Goal: Task Accomplishment & Management: Manage account settings

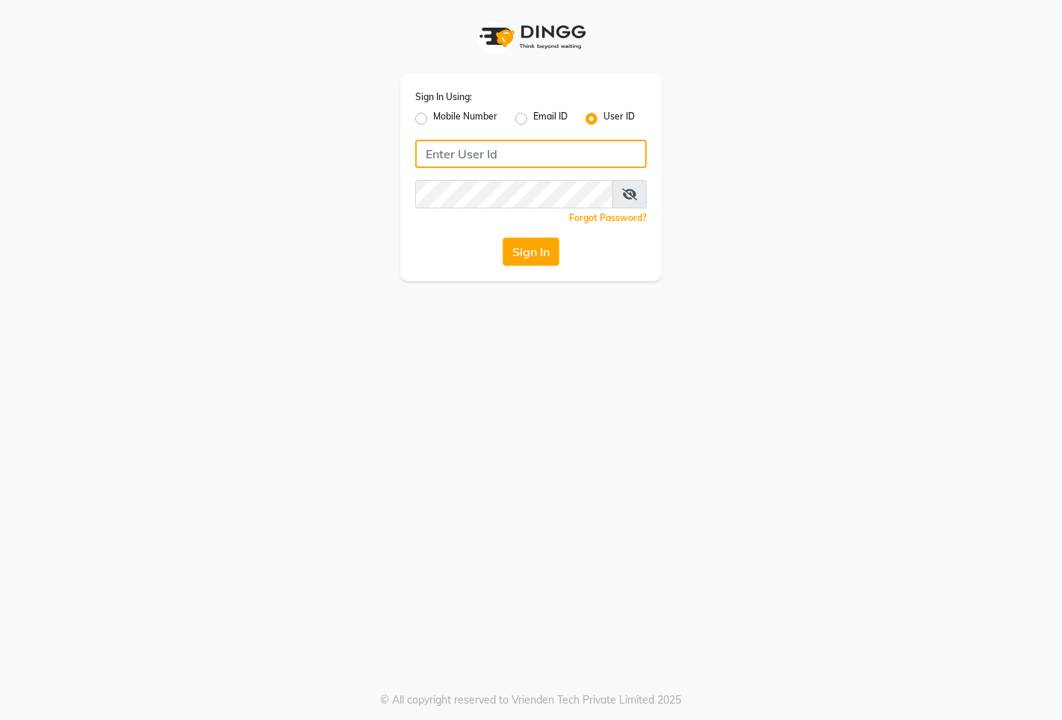
type input "cuts"
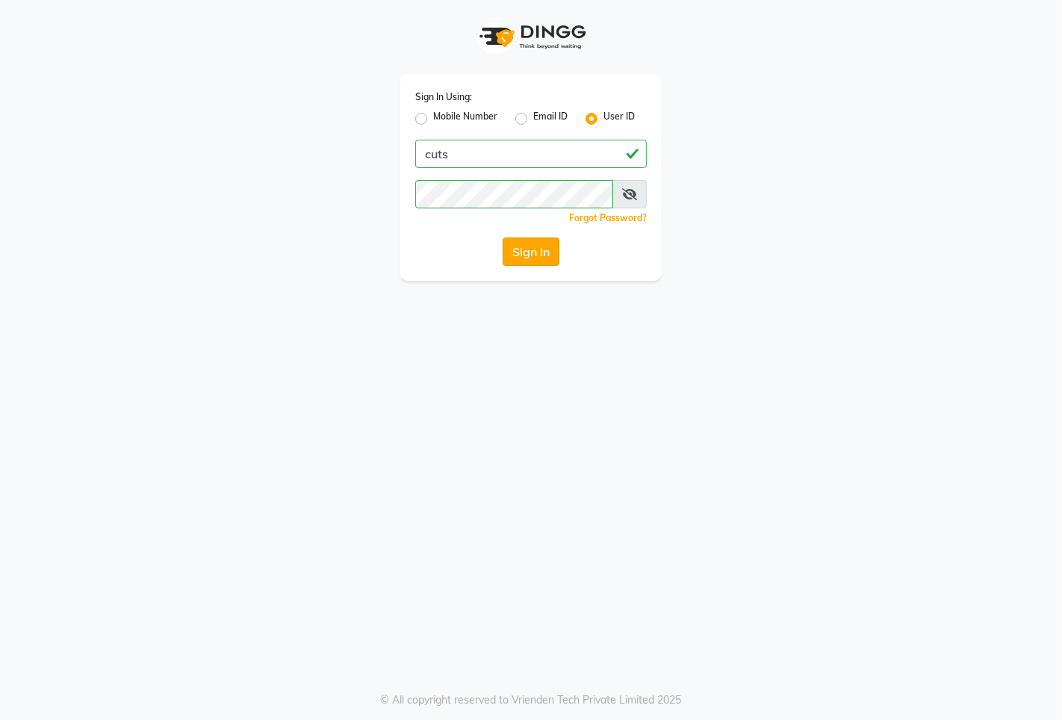
click at [555, 244] on button "Sign In" at bounding box center [530, 251] width 57 height 28
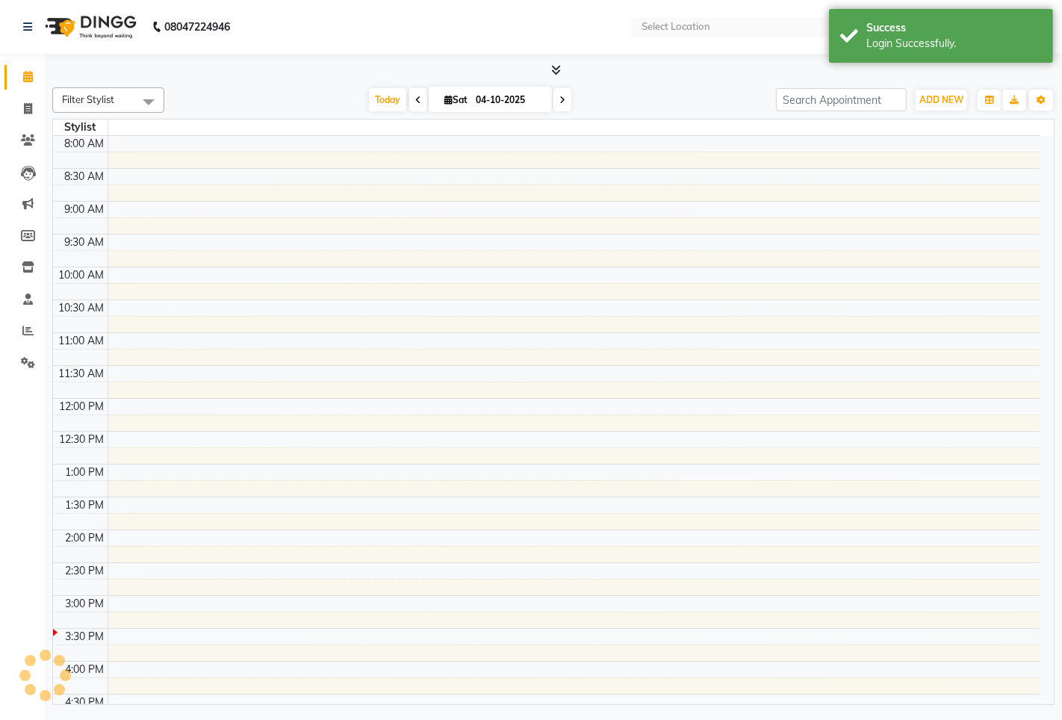
select select "en"
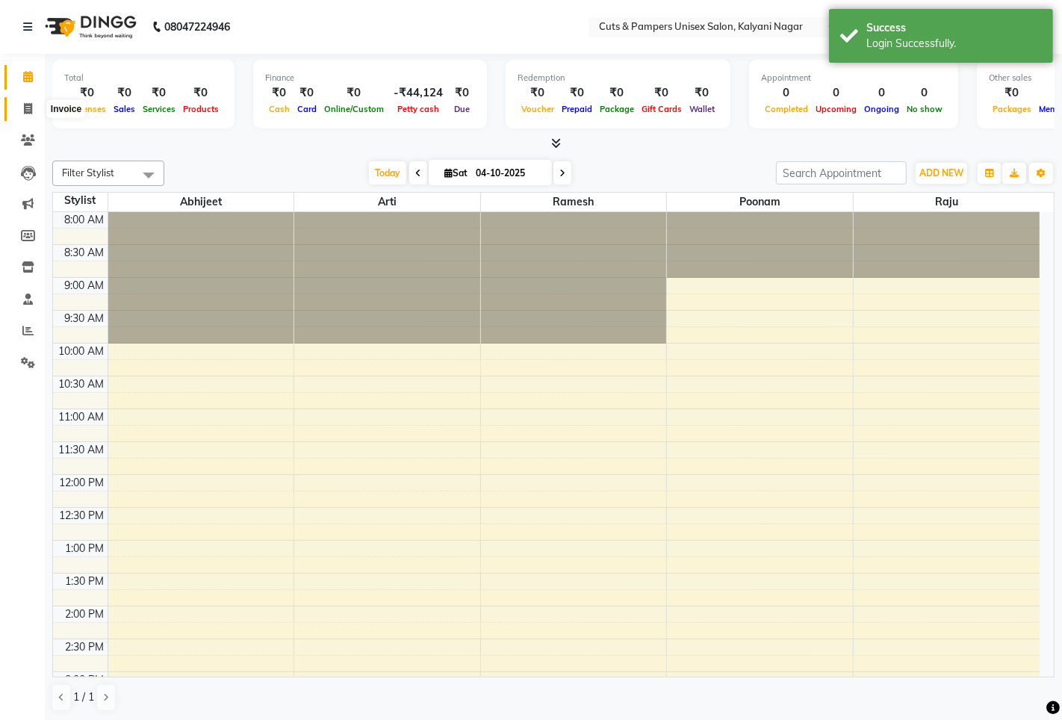
click at [28, 110] on icon at bounding box center [28, 108] width 8 height 11
select select "service"
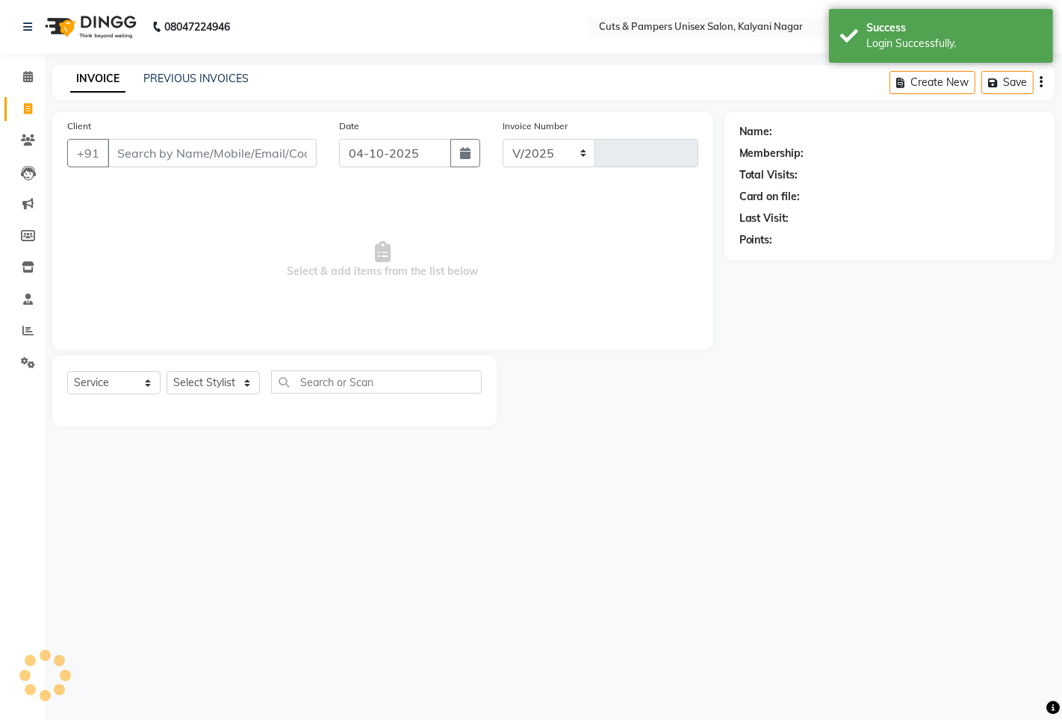
select select "64"
type input "0782"
click at [299, 149] on input "Client" at bounding box center [212, 153] width 209 height 28
select select "2388"
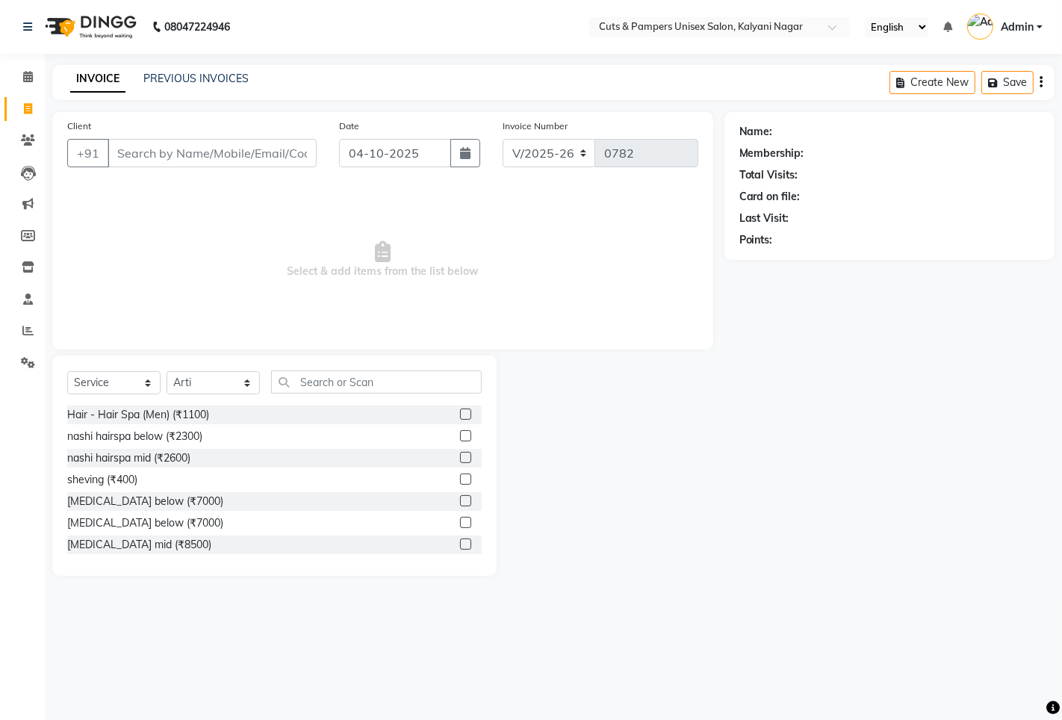
click at [204, 166] on input "Client" at bounding box center [212, 153] width 209 height 28
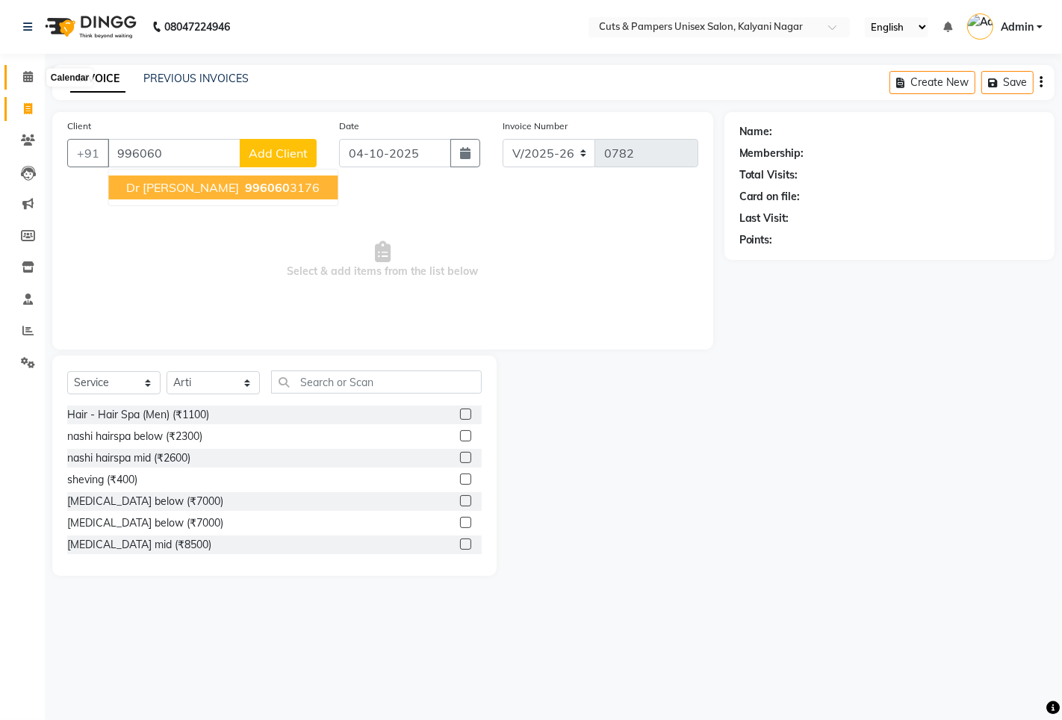
type input "996060"
click at [33, 76] on span at bounding box center [28, 77] width 26 height 17
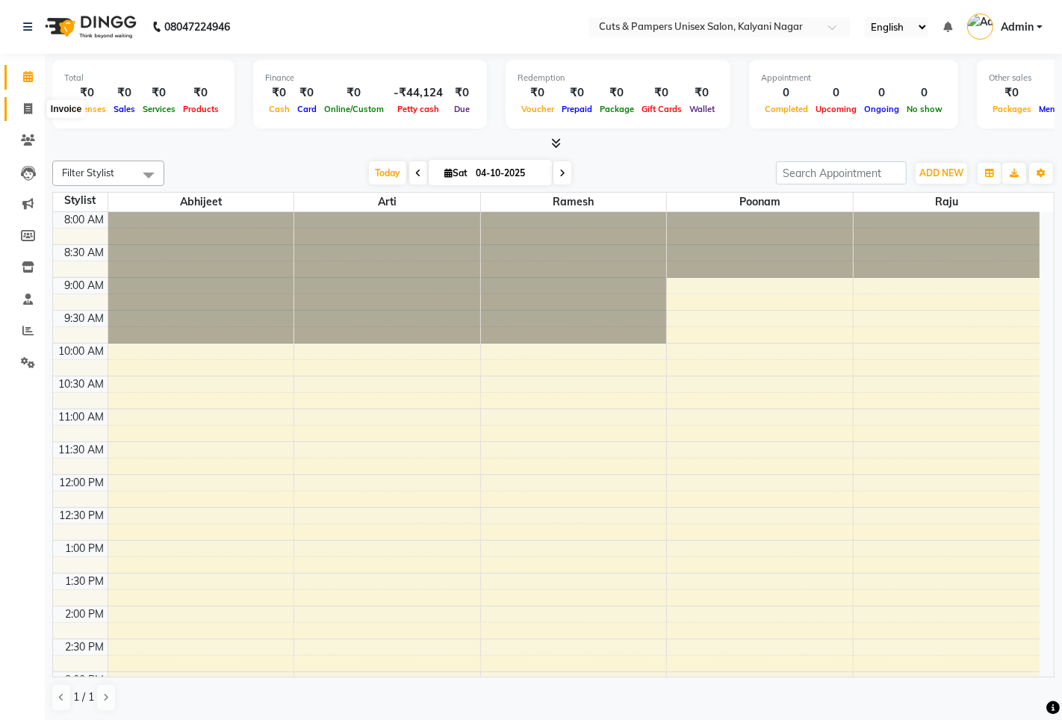
click at [24, 112] on icon at bounding box center [28, 108] width 8 height 11
select select "service"
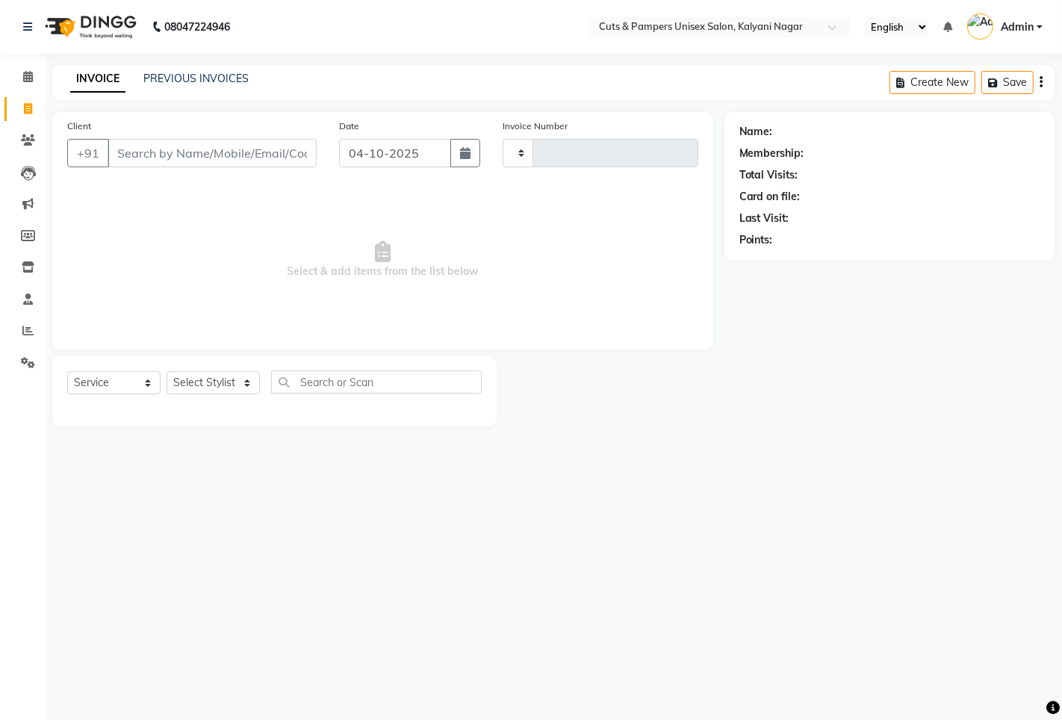
type input "0782"
select select "64"
select select "2388"
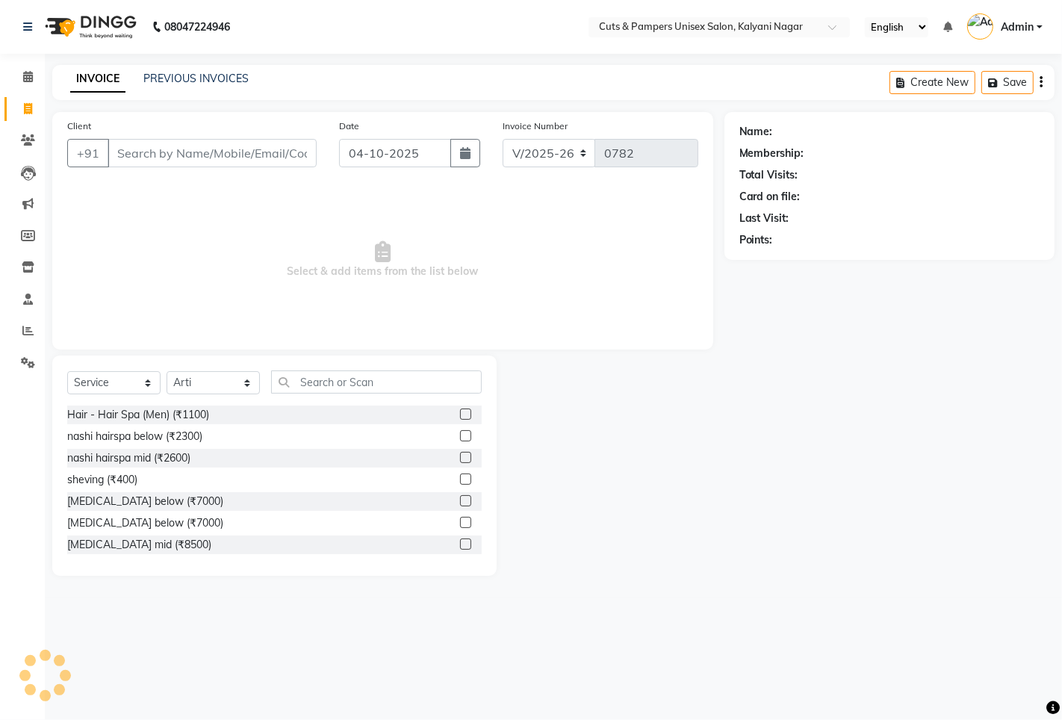
click at [115, 158] on input "Client" at bounding box center [212, 153] width 209 height 28
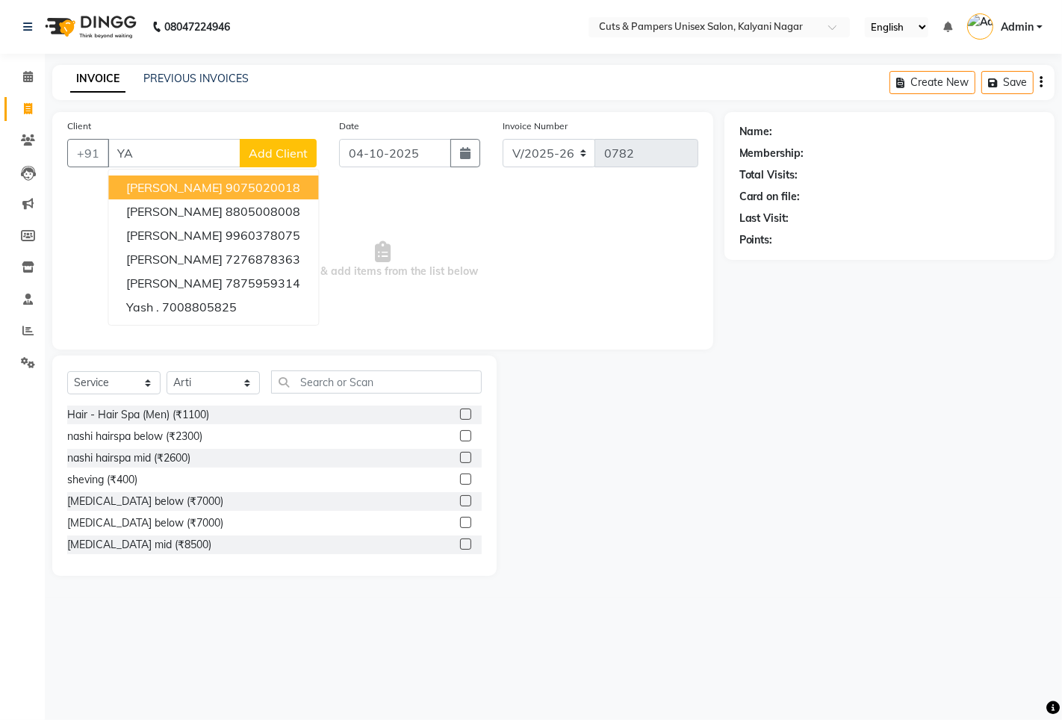
type input "Y"
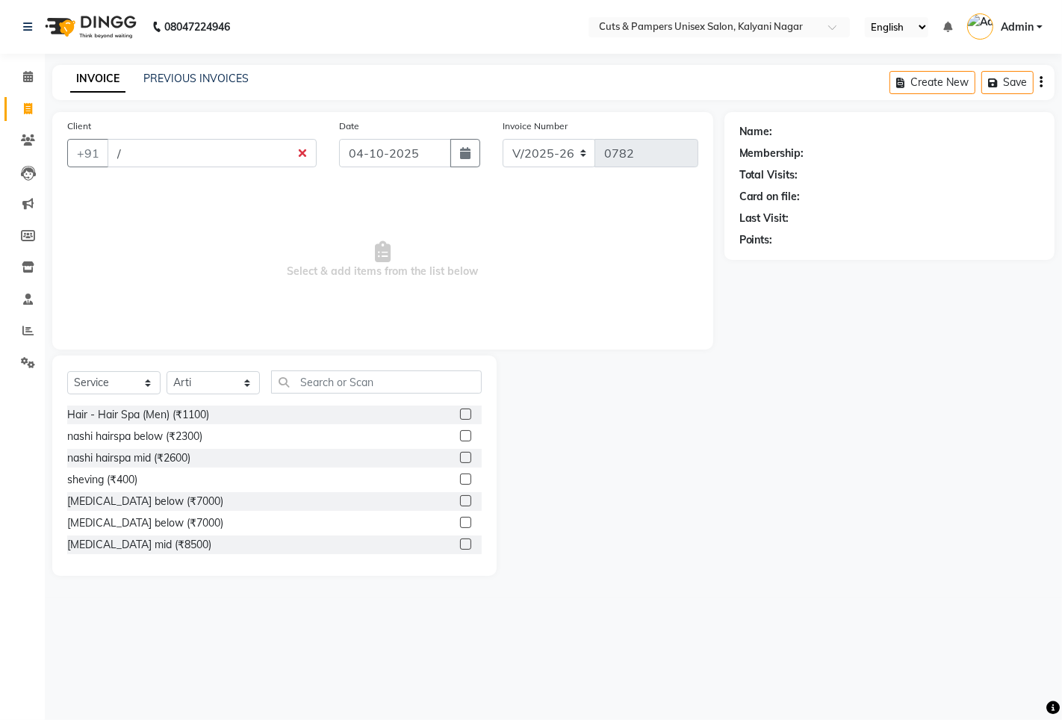
click at [304, 152] on input "/" at bounding box center [212, 153] width 209 height 28
type input "/"
drag, startPoint x: 139, startPoint y: 158, endPoint x: 146, endPoint y: 153, distance: 8.5
click at [142, 155] on input "/" at bounding box center [212, 153] width 209 height 28
type input "7798780066"
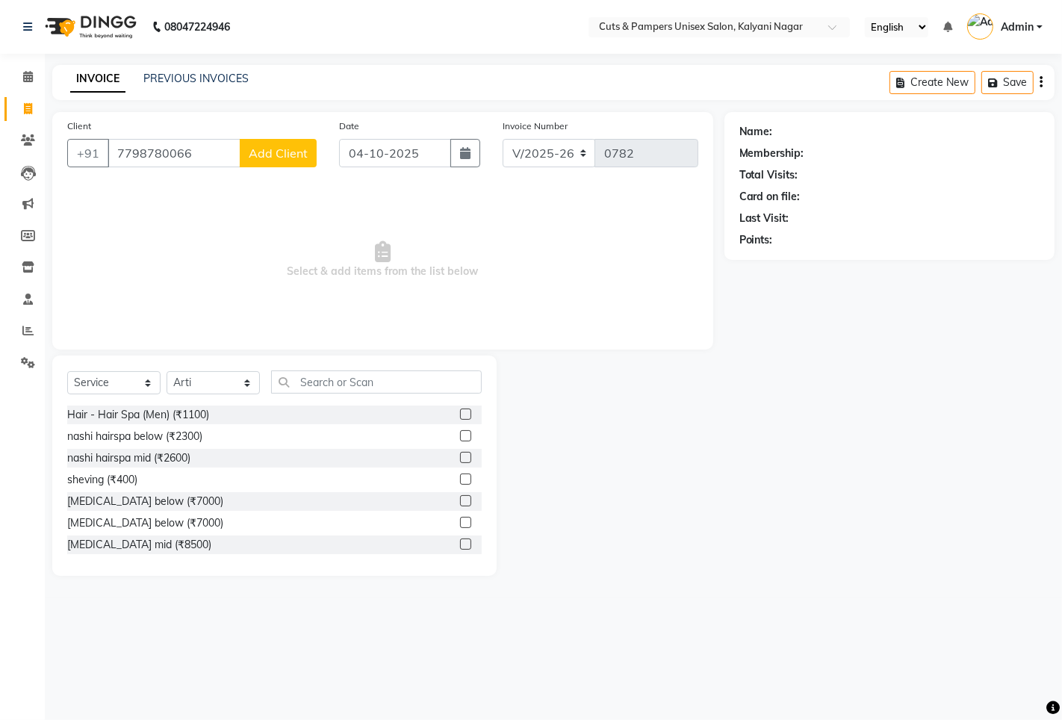
click at [255, 150] on span "Add Client" at bounding box center [278, 153] width 59 height 15
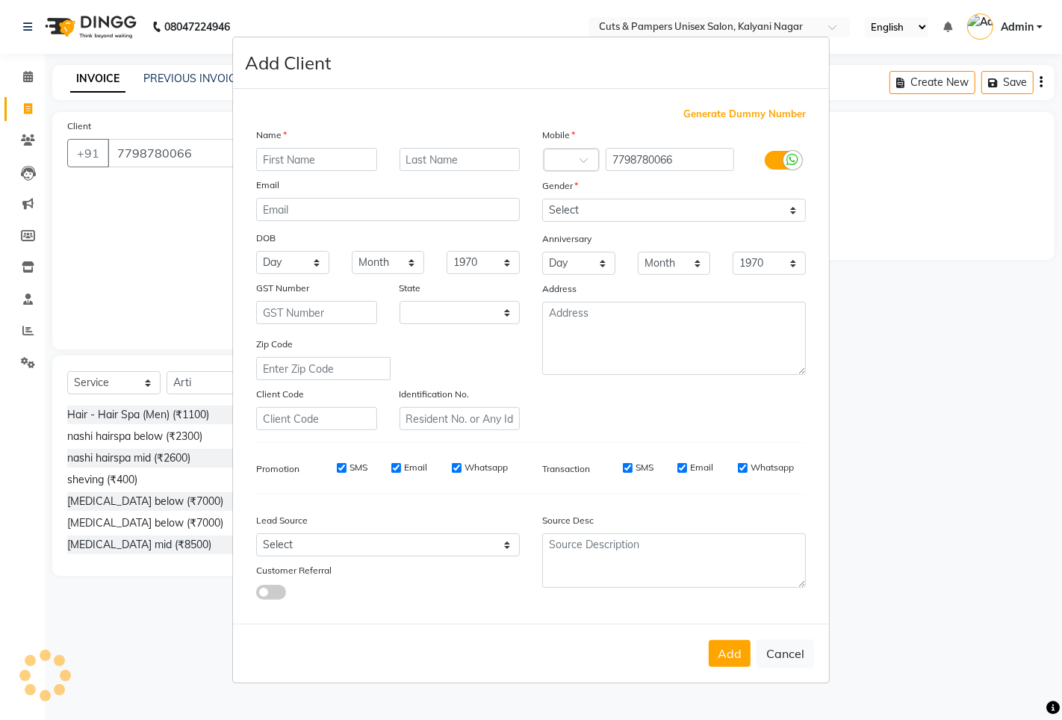
select select "22"
click at [273, 155] on input "text" at bounding box center [316, 159] width 121 height 23
type input "yash"
click at [482, 154] on input "text" at bounding box center [459, 159] width 121 height 23
type input "pawar"
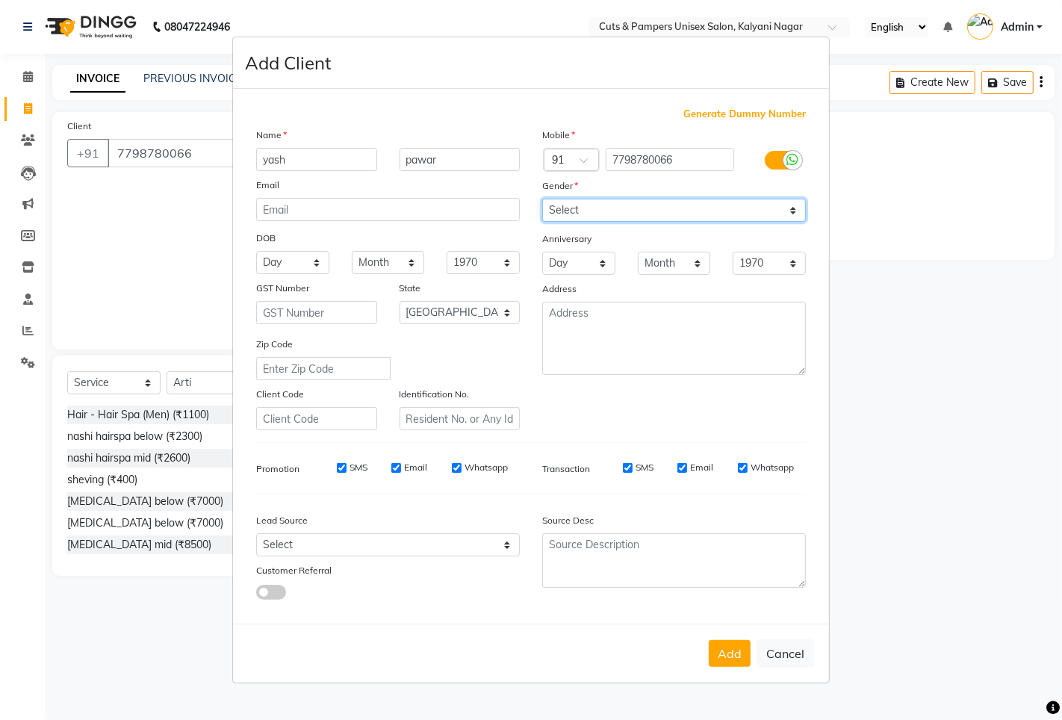
click at [579, 209] on select "Select [DEMOGRAPHIC_DATA] [DEMOGRAPHIC_DATA] Other Prefer Not To Say" at bounding box center [674, 210] width 264 height 23
click at [542, 199] on select "Select [DEMOGRAPHIC_DATA] [DEMOGRAPHIC_DATA] Other Prefer Not To Say" at bounding box center [674, 210] width 264 height 23
click at [573, 217] on select "Select [DEMOGRAPHIC_DATA] [DEMOGRAPHIC_DATA] Other Prefer Not To Say" at bounding box center [674, 210] width 264 height 23
select select "[DEMOGRAPHIC_DATA]"
click at [542, 199] on select "Select [DEMOGRAPHIC_DATA] [DEMOGRAPHIC_DATA] Other Prefer Not To Say" at bounding box center [674, 210] width 264 height 23
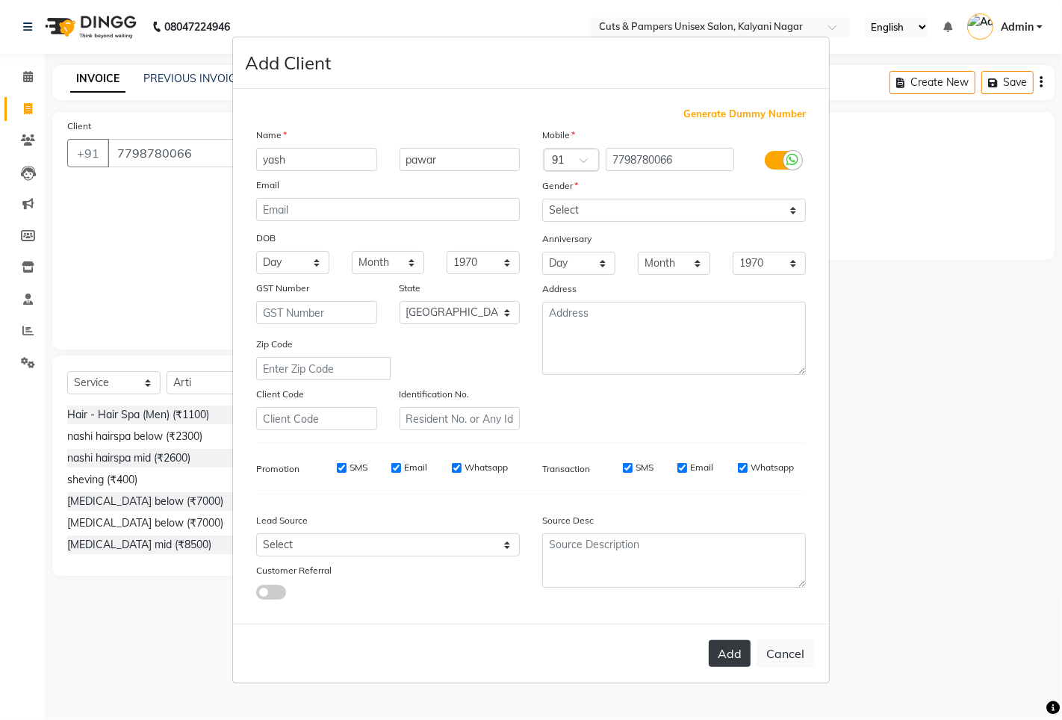
click at [743, 655] on button "Add" at bounding box center [730, 653] width 42 height 27
select select
select select "null"
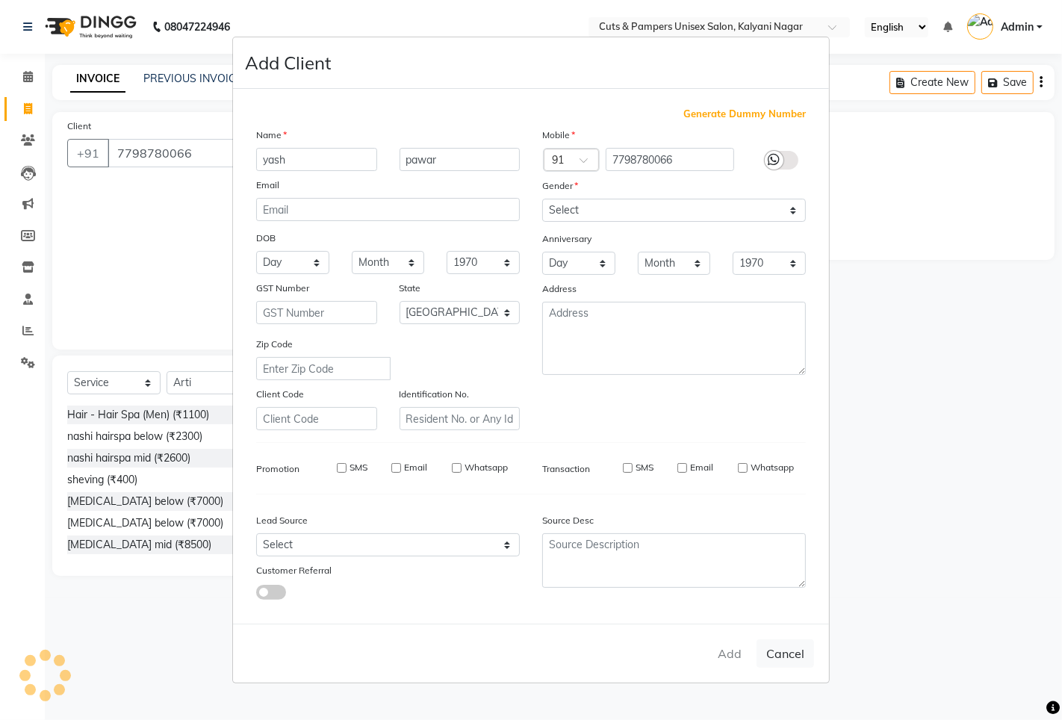
select select
checkbox input "false"
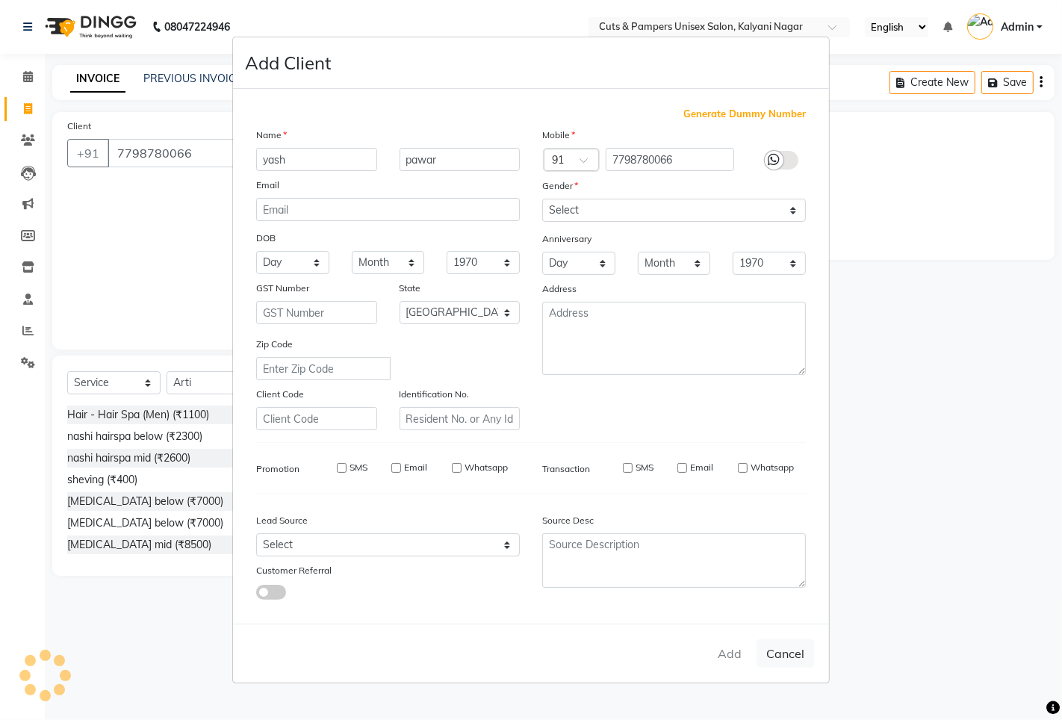
checkbox input "false"
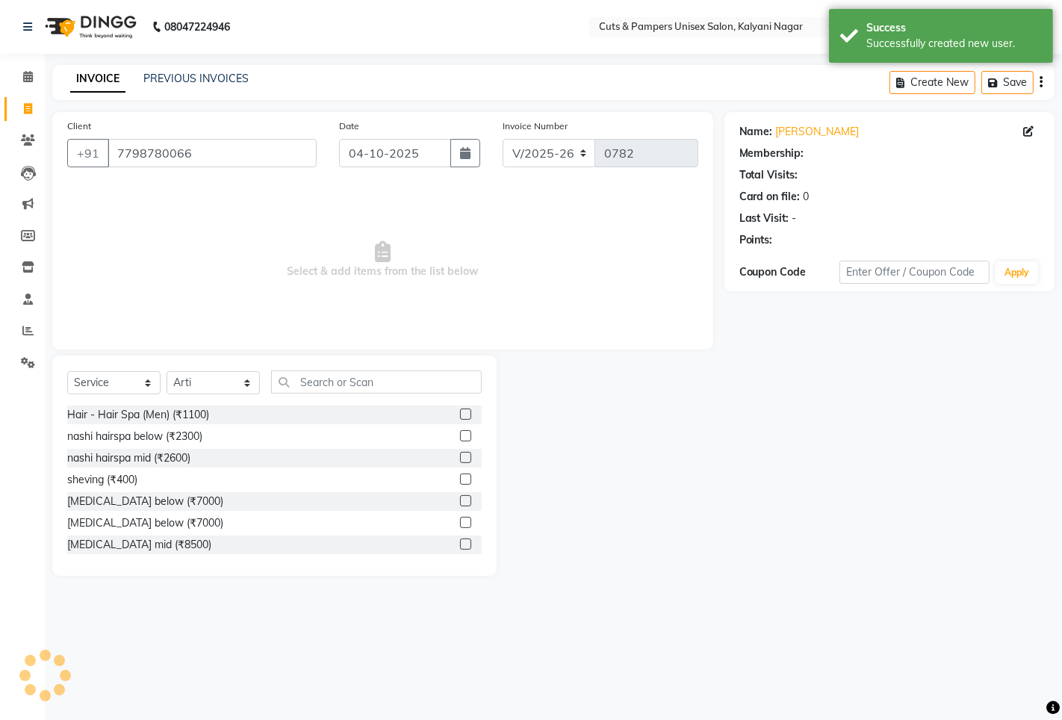
select select "1: Object"
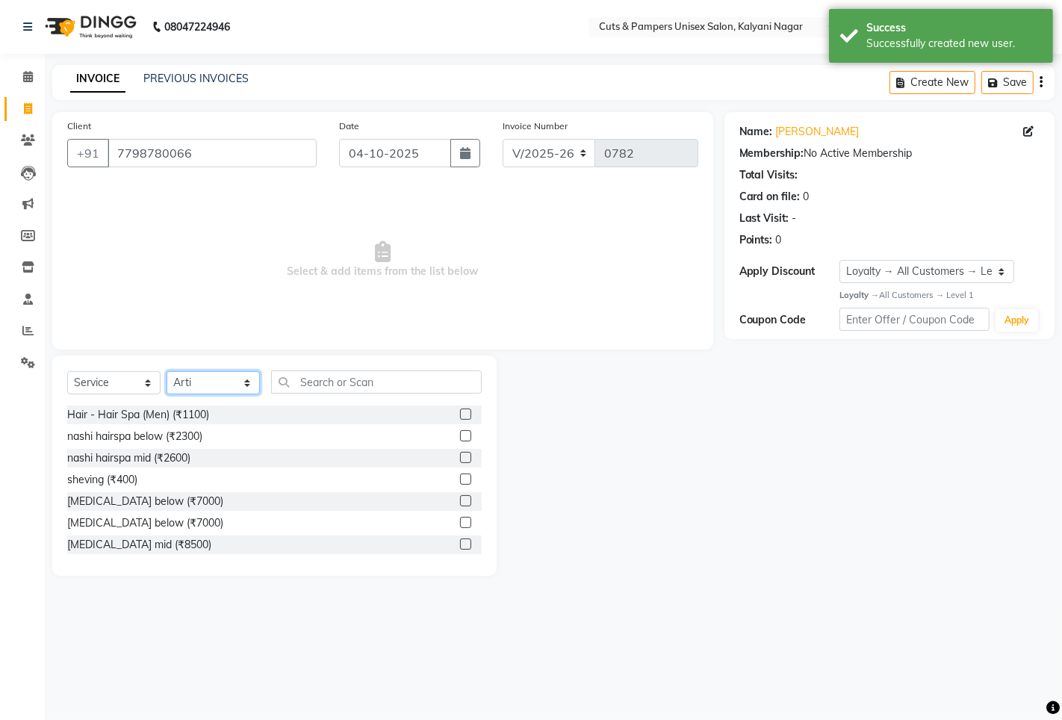
drag, startPoint x: 217, startPoint y: 379, endPoint x: 220, endPoint y: 390, distance: 10.9
click at [217, 379] on select "Select Stylist [PERSON_NAME] [PERSON_NAME] Poonam [PERSON_NAME]" at bounding box center [212, 382] width 93 height 23
click at [219, 384] on select "Select Stylist [PERSON_NAME] [PERSON_NAME] Poonam [PERSON_NAME]" at bounding box center [212, 382] width 93 height 23
click at [209, 374] on select "Select Stylist [PERSON_NAME] [PERSON_NAME] Poonam [PERSON_NAME]" at bounding box center [212, 382] width 93 height 23
select select "42794"
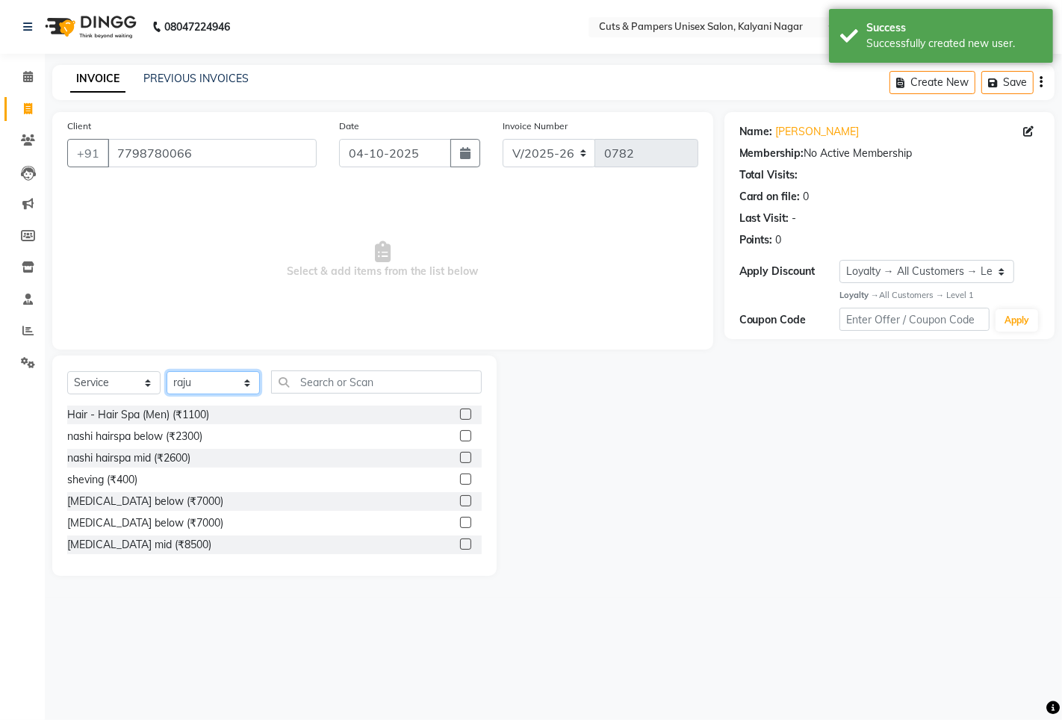
click at [166, 372] on select "Select Stylist [PERSON_NAME] [PERSON_NAME] Poonam [PERSON_NAME]" at bounding box center [212, 382] width 93 height 23
click at [296, 393] on div "Select Service Product Membership Package Voucher Prepaid Gift Card Select Styl…" at bounding box center [274, 387] width 414 height 35
drag, startPoint x: 296, startPoint y: 393, endPoint x: 308, endPoint y: 386, distance: 13.5
click at [299, 393] on div "Select Service Product Membership Package Voucher Prepaid Gift Card Select Styl…" at bounding box center [274, 387] width 414 height 35
click at [308, 386] on input "text" at bounding box center [376, 381] width 211 height 23
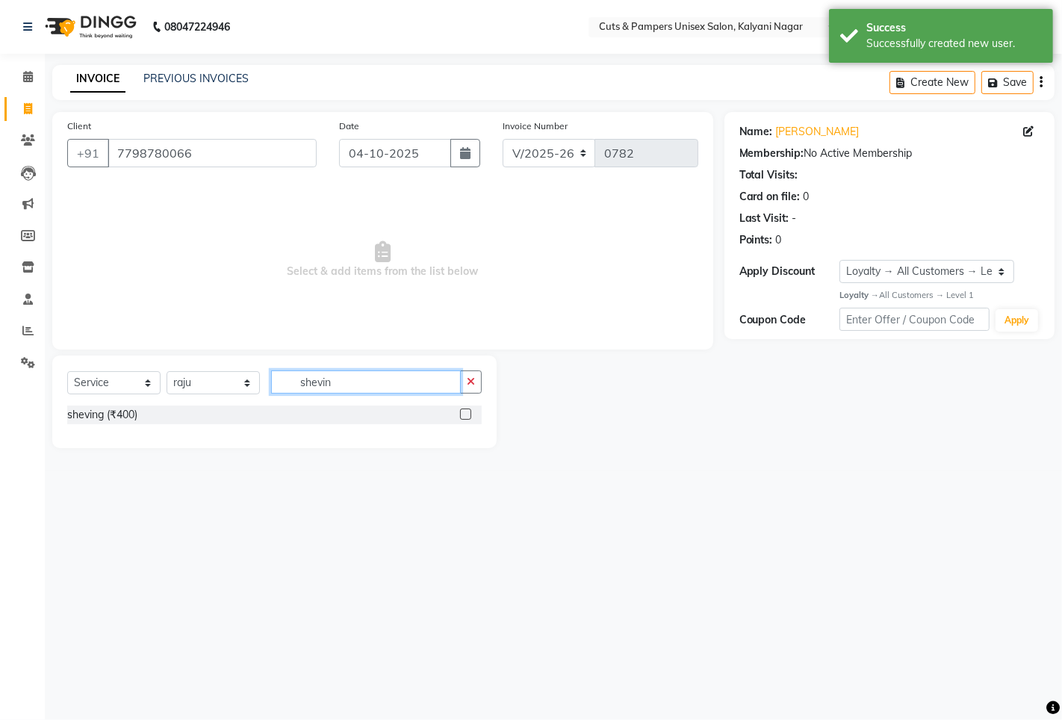
type input "shevin"
click at [472, 414] on div at bounding box center [471, 414] width 22 height 19
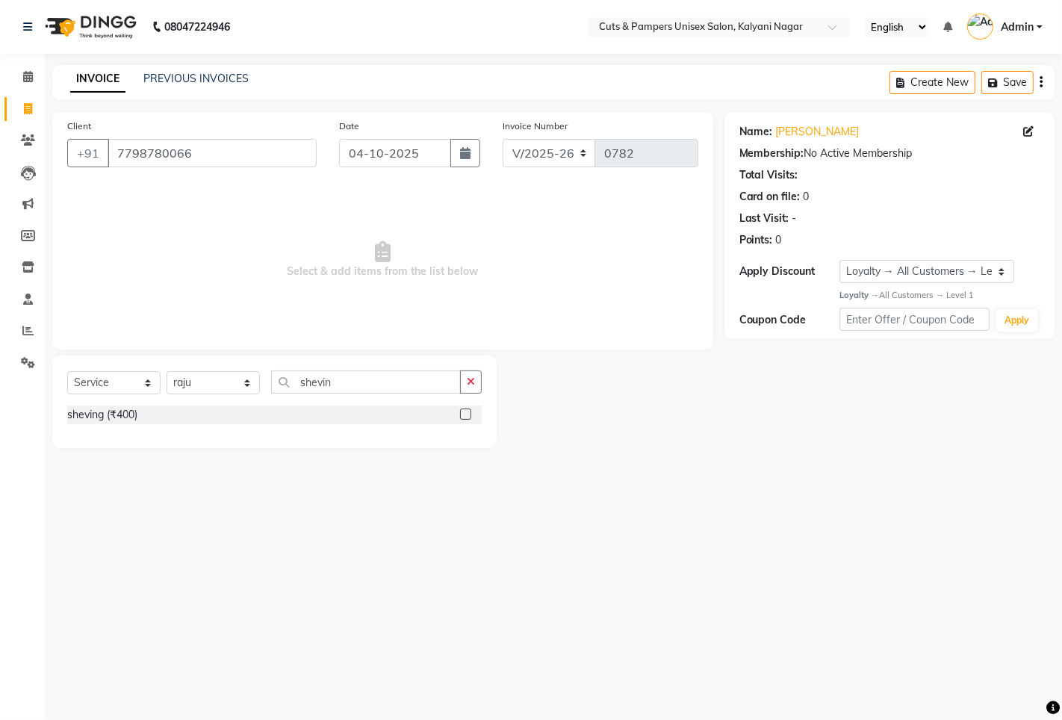
click at [461, 413] on label at bounding box center [465, 413] width 11 height 11
click at [461, 413] on input "checkbox" at bounding box center [465, 415] width 10 height 10
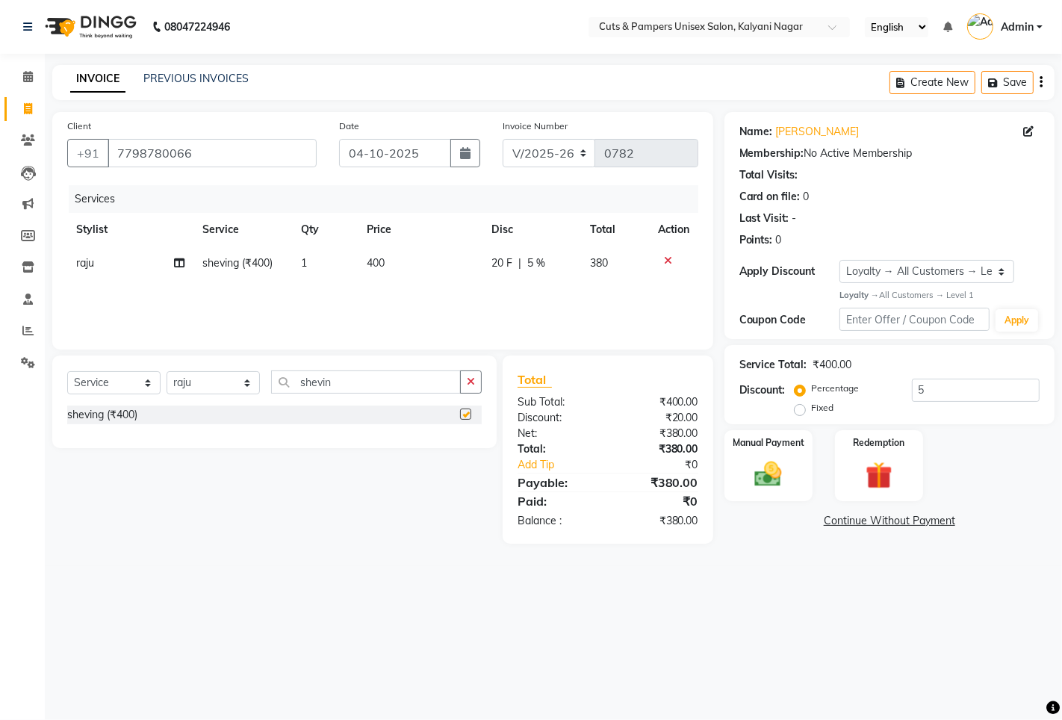
click at [461, 413] on label at bounding box center [465, 413] width 11 height 11
click at [461, 413] on input "checkbox" at bounding box center [465, 415] width 10 height 10
checkbox input "false"
click at [467, 384] on button "button" at bounding box center [471, 381] width 22 height 23
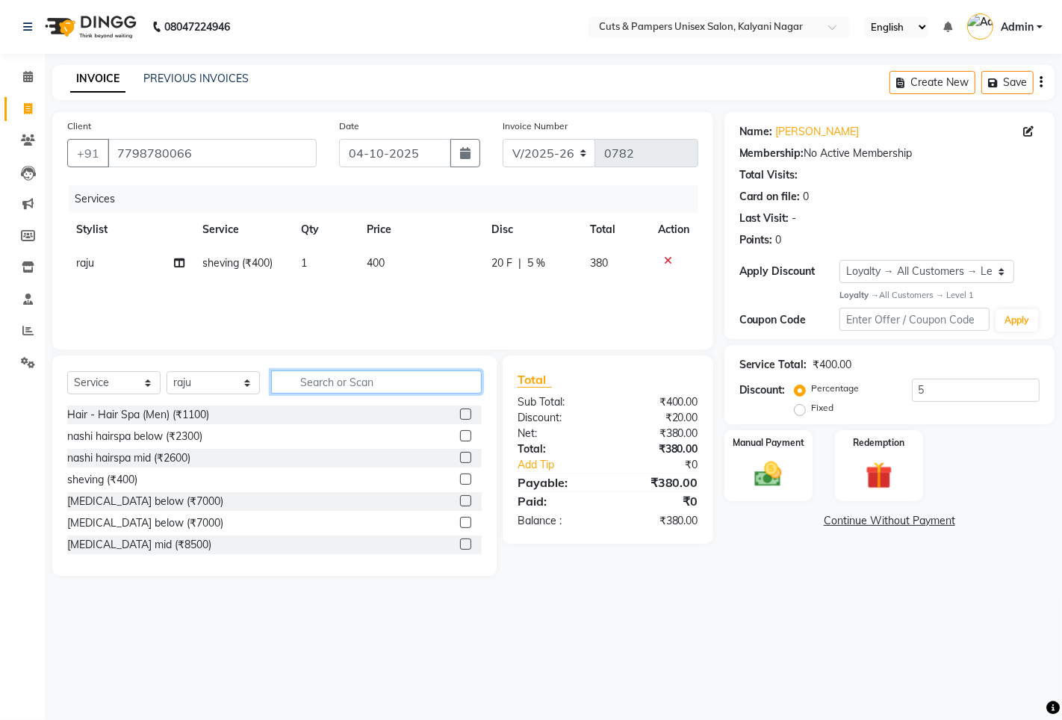
click at [307, 386] on input "text" at bounding box center [376, 381] width 211 height 23
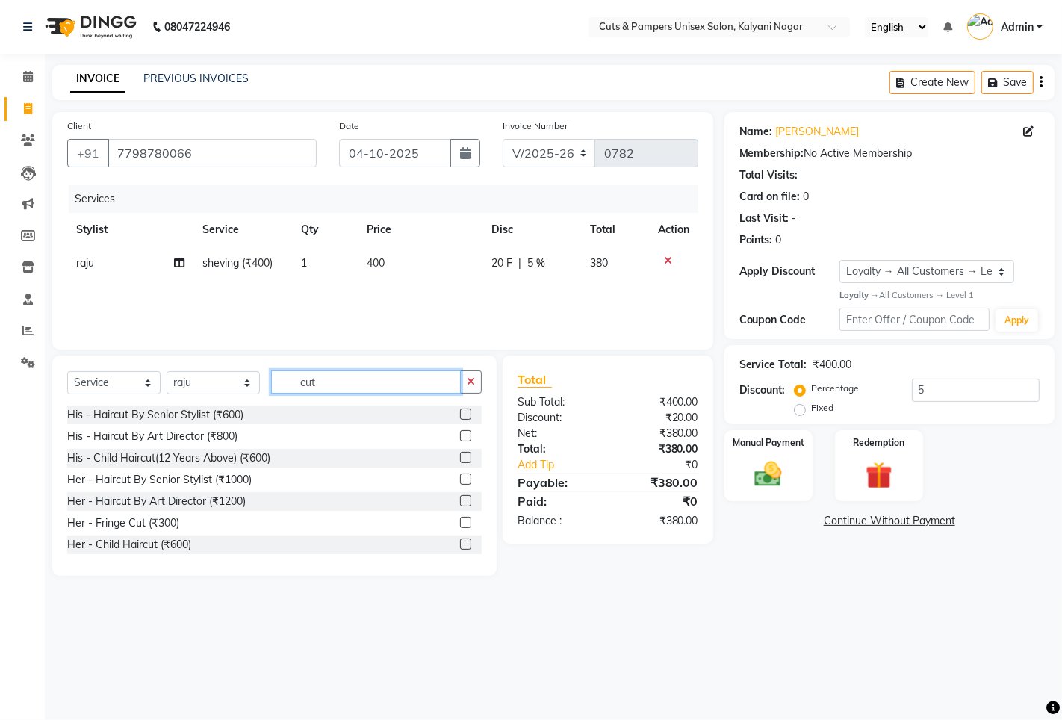
type input "cut"
click at [460, 435] on label at bounding box center [465, 435] width 11 height 11
click at [460, 435] on input "checkbox" at bounding box center [465, 437] width 10 height 10
click at [445, 405] on div "Select Service Product Membership Package Voucher Prepaid Gift Card Select Styl…" at bounding box center [274, 387] width 414 height 35
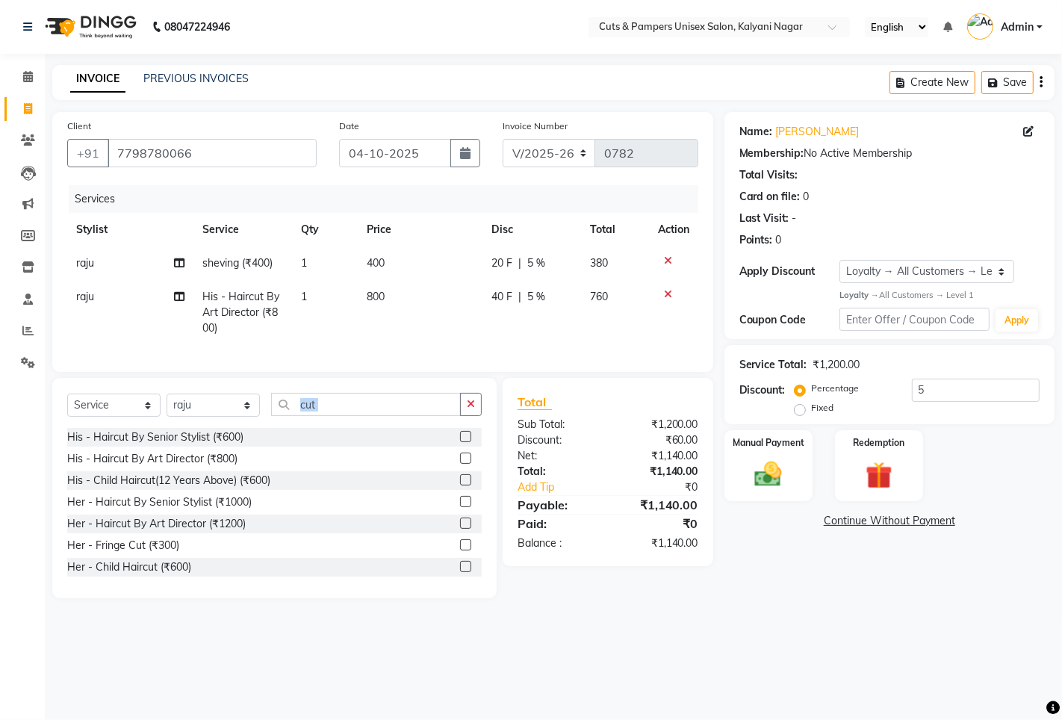
checkbox input "false"
click at [476, 416] on button "button" at bounding box center [471, 404] width 22 height 23
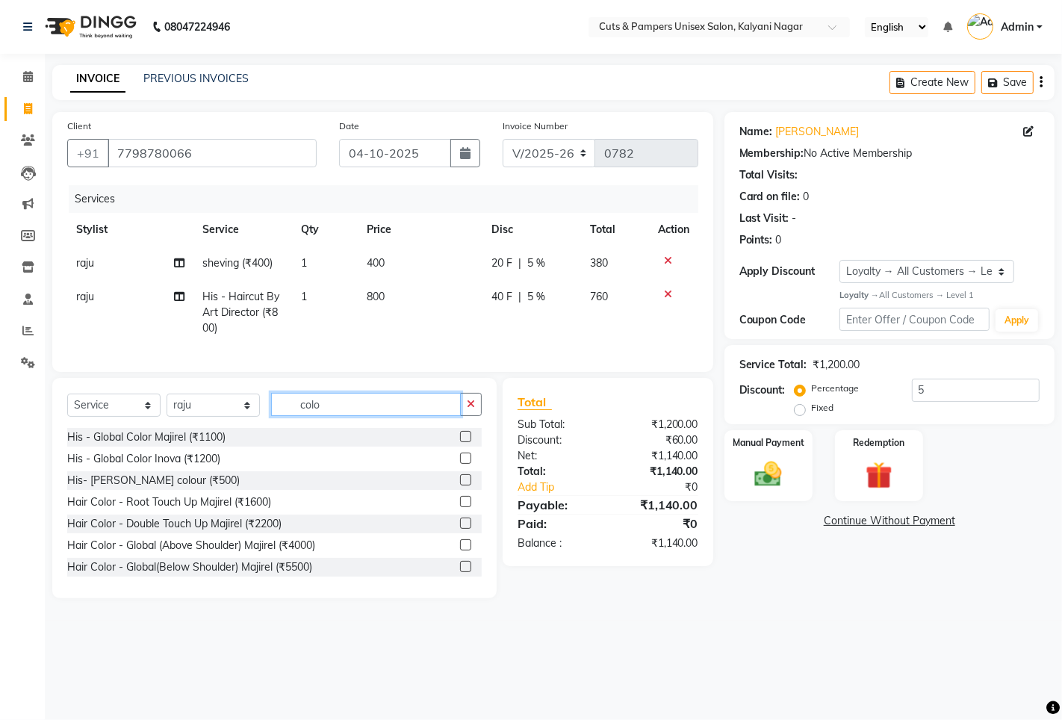
type input "colo"
click at [460, 464] on label at bounding box center [465, 457] width 11 height 11
click at [460, 464] on input "checkbox" at bounding box center [465, 459] width 10 height 10
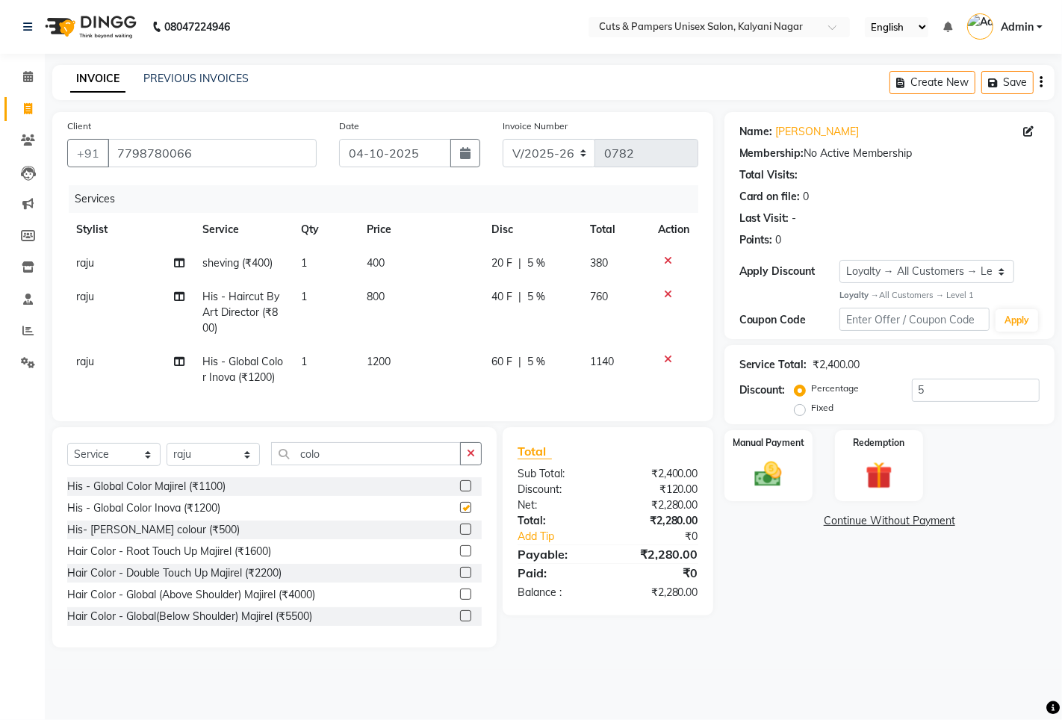
checkbox input "false"
click at [918, 266] on select "Select Loyalty → All Customers → Level 1" at bounding box center [926, 271] width 175 height 23
select select "0:"
click at [839, 260] on select "Select Loyalty → All Customers → Level 1" at bounding box center [926, 271] width 175 height 23
type input "0"
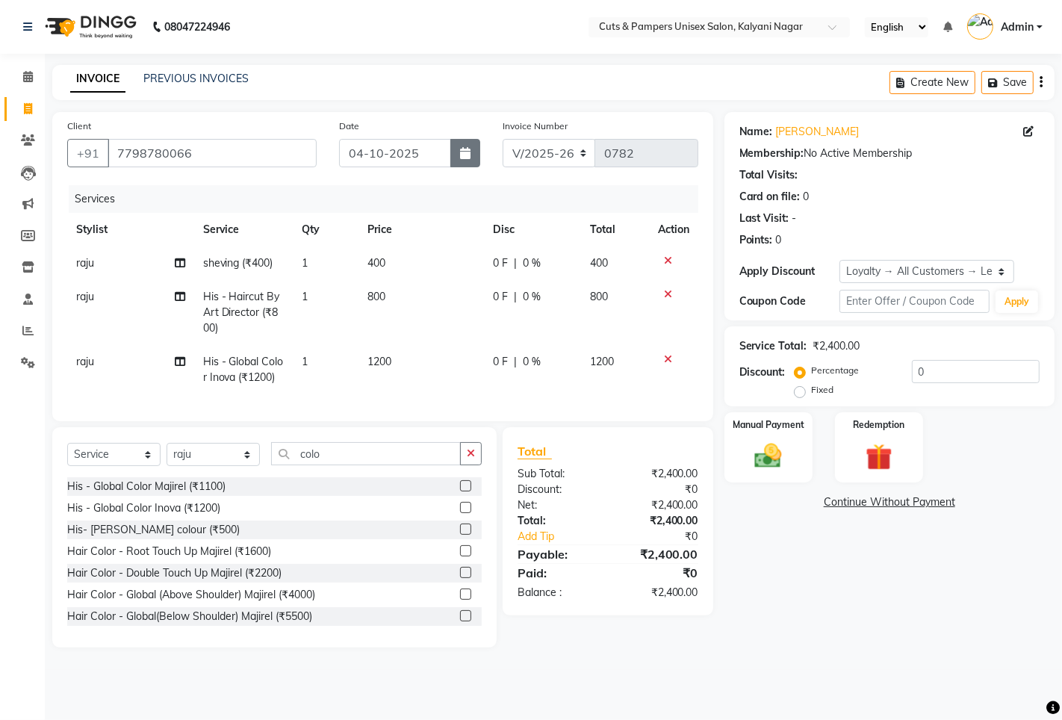
click at [469, 159] on button "button" at bounding box center [465, 153] width 30 height 28
select select "10"
select select "2025"
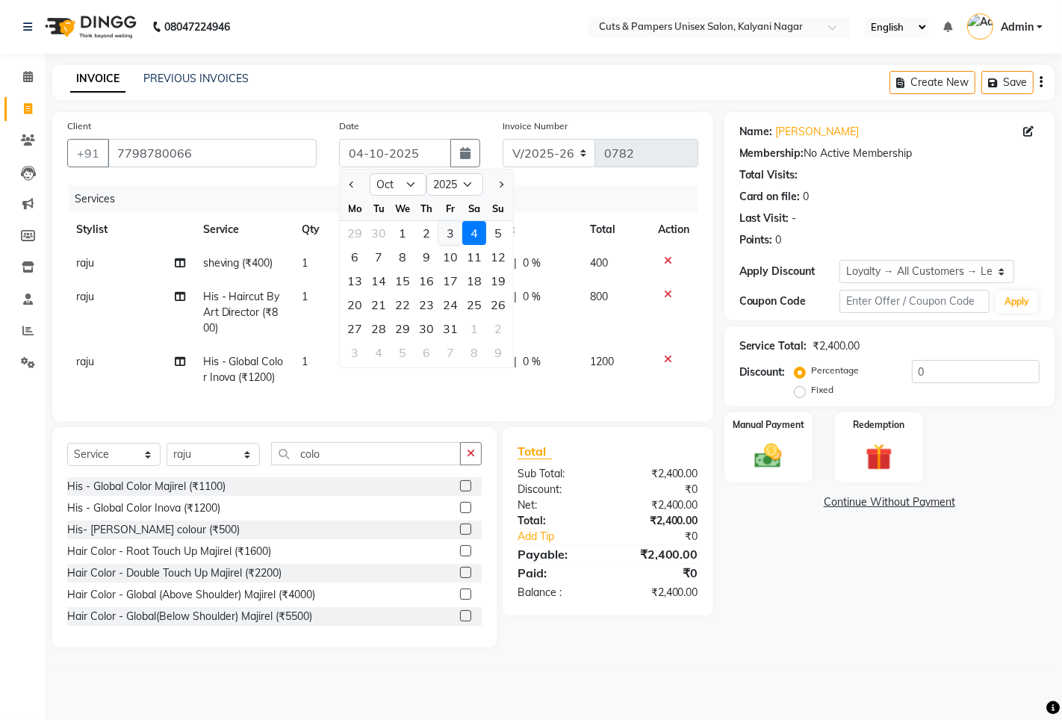
click at [457, 233] on div "3" at bounding box center [450, 233] width 24 height 24
type input "03-10-2025"
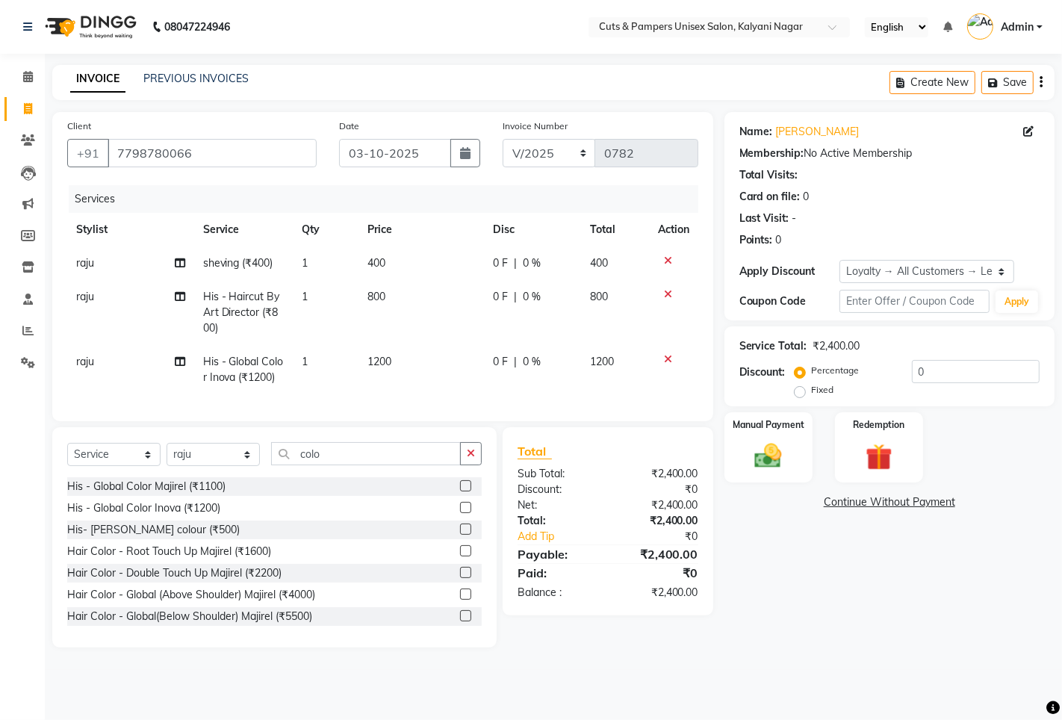
click at [460, 535] on label at bounding box center [465, 528] width 11 height 11
click at [460, 535] on input "checkbox" at bounding box center [465, 530] width 10 height 10
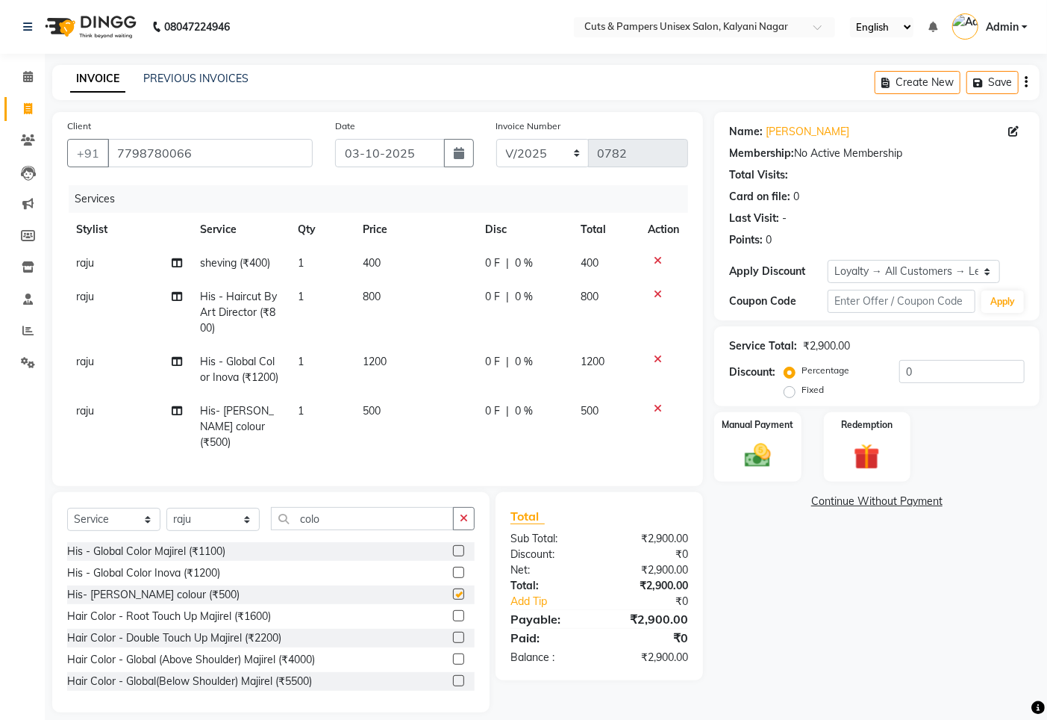
checkbox input "false"
click at [473, 527] on button "button" at bounding box center [464, 518] width 22 height 23
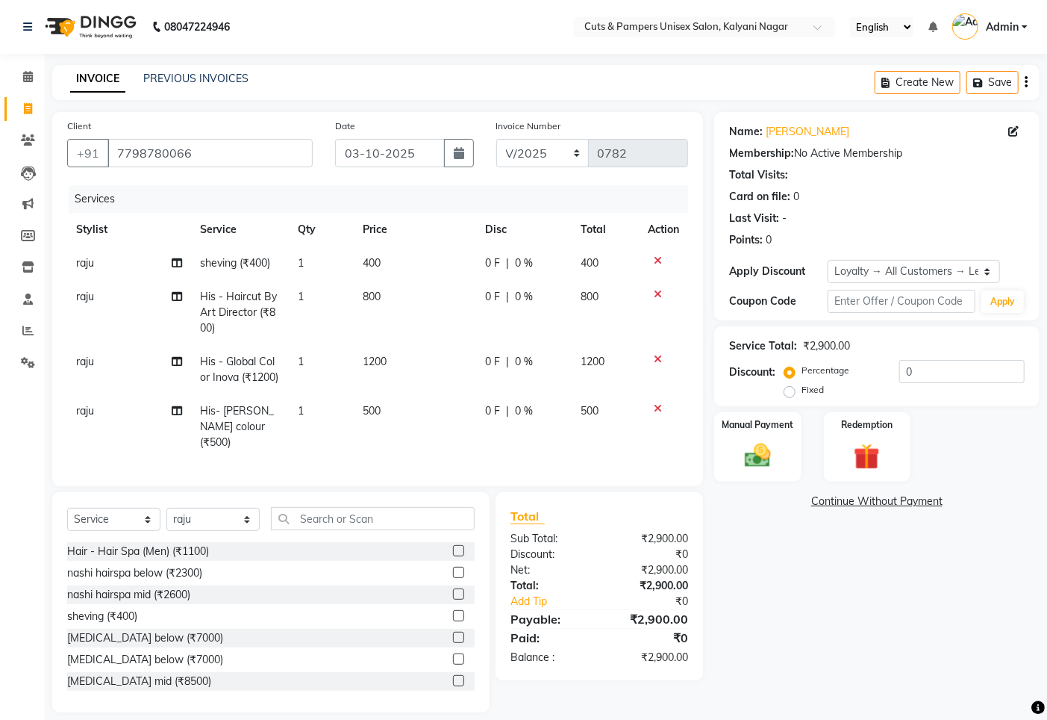
click at [658, 414] on icon at bounding box center [658, 408] width 8 height 10
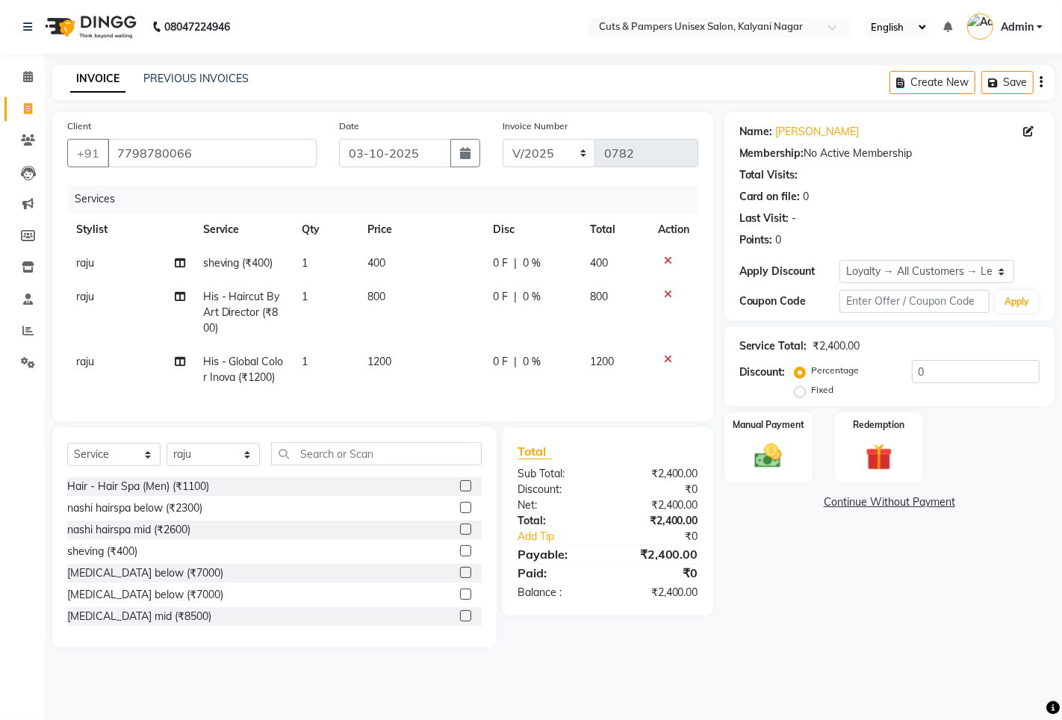
click at [308, 454] on div "Select Service Product Membership Package Voucher Prepaid Gift Card Select Styl…" at bounding box center [274, 537] width 444 height 220
click at [334, 457] on input "text" at bounding box center [376, 453] width 211 height 23
drag, startPoint x: 334, startPoint y: 457, endPoint x: 346, endPoint y: 439, distance: 21.1
click at [337, 452] on div "Select Service Product Membership Package Voucher Prepaid Gift Card Select Styl…" at bounding box center [274, 537] width 444 height 220
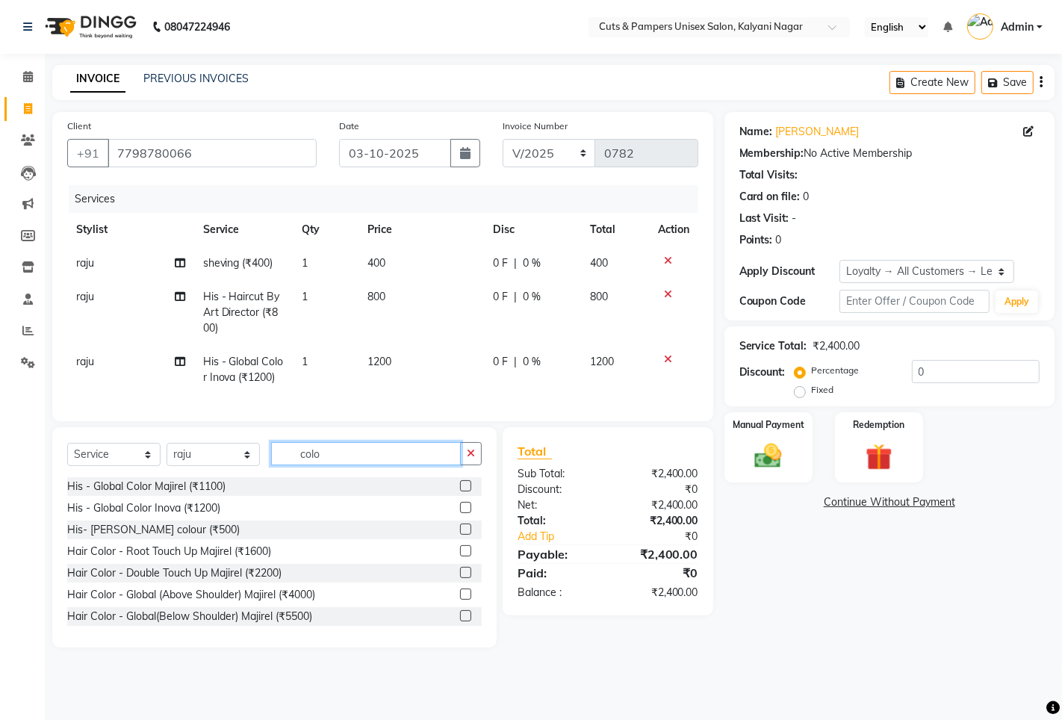
type input "colo"
click at [460, 535] on label at bounding box center [465, 528] width 11 height 11
click at [460, 535] on input "checkbox" at bounding box center [465, 530] width 10 height 10
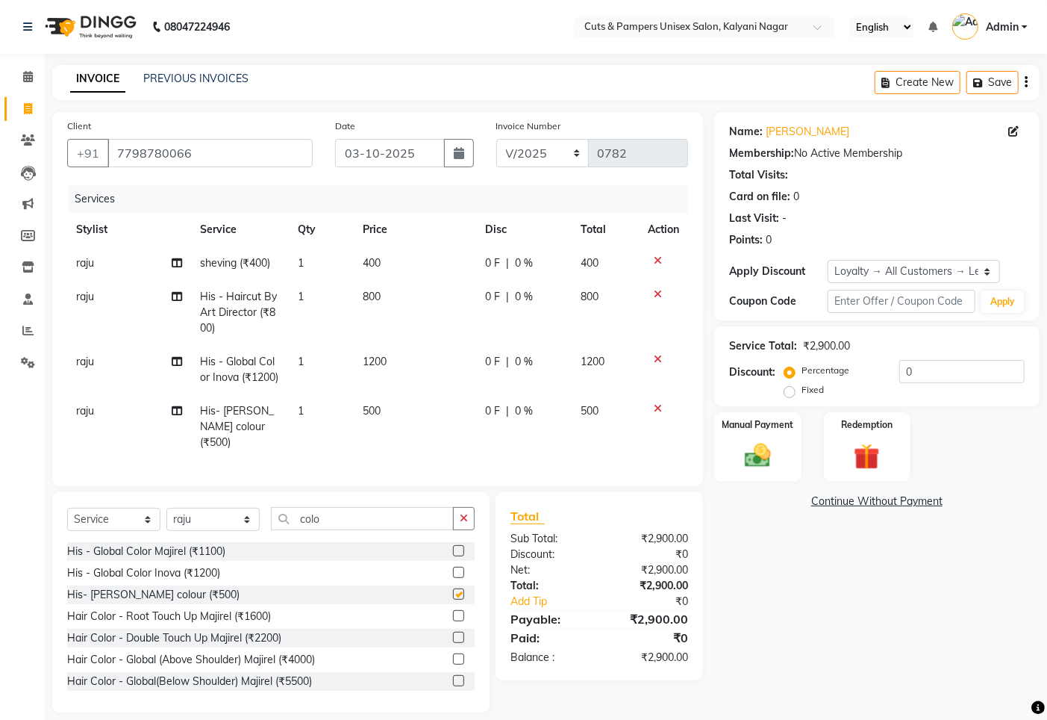
checkbox input "false"
click at [381, 417] on span "500" at bounding box center [372, 410] width 18 height 13
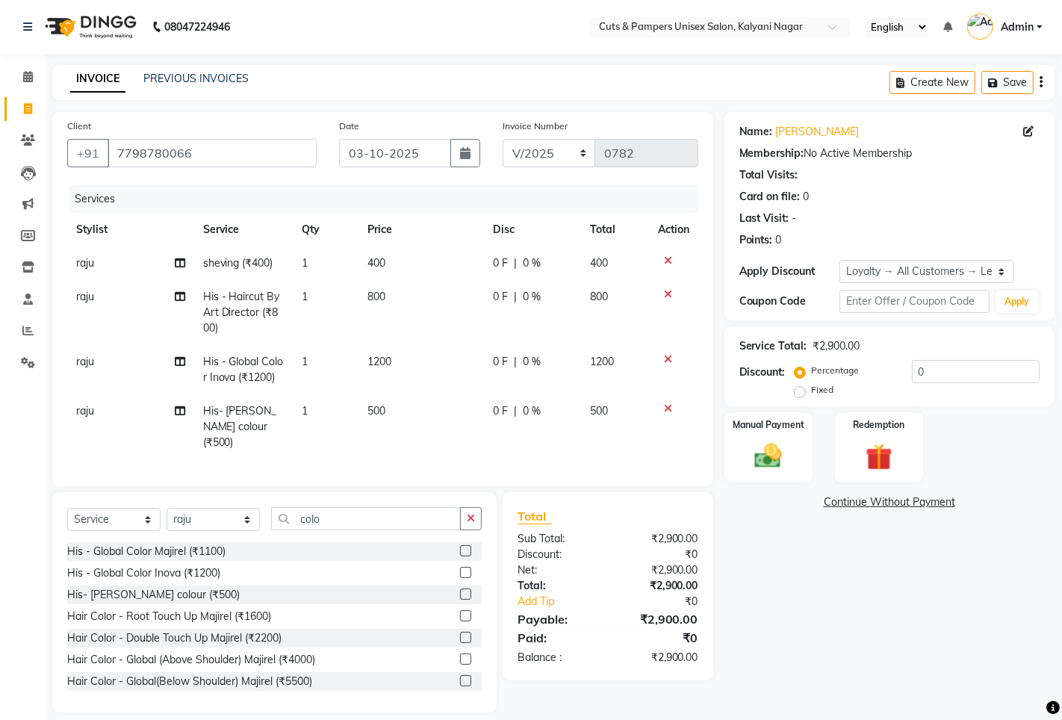
select select "42794"
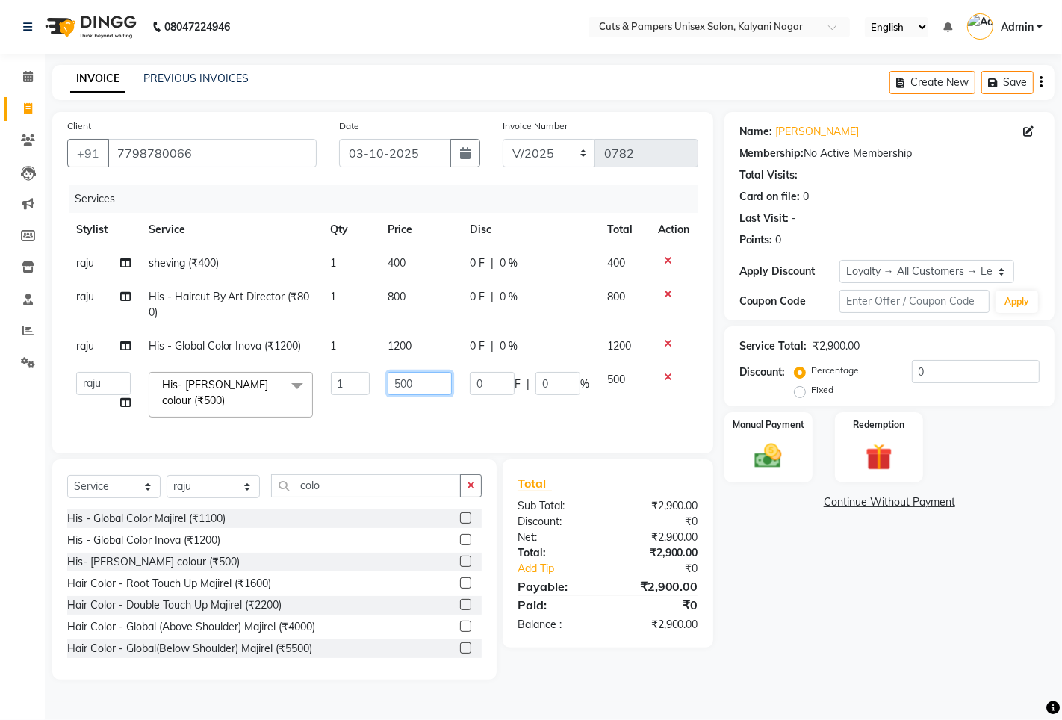
click at [419, 384] on input "500" at bounding box center [419, 383] width 64 height 23
type input "5"
type input "300"
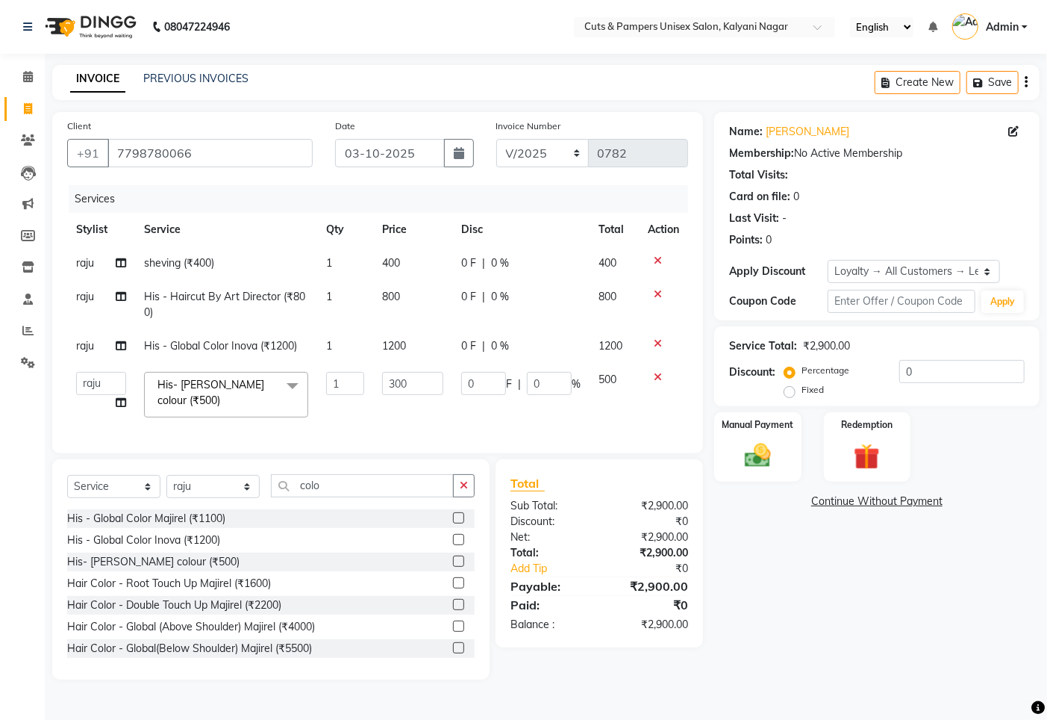
click at [362, 408] on tbody "raju sheving (₹400) 1 400 0 F | 0 % 400 raju His - Haircut By Art Director (₹80…" at bounding box center [377, 336] width 621 height 180
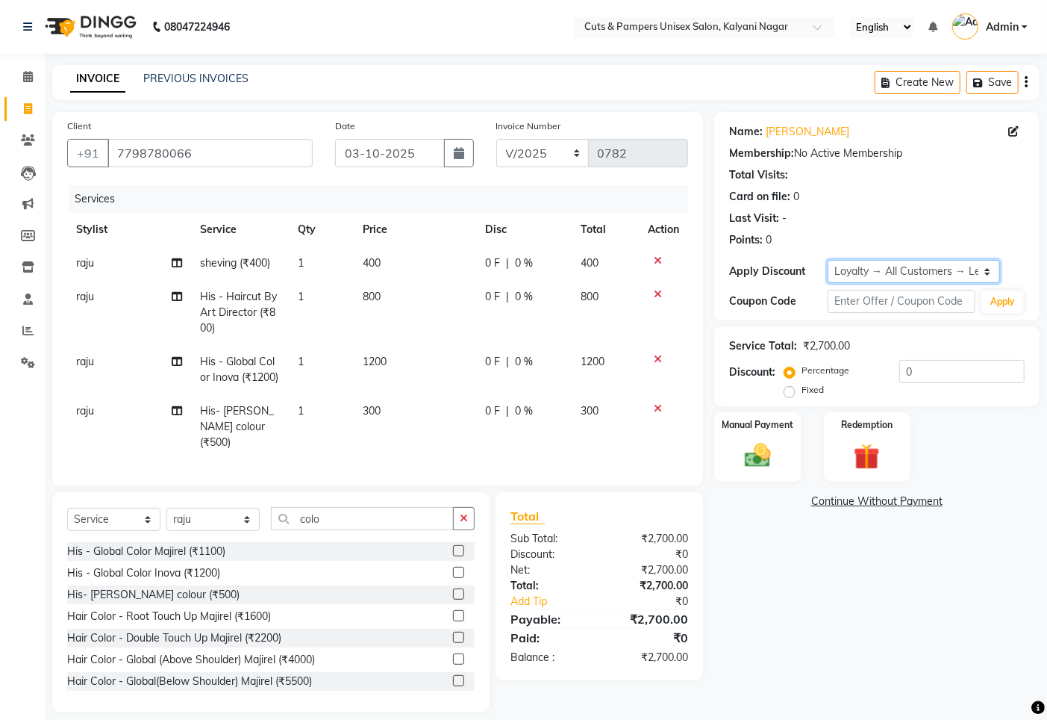
click at [865, 273] on select "Select Loyalty → All Customers → Level 1" at bounding box center [914, 271] width 172 height 23
click at [867, 264] on select "Select Loyalty → All Customers → Level 1" at bounding box center [914, 271] width 172 height 23
click at [828, 260] on select "Select Loyalty → All Customers → Level 1" at bounding box center [914, 271] width 172 height 23
click at [747, 457] on img at bounding box center [757, 455] width 45 height 31
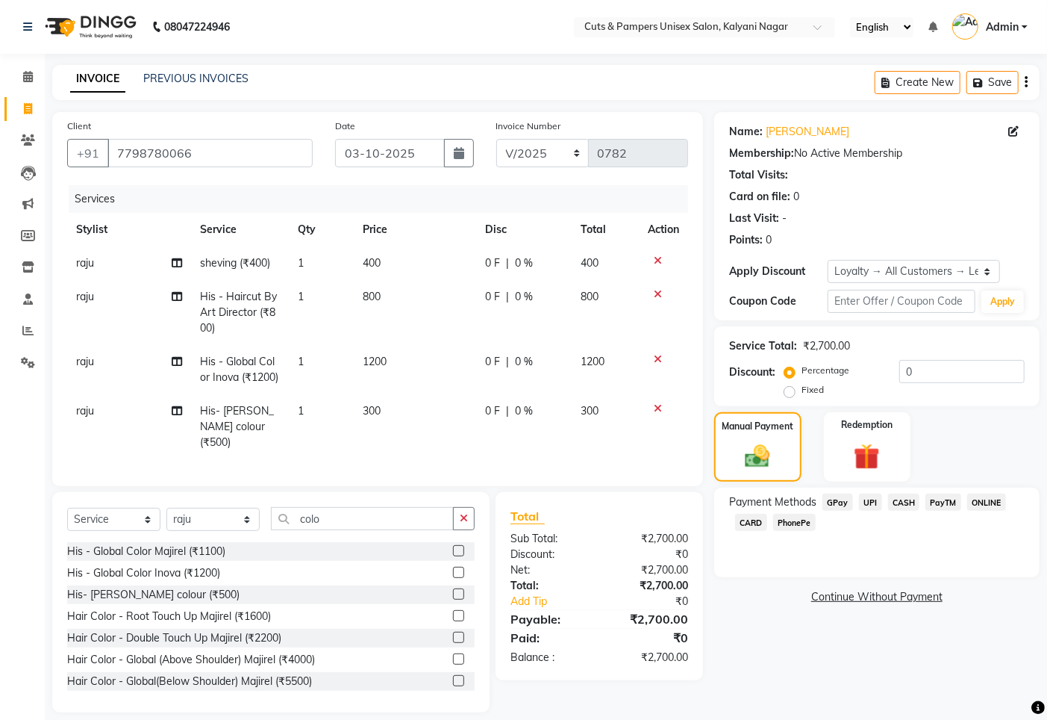
drag, startPoint x: 830, startPoint y: 501, endPoint x: 850, endPoint y: 535, distance: 39.4
click at [831, 501] on span "GPay" at bounding box center [838, 502] width 31 height 17
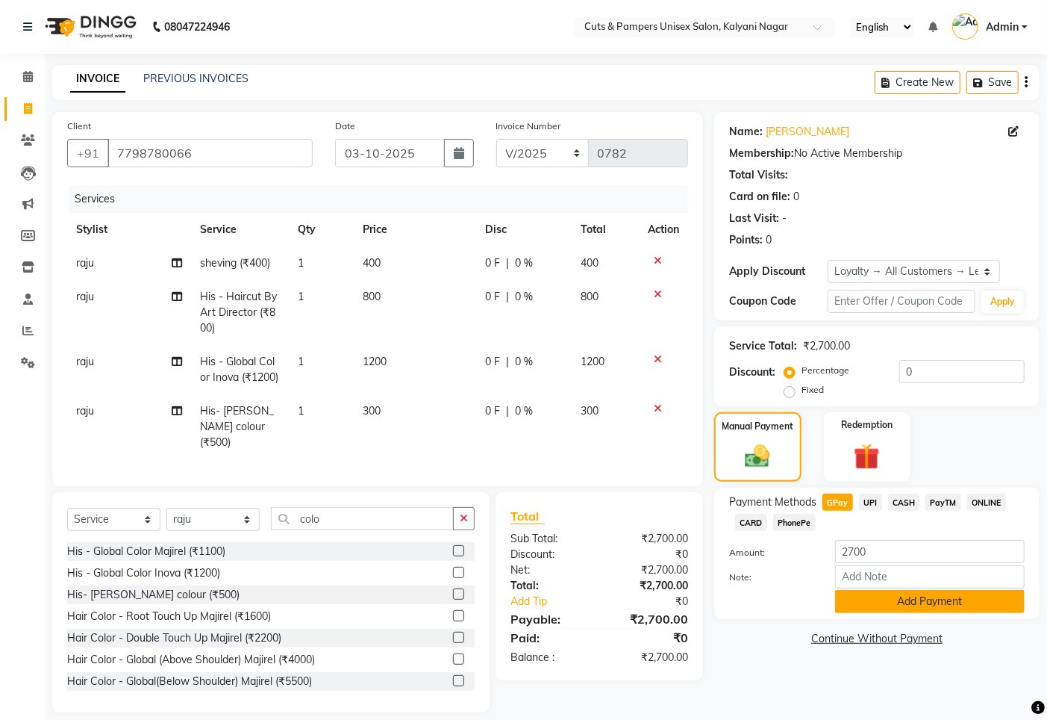
click at [859, 594] on button "Add Payment" at bounding box center [930, 601] width 190 height 23
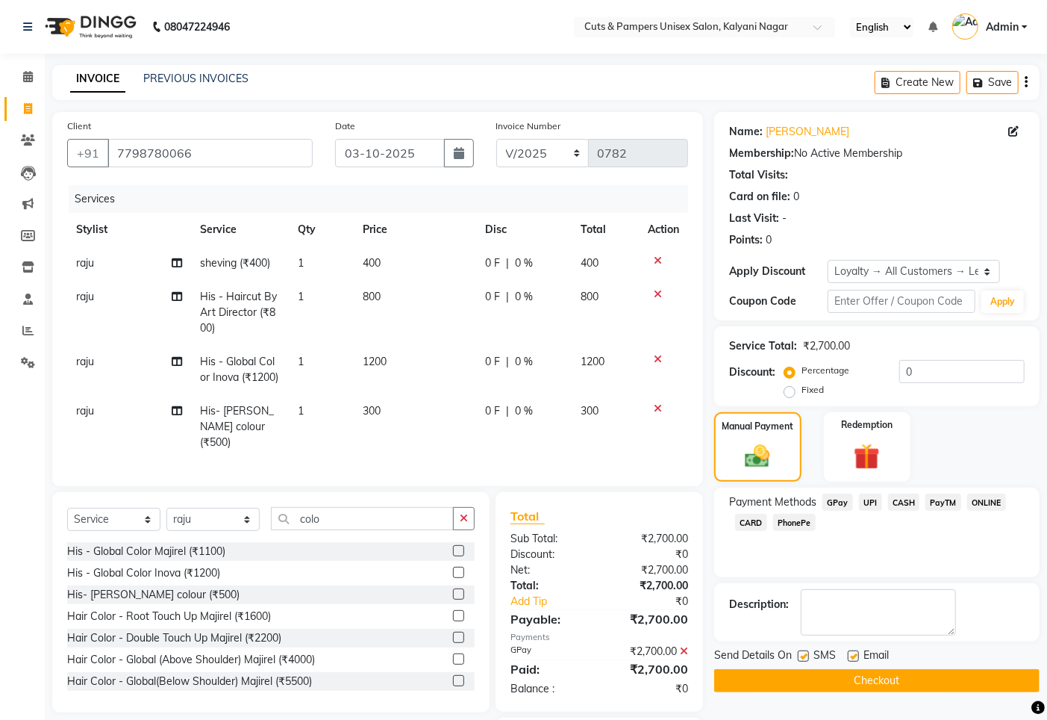
click at [807, 655] on label at bounding box center [803, 655] width 11 height 11
click at [807, 655] on input "checkbox" at bounding box center [803, 657] width 10 height 10
click at [805, 651] on label at bounding box center [803, 655] width 11 height 11
click at [805, 652] on input "checkbox" at bounding box center [803, 657] width 10 height 10
checkbox input "true"
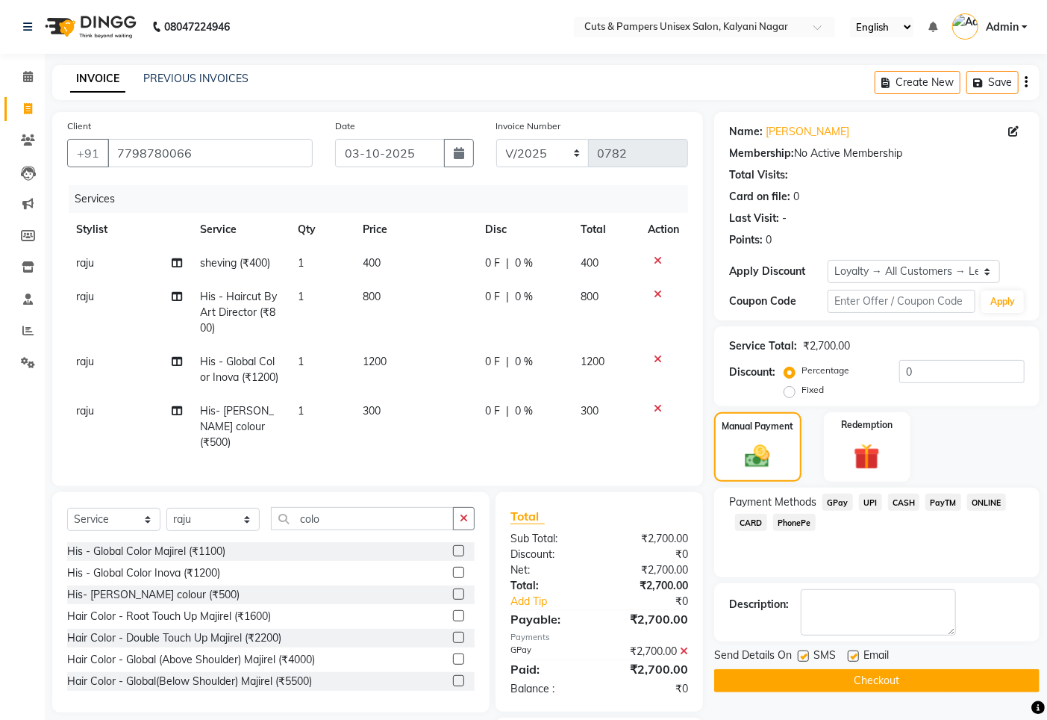
click at [827, 682] on button "Checkout" at bounding box center [877, 680] width 326 height 23
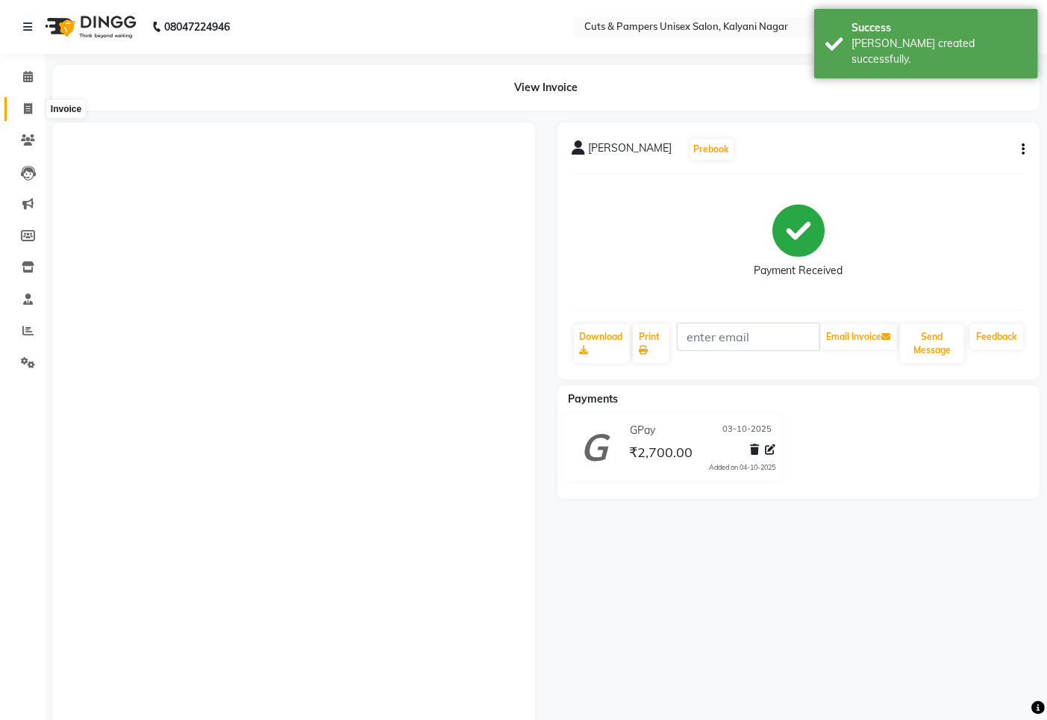
click at [25, 108] on icon at bounding box center [28, 108] width 8 height 11
select select "service"
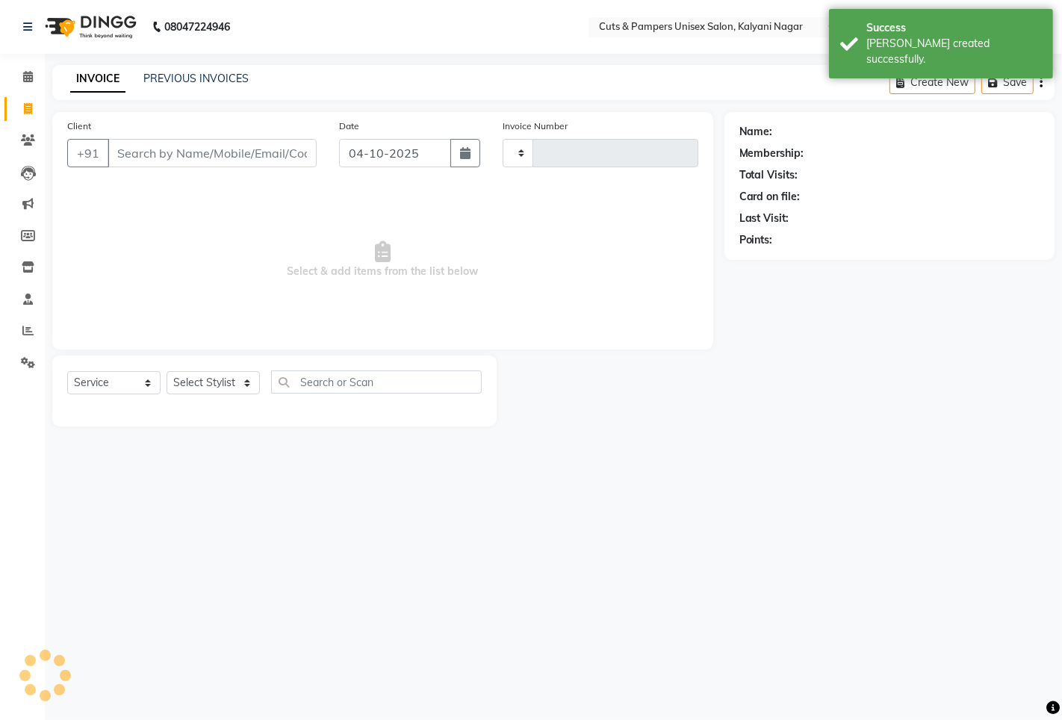
type input "0783"
select select "64"
click at [128, 148] on input "Client" at bounding box center [212, 153] width 209 height 28
select select "2388"
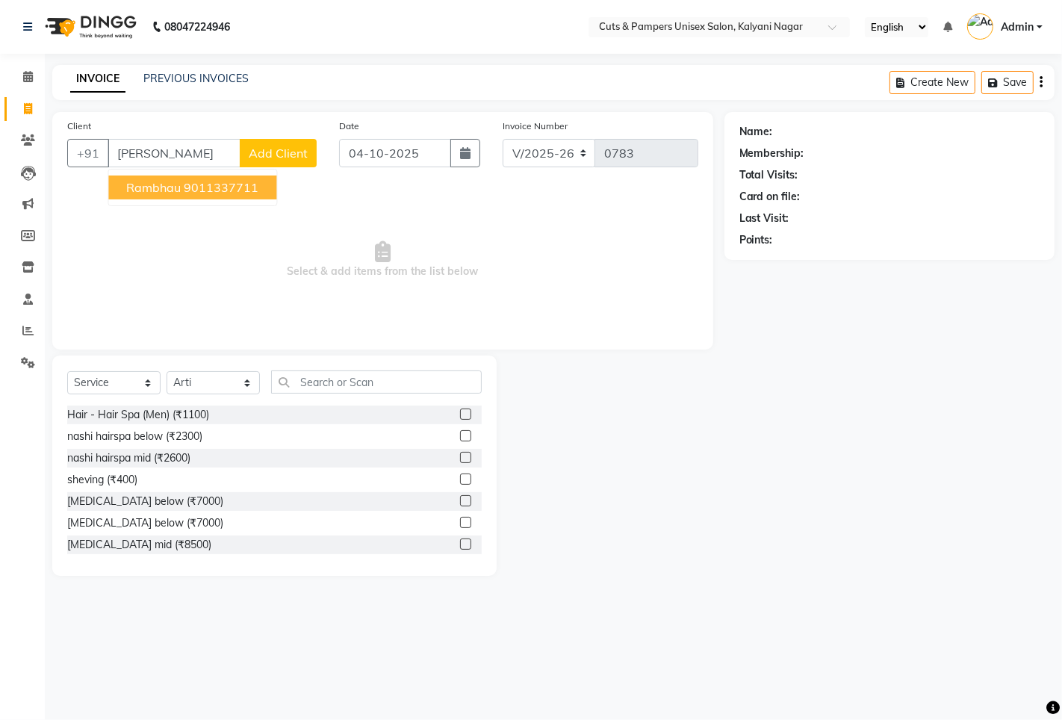
click at [230, 183] on ngb-highlight "9011337711" at bounding box center [221, 187] width 75 height 15
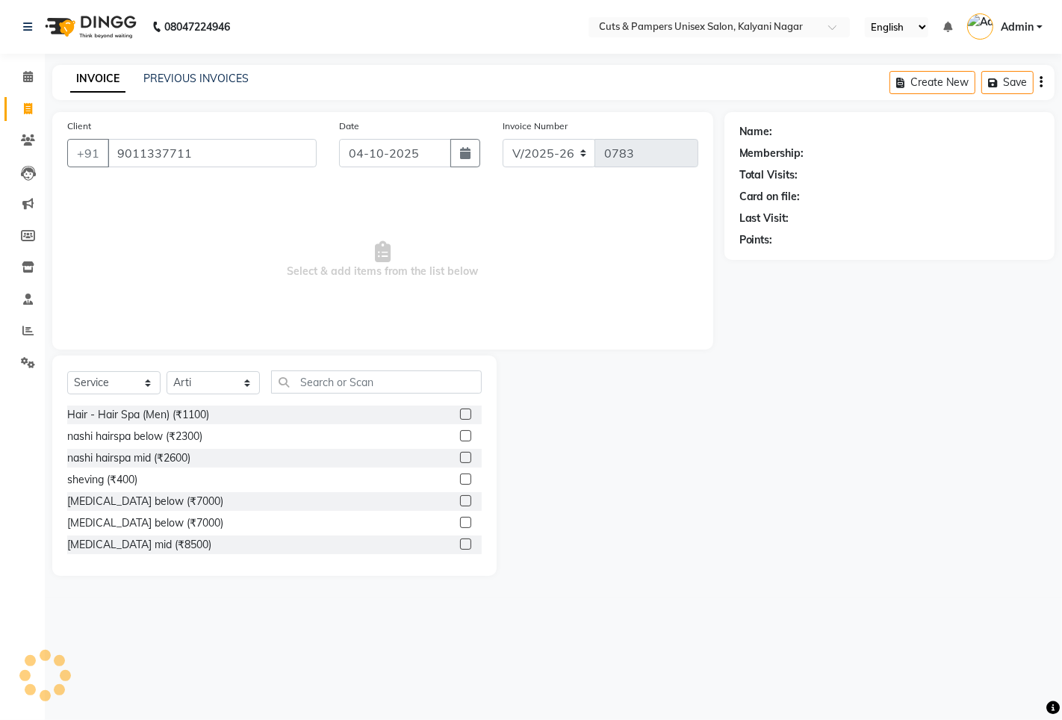
type input "9011337711"
click at [236, 376] on select "Select Stylist [PERSON_NAME] [PERSON_NAME] Poonam [PERSON_NAME]" at bounding box center [212, 382] width 93 height 23
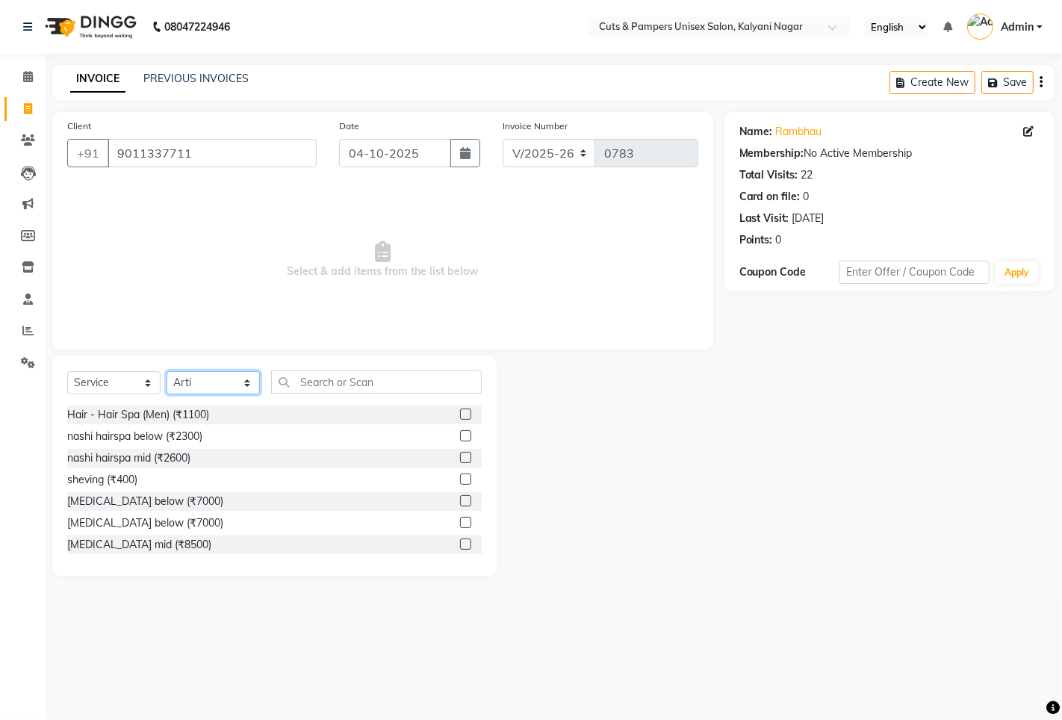
select select "2389"
click at [166, 372] on select "Select Stylist [PERSON_NAME] [PERSON_NAME] Poonam [PERSON_NAME]" at bounding box center [212, 382] width 93 height 23
click at [320, 384] on input "text" at bounding box center [376, 381] width 211 height 23
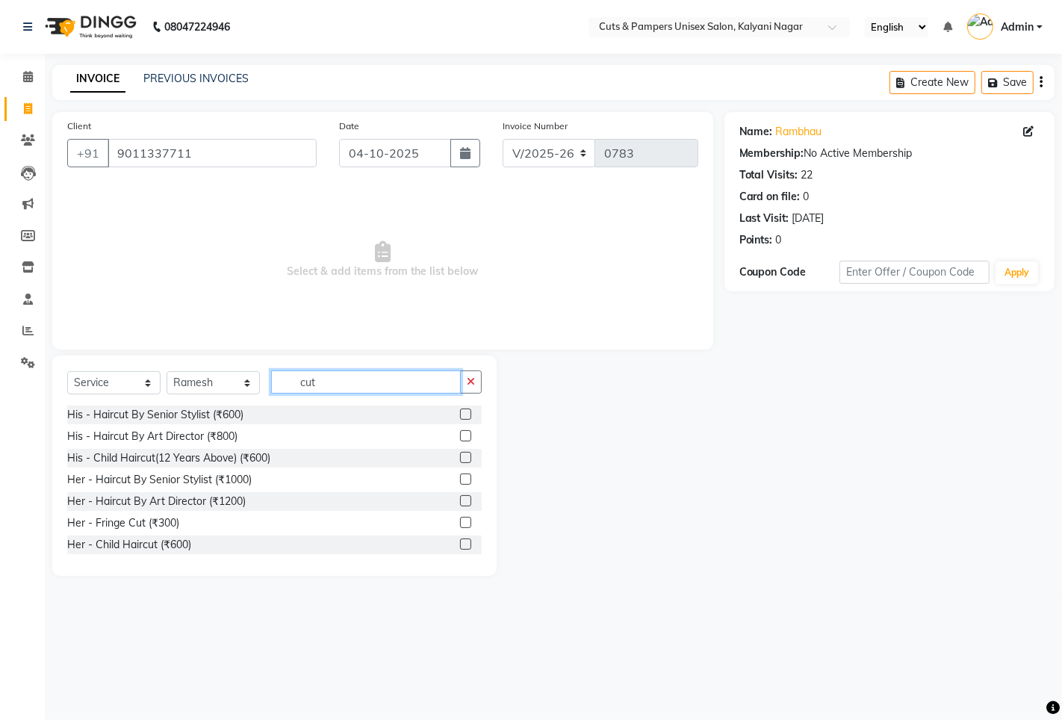
type input "cut"
click at [460, 457] on label at bounding box center [465, 457] width 11 height 11
click at [460, 457] on input "checkbox" at bounding box center [465, 458] width 10 height 10
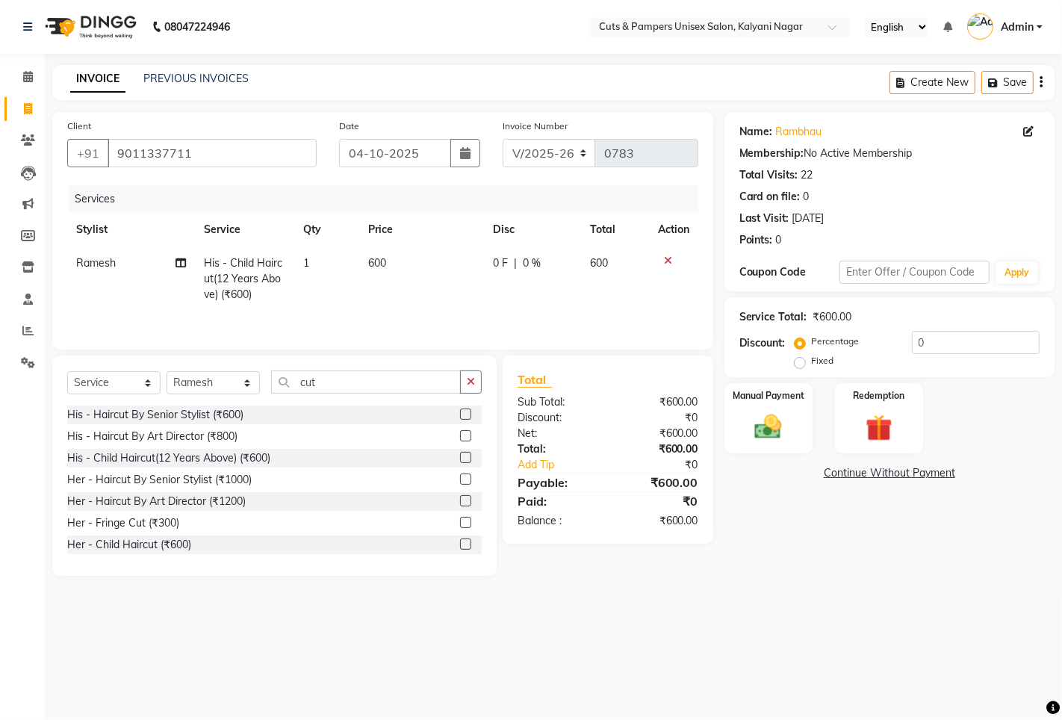
click at [460, 460] on label at bounding box center [465, 457] width 11 height 11
click at [460, 460] on input "checkbox" at bounding box center [465, 458] width 10 height 10
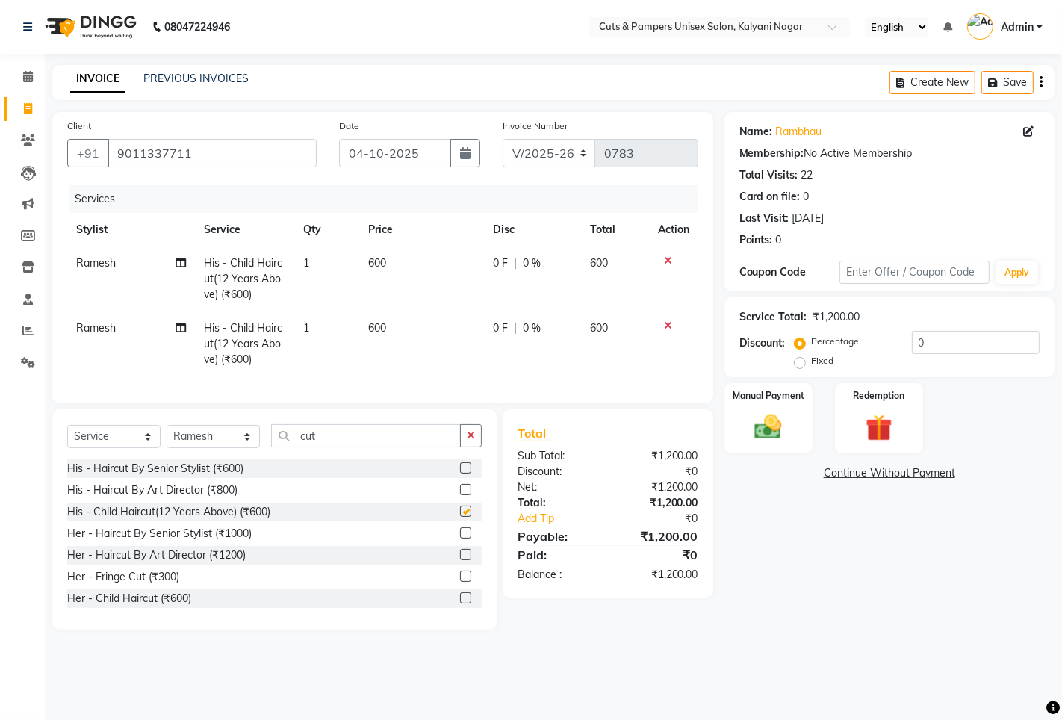
checkbox input "false"
click at [426, 444] on input "cut" at bounding box center [366, 435] width 190 height 23
type input "c"
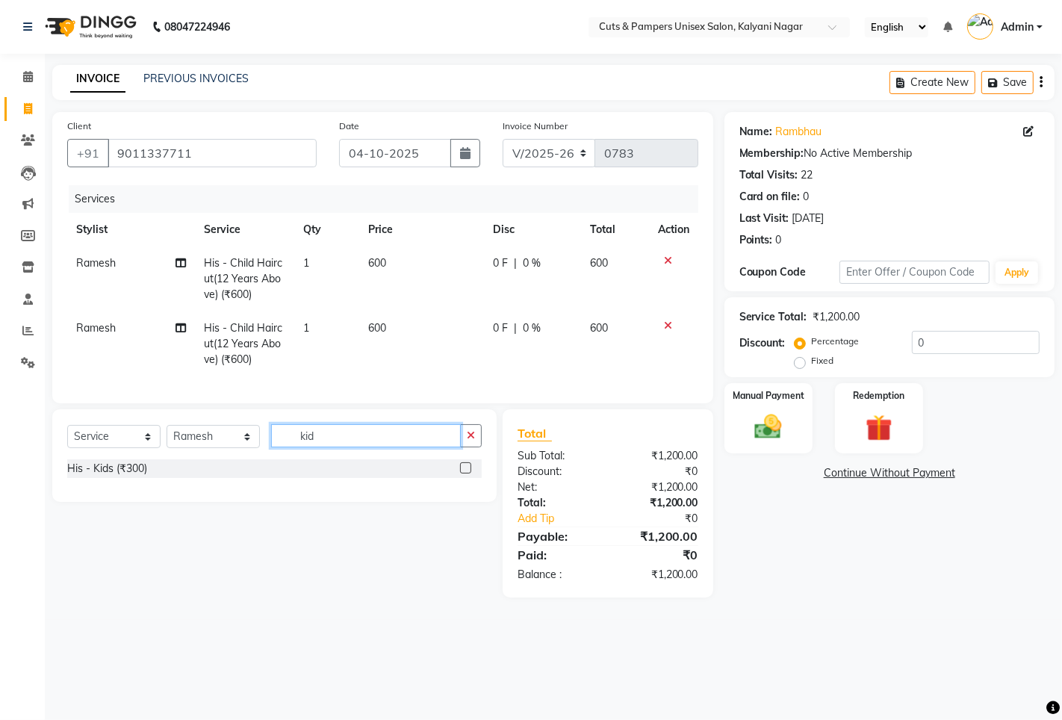
type input "kid"
click at [463, 473] on label at bounding box center [465, 467] width 11 height 11
click at [463, 473] on input "checkbox" at bounding box center [465, 469] width 10 height 10
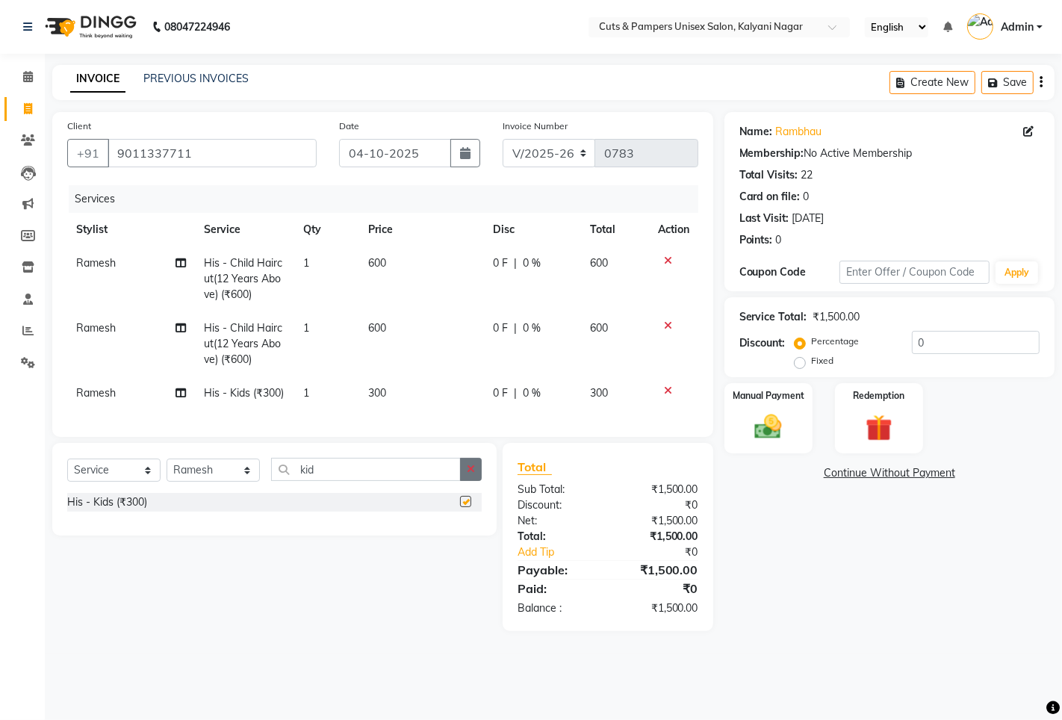
checkbox input "false"
click at [468, 148] on icon "button" at bounding box center [465, 153] width 10 height 12
select select "10"
select select "2025"
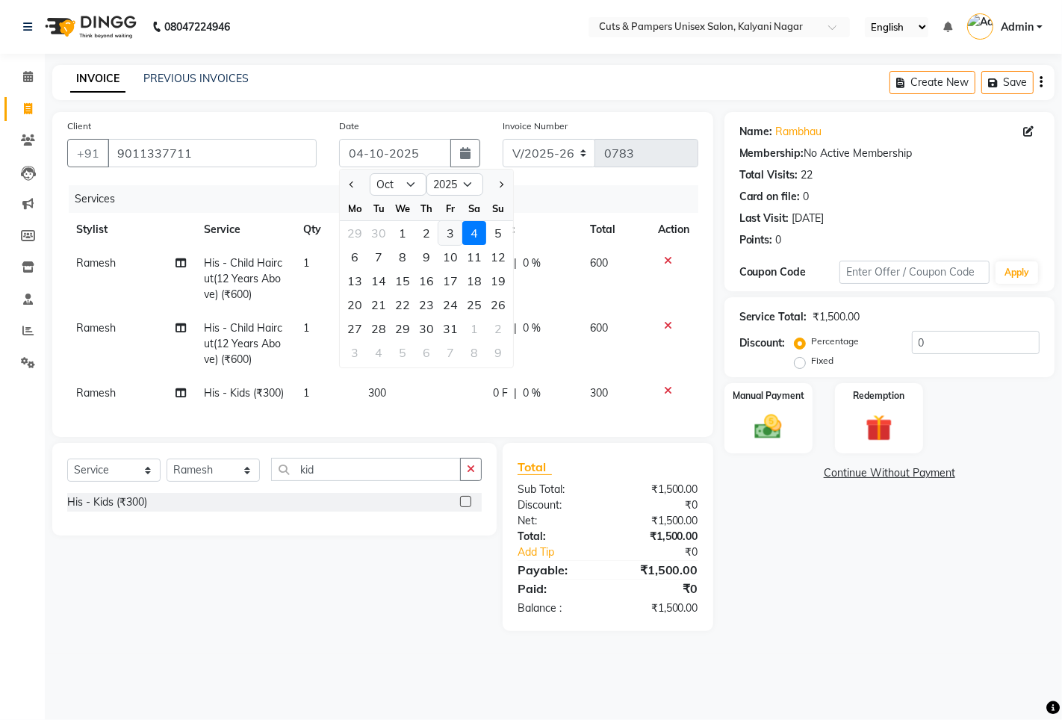
click at [453, 233] on div "3" at bounding box center [450, 233] width 24 height 24
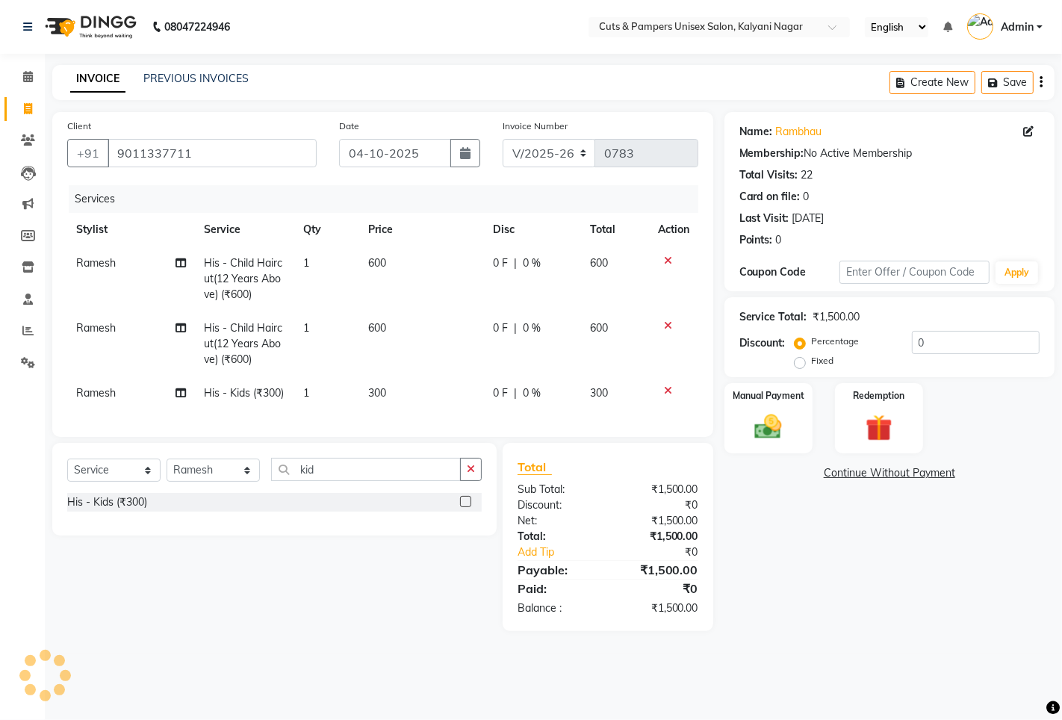
type input "03-10-2025"
click at [773, 430] on img at bounding box center [768, 427] width 46 height 32
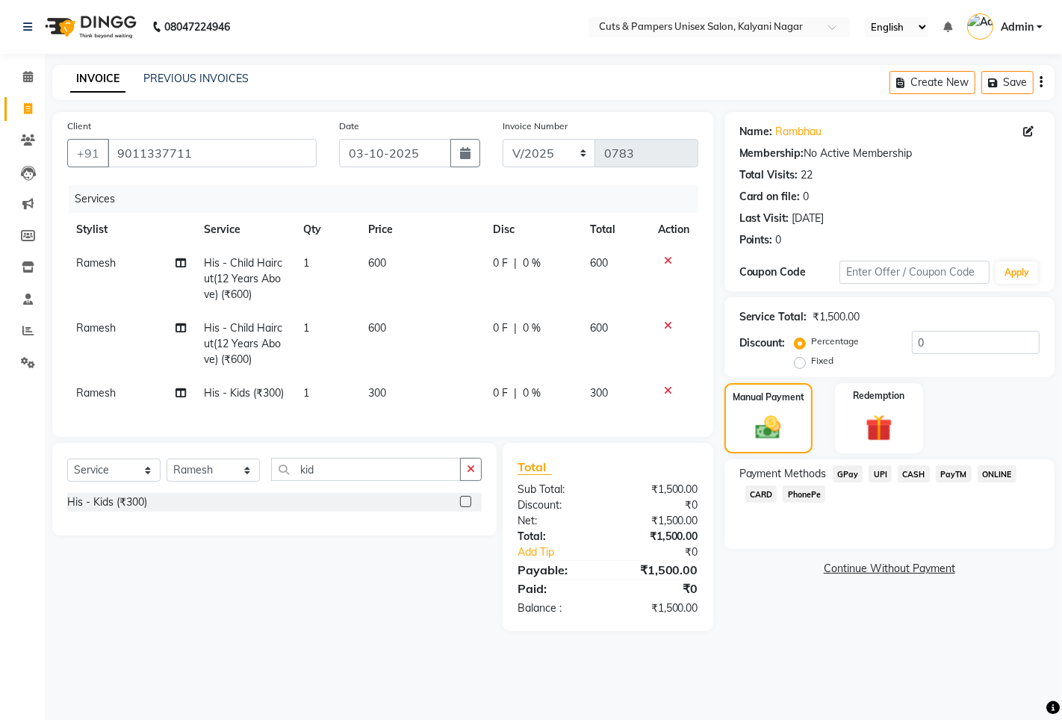
click at [841, 467] on span "GPay" at bounding box center [847, 473] width 31 height 17
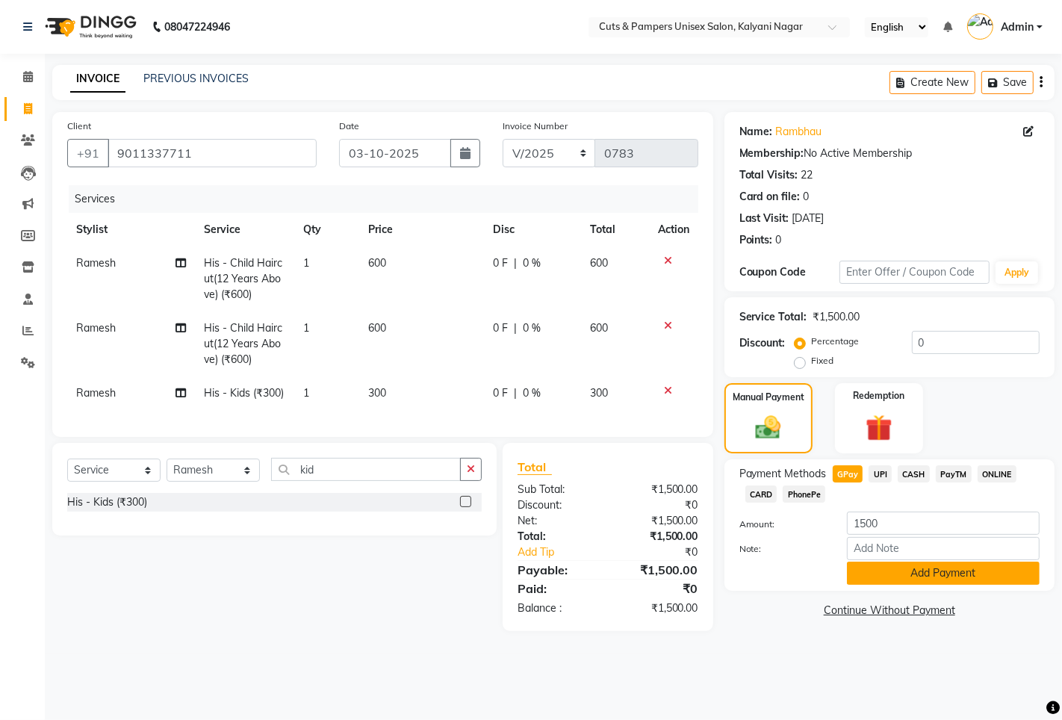
click at [887, 573] on button "Add Payment" at bounding box center [943, 572] width 193 height 23
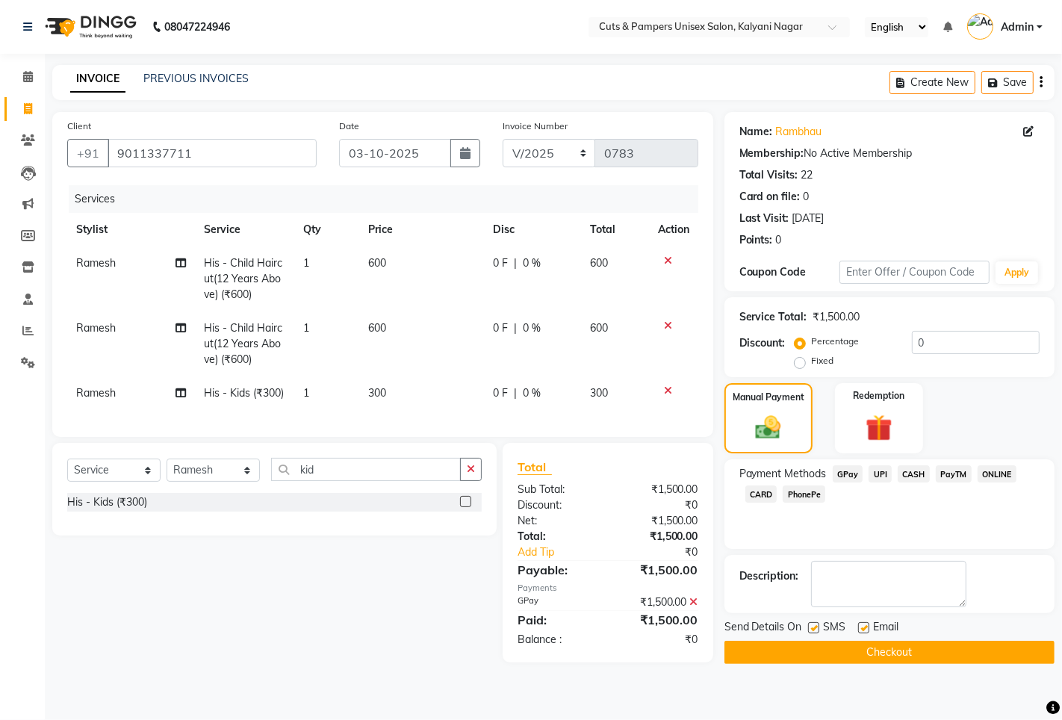
click at [826, 659] on button "Checkout" at bounding box center [889, 652] width 330 height 23
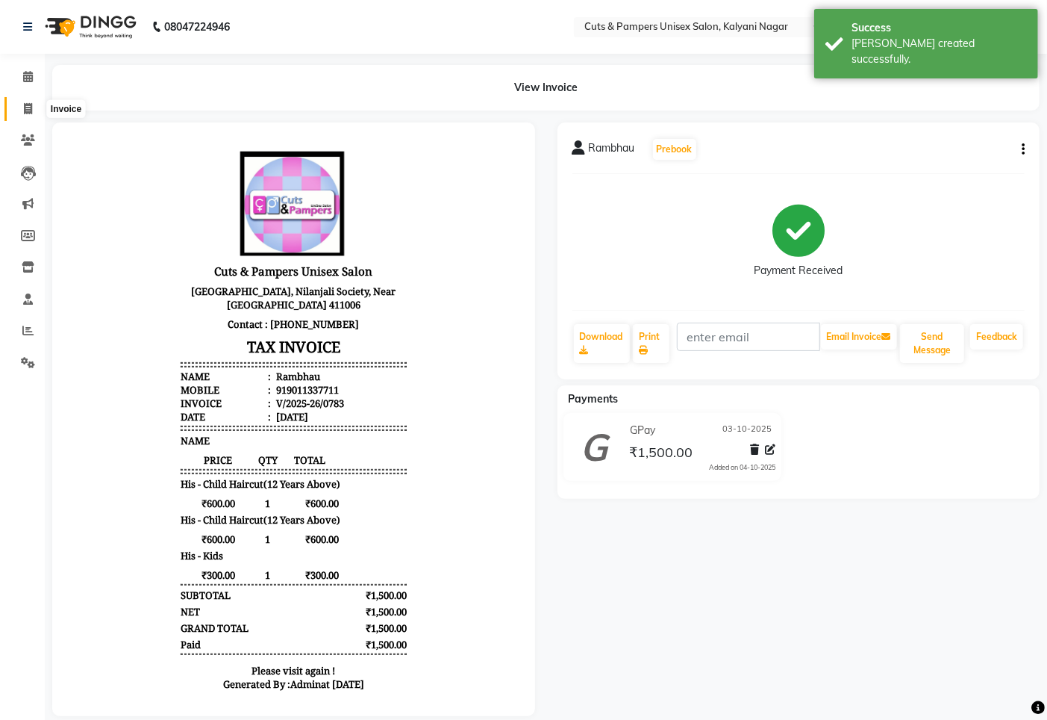
click at [25, 108] on icon at bounding box center [28, 108] width 8 height 11
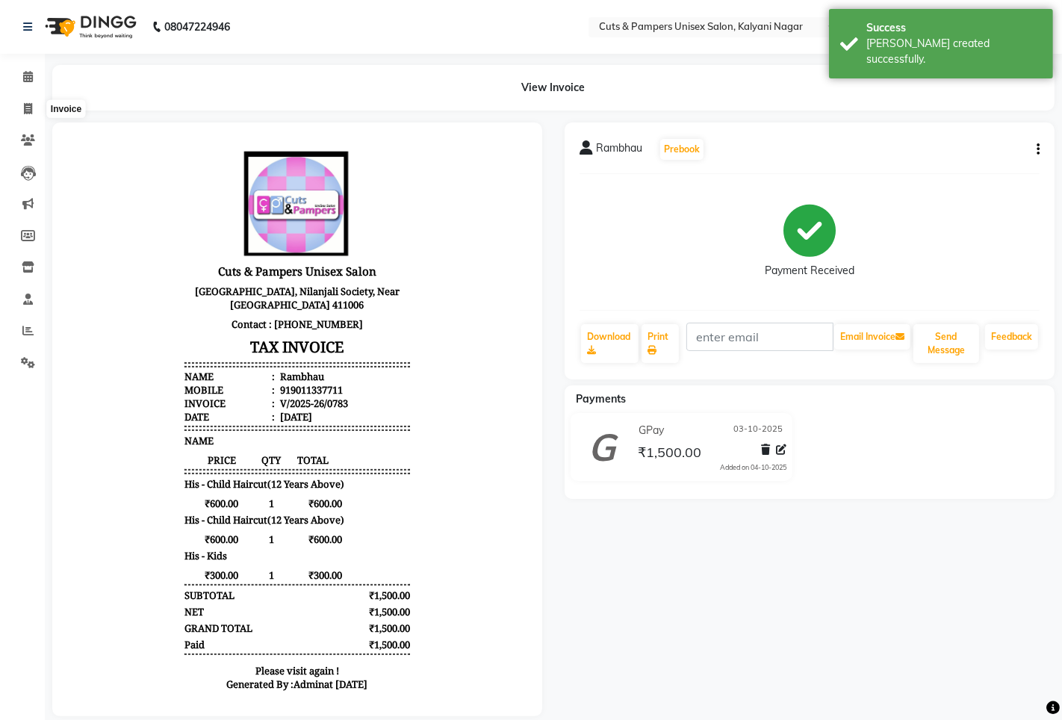
select select "64"
select select "service"
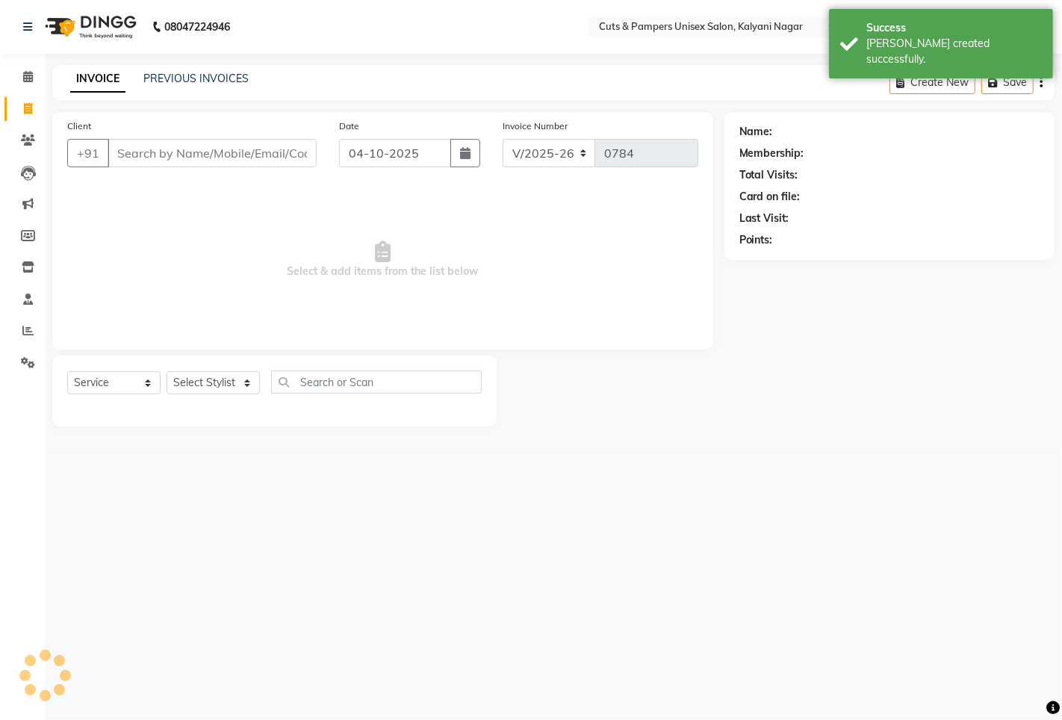
click at [161, 151] on input "Client" at bounding box center [212, 153] width 209 height 28
click at [162, 151] on input "Client" at bounding box center [212, 153] width 209 height 28
select select "2388"
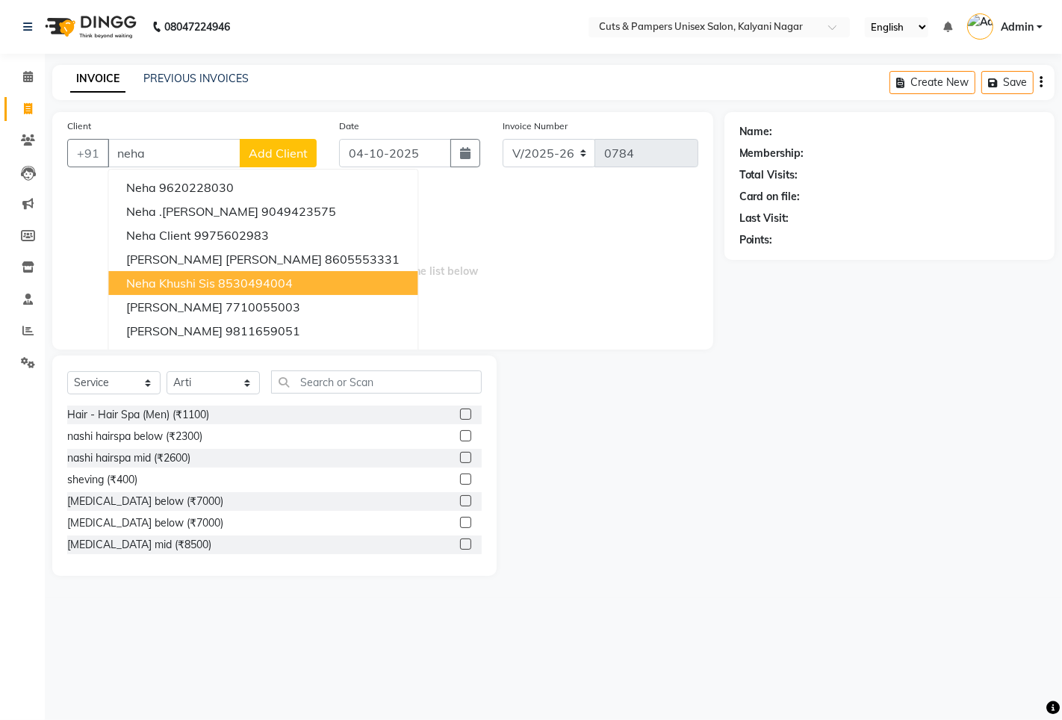
click at [218, 281] on ngb-highlight "8530494004" at bounding box center [255, 282] width 75 height 15
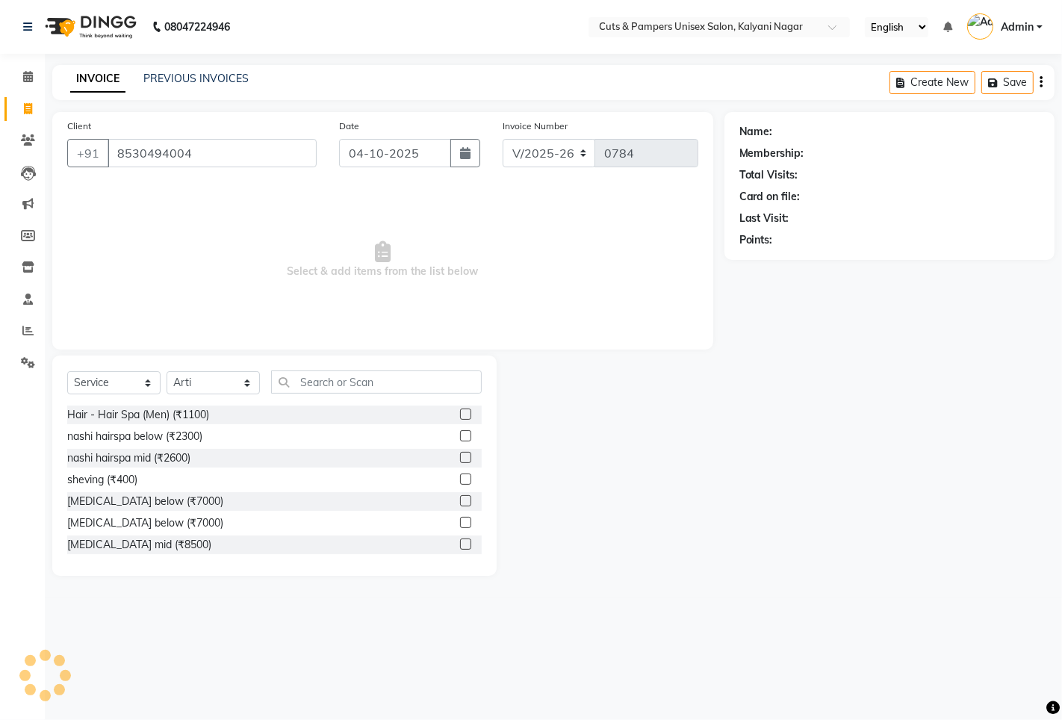
type input "8530494004"
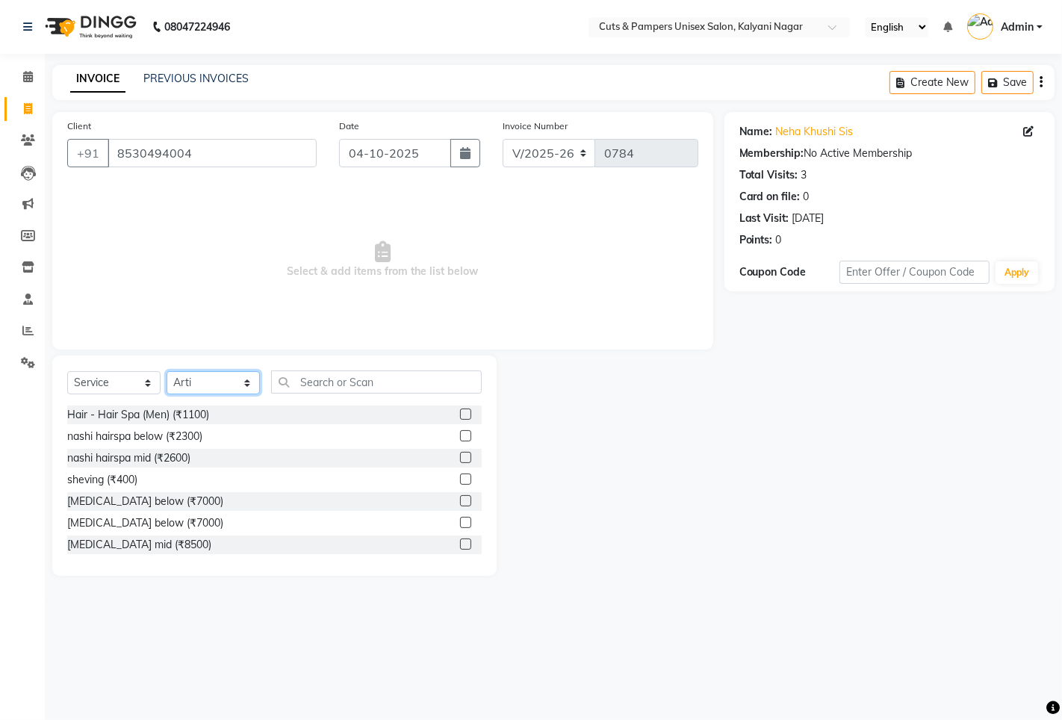
click at [202, 376] on select "Select Stylist [PERSON_NAME] [PERSON_NAME] Poonam [PERSON_NAME]" at bounding box center [212, 382] width 93 height 23
select select "2389"
click at [166, 372] on select "Select Stylist [PERSON_NAME] [PERSON_NAME] Poonam [PERSON_NAME]" at bounding box center [212, 382] width 93 height 23
click at [289, 376] on input "text" at bounding box center [376, 381] width 211 height 23
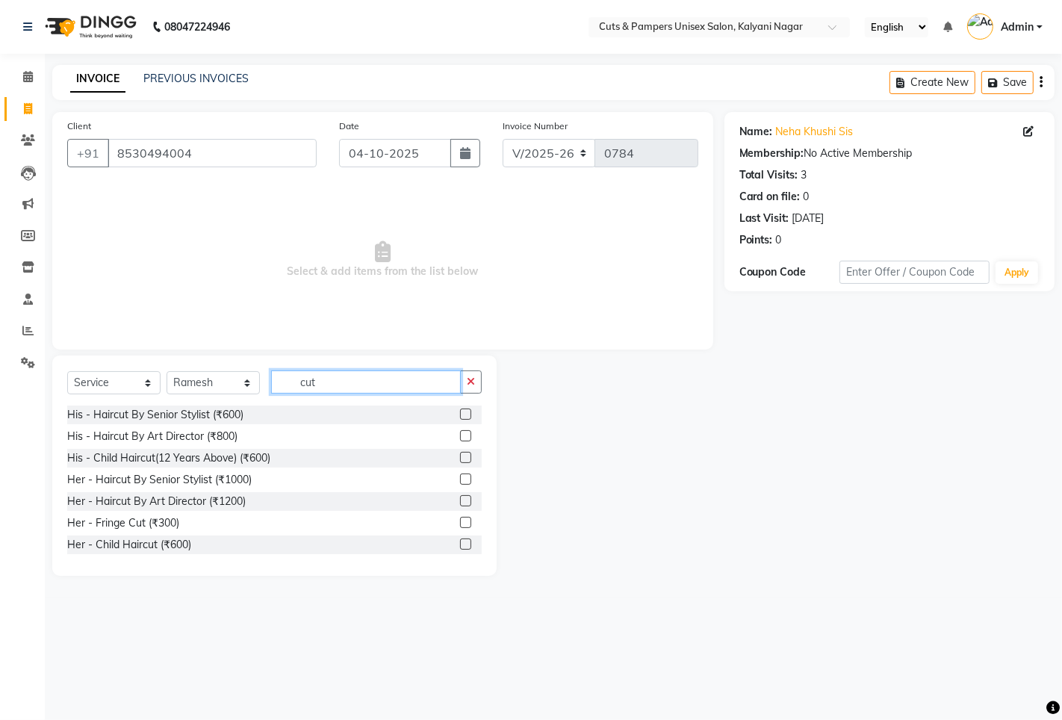
type input "cut"
click at [460, 479] on label at bounding box center [465, 478] width 11 height 11
click at [460, 479] on input "checkbox" at bounding box center [465, 480] width 10 height 10
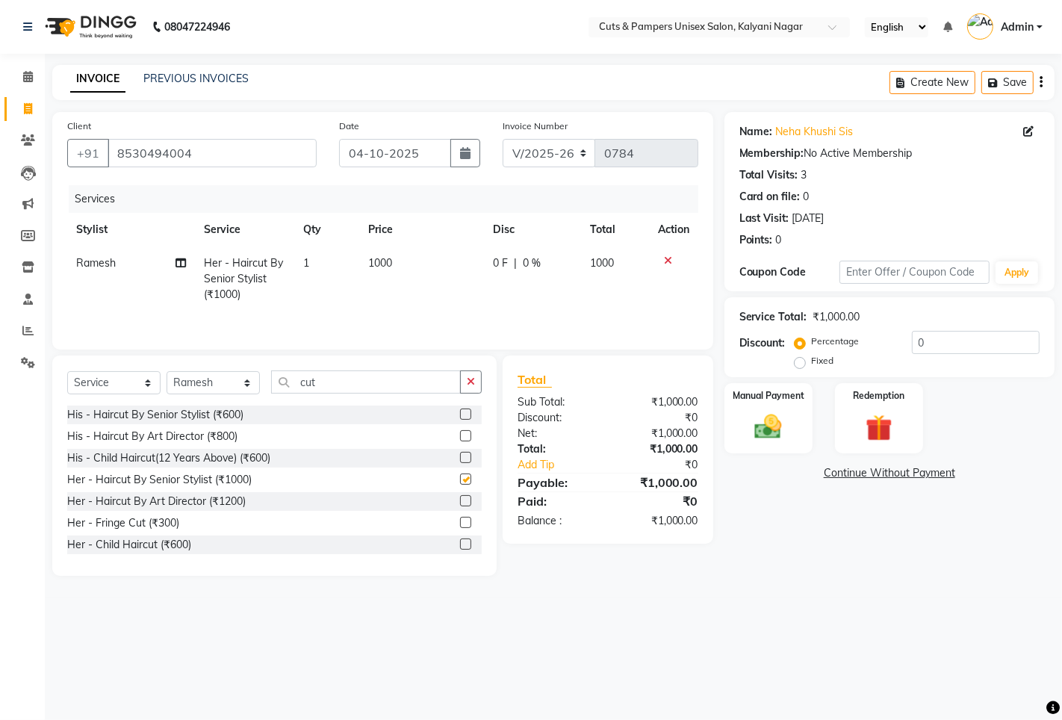
checkbox input "false"
click at [793, 414] on div "Manual Payment" at bounding box center [768, 419] width 92 height 74
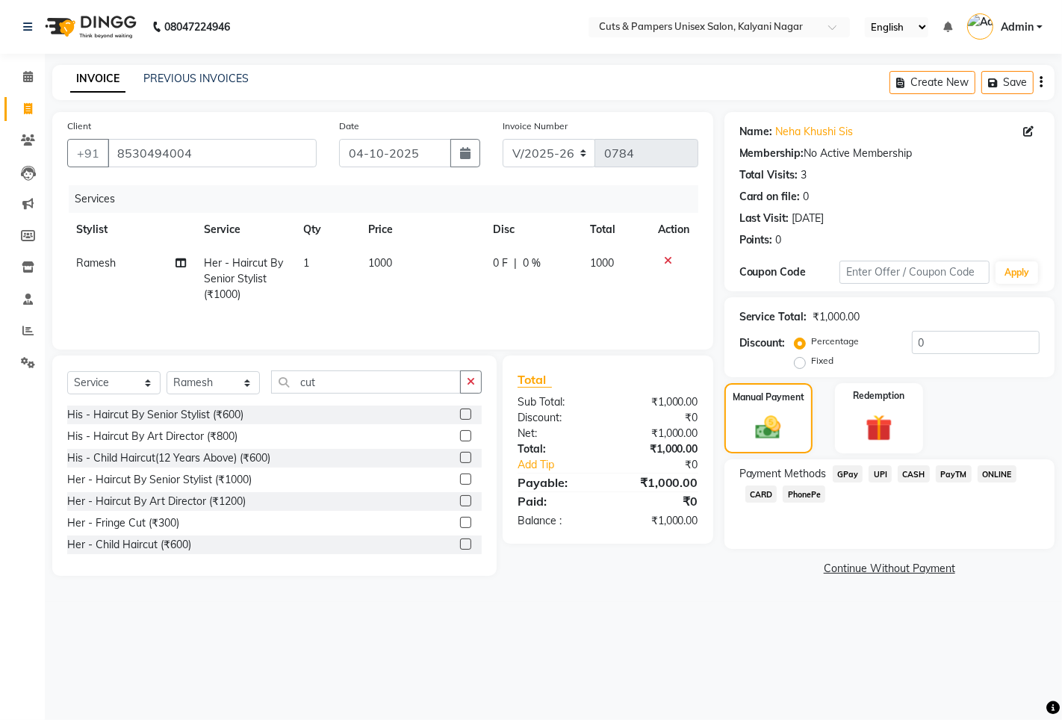
click at [838, 471] on span "GPay" at bounding box center [847, 473] width 31 height 17
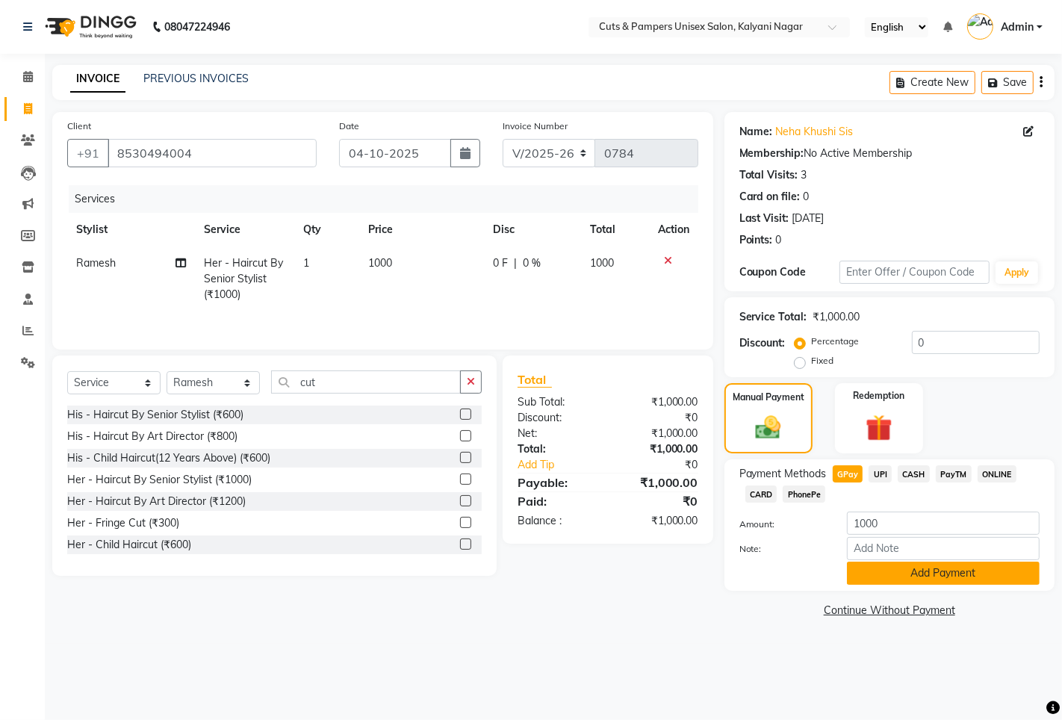
click at [867, 576] on button "Add Payment" at bounding box center [943, 572] width 193 height 23
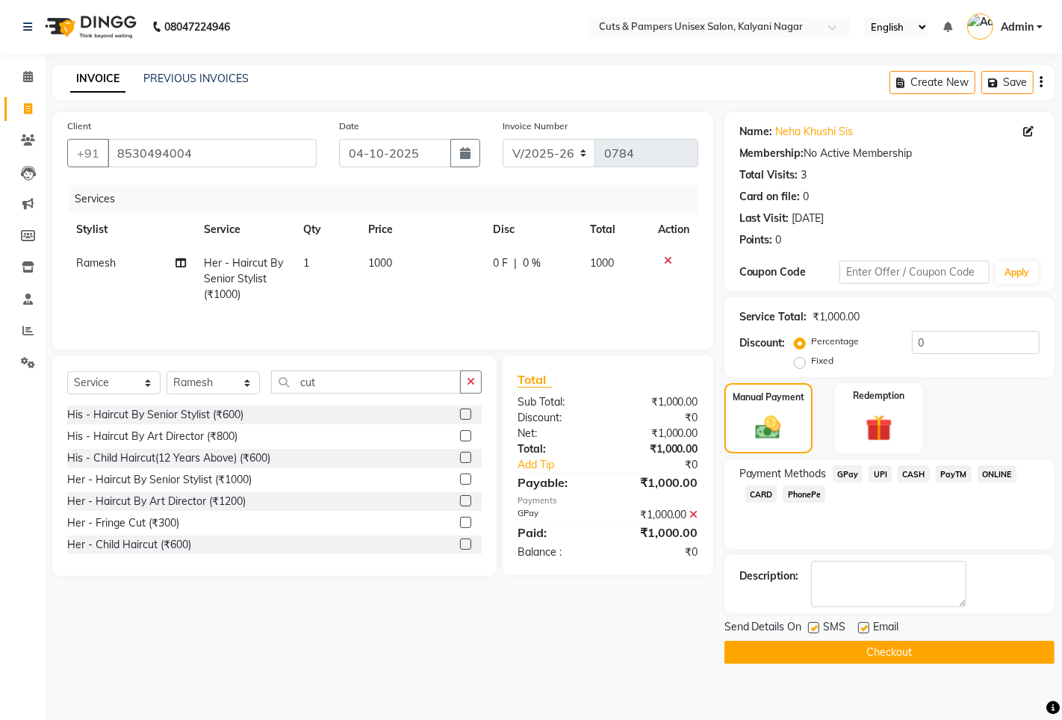
click at [814, 629] on label at bounding box center [813, 627] width 11 height 11
click at [814, 629] on input "checkbox" at bounding box center [813, 628] width 10 height 10
click at [812, 627] on label at bounding box center [813, 627] width 11 height 11
click at [812, 627] on input "checkbox" at bounding box center [813, 628] width 10 height 10
click at [812, 627] on label at bounding box center [813, 627] width 11 height 11
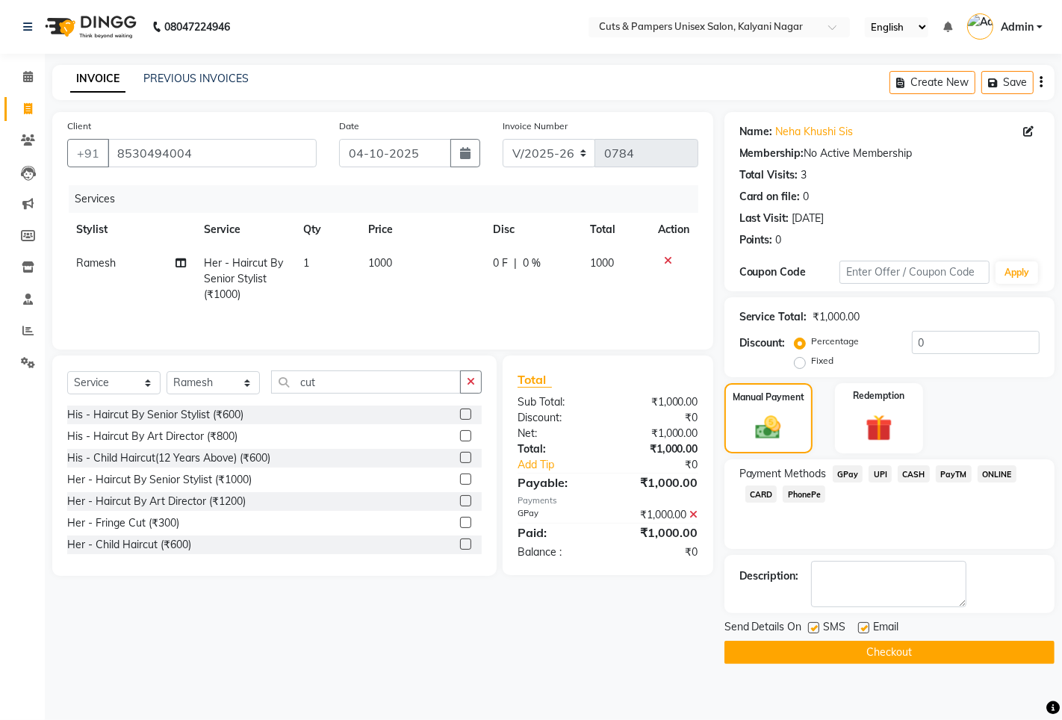
click at [812, 627] on input "checkbox" at bounding box center [813, 628] width 10 height 10
click at [814, 623] on label at bounding box center [813, 627] width 11 height 11
click at [814, 623] on input "checkbox" at bounding box center [813, 628] width 10 height 10
checkbox input "true"
click at [459, 157] on button "button" at bounding box center [465, 153] width 30 height 28
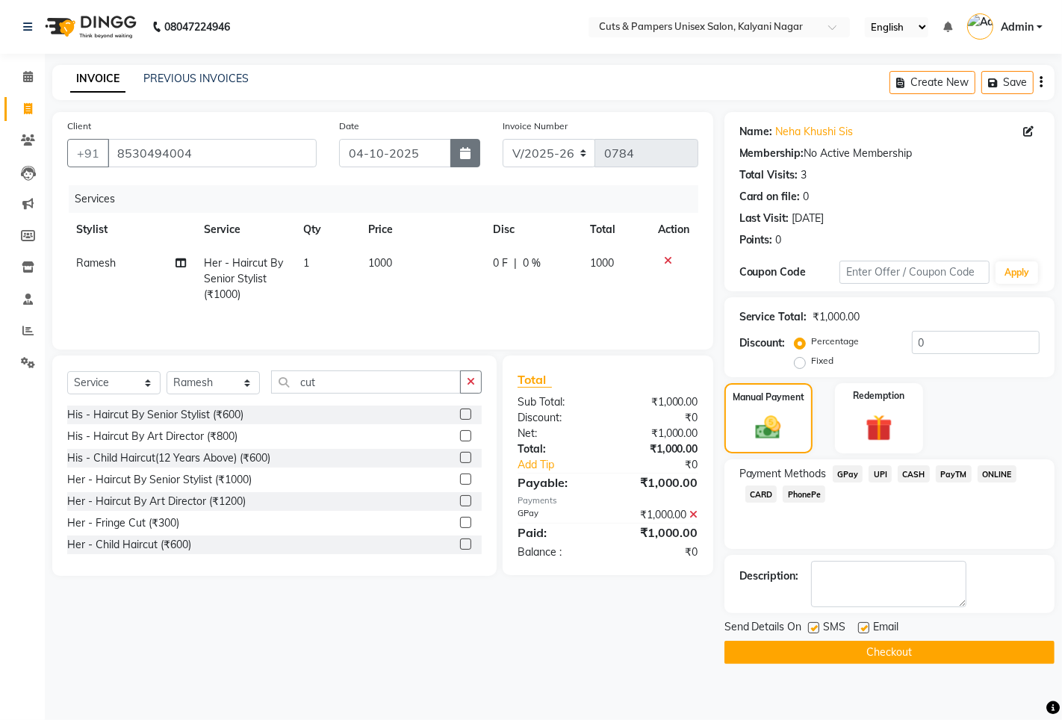
select select "10"
select select "2025"
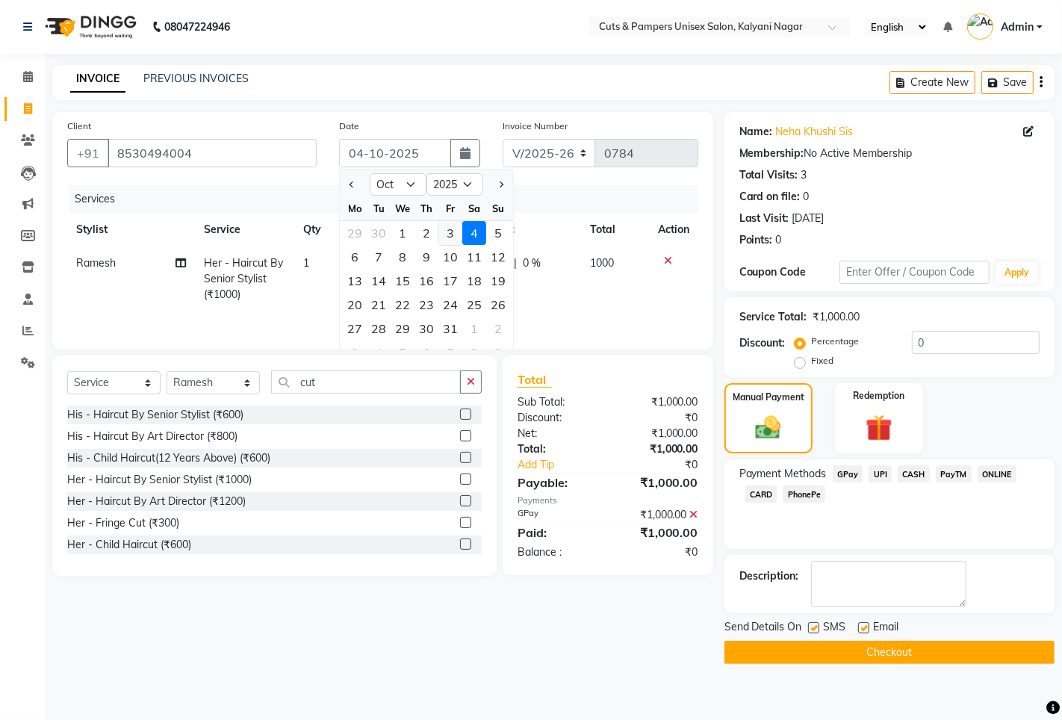
click at [454, 236] on div "3" at bounding box center [450, 233] width 24 height 24
type input "03-10-2025"
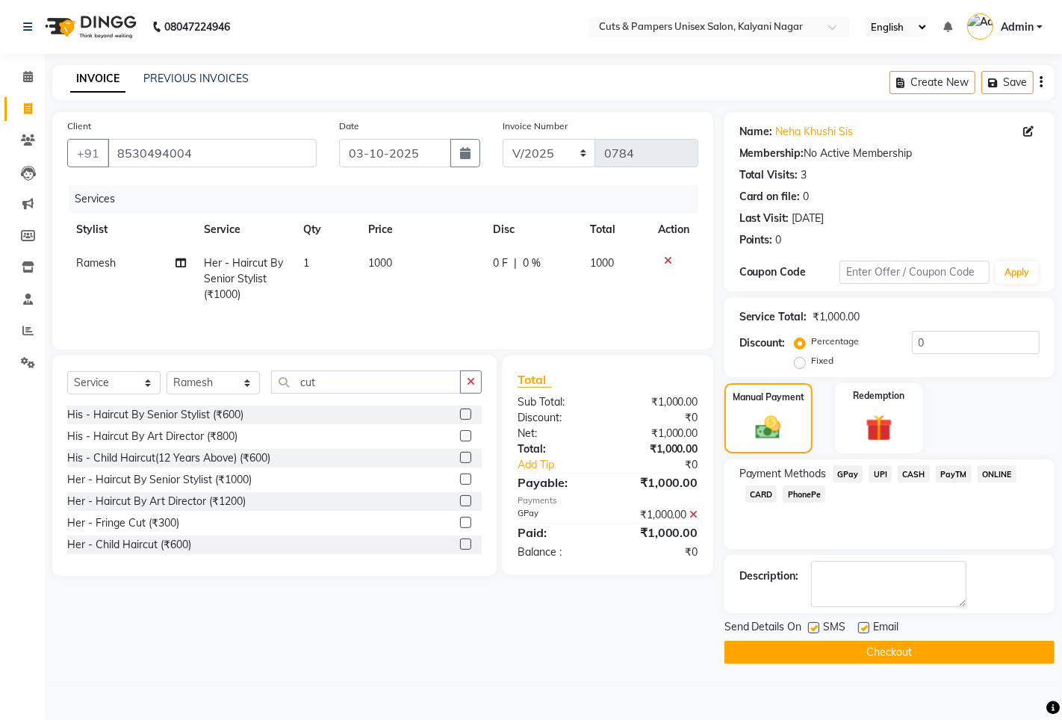
click at [808, 654] on button "Checkout" at bounding box center [889, 652] width 330 height 23
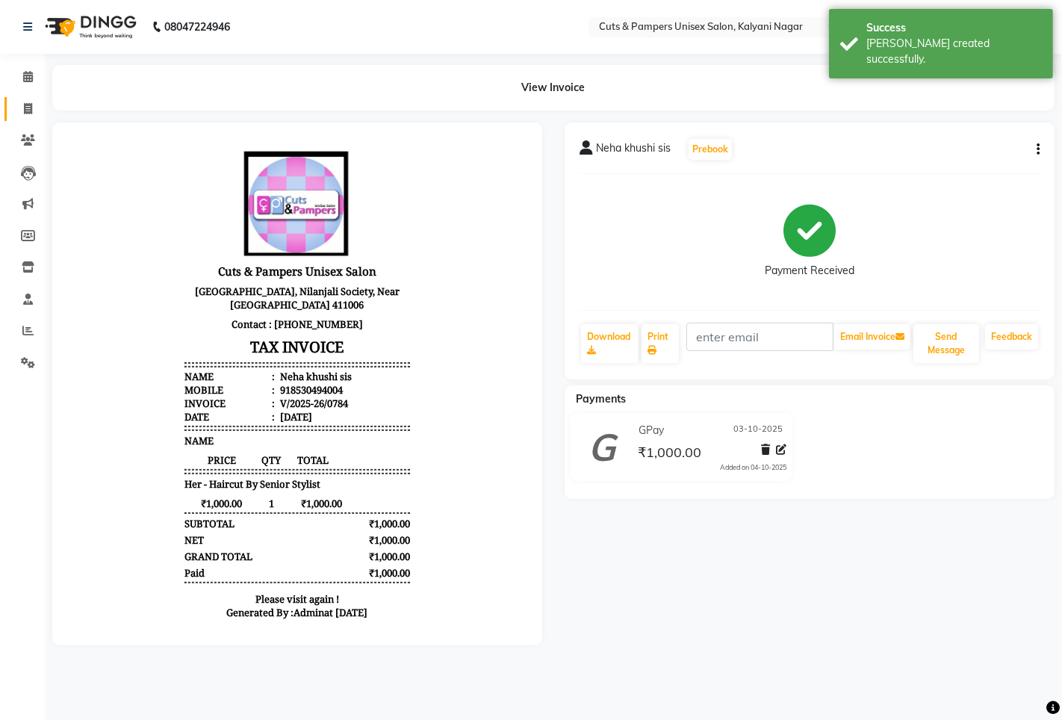
click at [30, 118] on link "Invoice" at bounding box center [22, 109] width 36 height 25
select select "service"
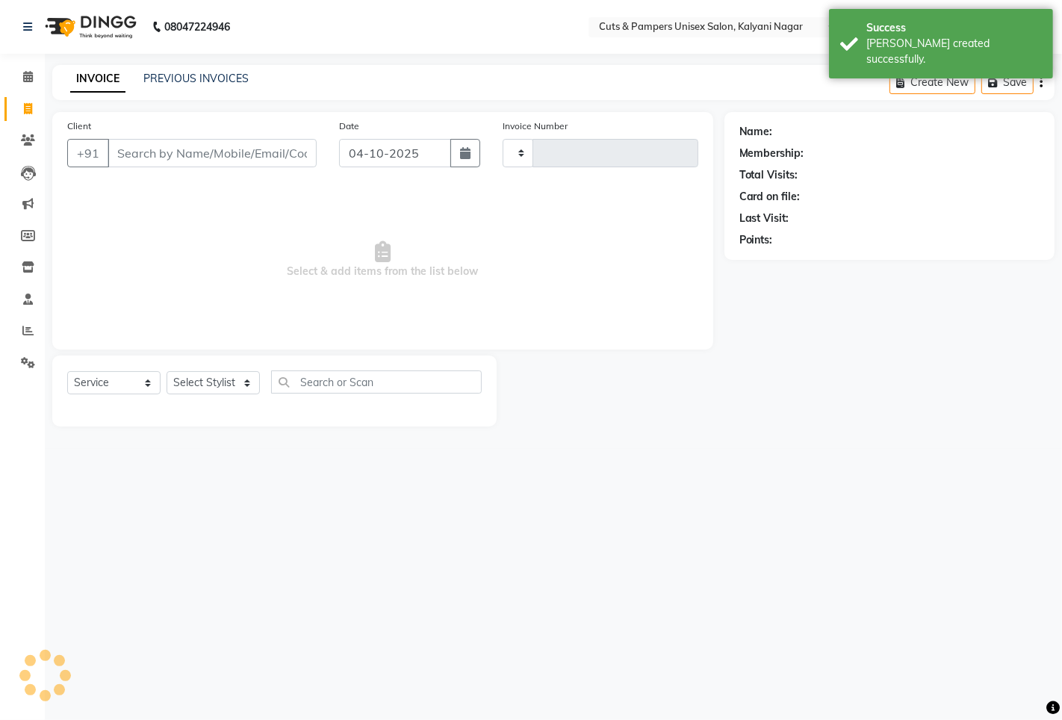
type input "0785"
select select "64"
click at [161, 154] on input "Client" at bounding box center [212, 153] width 209 height 28
select select "2388"
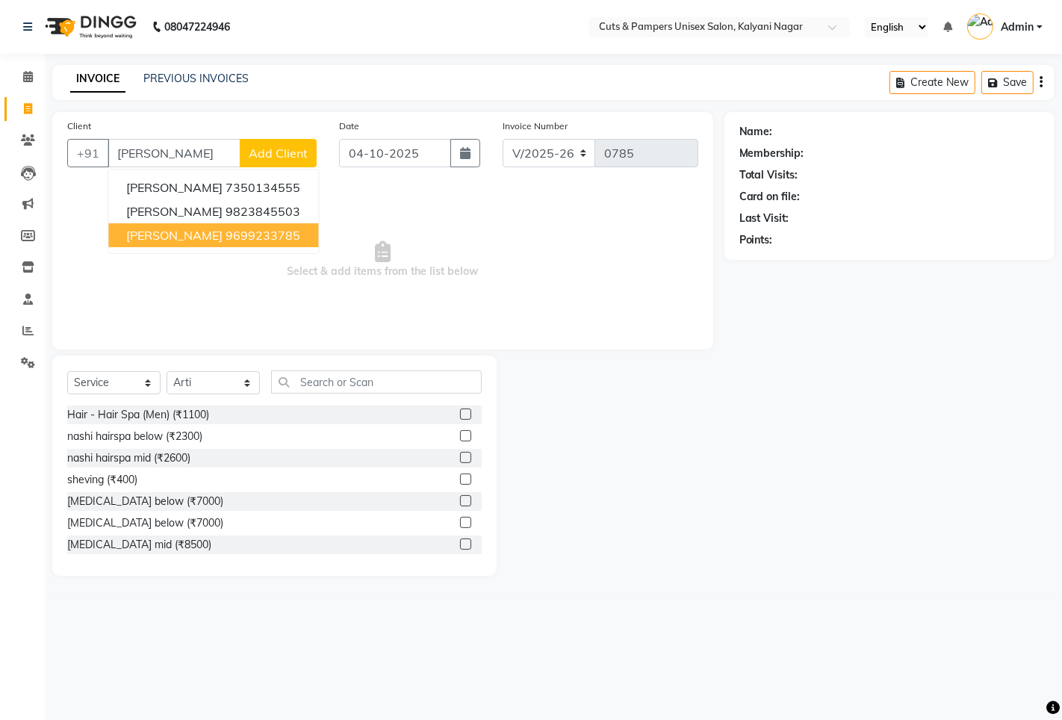
click at [204, 225] on button "[PERSON_NAME] 9699233785" at bounding box center [213, 235] width 210 height 24
type input "9699233785"
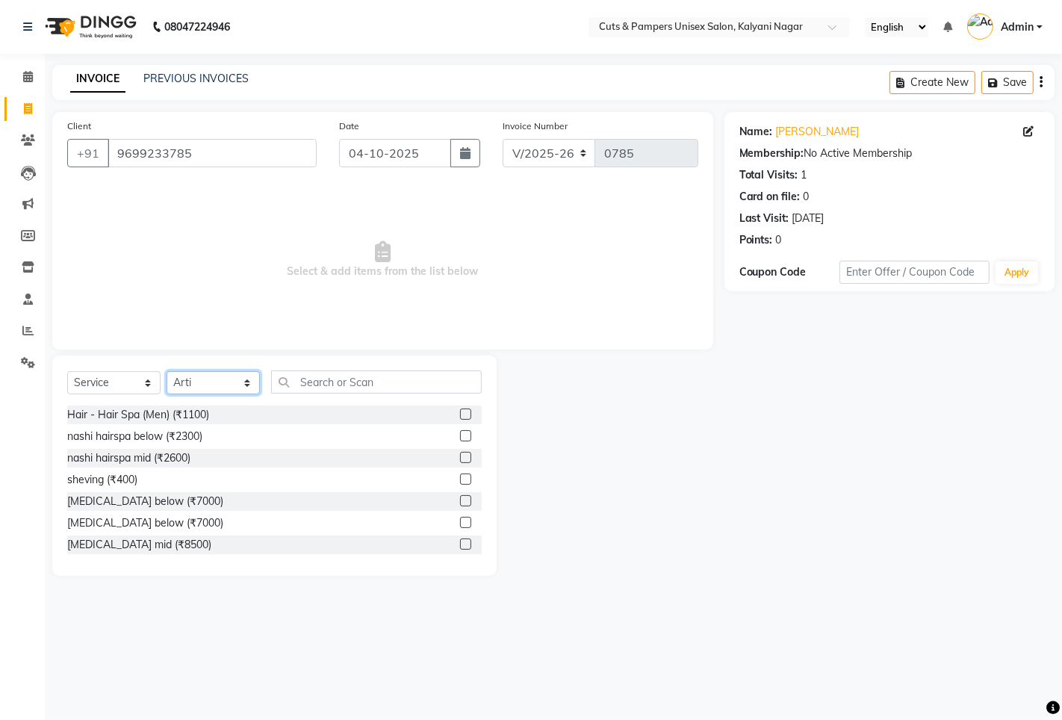
click at [211, 382] on select "Select Stylist [PERSON_NAME] [PERSON_NAME] Poonam [PERSON_NAME]" at bounding box center [212, 382] width 93 height 23
click at [213, 382] on select "Select Stylist [PERSON_NAME] [PERSON_NAME] Poonam [PERSON_NAME]" at bounding box center [212, 382] width 93 height 23
select select "2389"
click at [166, 372] on select "Select Stylist [PERSON_NAME] [PERSON_NAME] Poonam [PERSON_NAME]" at bounding box center [212, 382] width 93 height 23
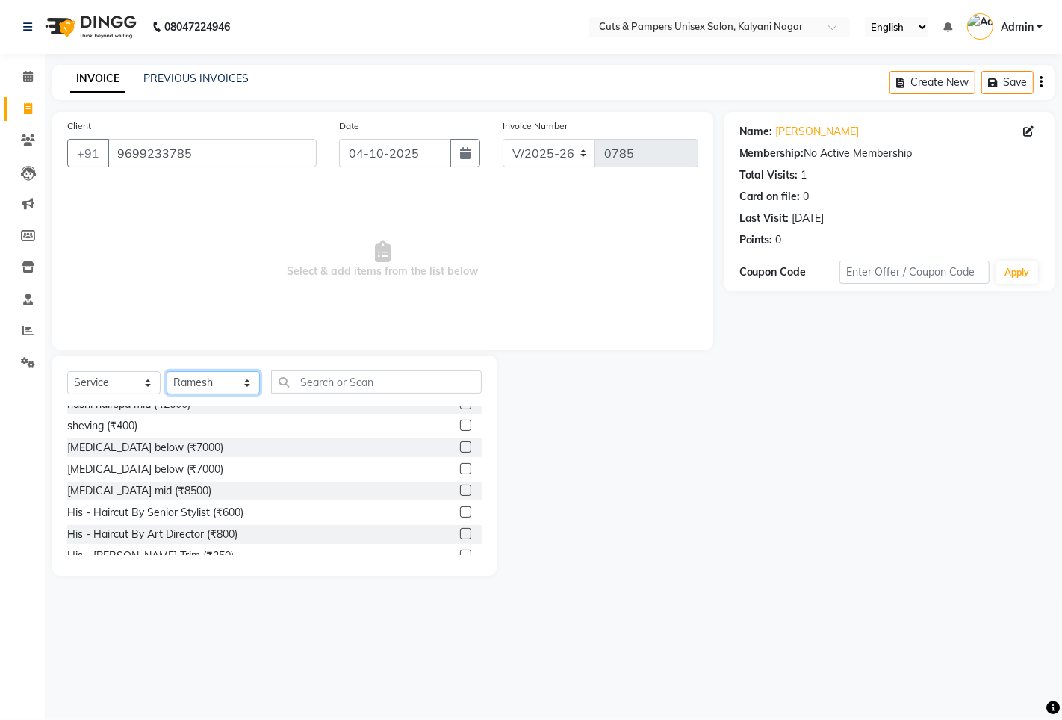
scroll to position [83, 0]
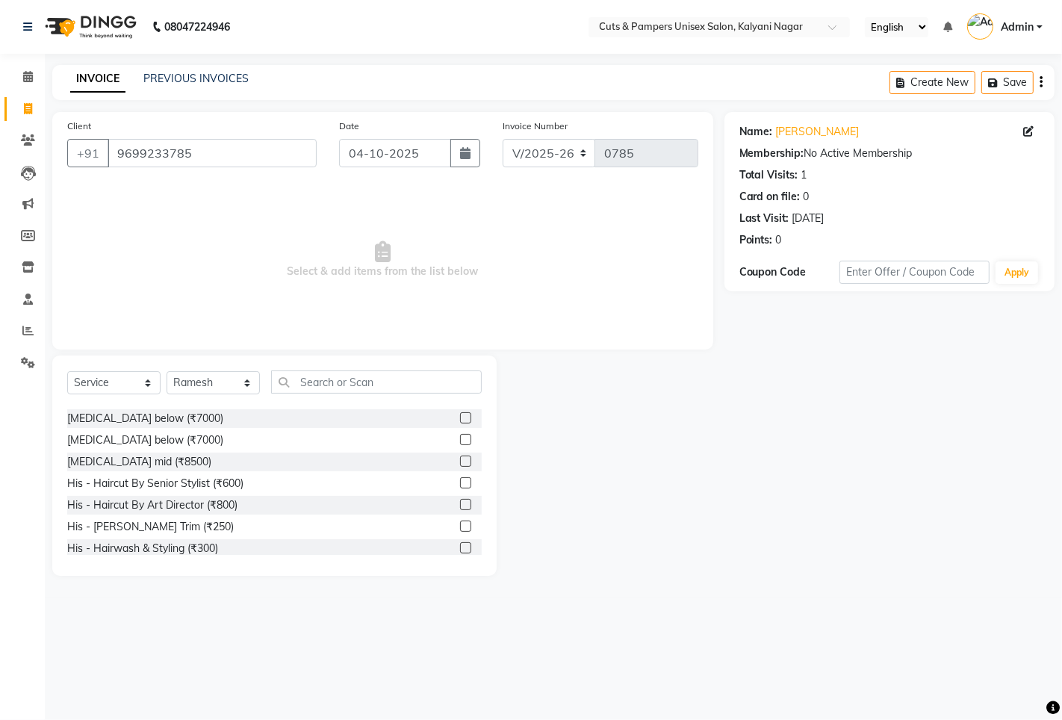
click at [460, 483] on label at bounding box center [465, 482] width 11 height 11
click at [460, 483] on input "checkbox" at bounding box center [465, 484] width 10 height 10
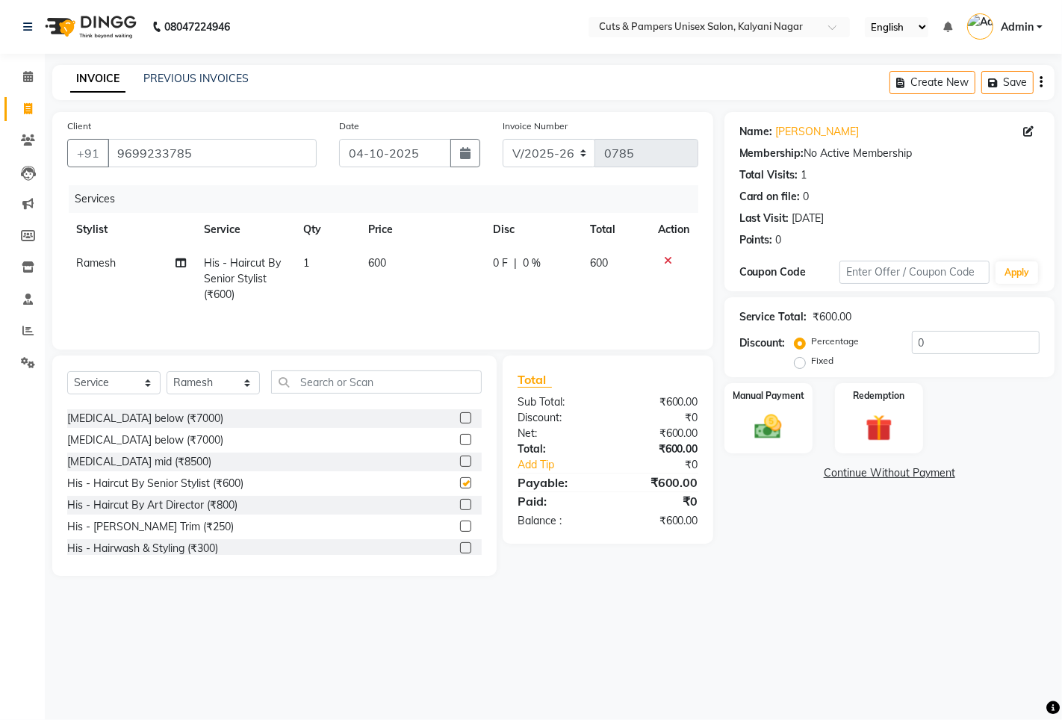
checkbox input "false"
click at [466, 149] on icon "button" at bounding box center [465, 153] width 10 height 12
select select "10"
select select "2025"
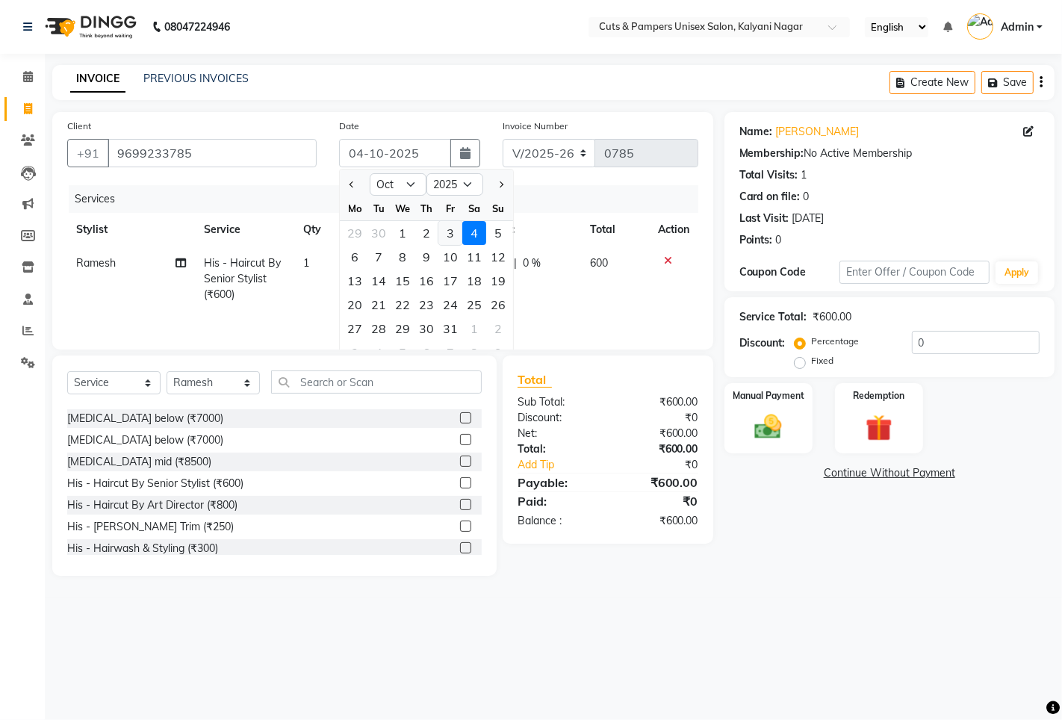
click at [453, 228] on div "3" at bounding box center [450, 233] width 24 height 24
type input "03-10-2025"
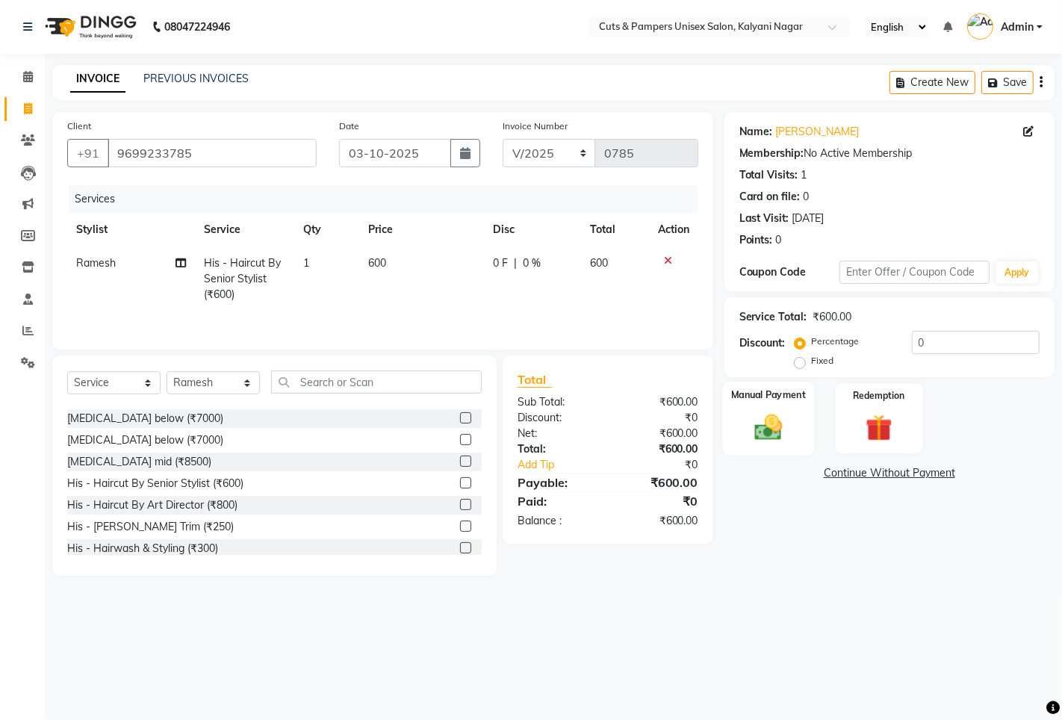
click at [787, 435] on img at bounding box center [768, 427] width 46 height 32
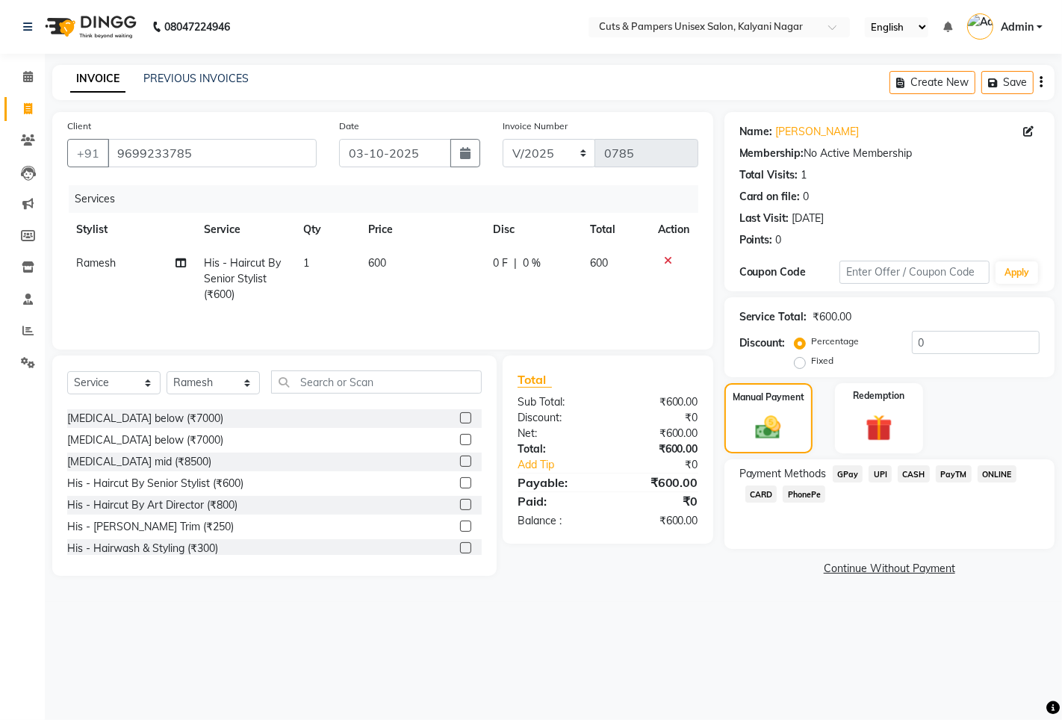
click at [844, 471] on span "GPay" at bounding box center [847, 473] width 31 height 17
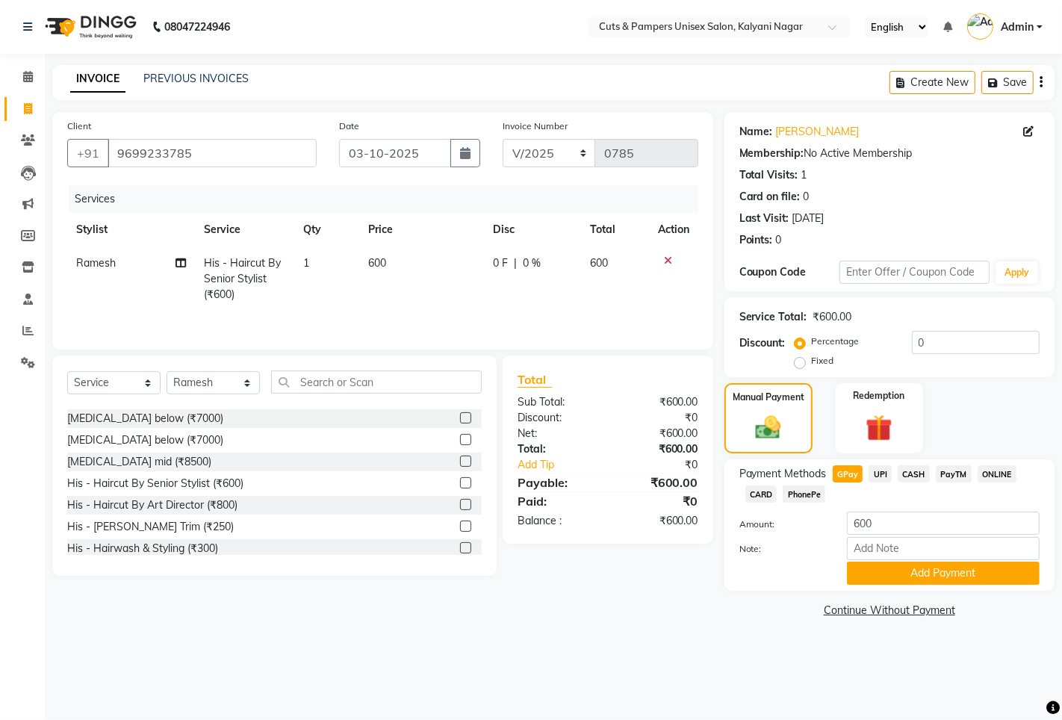
drag, startPoint x: 844, startPoint y: 471, endPoint x: 891, endPoint y: 541, distance: 83.4
click at [845, 471] on span "GPay" at bounding box center [847, 473] width 31 height 17
click at [892, 570] on button "Add Payment" at bounding box center [943, 572] width 193 height 23
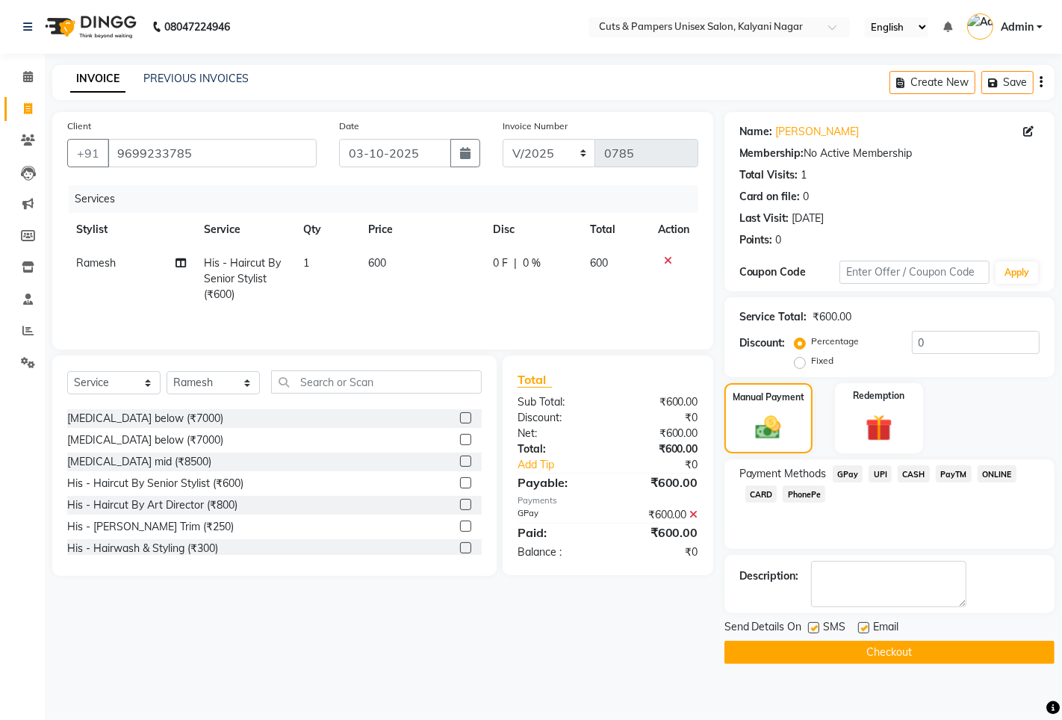
drag, startPoint x: 818, startPoint y: 652, endPoint x: 812, endPoint y: 639, distance: 14.0
click at [818, 647] on button "Checkout" at bounding box center [889, 652] width 330 height 23
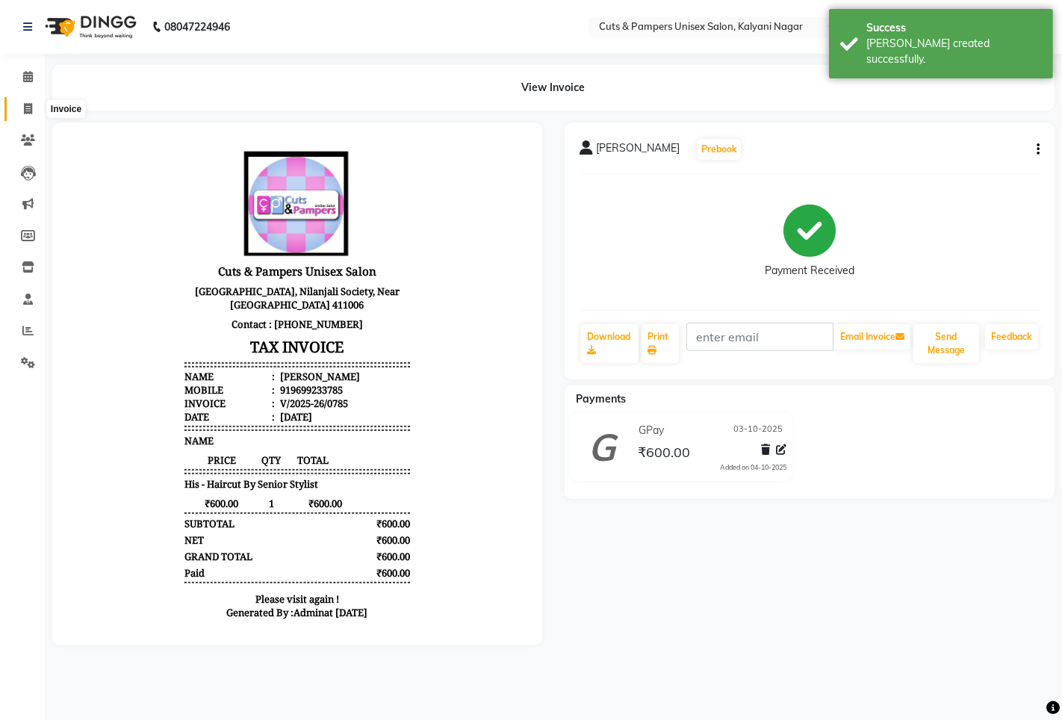
click at [31, 107] on icon at bounding box center [28, 108] width 8 height 11
select select "service"
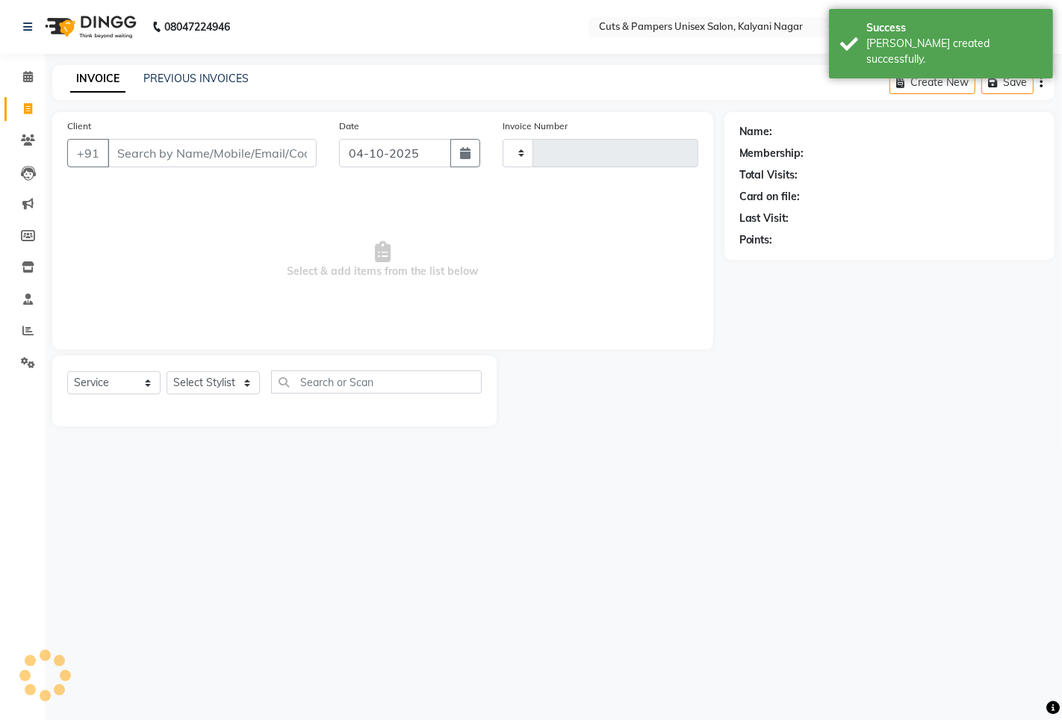
type input "0786"
select select "64"
click at [139, 151] on input "Client" at bounding box center [212, 153] width 209 height 28
select select "2388"
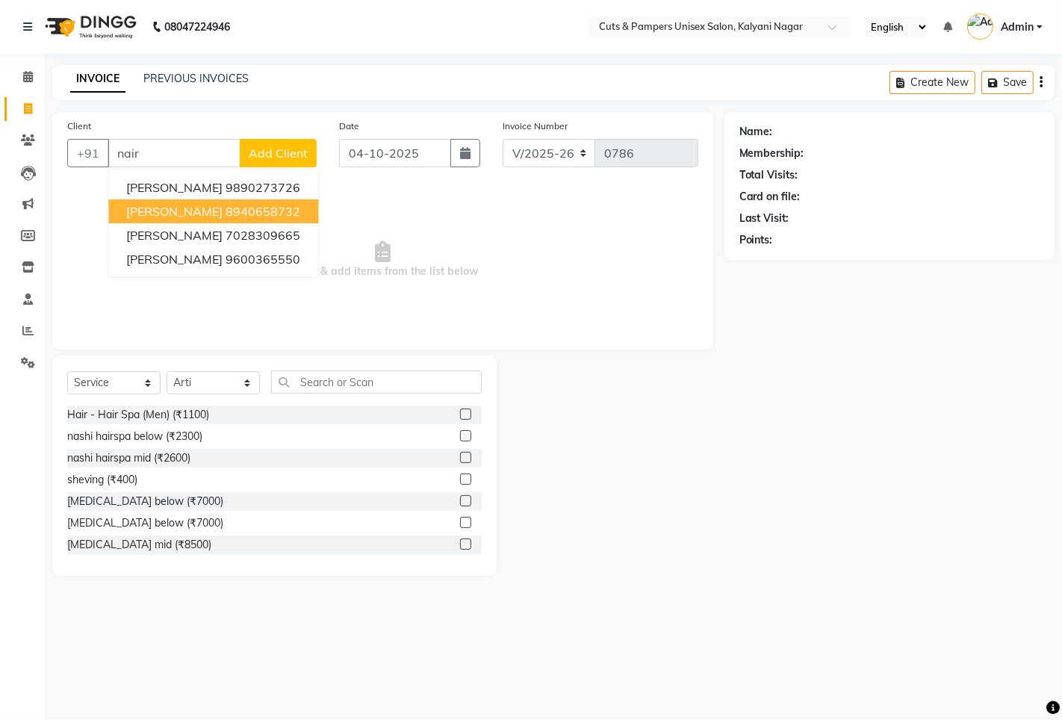
click at [225, 211] on ngb-highlight "8940658732" at bounding box center [262, 211] width 75 height 15
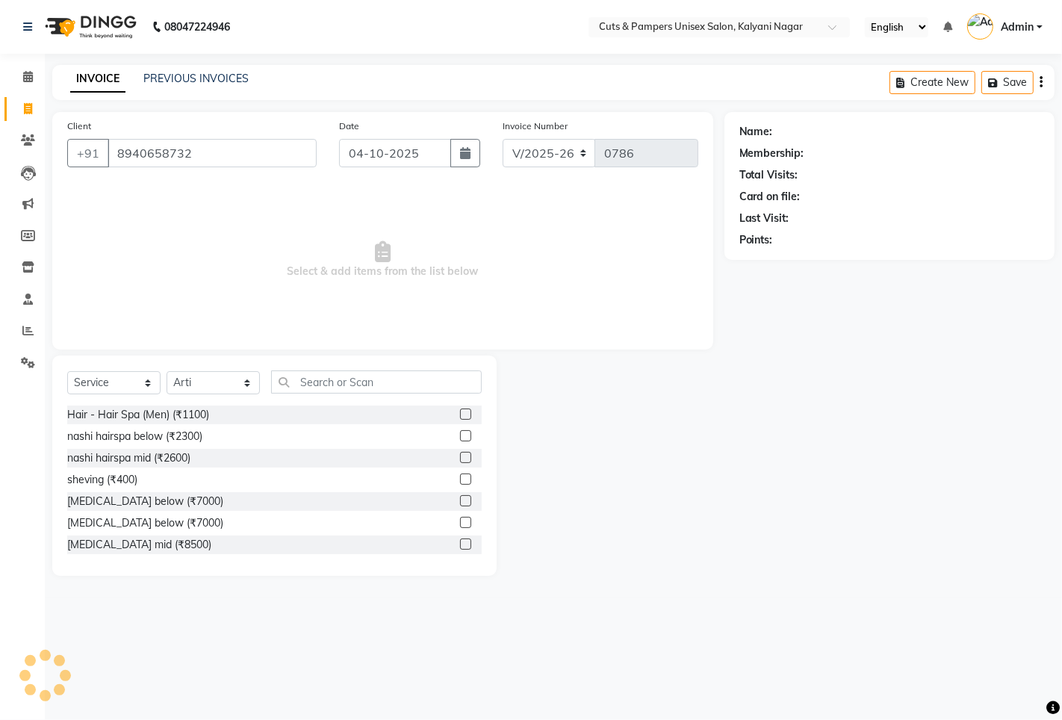
type input "8940658732"
click at [210, 370] on div "Select Service Product Membership Package Voucher Prepaid Gift Card Select Styl…" at bounding box center [274, 465] width 444 height 220
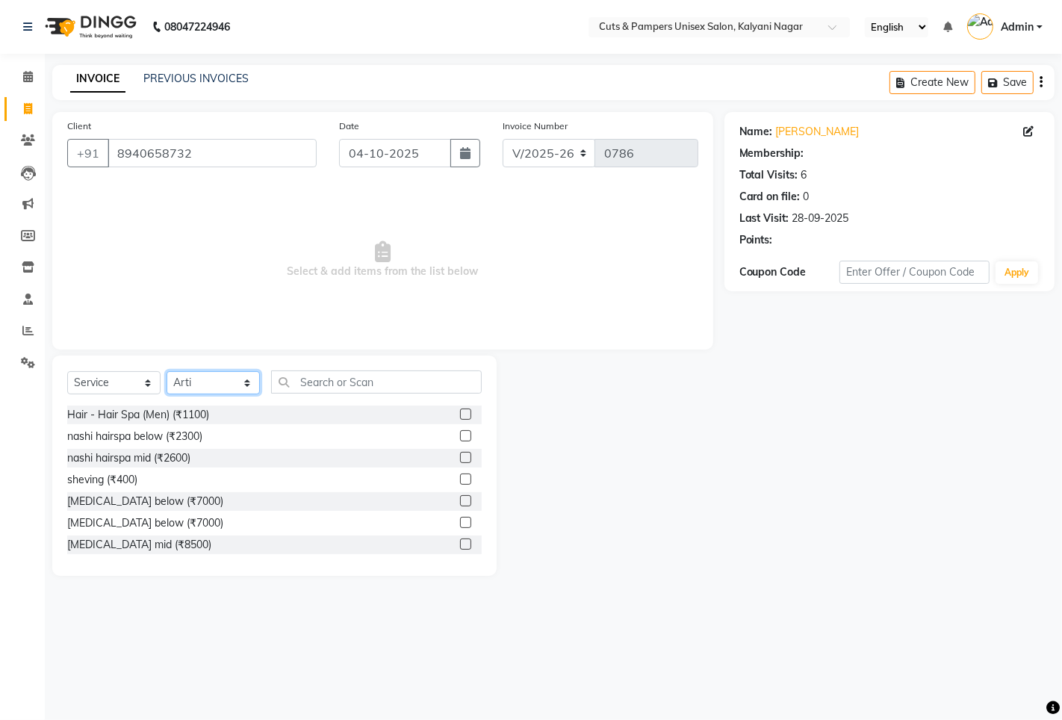
click at [219, 384] on select "Select Stylist [PERSON_NAME] [PERSON_NAME] Poonam [PERSON_NAME]" at bounding box center [212, 382] width 93 height 23
select select "1: Object"
click at [166, 372] on select "Select Stylist [PERSON_NAME] [PERSON_NAME] Poonam [PERSON_NAME]" at bounding box center [212, 382] width 93 height 23
click at [231, 384] on select "Select Stylist [PERSON_NAME] [PERSON_NAME] Poonam [PERSON_NAME]" at bounding box center [212, 382] width 93 height 23
select select "42794"
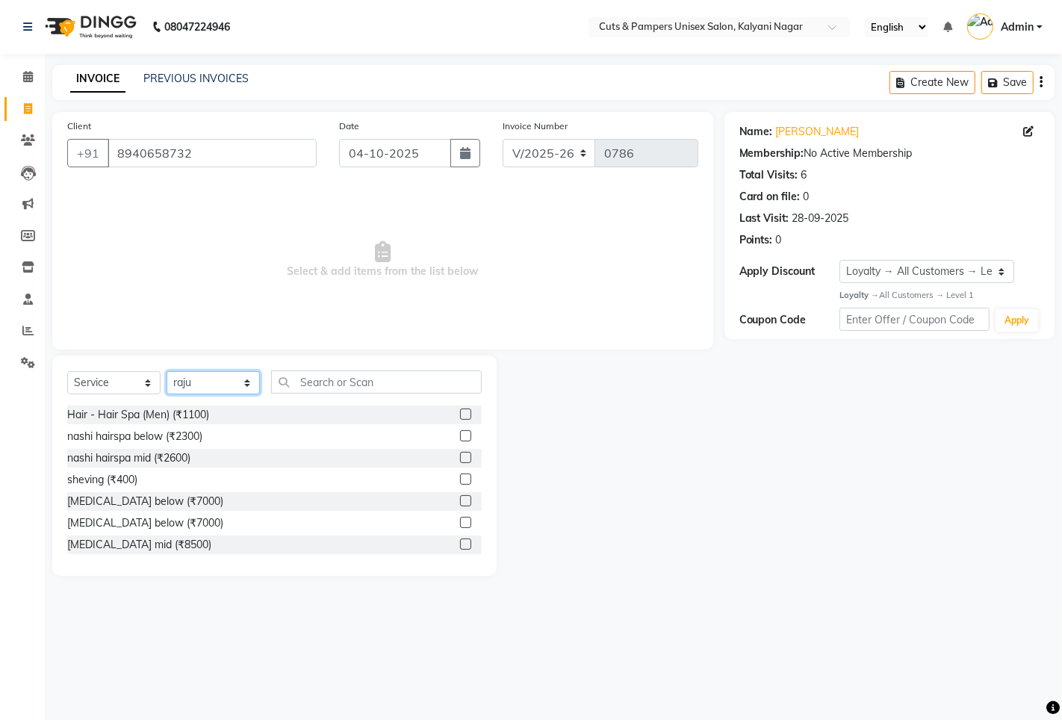
click at [166, 372] on select "Select Stylist [PERSON_NAME] [PERSON_NAME] Poonam [PERSON_NAME]" at bounding box center [212, 382] width 93 height 23
drag, startPoint x: 302, startPoint y: 382, endPoint x: 310, endPoint y: 370, distance: 14.1
click at [304, 381] on input "text" at bounding box center [376, 381] width 211 height 23
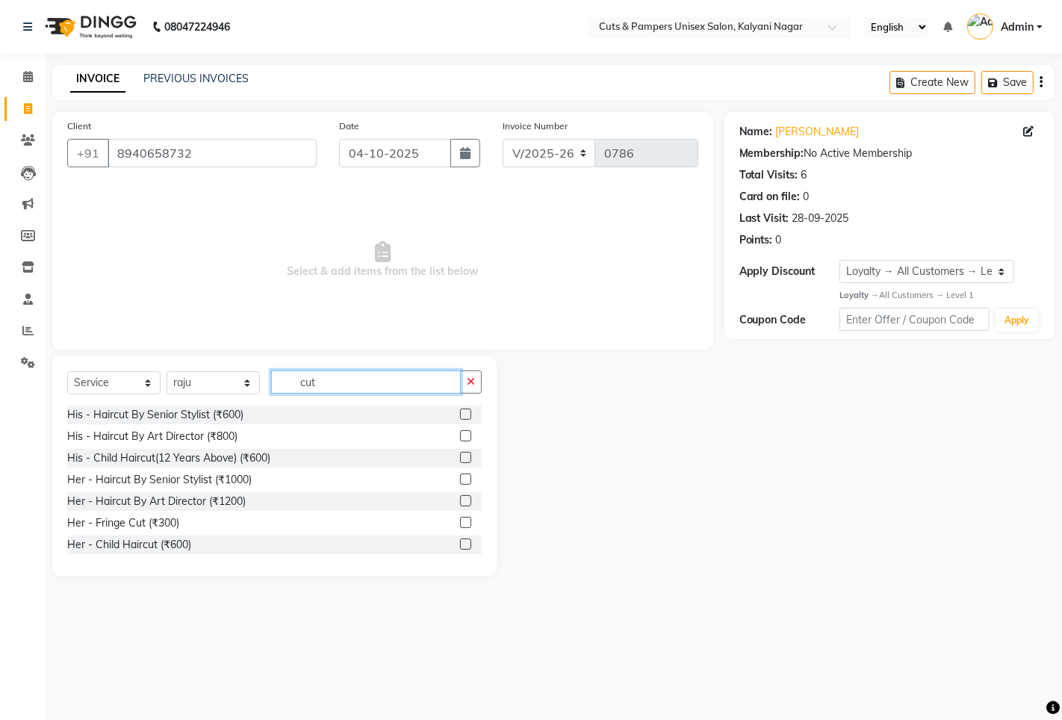
type input "cut"
click at [460, 501] on label at bounding box center [465, 500] width 11 height 11
click at [460, 501] on input "checkbox" at bounding box center [465, 501] width 10 height 10
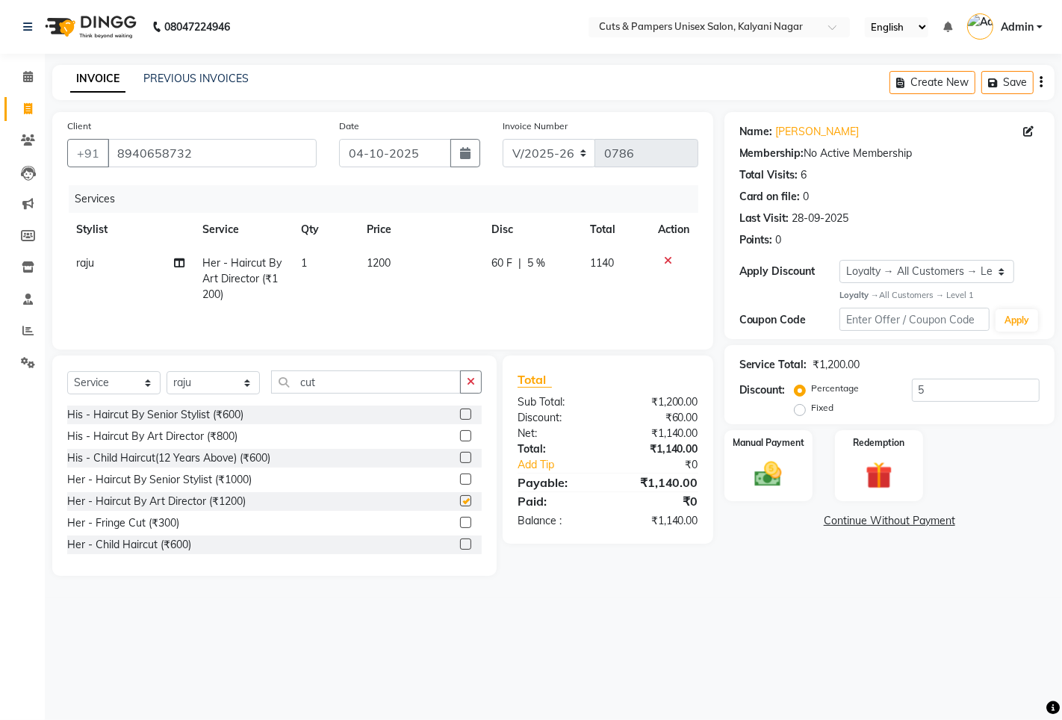
checkbox input "false"
drag, startPoint x: 464, startPoint y: 158, endPoint x: 470, endPoint y: 166, distance: 10.6
click at [464, 157] on icon "button" at bounding box center [465, 153] width 10 height 12
select select "10"
select select "2025"
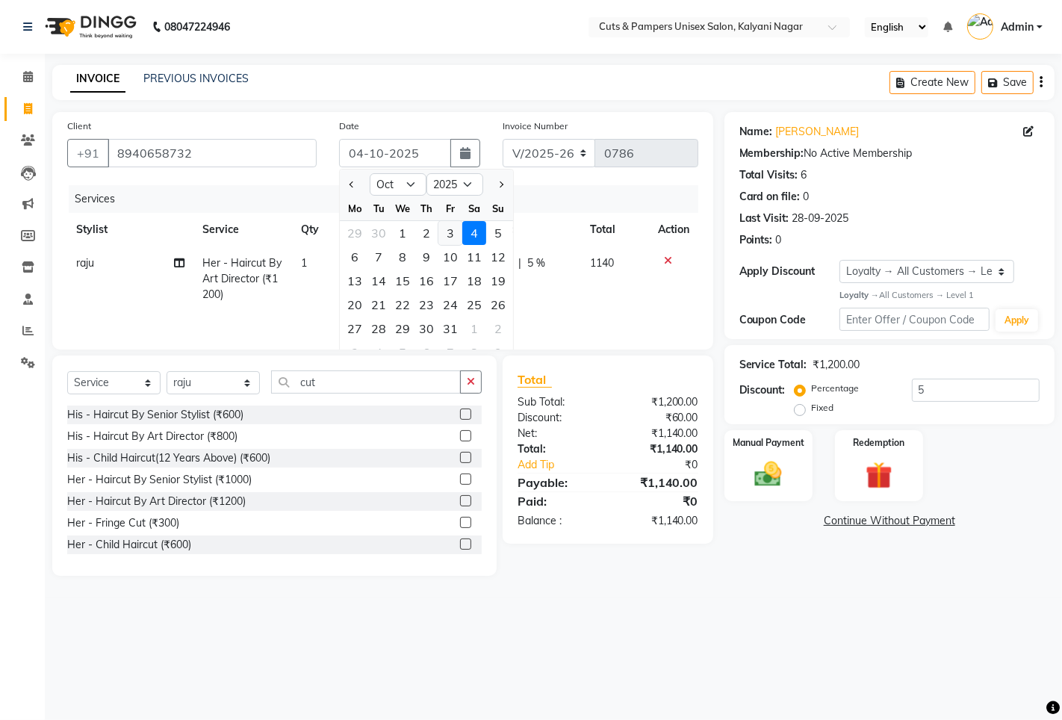
click at [443, 239] on div "3" at bounding box center [450, 233] width 24 height 24
type input "03-10-2025"
type input "5"
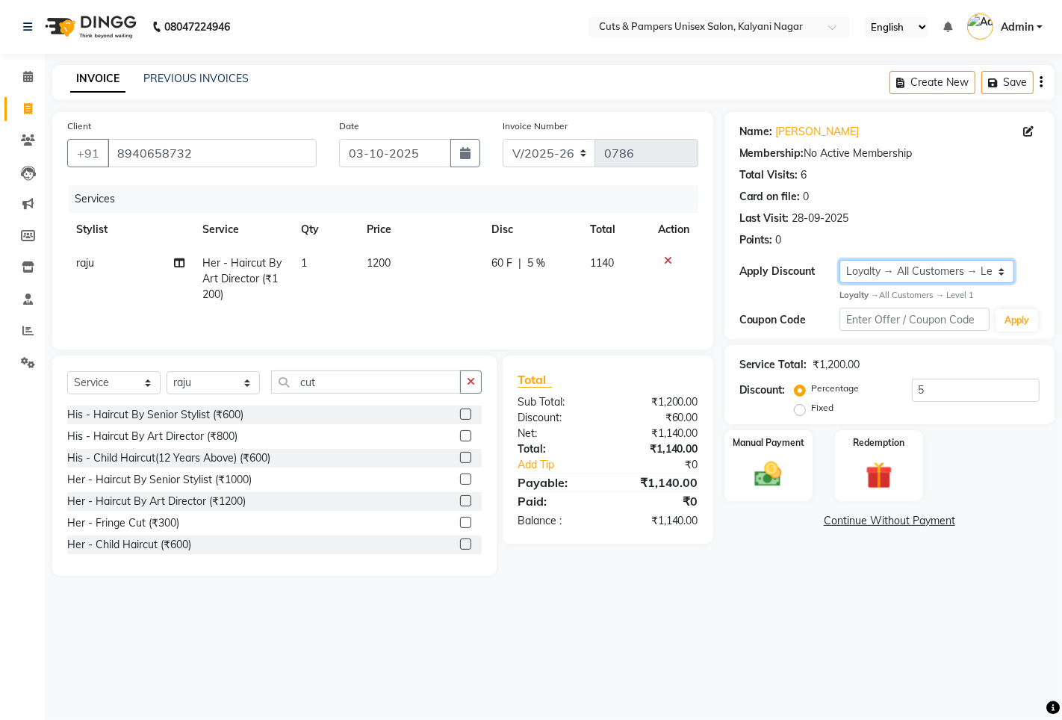
click at [860, 269] on select "Select Loyalty → All Customers → Level 1" at bounding box center [926, 271] width 175 height 23
select select "0:"
click at [839, 260] on select "Select Loyalty → All Customers → Level 1" at bounding box center [926, 271] width 175 height 23
type input "0"
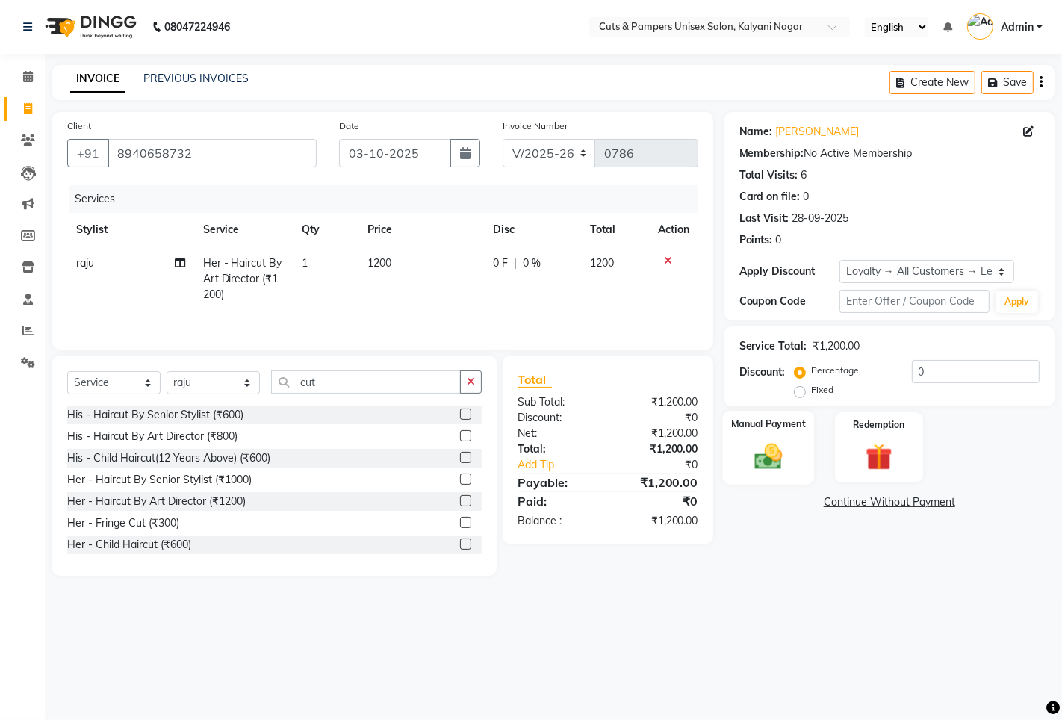
click at [764, 452] on img at bounding box center [768, 456] width 46 height 32
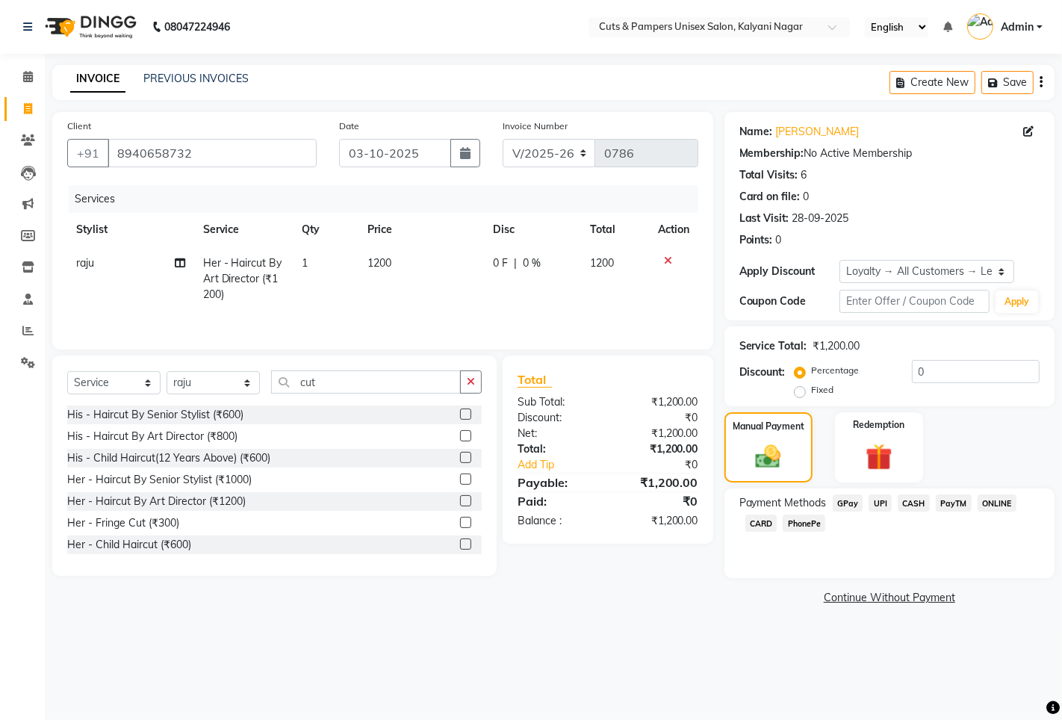
click at [851, 505] on span "GPay" at bounding box center [847, 502] width 31 height 17
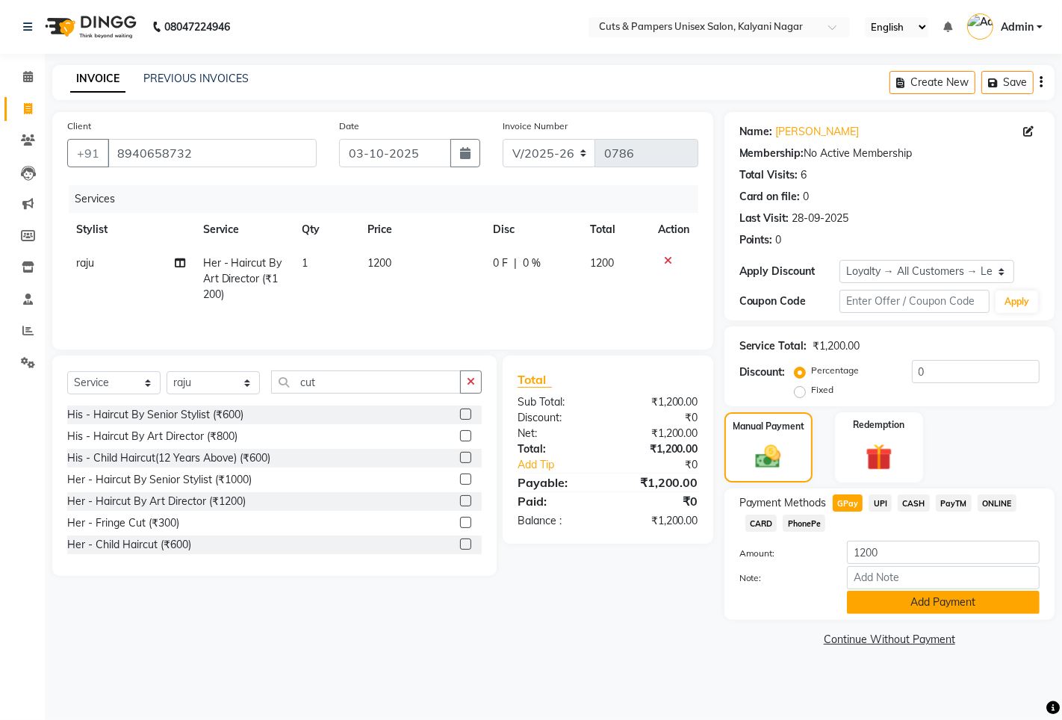
click at [860, 605] on button "Add Payment" at bounding box center [943, 602] width 193 height 23
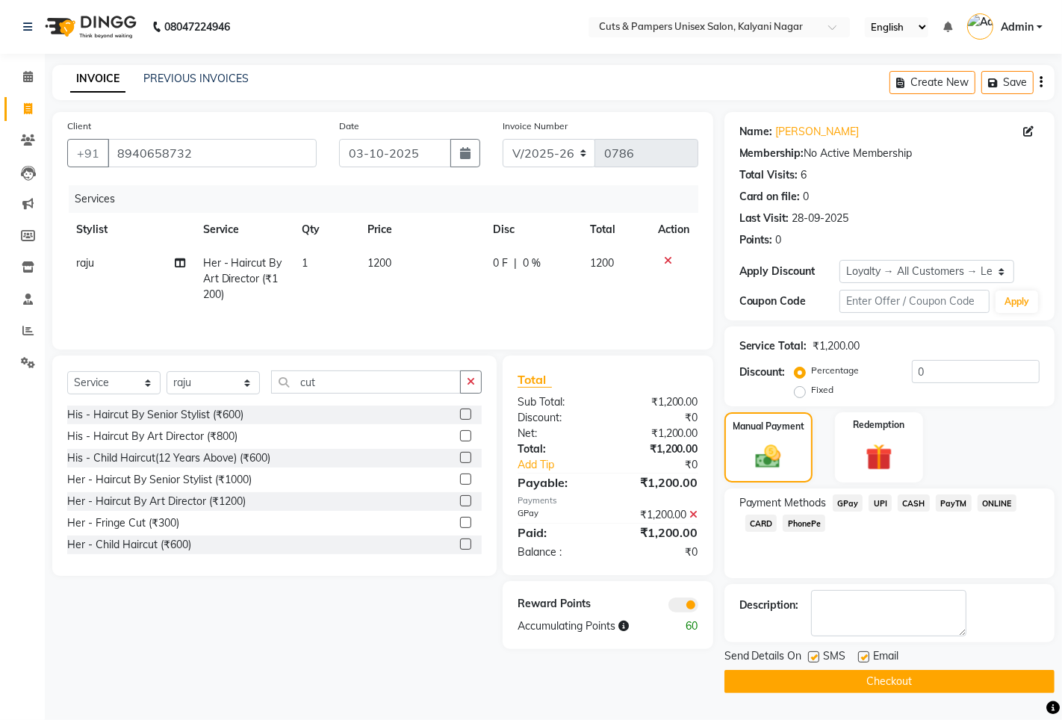
drag, startPoint x: 818, startPoint y: 681, endPoint x: 818, endPoint y: 668, distance: 12.7
click at [818, 668] on div "Send Details On SMS Email Checkout" at bounding box center [889, 670] width 330 height 45
click at [812, 678] on button "Checkout" at bounding box center [889, 681] width 330 height 23
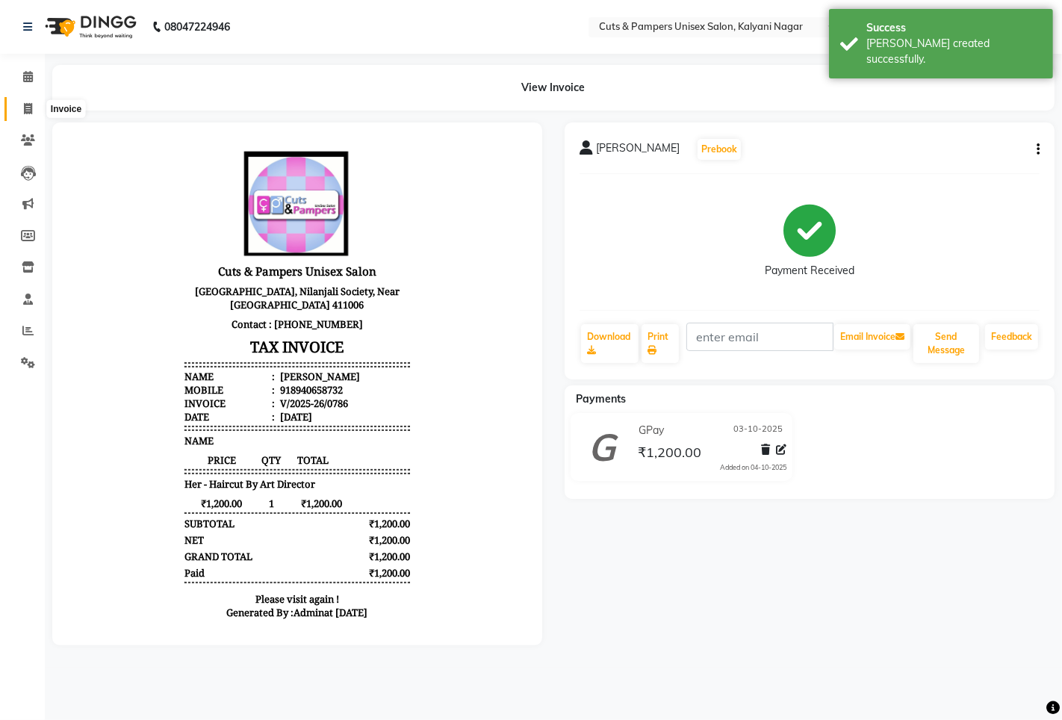
click at [24, 109] on icon at bounding box center [28, 108] width 8 height 11
select select "service"
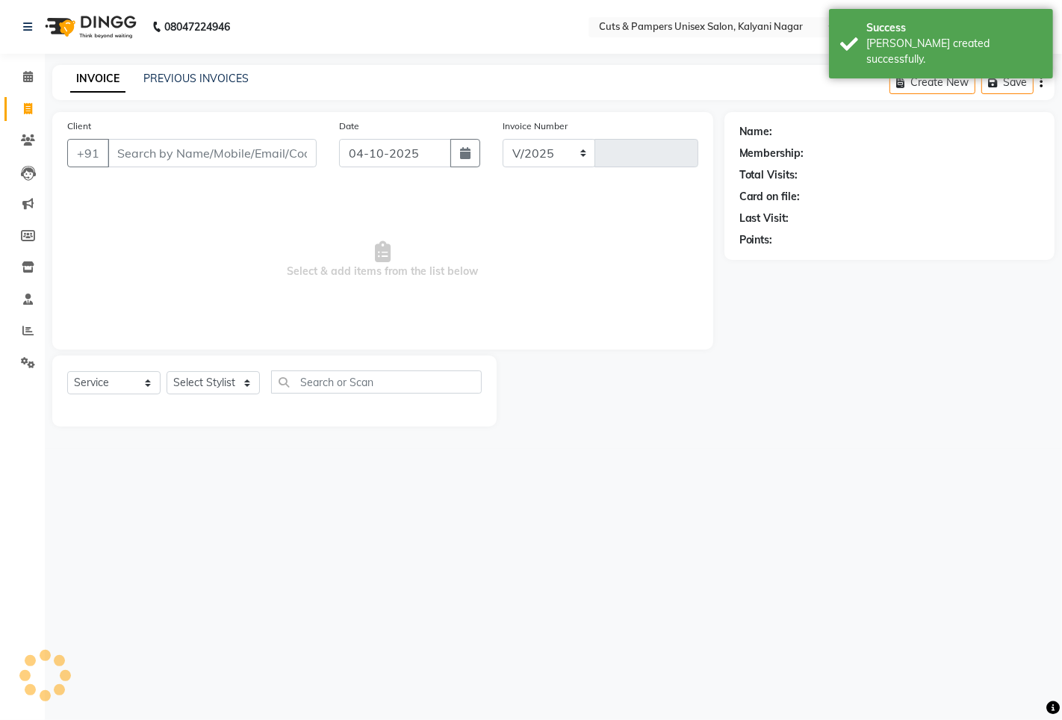
select select "64"
type input "0787"
click at [133, 158] on input "Client" at bounding box center [212, 153] width 209 height 28
select select "2388"
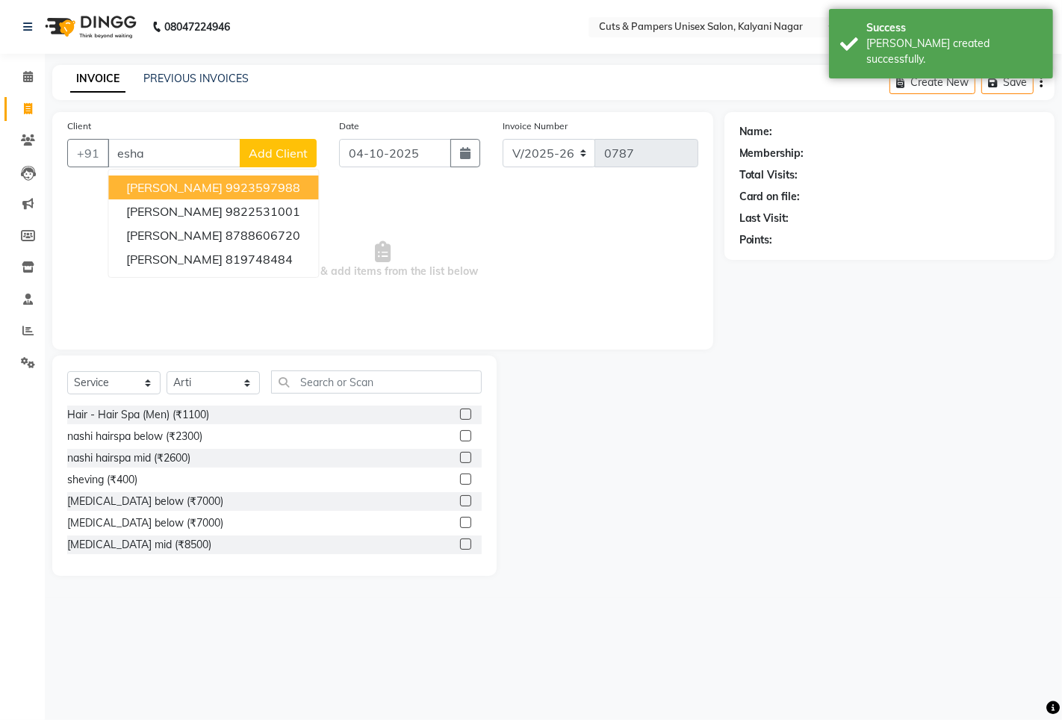
click at [217, 178] on button "[PERSON_NAME] 9923597988" at bounding box center [213, 187] width 210 height 24
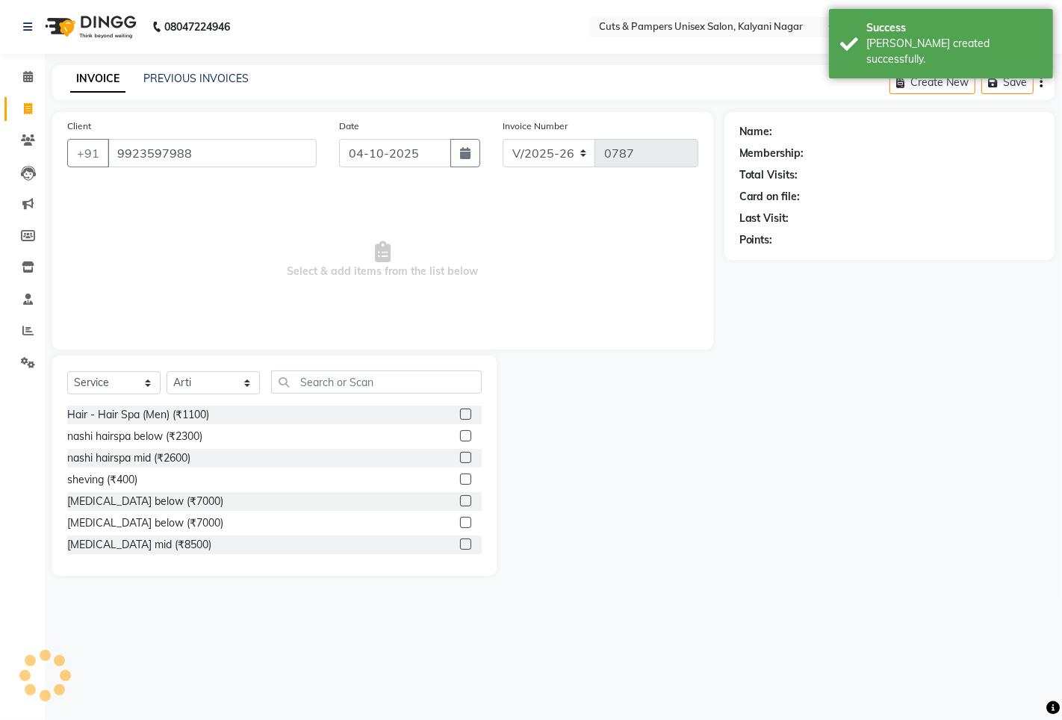
type input "9923597988"
select select "1: Object"
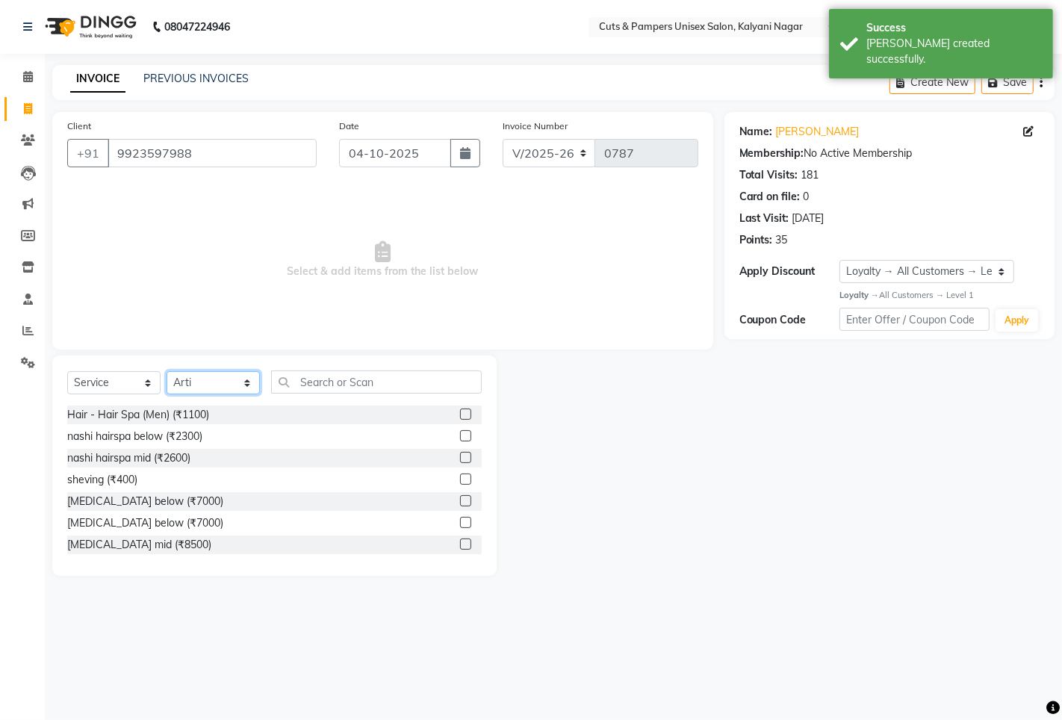
click at [250, 373] on select "Select Stylist [PERSON_NAME] [PERSON_NAME] Poonam [PERSON_NAME]" at bounding box center [212, 382] width 93 height 23
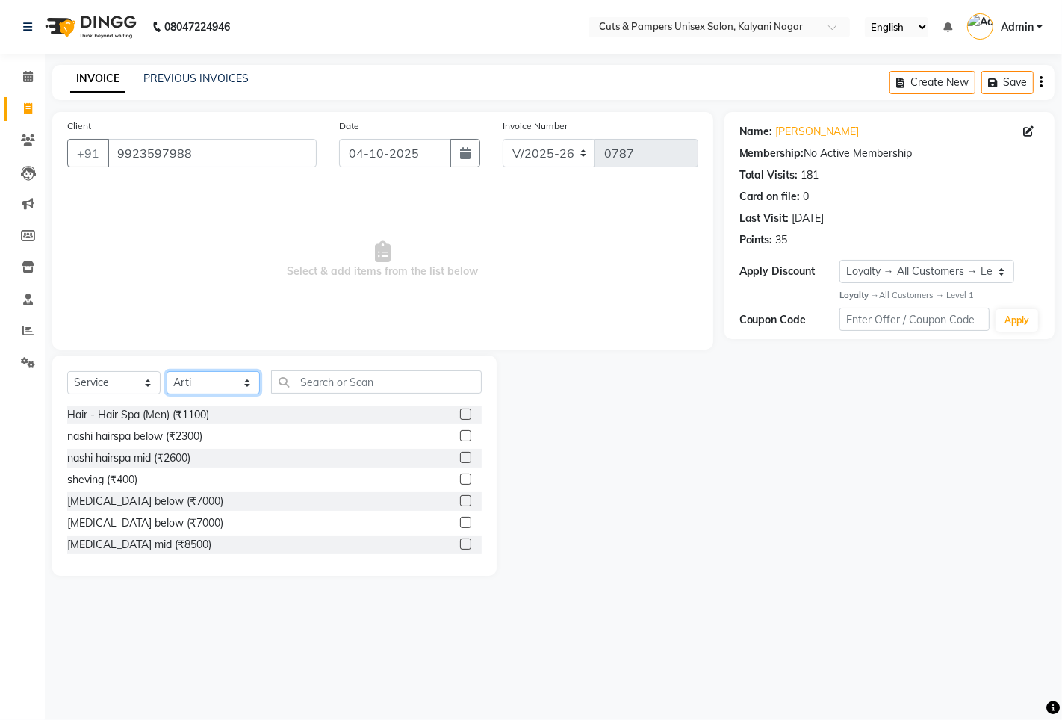
select select "42794"
click at [166, 372] on select "Select Stylist [PERSON_NAME] [PERSON_NAME] Poonam [PERSON_NAME]" at bounding box center [212, 382] width 93 height 23
click at [427, 376] on input "text" at bounding box center [376, 381] width 211 height 23
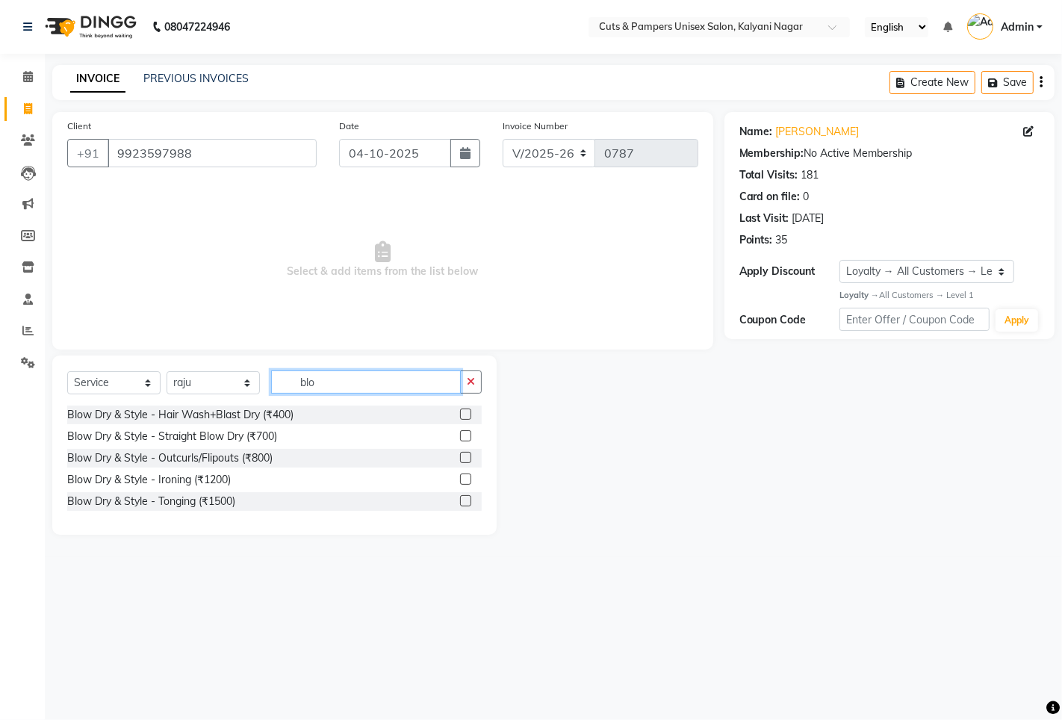
type input "blo"
click at [464, 434] on label at bounding box center [465, 435] width 11 height 11
click at [464, 434] on input "checkbox" at bounding box center [465, 437] width 10 height 10
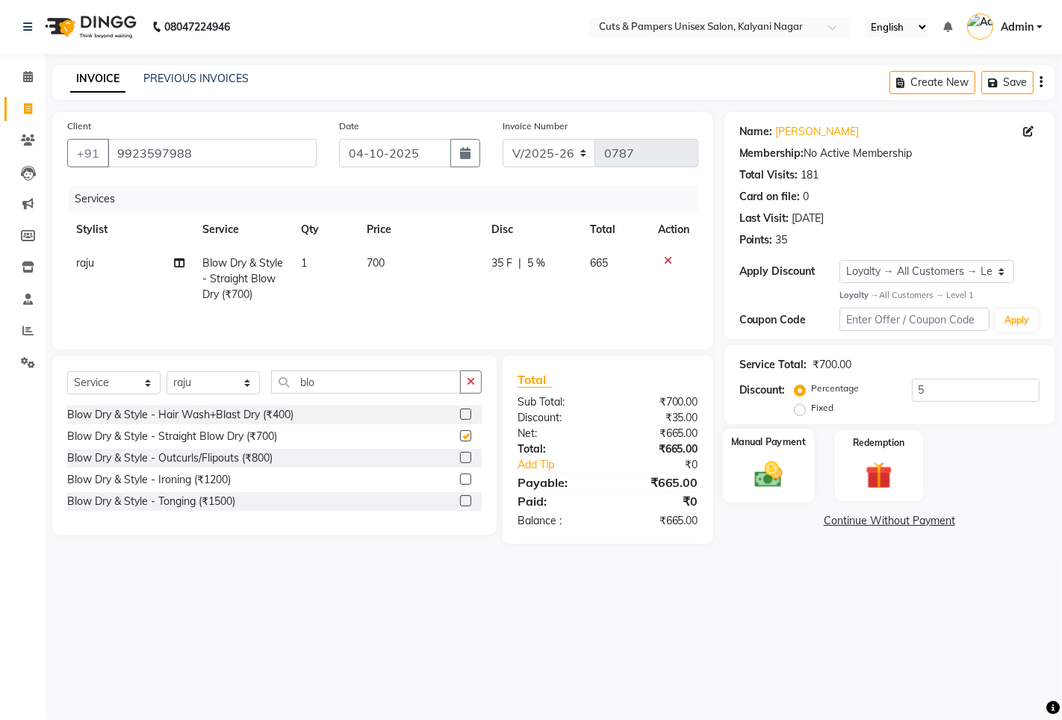
checkbox input "false"
click at [882, 273] on select "Select Loyalty → All Customers → Level 1" at bounding box center [926, 271] width 175 height 23
click at [885, 274] on select "Select Loyalty → All Customers → Level 1" at bounding box center [926, 271] width 175 height 23
select select "0:"
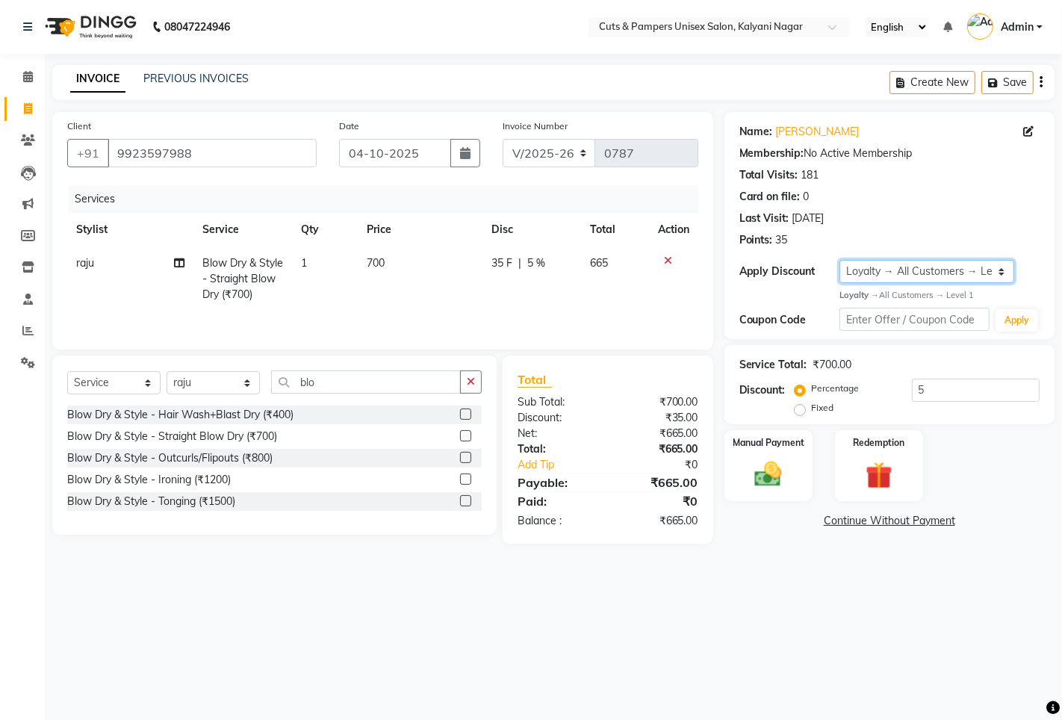
click at [839, 260] on select "Select Loyalty → All Customers → Level 1" at bounding box center [926, 271] width 175 height 23
type input "0"
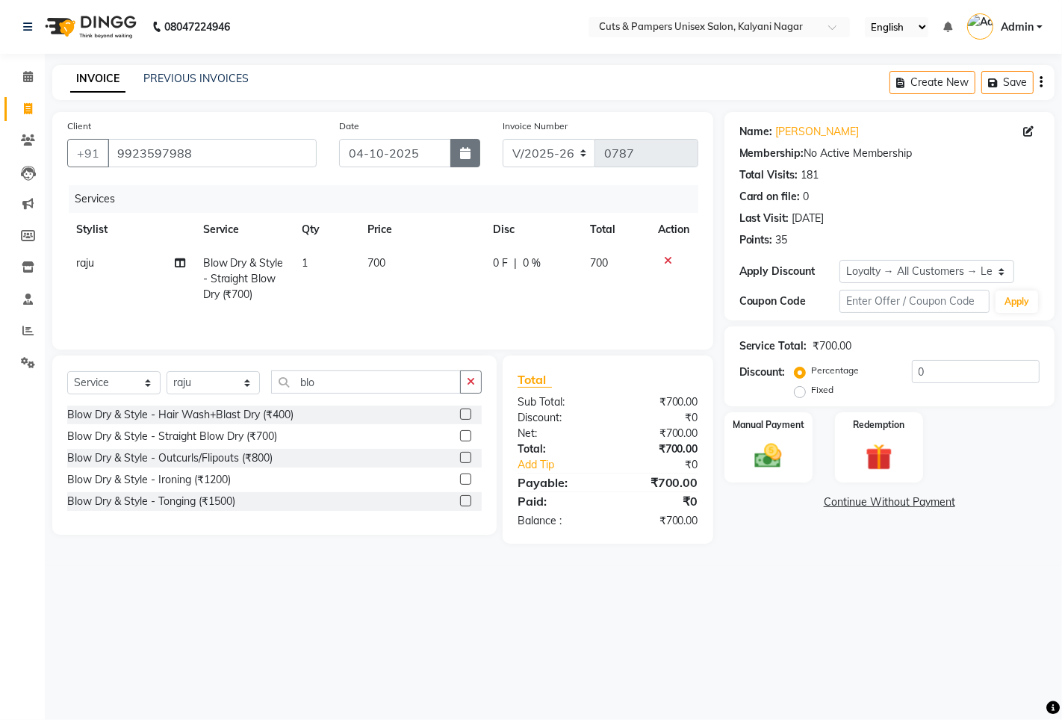
click at [457, 145] on button "button" at bounding box center [465, 153] width 30 height 28
click at [479, 159] on button "button" at bounding box center [465, 153] width 30 height 28
select select "10"
select select "2025"
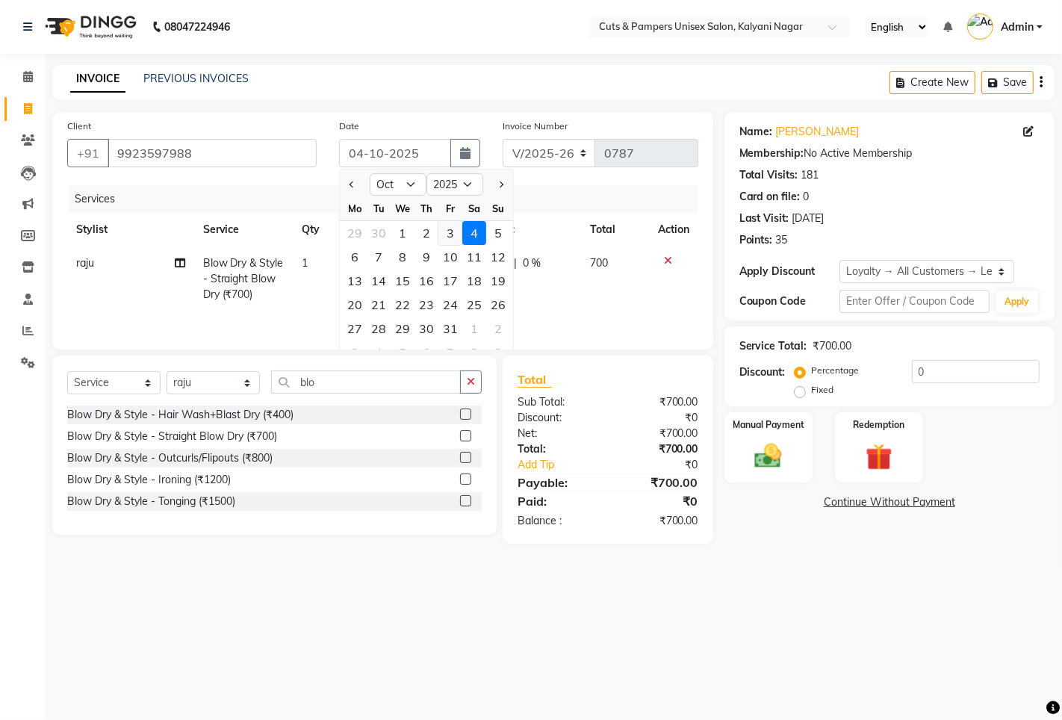
click at [454, 236] on div "3" at bounding box center [450, 233] width 24 height 24
type input "03-10-2025"
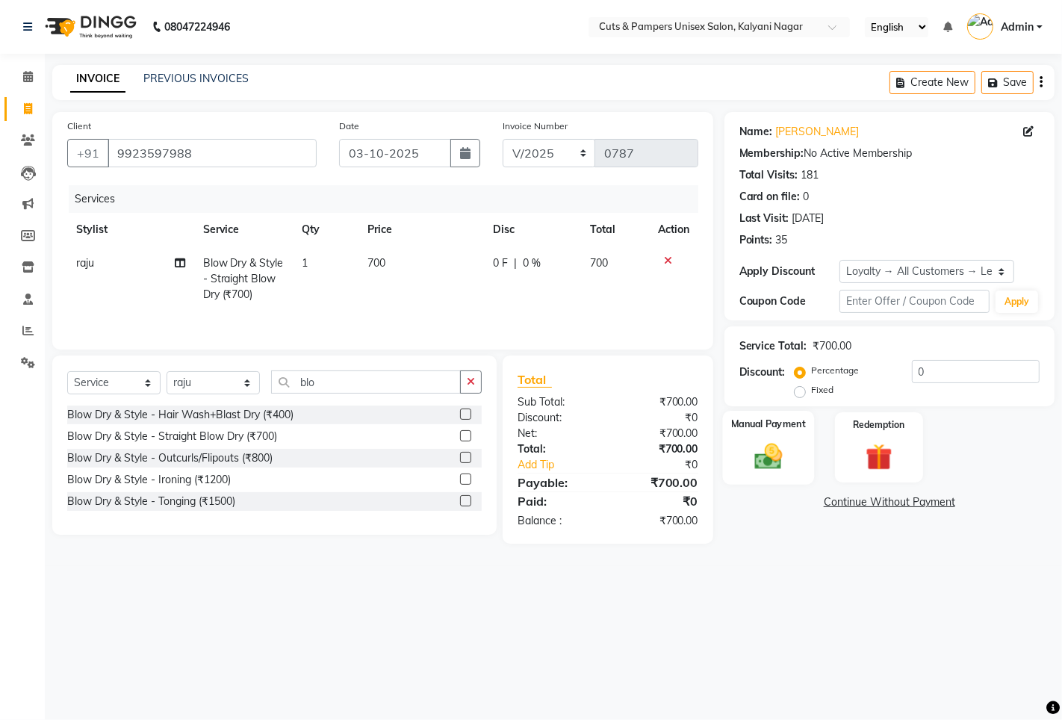
click at [784, 464] on img at bounding box center [768, 456] width 46 height 32
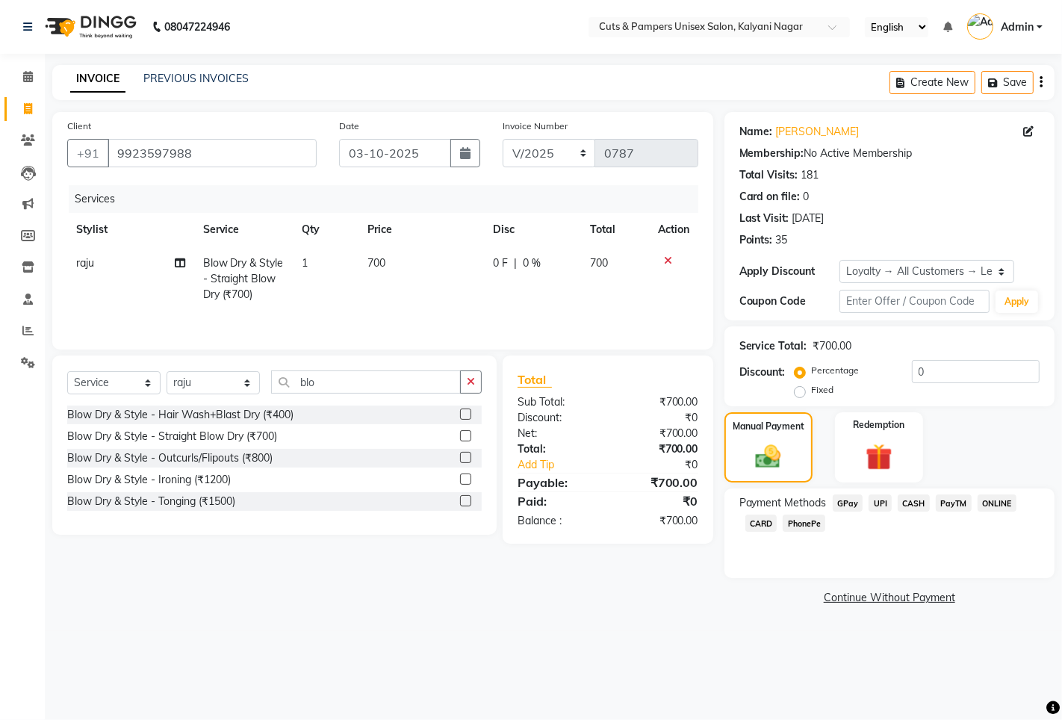
click at [847, 508] on span "GPay" at bounding box center [847, 502] width 31 height 17
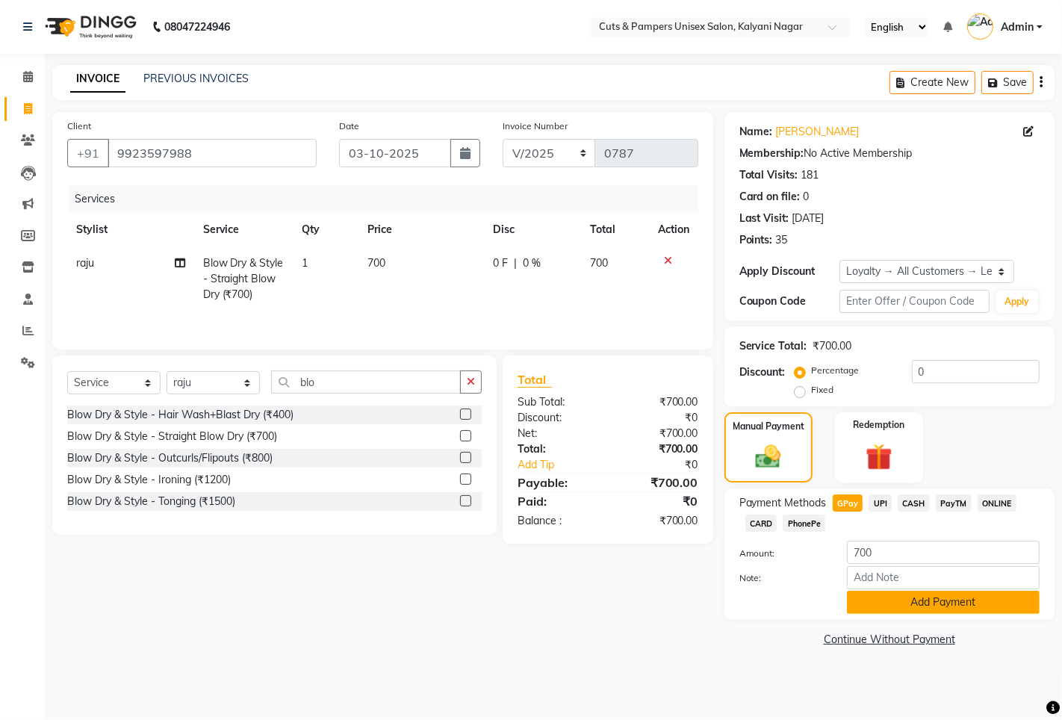
click at [884, 609] on button "Add Payment" at bounding box center [943, 602] width 193 height 23
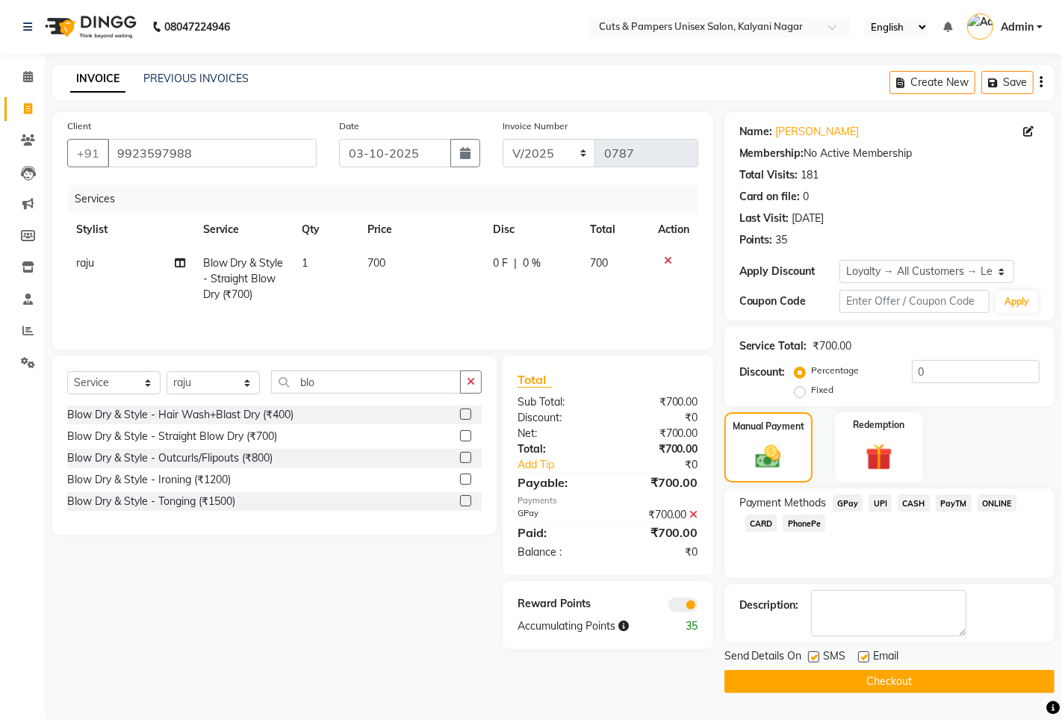
drag, startPoint x: 819, startPoint y: 688, endPoint x: 821, endPoint y: 650, distance: 38.9
click at [819, 688] on button "Checkout" at bounding box center [889, 681] width 330 height 23
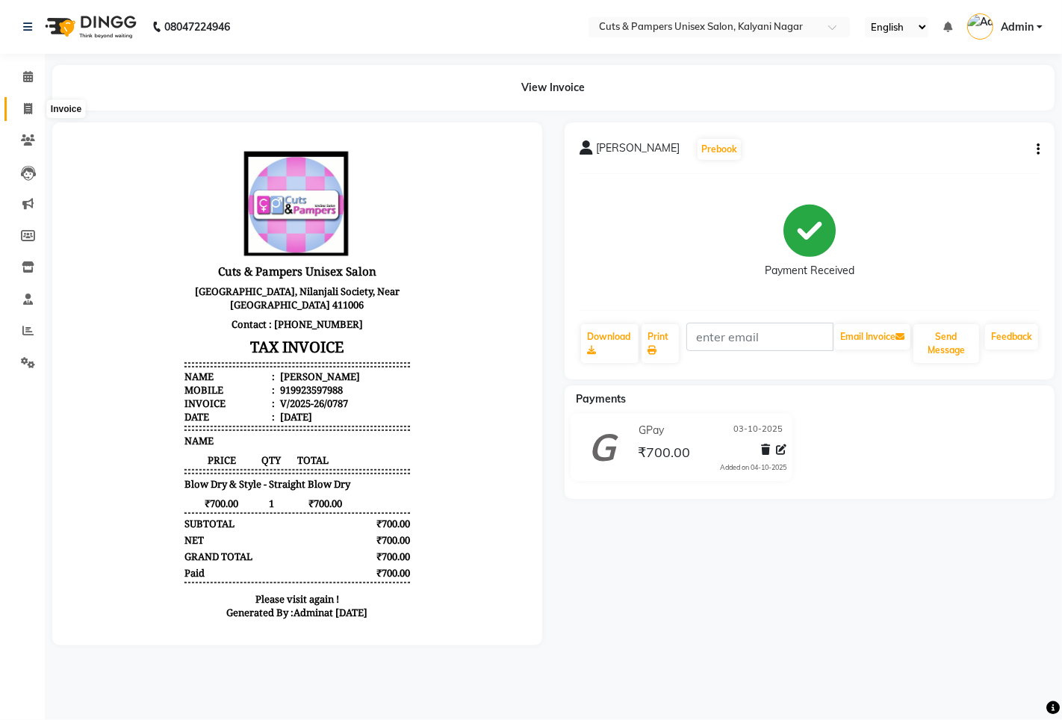
click at [26, 113] on icon at bounding box center [28, 108] width 8 height 11
select select "service"
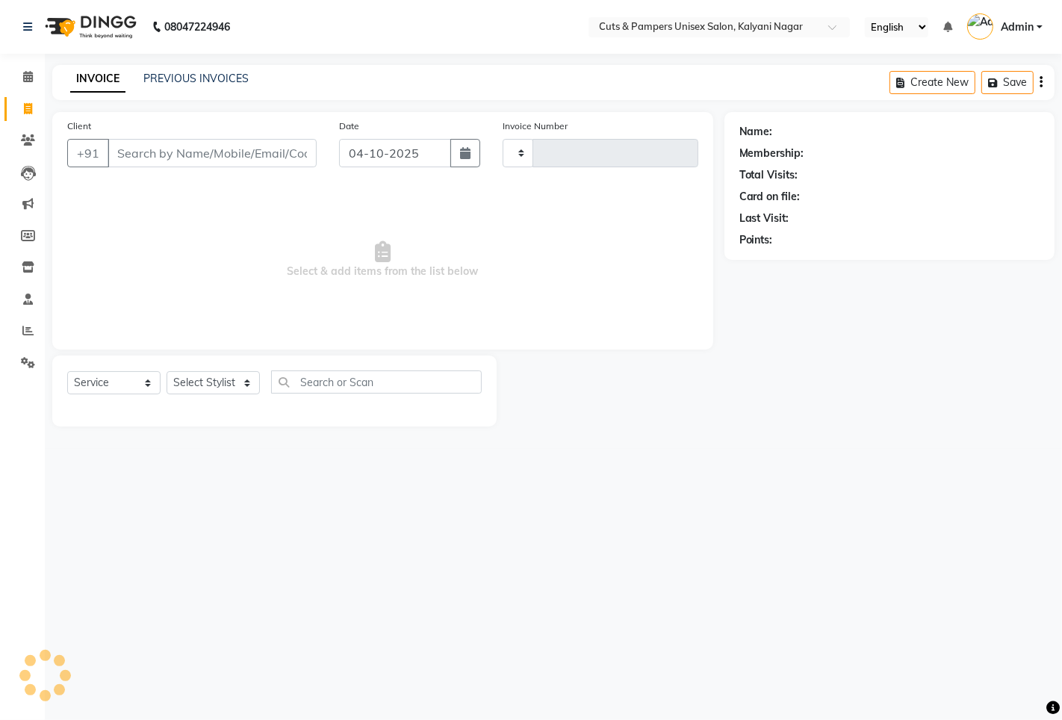
type input "0788"
select select "64"
click at [199, 152] on input "Client" at bounding box center [212, 153] width 209 height 28
select select "2388"
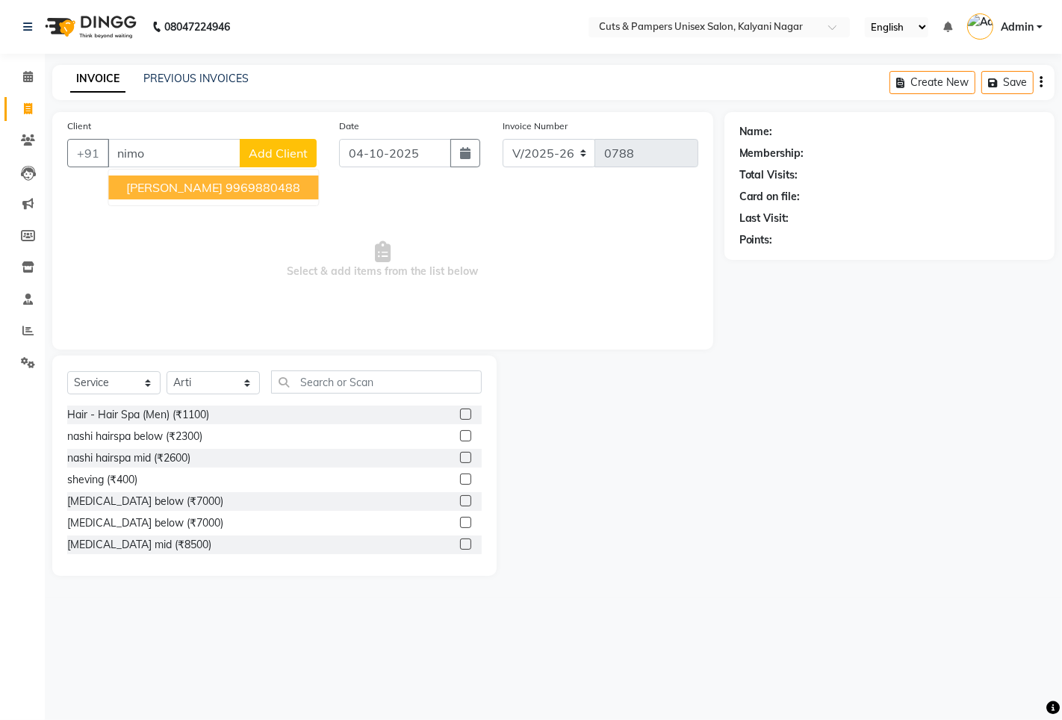
click at [196, 187] on span "[PERSON_NAME]" at bounding box center [174, 187] width 96 height 15
type input "9969880488"
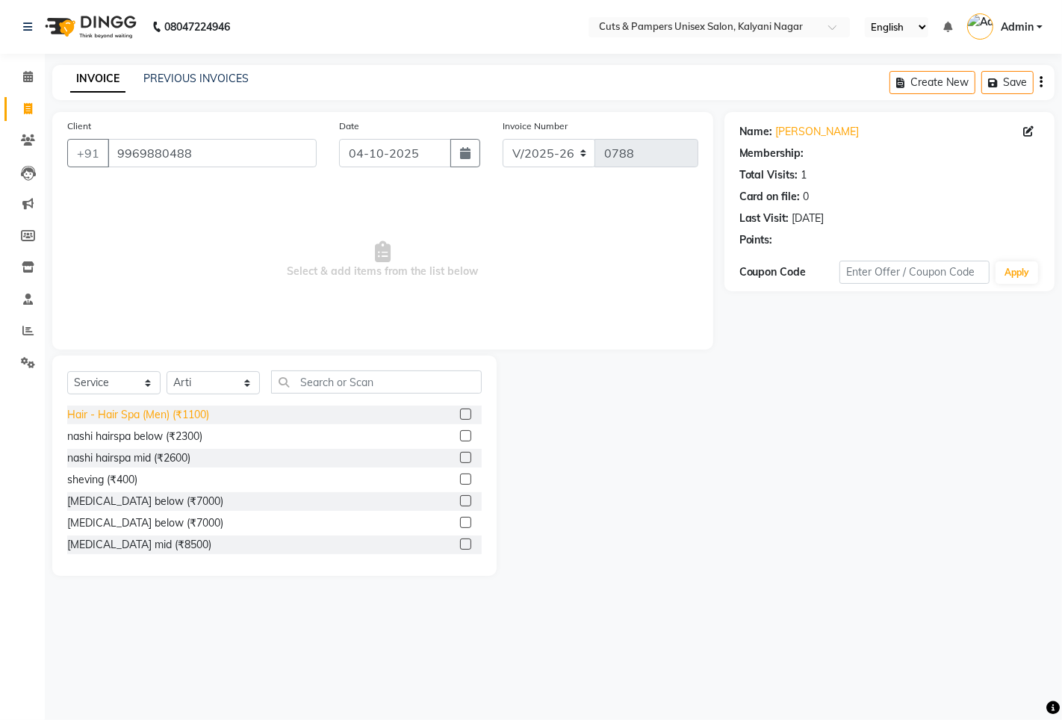
select select "1: Object"
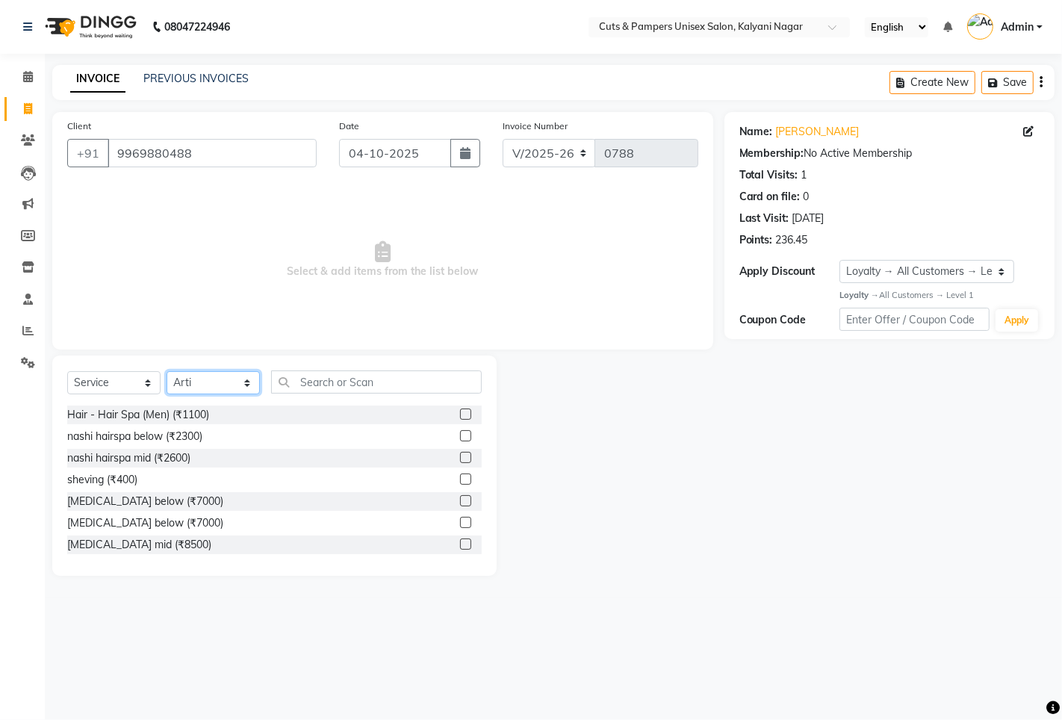
click at [180, 388] on select "Select Stylist [PERSON_NAME] [PERSON_NAME] Poonam [PERSON_NAME]" at bounding box center [212, 382] width 93 height 23
click at [166, 372] on select "Select Stylist [PERSON_NAME] [PERSON_NAME] Poonam [PERSON_NAME]" at bounding box center [212, 382] width 93 height 23
click at [307, 379] on input "text" at bounding box center [376, 381] width 211 height 23
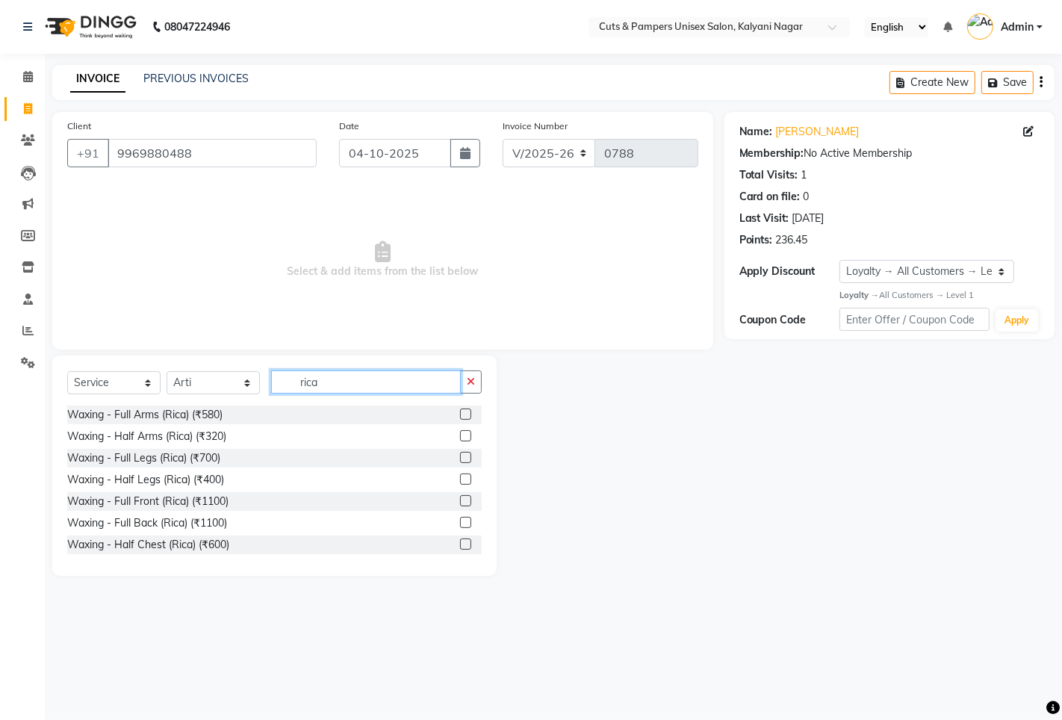
type input "rica"
click at [460, 413] on label at bounding box center [465, 413] width 11 height 11
click at [460, 413] on input "checkbox" at bounding box center [465, 415] width 10 height 10
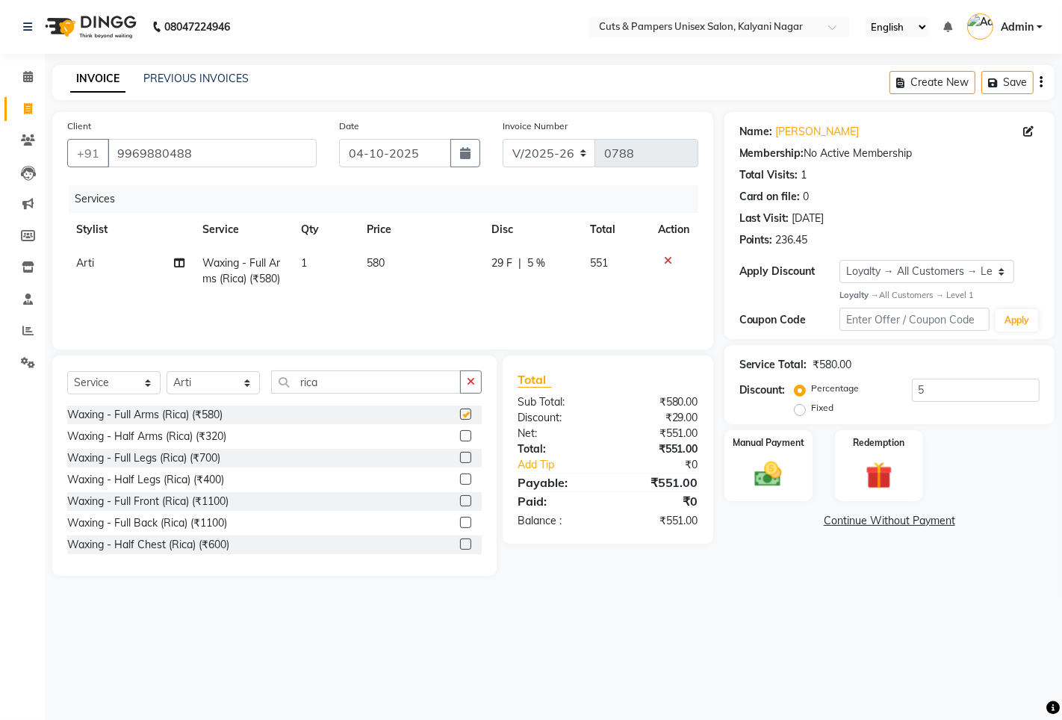
checkbox input "false"
click at [460, 457] on label at bounding box center [465, 457] width 11 height 11
click at [460, 457] on input "checkbox" at bounding box center [465, 458] width 10 height 10
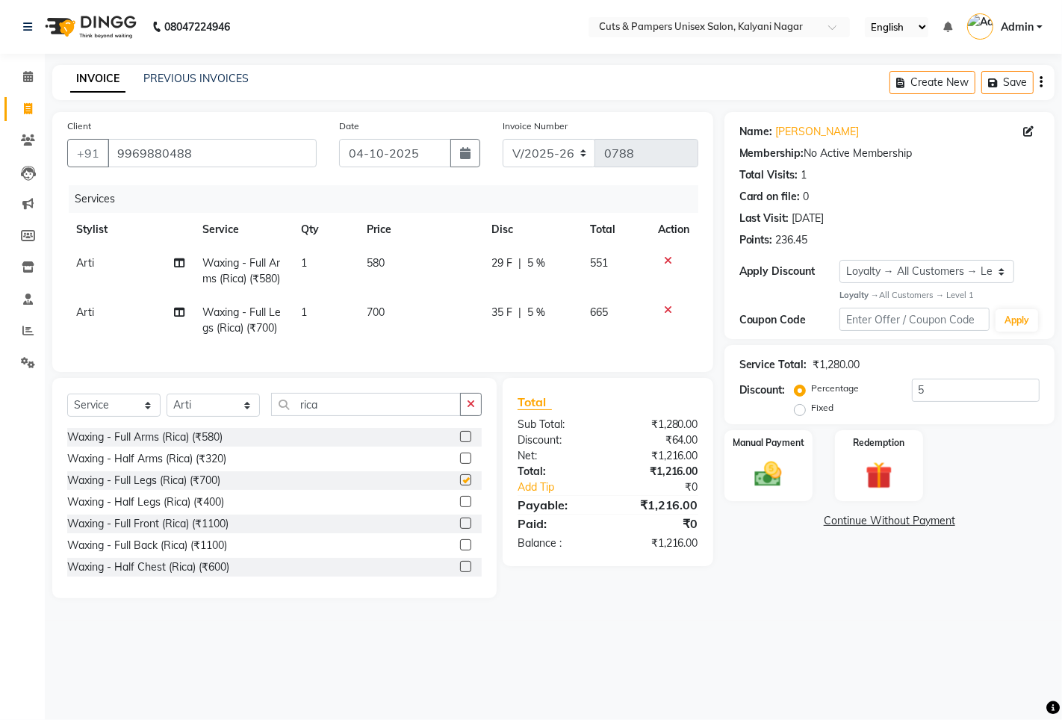
checkbox input "false"
click at [467, 409] on icon "button" at bounding box center [471, 404] width 8 height 10
click at [226, 417] on select "Select Stylist [PERSON_NAME] [PERSON_NAME] Poonam [PERSON_NAME]" at bounding box center [212, 404] width 93 height 23
select select "42794"
click at [166, 408] on select "Select Stylist [PERSON_NAME] [PERSON_NAME] Poonam [PERSON_NAME]" at bounding box center [212, 404] width 93 height 23
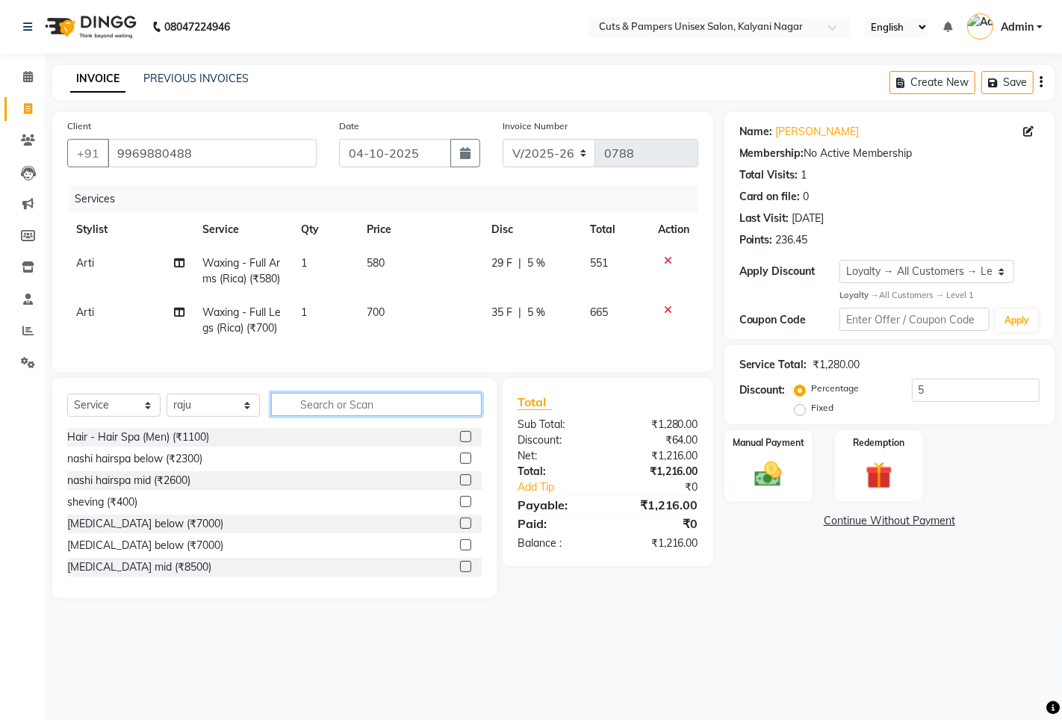
click at [296, 416] on input "text" at bounding box center [376, 404] width 211 height 23
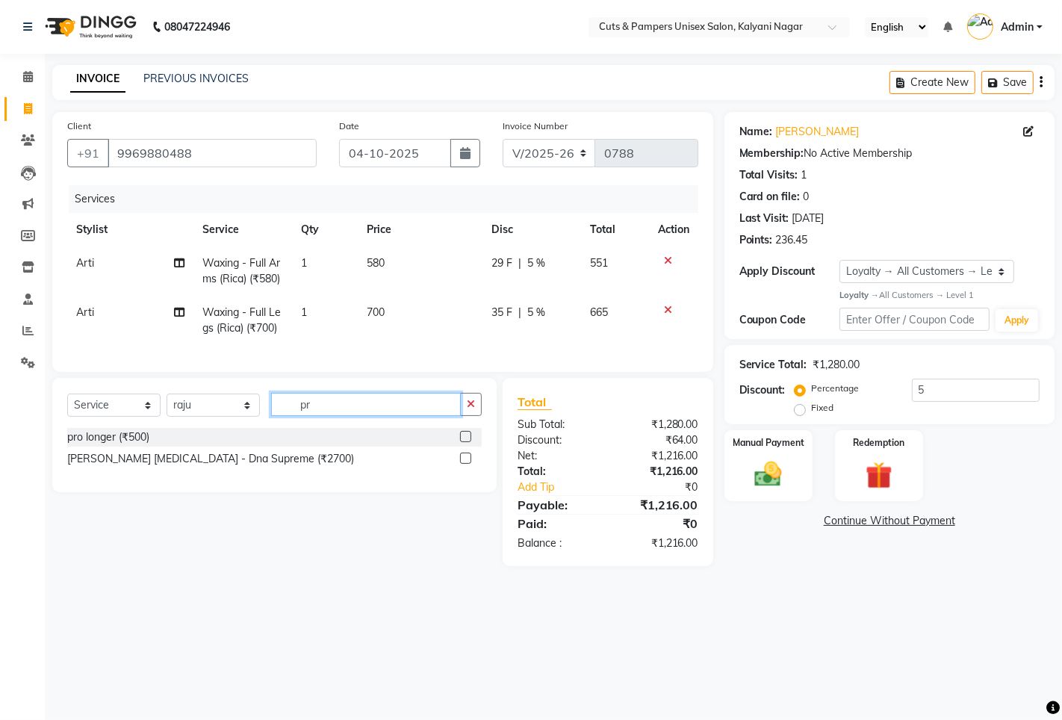
type input "pr"
click at [467, 442] on label at bounding box center [465, 436] width 11 height 11
click at [467, 442] on input "checkbox" at bounding box center [465, 437] width 10 height 10
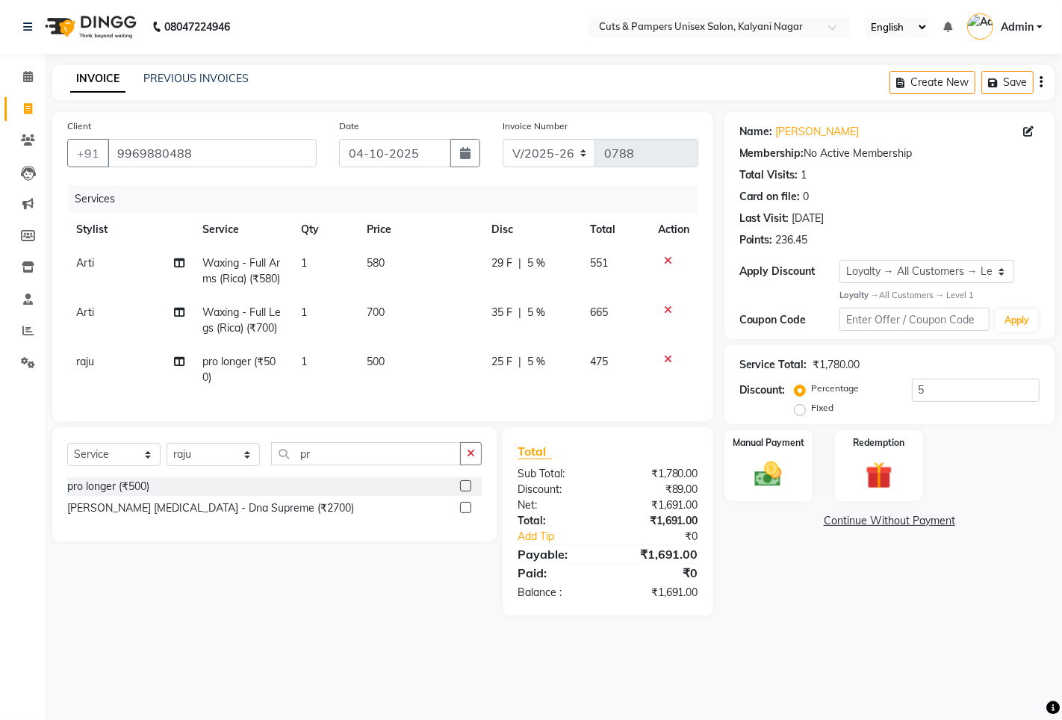
click at [464, 491] on label at bounding box center [465, 485] width 11 height 11
click at [464, 491] on input "checkbox" at bounding box center [465, 487] width 10 height 10
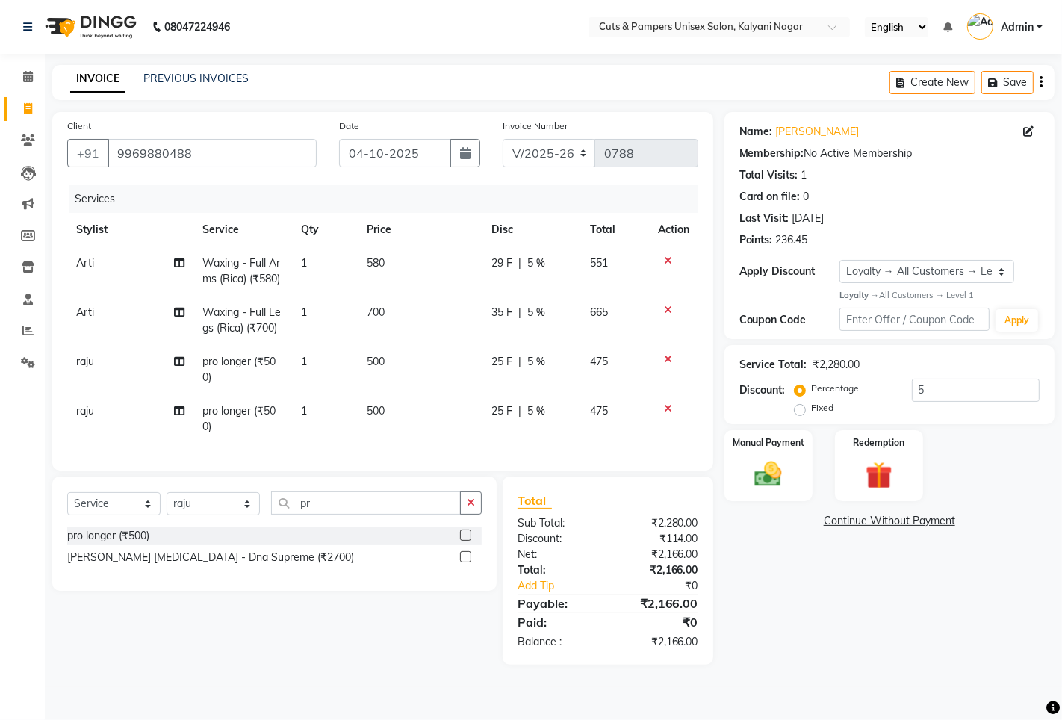
click at [469, 541] on label at bounding box center [465, 534] width 11 height 11
click at [469, 541] on input "checkbox" at bounding box center [465, 536] width 10 height 10
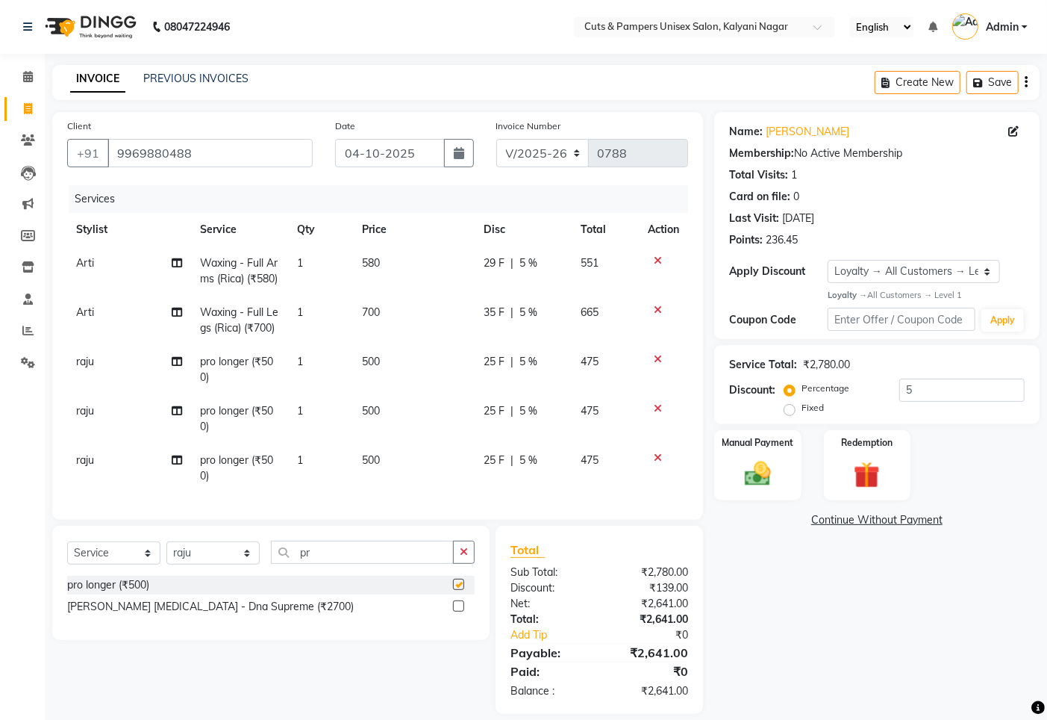
checkbox input "false"
click at [470, 564] on button "button" at bounding box center [464, 552] width 22 height 23
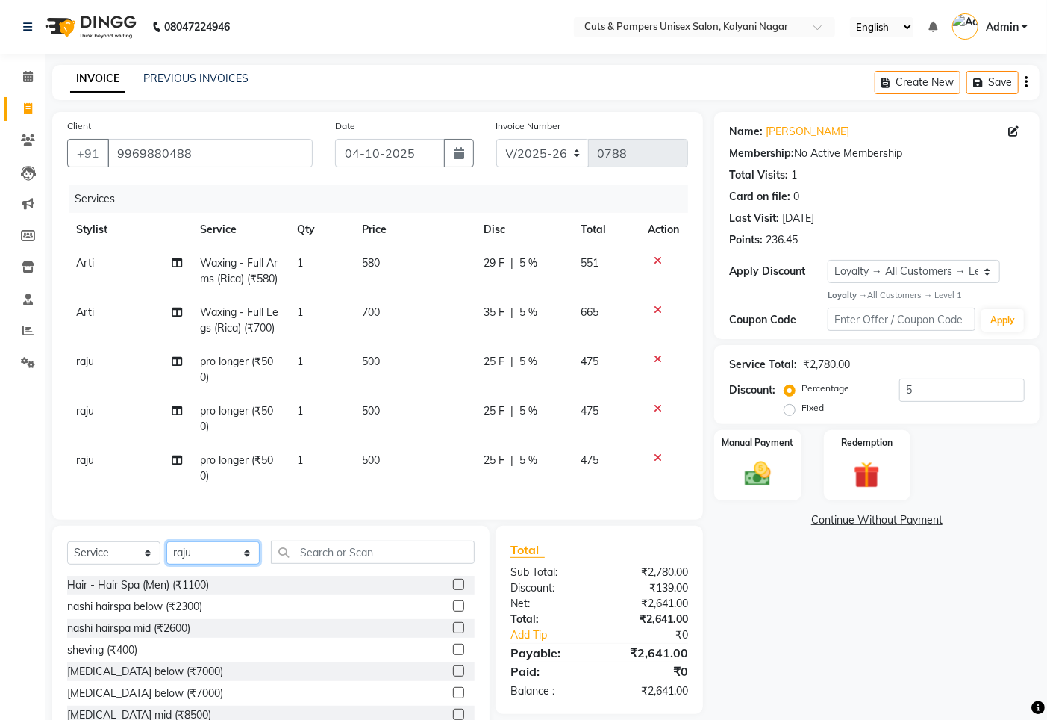
click at [211, 564] on select "Select Stylist [PERSON_NAME] [PERSON_NAME] Poonam [PERSON_NAME]" at bounding box center [212, 552] width 93 height 23
click at [166, 564] on select "Select Stylist [PERSON_NAME] [PERSON_NAME] Poonam [PERSON_NAME]" at bounding box center [212, 552] width 93 height 23
click at [393, 569] on div "Select Service Product Membership Package Voucher Prepaid Gift Card Select Styl…" at bounding box center [271, 636] width 438 height 220
click at [219, 564] on select "Select Stylist [PERSON_NAME] [PERSON_NAME] Poonam [PERSON_NAME]" at bounding box center [212, 552] width 93 height 23
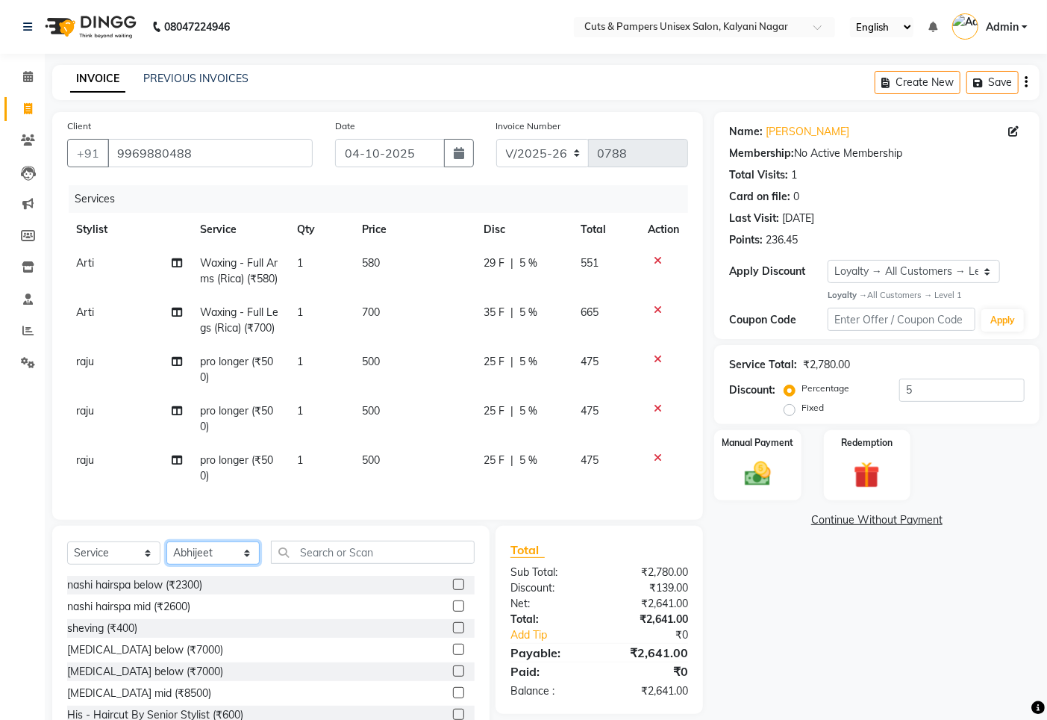
select select "2388"
click at [166, 564] on select "Select Stylist [PERSON_NAME] [PERSON_NAME] Poonam [PERSON_NAME]" at bounding box center [212, 552] width 93 height 23
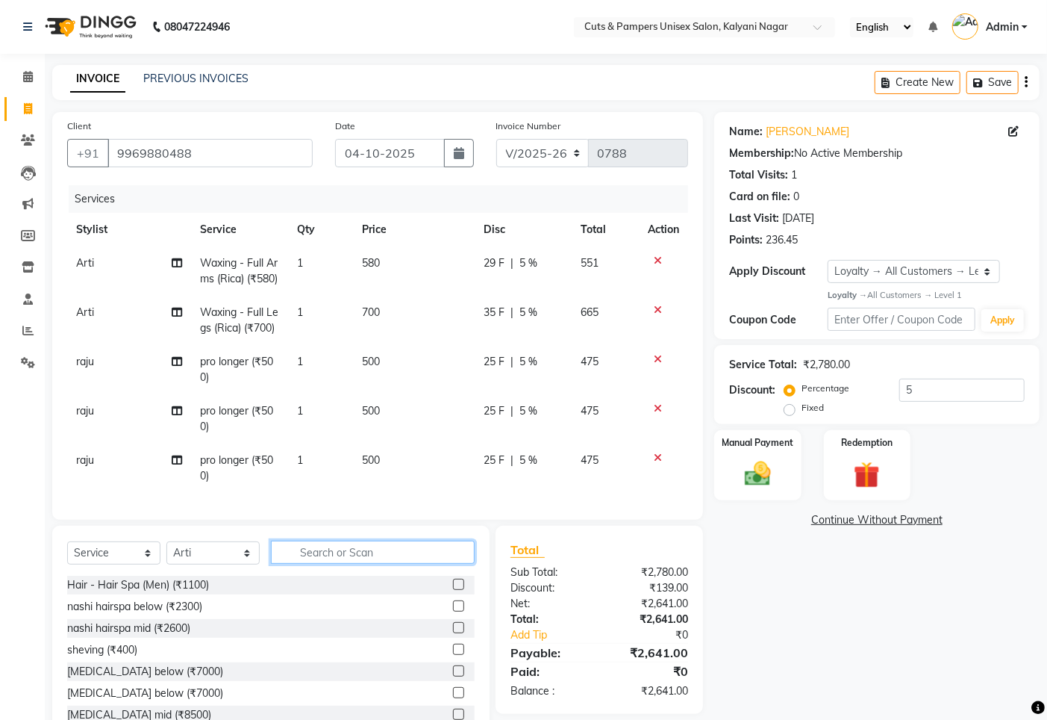
click at [321, 564] on input "text" at bounding box center [373, 552] width 204 height 23
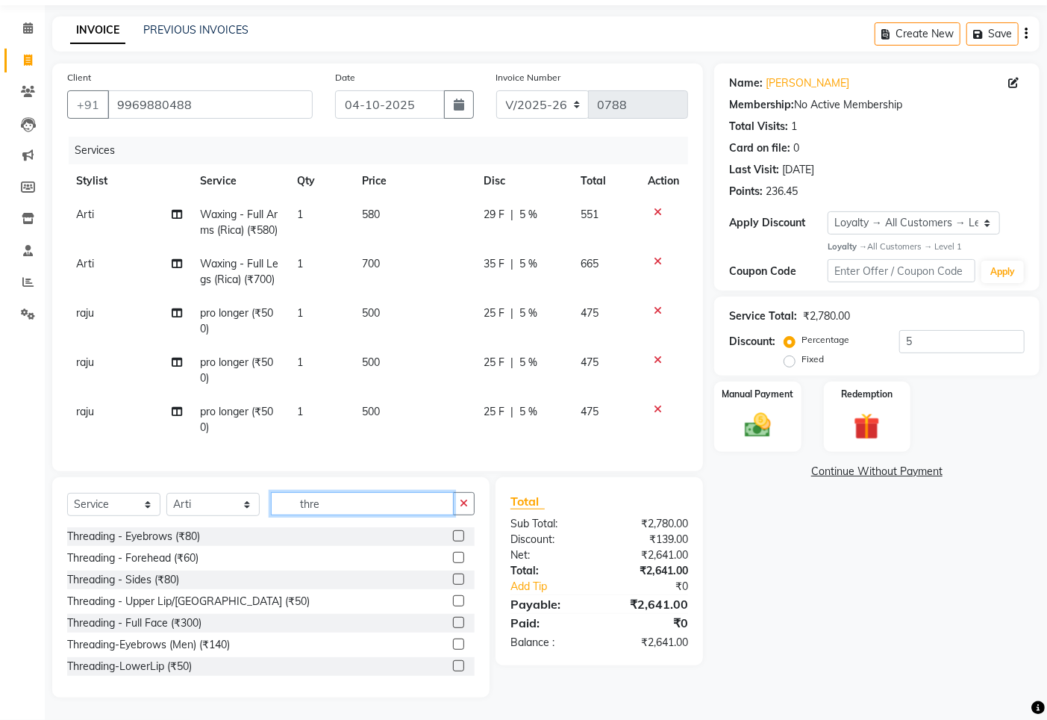
scroll to position [2, 0]
type input "thre"
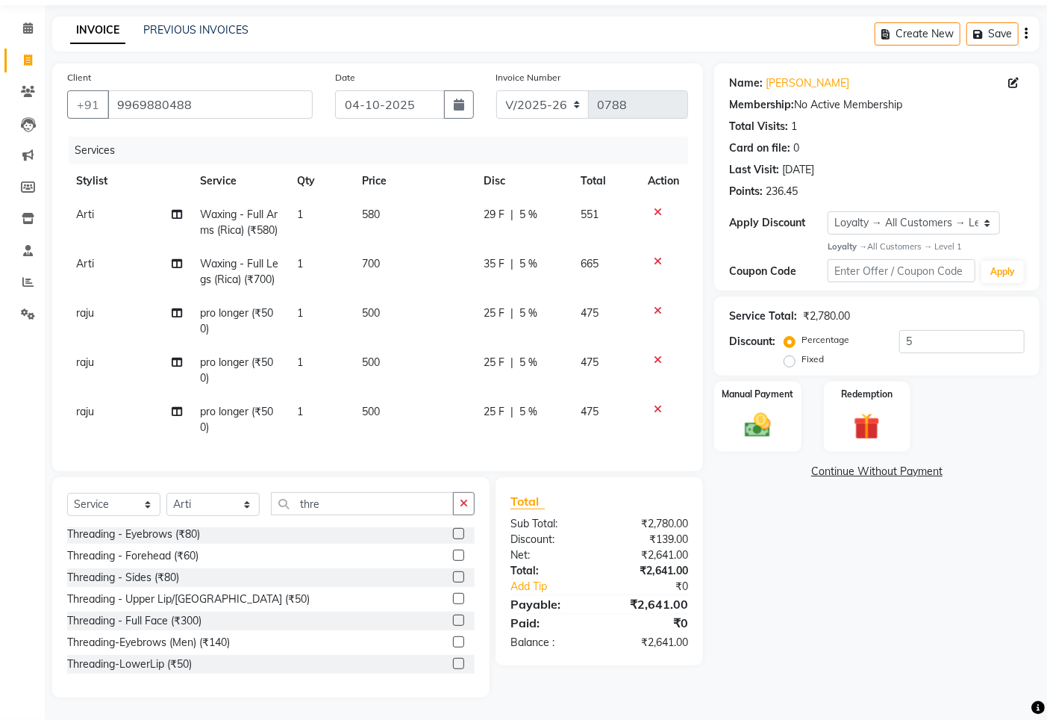
click at [453, 532] on label at bounding box center [458, 533] width 11 height 11
click at [453, 532] on input "checkbox" at bounding box center [458, 534] width 10 height 10
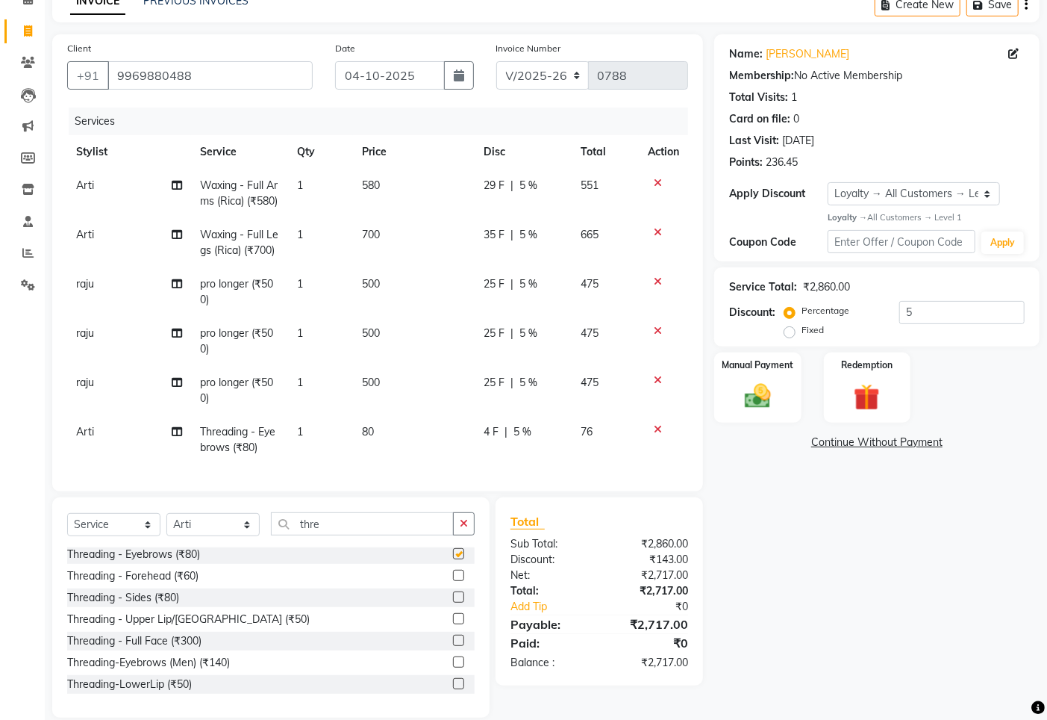
checkbox input "false"
click at [453, 576] on label at bounding box center [458, 575] width 11 height 11
click at [453, 576] on input "checkbox" at bounding box center [458, 576] width 10 height 10
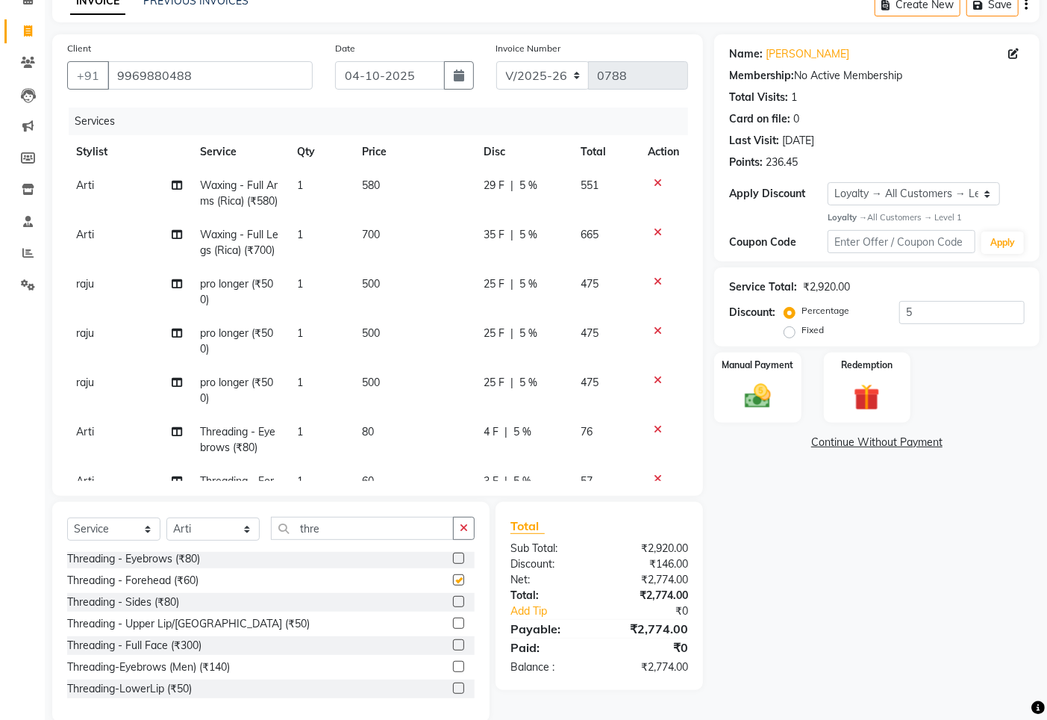
checkbox input "false"
click at [453, 621] on label at bounding box center [458, 622] width 11 height 11
click at [453, 621] on input "checkbox" at bounding box center [458, 624] width 10 height 10
checkbox input "false"
drag, startPoint x: 899, startPoint y: 191, endPoint x: 902, endPoint y: 204, distance: 13.0
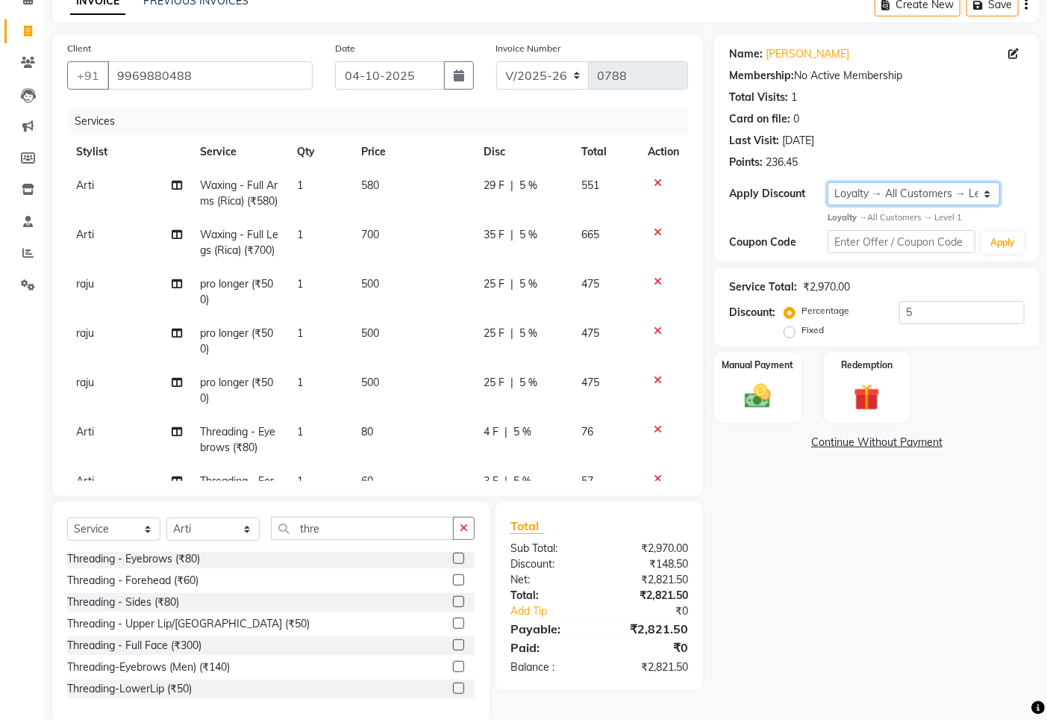
click at [900, 196] on select "Select Loyalty → All Customers → Level 1" at bounding box center [914, 193] width 172 height 23
select select "0:"
click at [828, 182] on select "Select Loyalty → All Customers → Level 1" at bounding box center [914, 193] width 172 height 23
type input "0"
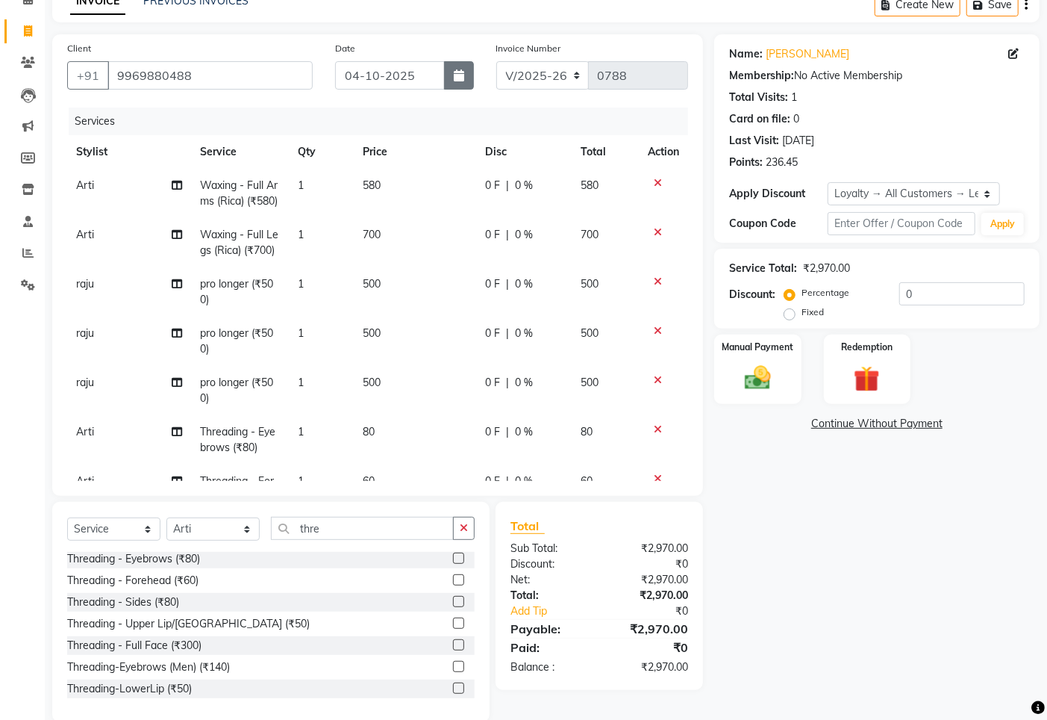
click at [456, 78] on icon "button" at bounding box center [459, 75] width 10 height 12
select select "10"
select select "2025"
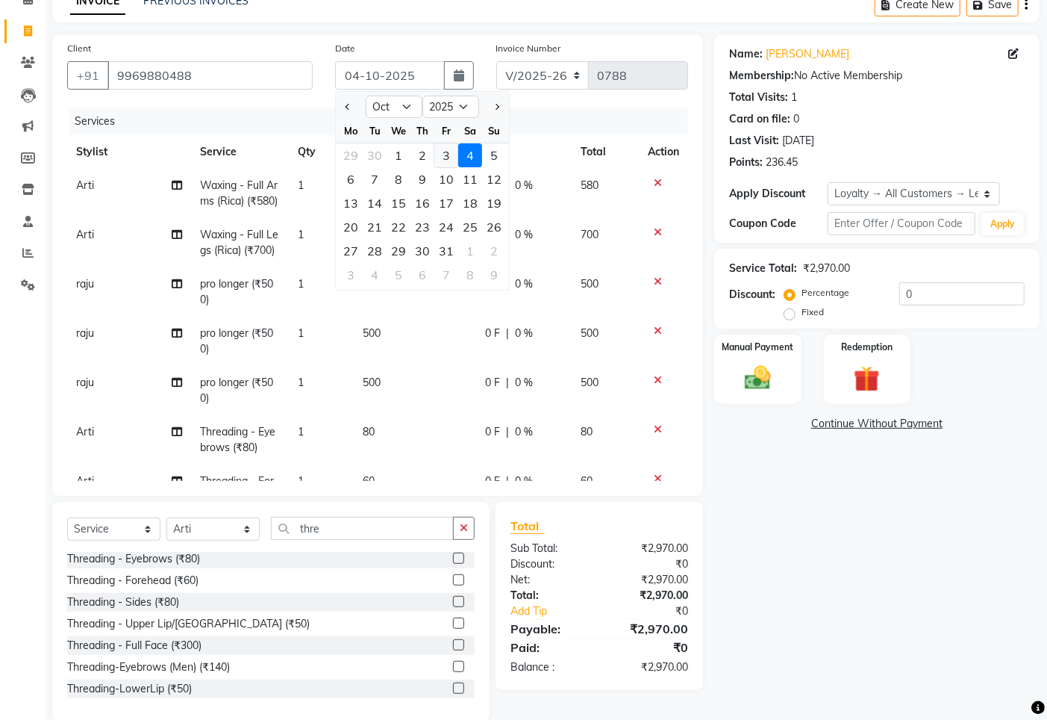
click at [454, 158] on div "3" at bounding box center [447, 155] width 24 height 24
type input "03-10-2025"
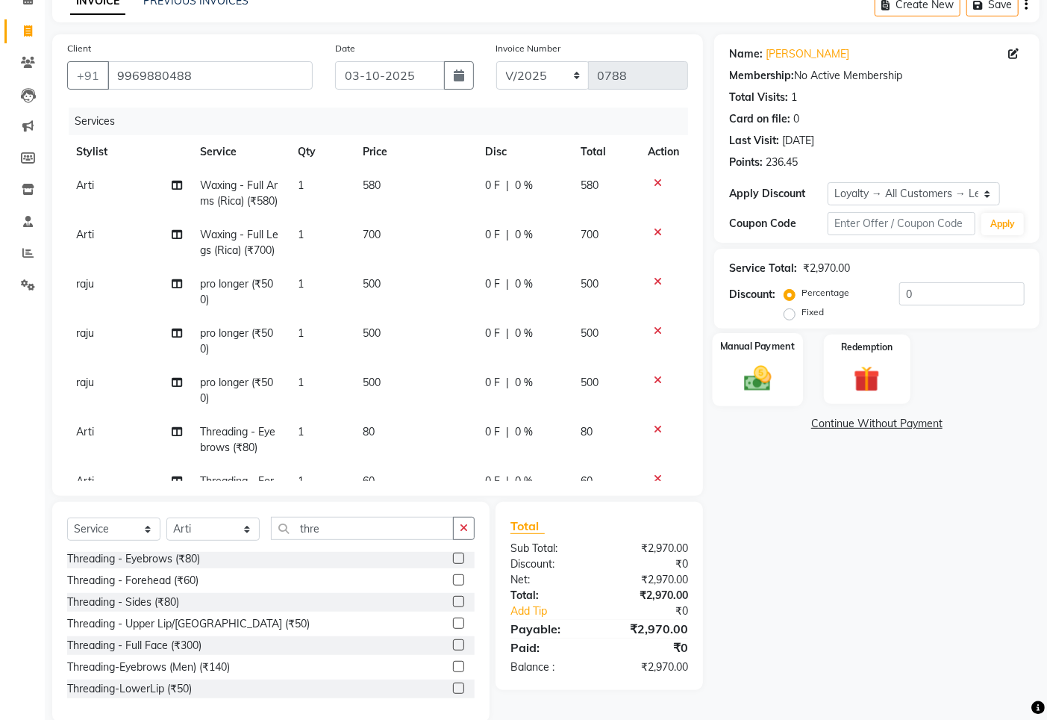
click at [772, 379] on img at bounding box center [757, 377] width 45 height 31
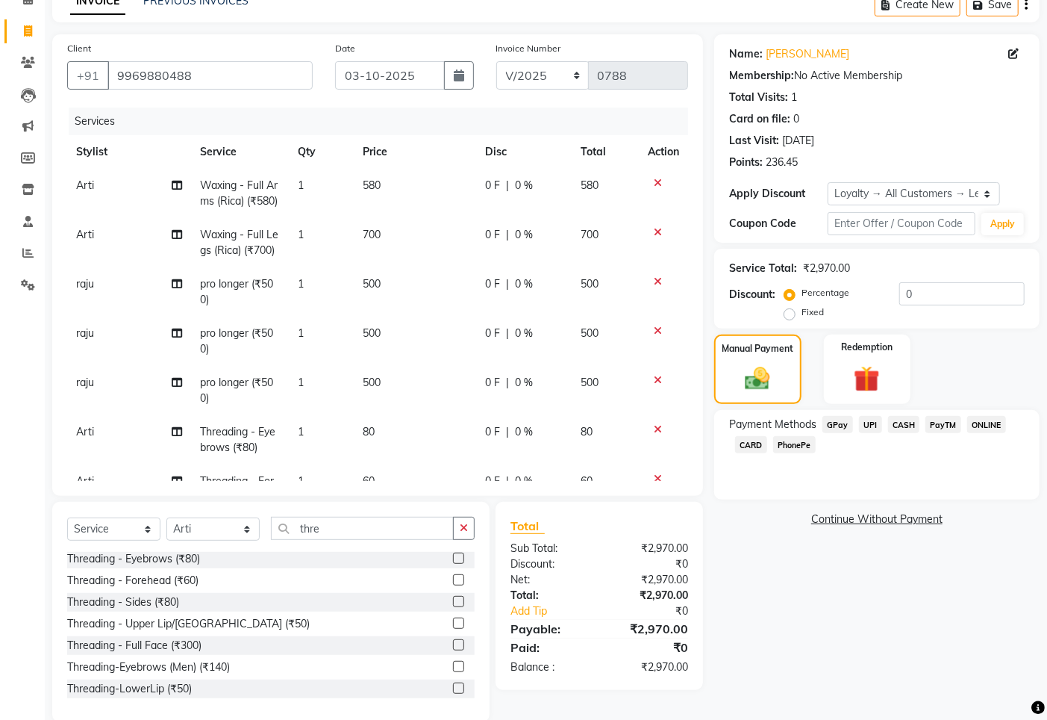
click at [832, 421] on span "GPay" at bounding box center [838, 424] width 31 height 17
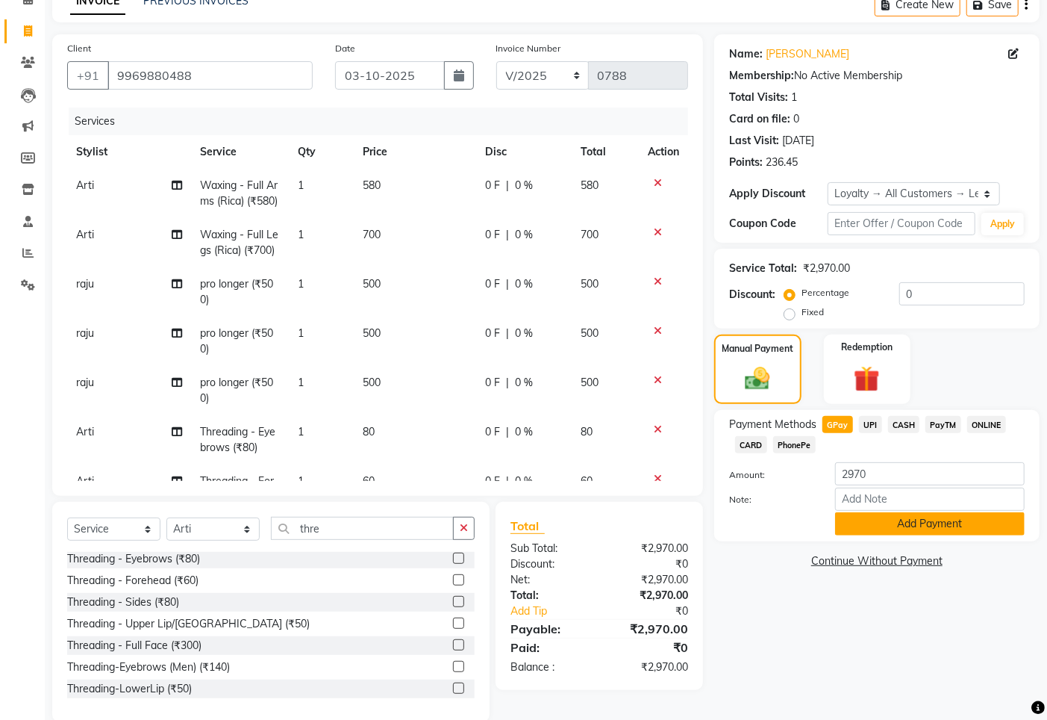
click at [868, 528] on button "Add Payment" at bounding box center [930, 523] width 190 height 23
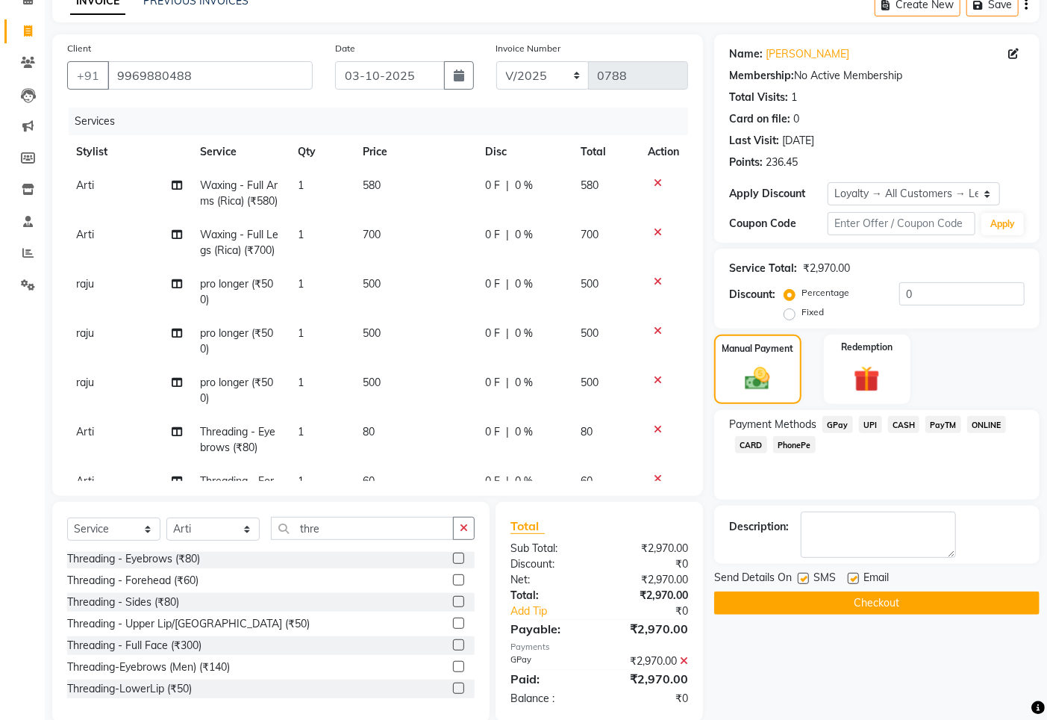
click at [842, 603] on button "Checkout" at bounding box center [877, 602] width 326 height 23
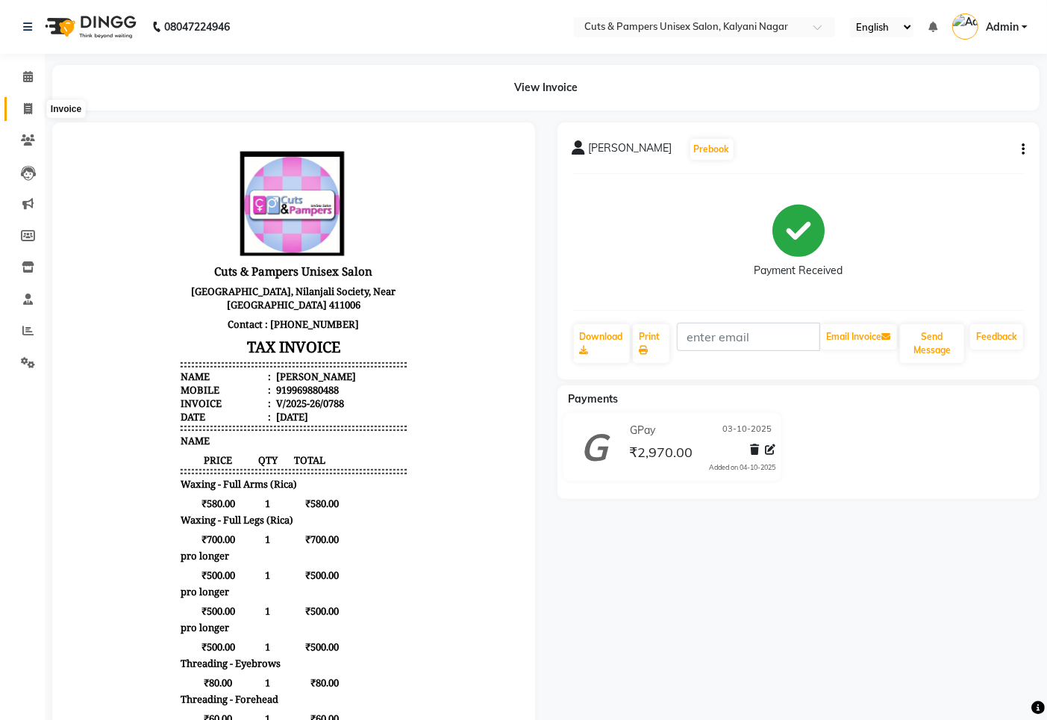
click at [19, 108] on span at bounding box center [28, 109] width 26 height 17
select select "service"
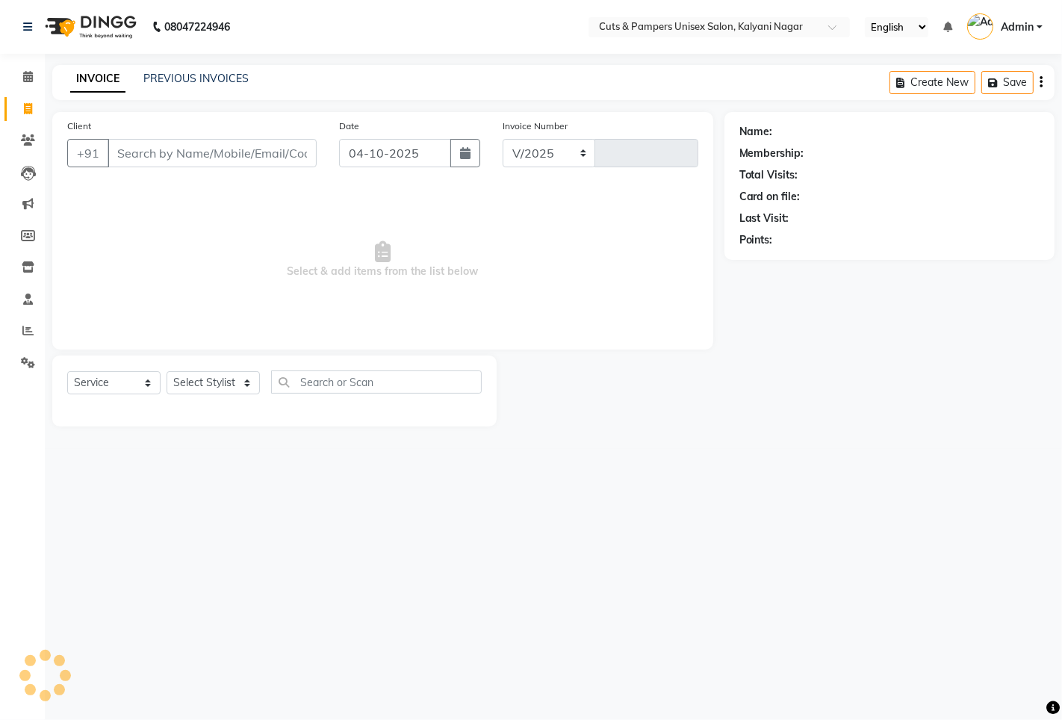
select select "64"
type input "0789"
click at [142, 159] on input "Client" at bounding box center [212, 153] width 209 height 28
select select "2388"
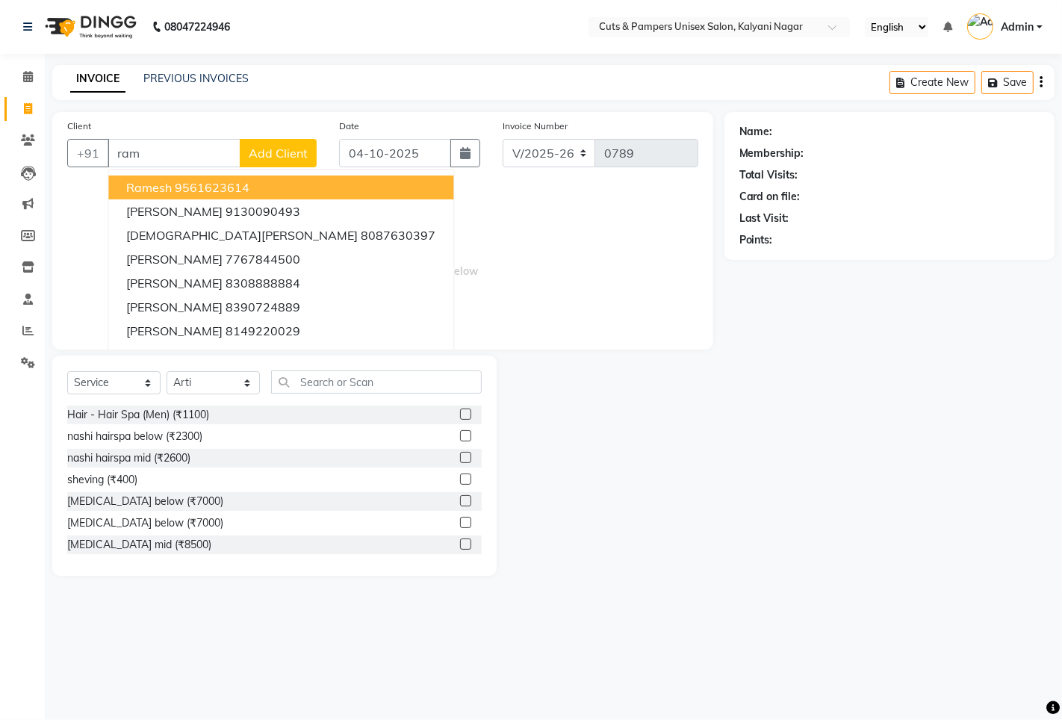
drag, startPoint x: 305, startPoint y: 184, endPoint x: 305, endPoint y: 194, distance: 9.7
click at [305, 184] on button "Ramesh 9561623614" at bounding box center [280, 187] width 345 height 24
type input "9561623614"
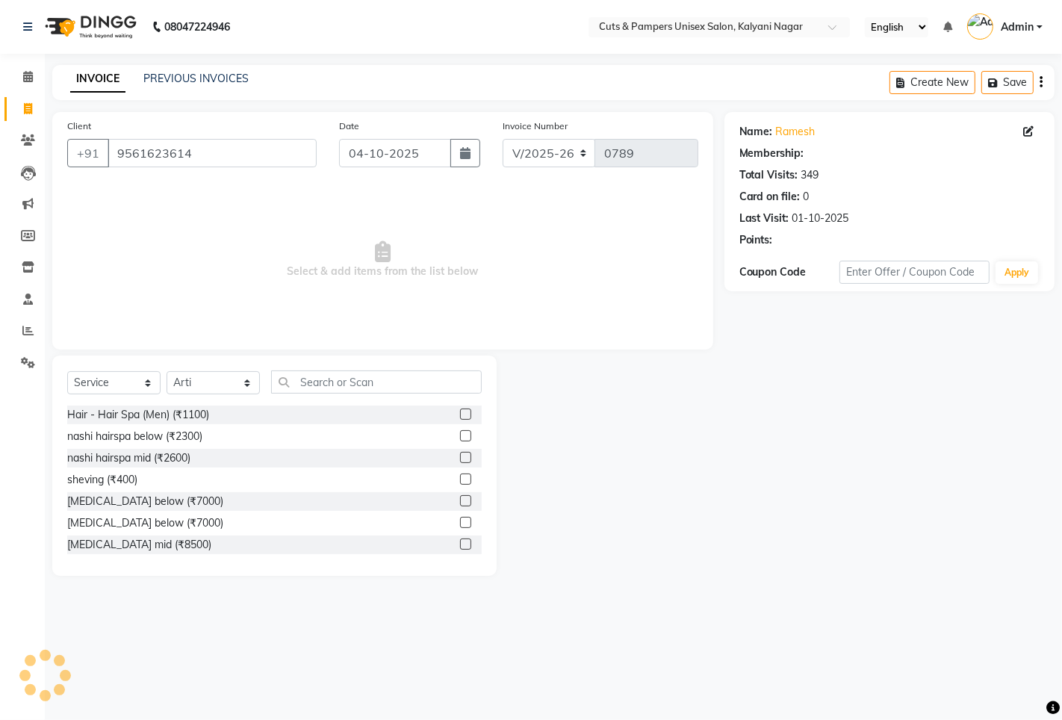
select select "1: Object"
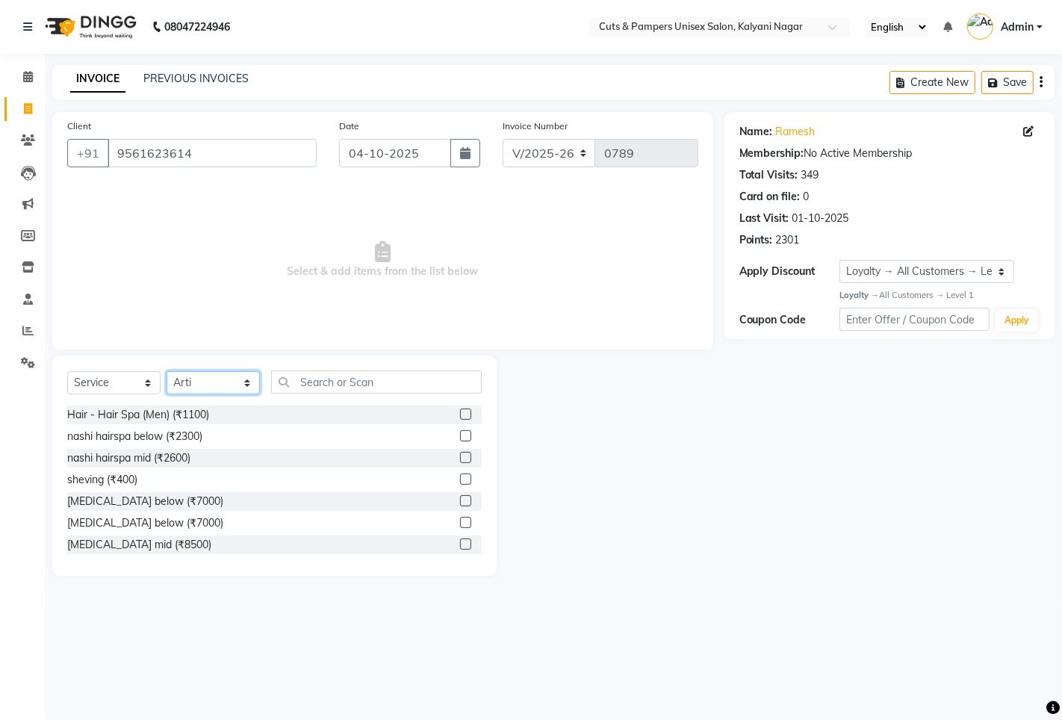
click at [243, 387] on select "Select Stylist [PERSON_NAME] [PERSON_NAME] Poonam [PERSON_NAME]" at bounding box center [212, 382] width 93 height 23
select select "2389"
click at [166, 372] on select "Select Stylist [PERSON_NAME] [PERSON_NAME] Poonam [PERSON_NAME]" at bounding box center [212, 382] width 93 height 23
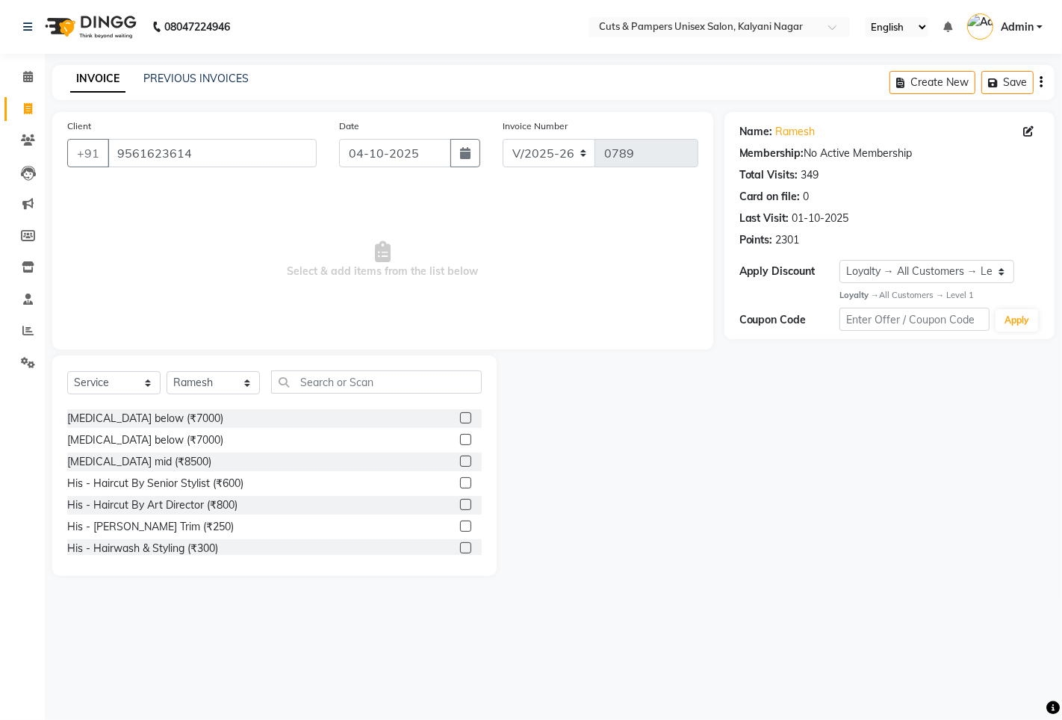
click at [460, 481] on label at bounding box center [465, 482] width 11 height 11
click at [460, 481] on input "checkbox" at bounding box center [465, 484] width 10 height 10
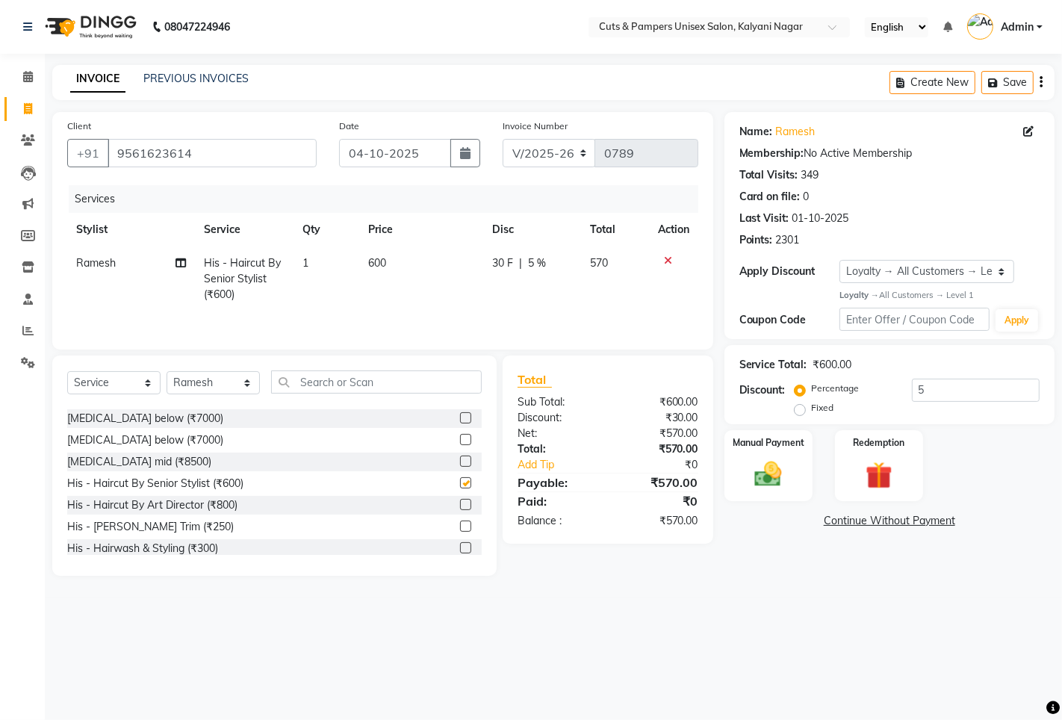
checkbox input "false"
click at [471, 167] on button "button" at bounding box center [465, 153] width 30 height 28
select select "10"
select select "2025"
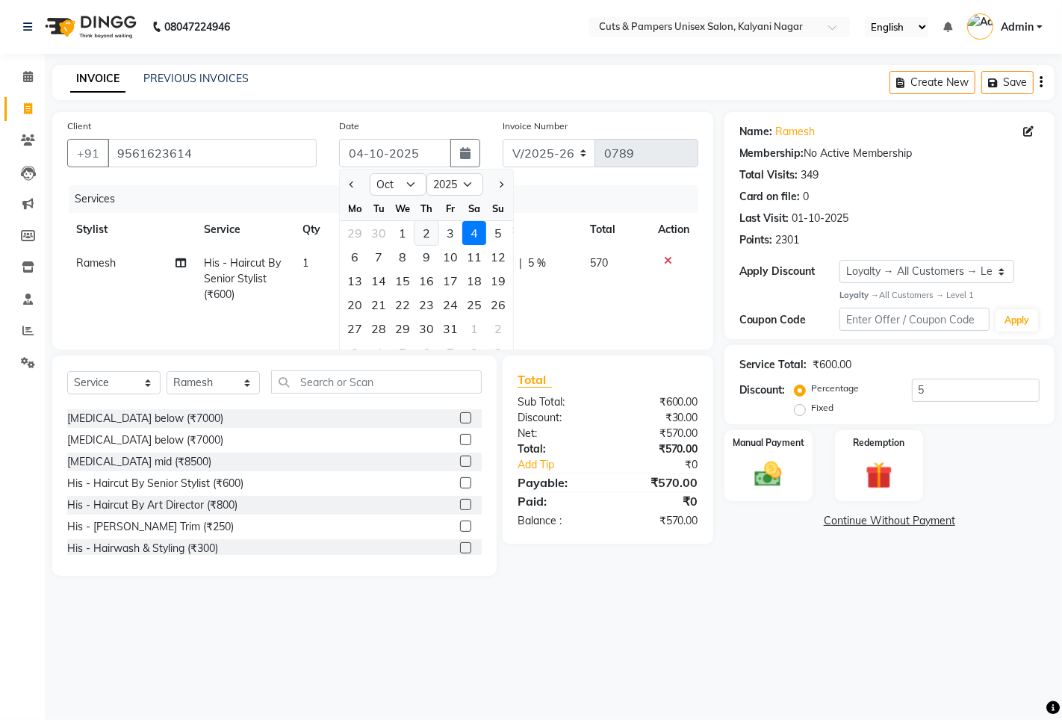
click at [426, 237] on div "2" at bounding box center [426, 233] width 24 height 24
type input "02-10-2025"
type input "5"
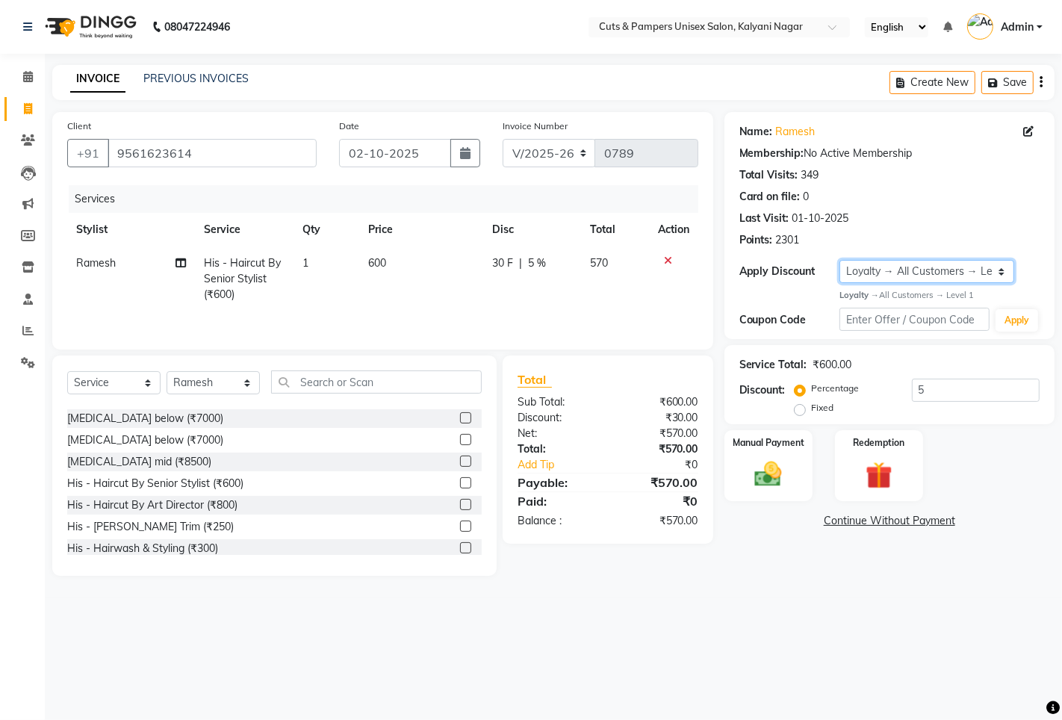
click at [865, 267] on select "Select Loyalty → All Customers → Level 1" at bounding box center [926, 271] width 175 height 23
select select "0:"
click at [839, 260] on select "Select Loyalty → All Customers → Level 1" at bounding box center [926, 271] width 175 height 23
type input "0"
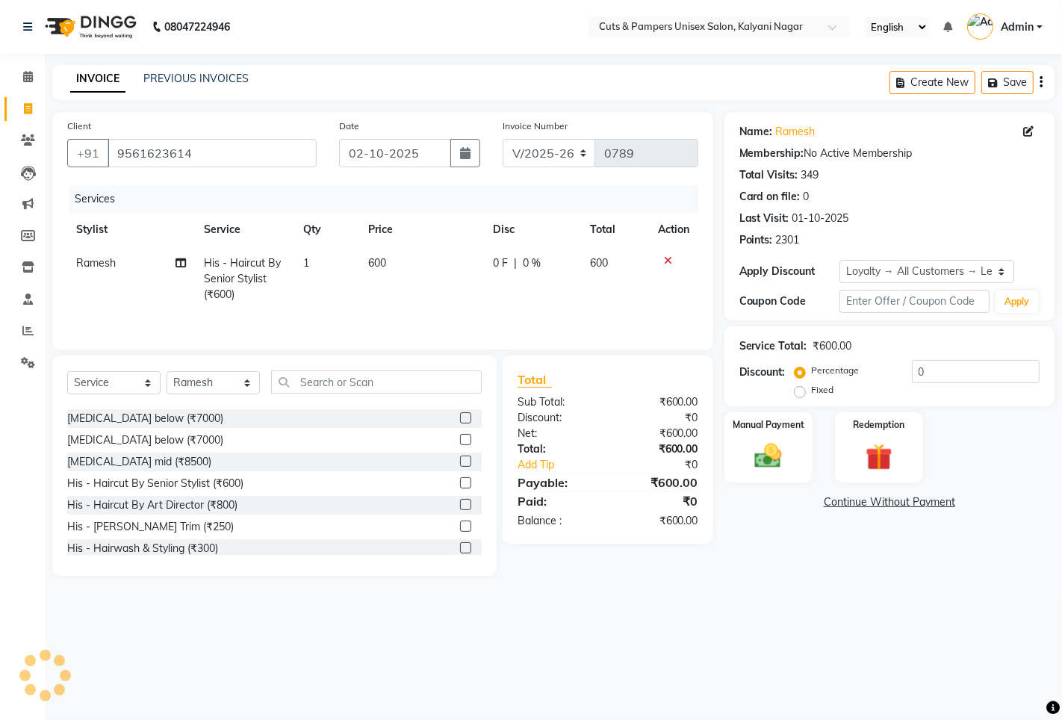
drag, startPoint x: 770, startPoint y: 482, endPoint x: 785, endPoint y: 496, distance: 20.1
click at [771, 482] on div "Name: Ramesh Membership: No Active Membership Total Visits: 349 Card on file: 0…" at bounding box center [894, 344] width 341 height 464
click at [780, 456] on img at bounding box center [768, 456] width 46 height 32
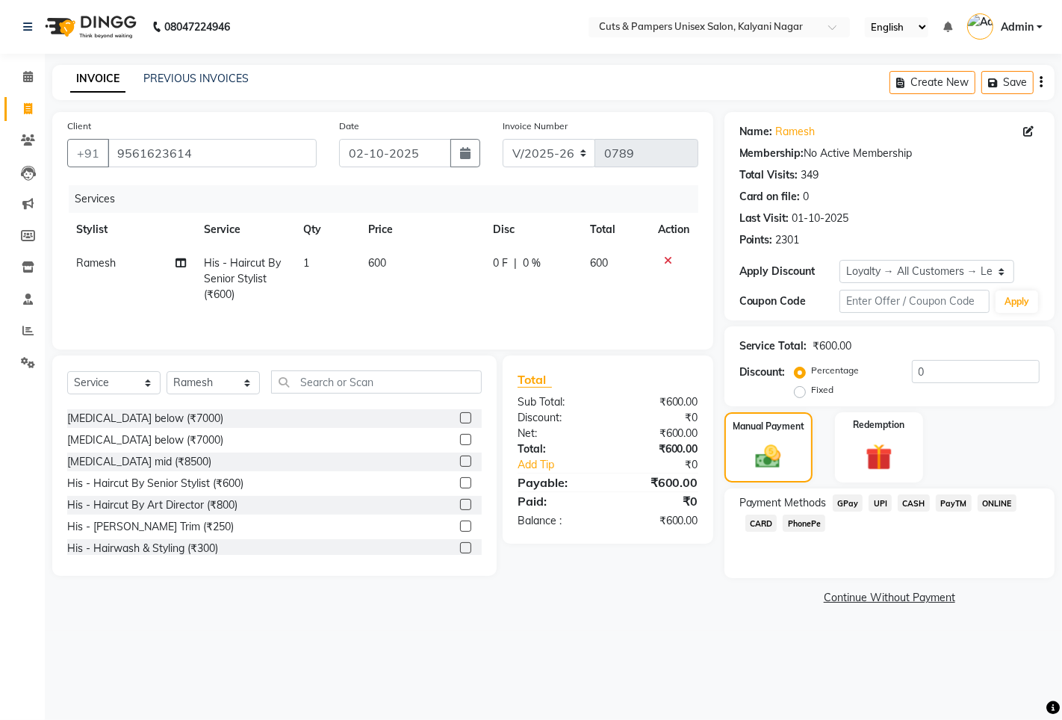
click at [847, 506] on span "GPay" at bounding box center [847, 502] width 31 height 17
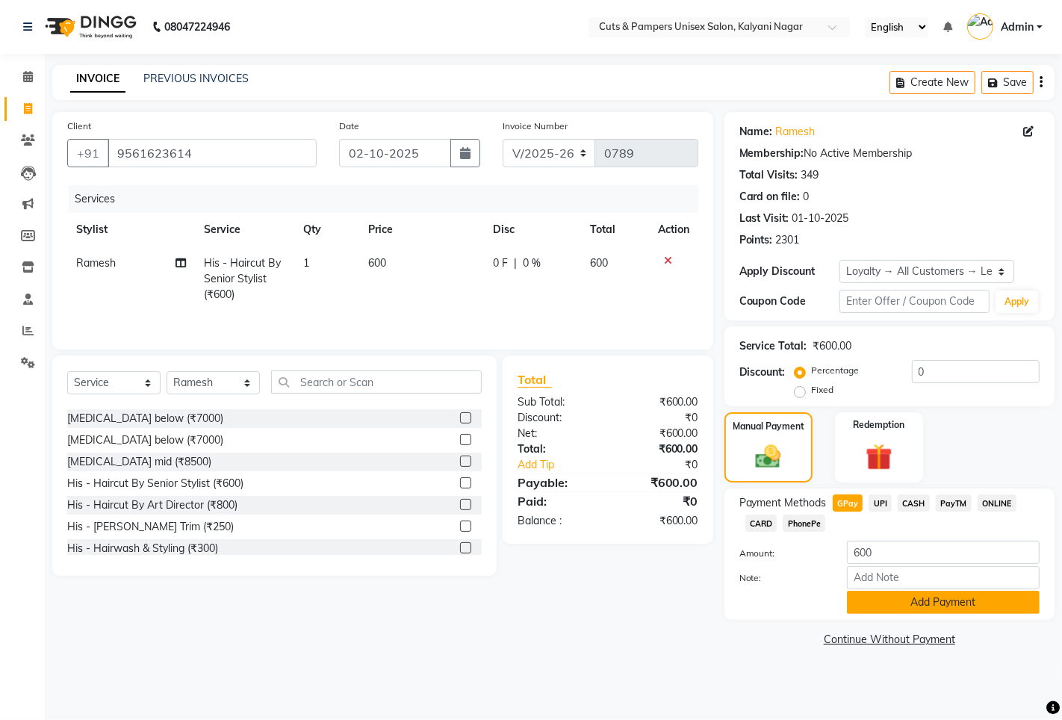
click at [868, 608] on button "Add Payment" at bounding box center [943, 602] width 193 height 23
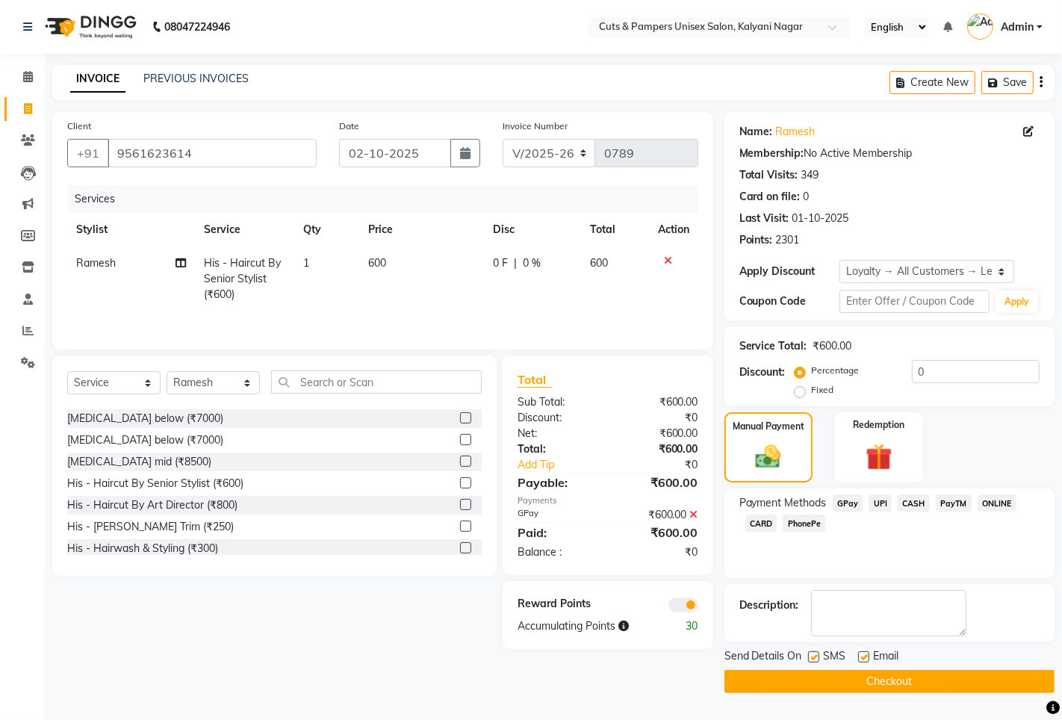
click at [816, 654] on label at bounding box center [813, 656] width 11 height 11
click at [816, 654] on input "checkbox" at bounding box center [813, 658] width 10 height 10
checkbox input "false"
click at [822, 675] on button "Checkout" at bounding box center [889, 681] width 330 height 23
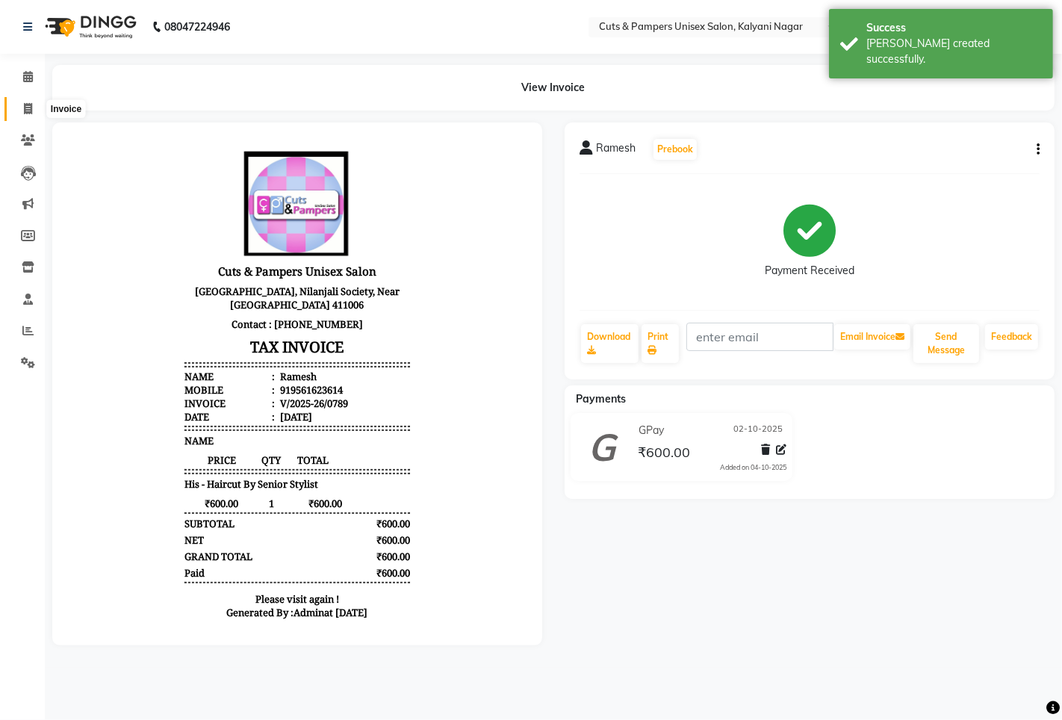
click at [26, 106] on icon at bounding box center [28, 108] width 8 height 11
select select "service"
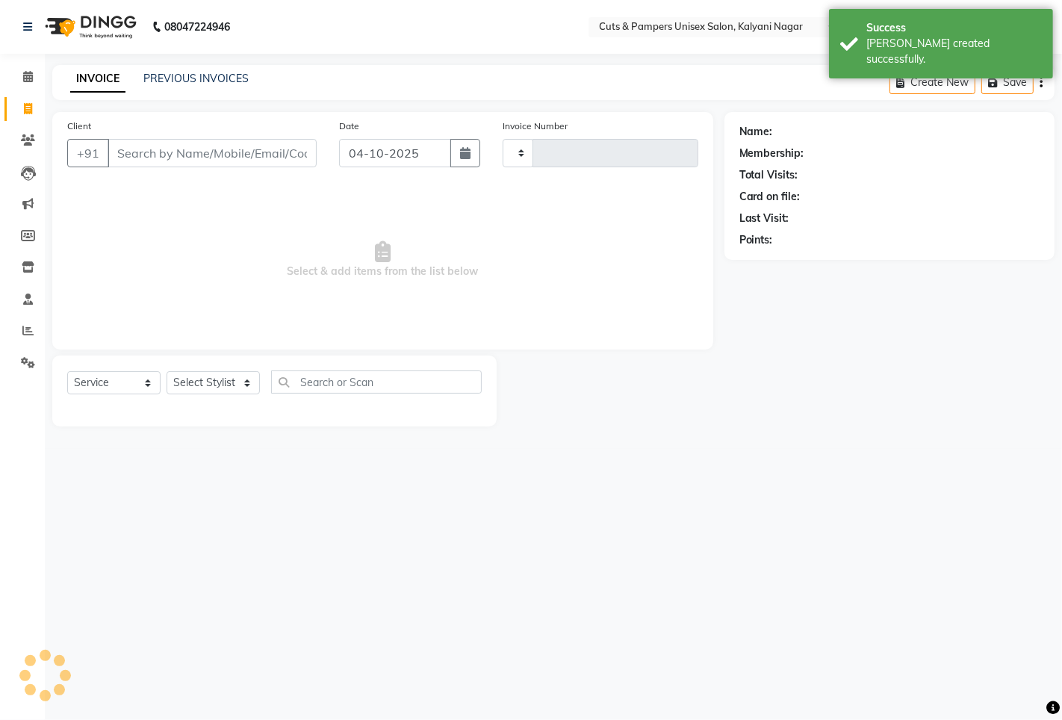
type input "0790"
select select "64"
select select "2388"
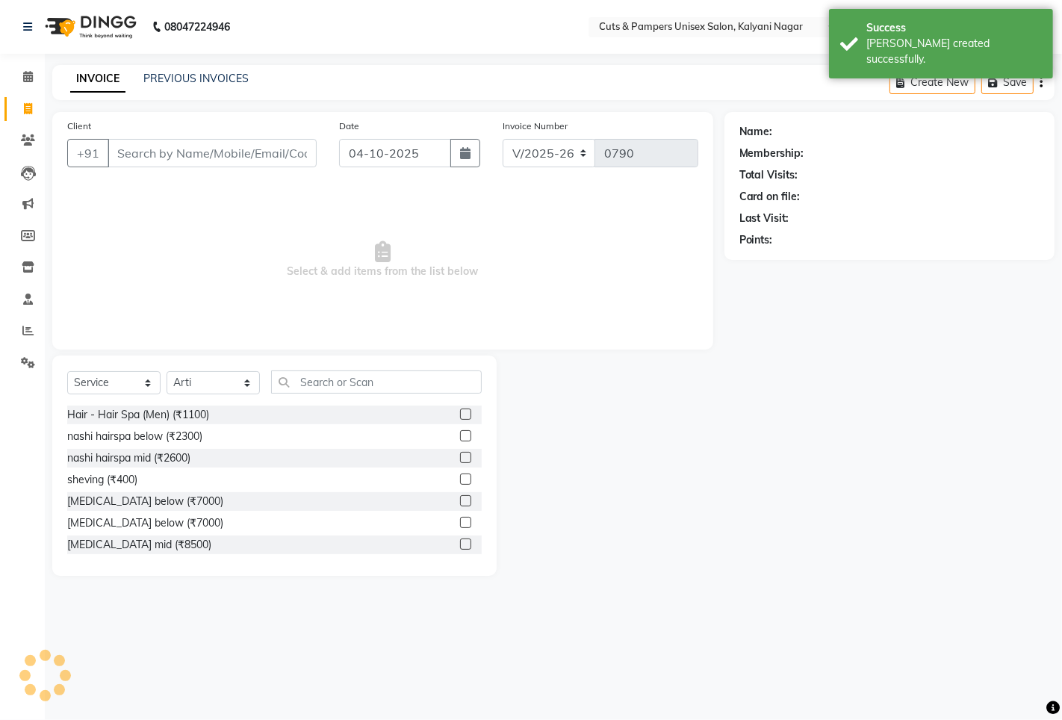
click at [245, 150] on input "Client" at bounding box center [212, 153] width 209 height 28
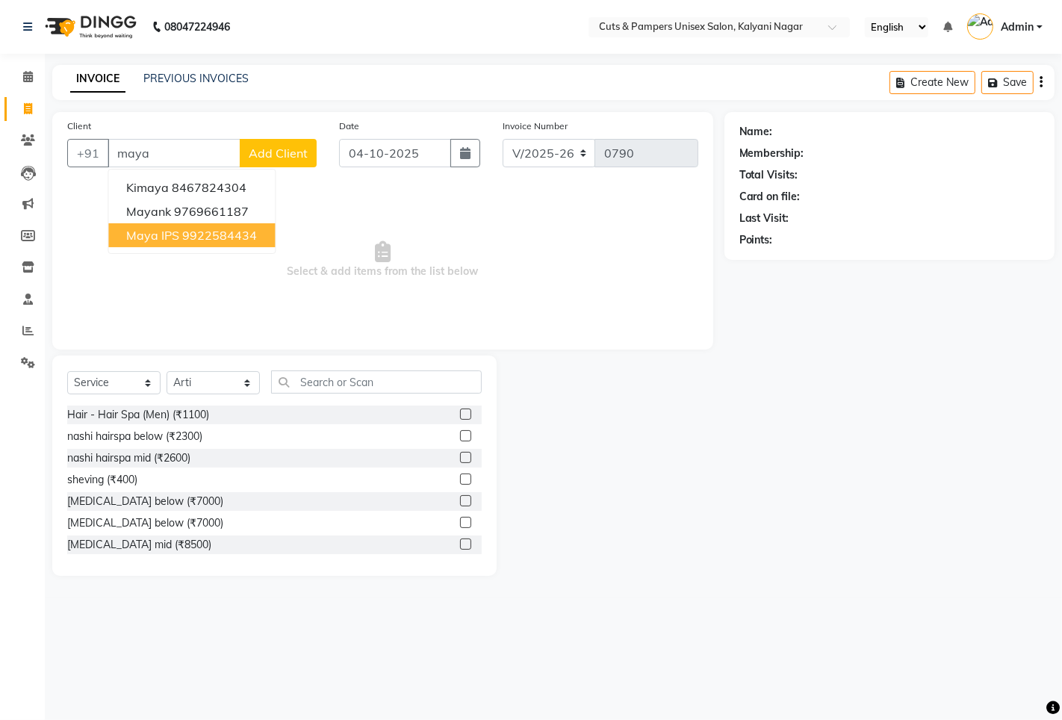
click at [218, 234] on ngb-highlight "9922584434" at bounding box center [219, 235] width 75 height 15
type input "9922584434"
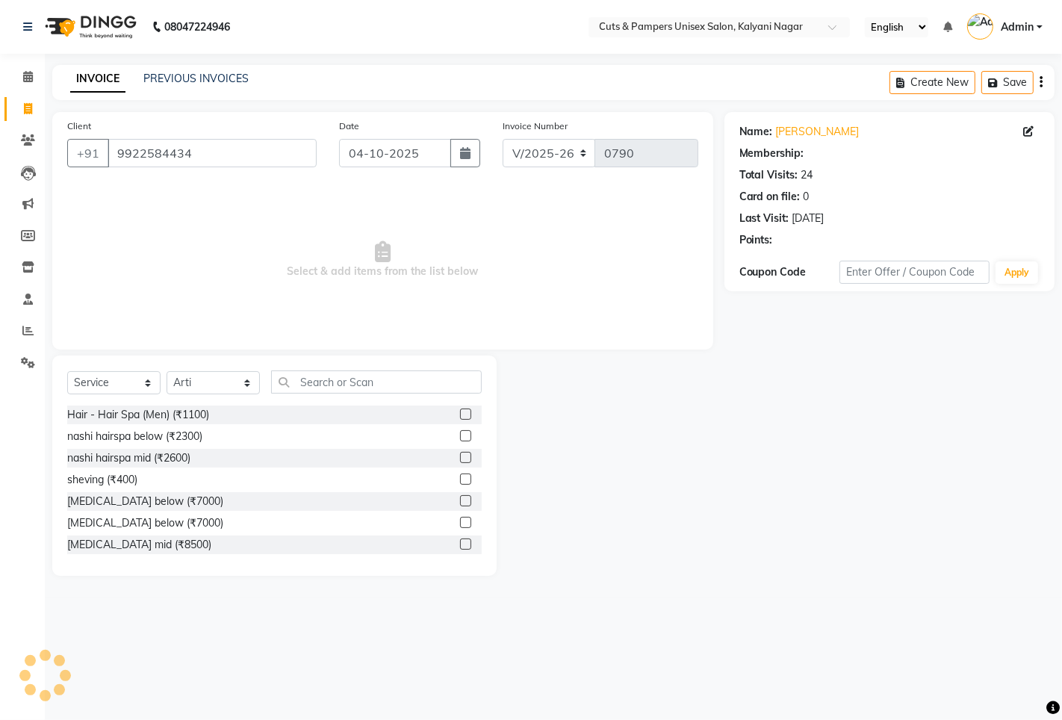
select select "1: Object"
click at [228, 370] on div "Select Service Product Membership Package Voucher Prepaid Gift Card Select Styl…" at bounding box center [274, 387] width 414 height 35
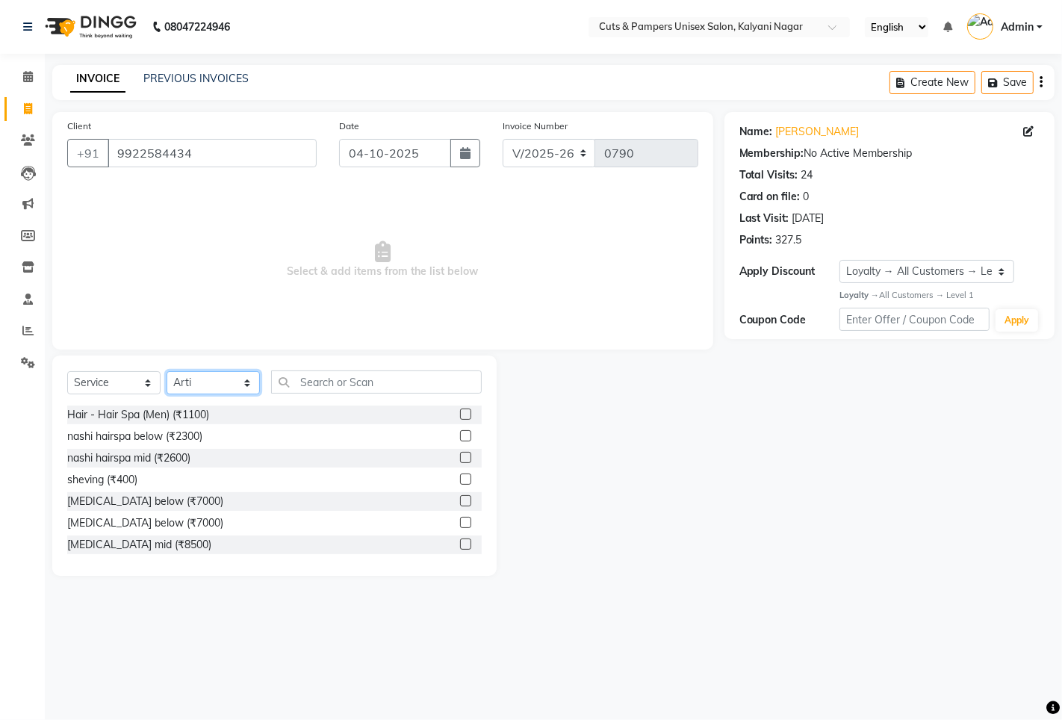
click at [228, 379] on select "Select Stylist [PERSON_NAME] [PERSON_NAME] Poonam [PERSON_NAME]" at bounding box center [212, 382] width 93 height 23
click at [166, 372] on select "Select Stylist [PERSON_NAME] [PERSON_NAME] Poonam [PERSON_NAME]" at bounding box center [212, 382] width 93 height 23
click at [287, 379] on input "text" at bounding box center [376, 381] width 211 height 23
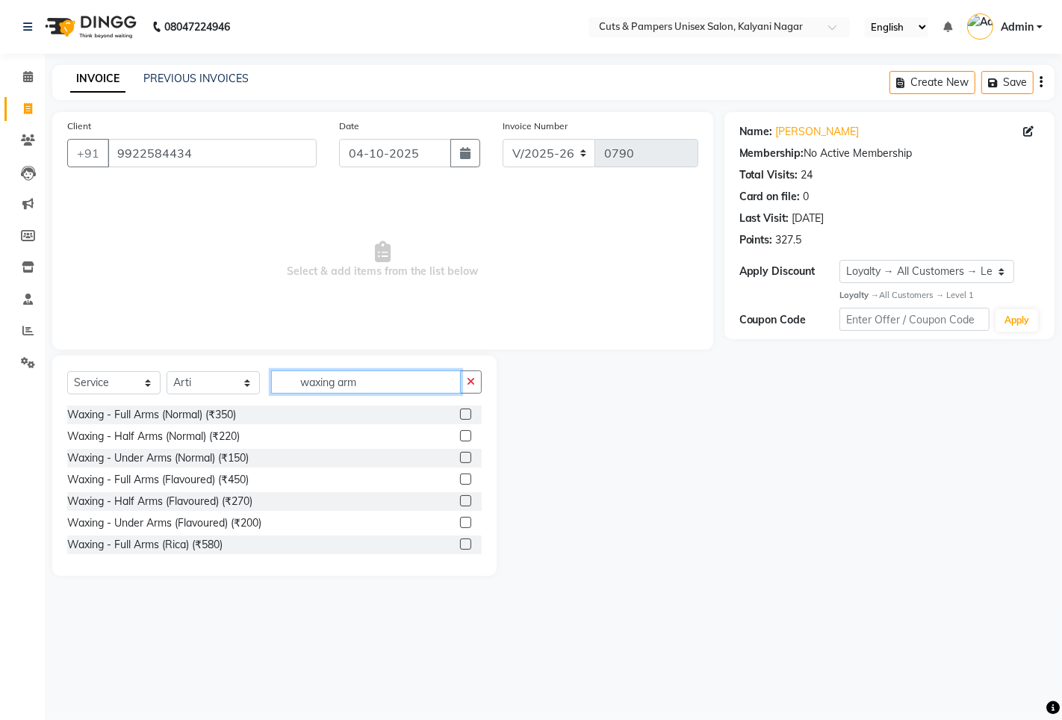
type input "waxing arm"
click at [460, 480] on label at bounding box center [465, 478] width 11 height 11
click at [460, 480] on input "checkbox" at bounding box center [465, 480] width 10 height 10
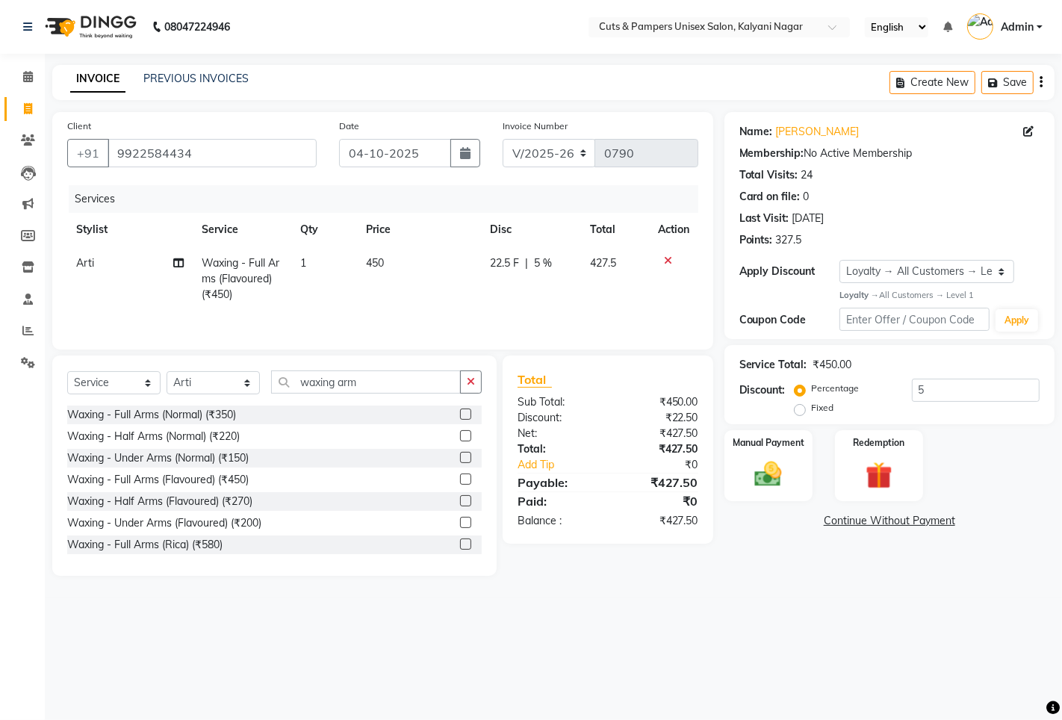
click at [460, 482] on label at bounding box center [465, 478] width 11 height 11
click at [460, 482] on input "checkbox" at bounding box center [465, 480] width 10 height 10
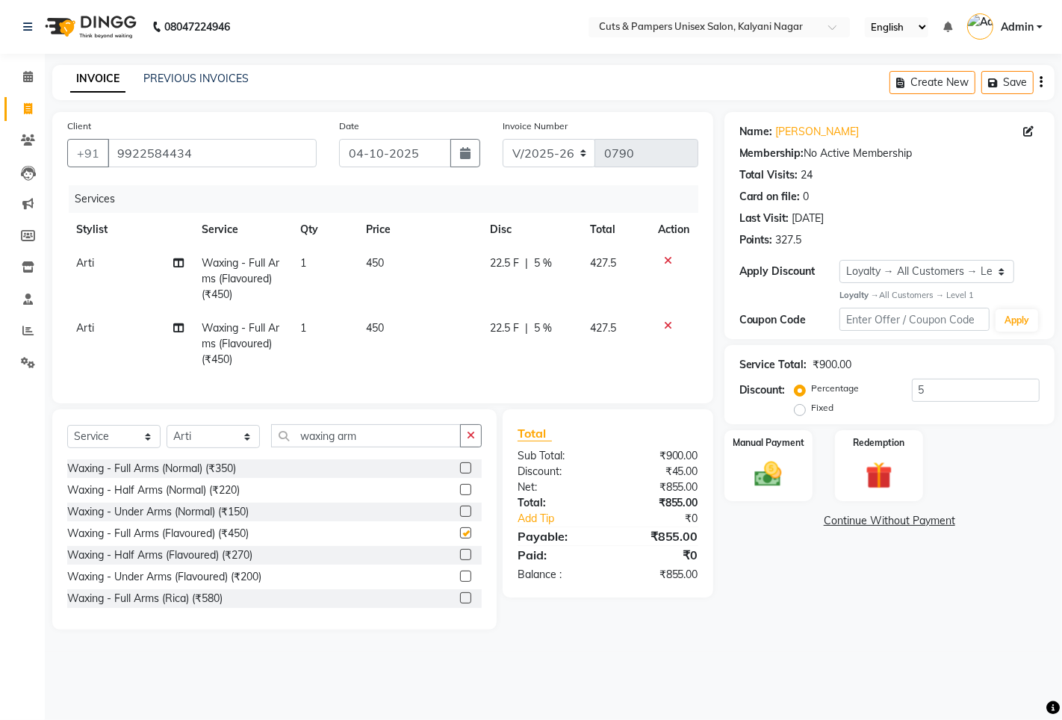
checkbox input "false"
click at [460, 582] on label at bounding box center [465, 575] width 11 height 11
click at [460, 582] on input "checkbox" at bounding box center [465, 577] width 10 height 10
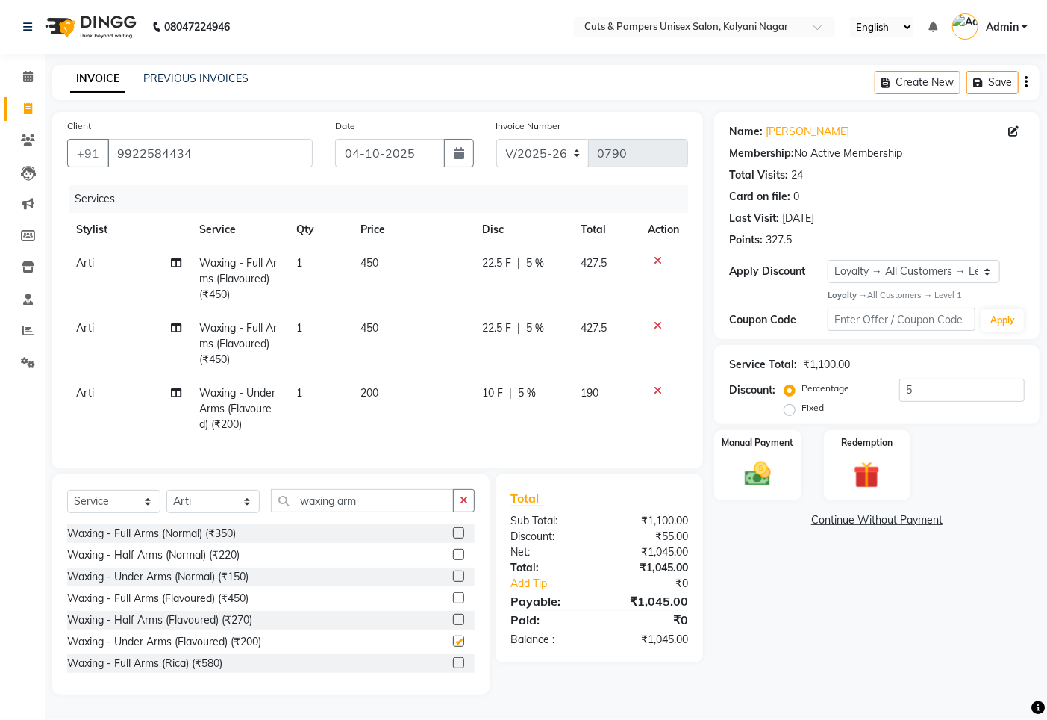
checkbox input "false"
click at [464, 505] on icon "button" at bounding box center [464, 500] width 8 height 10
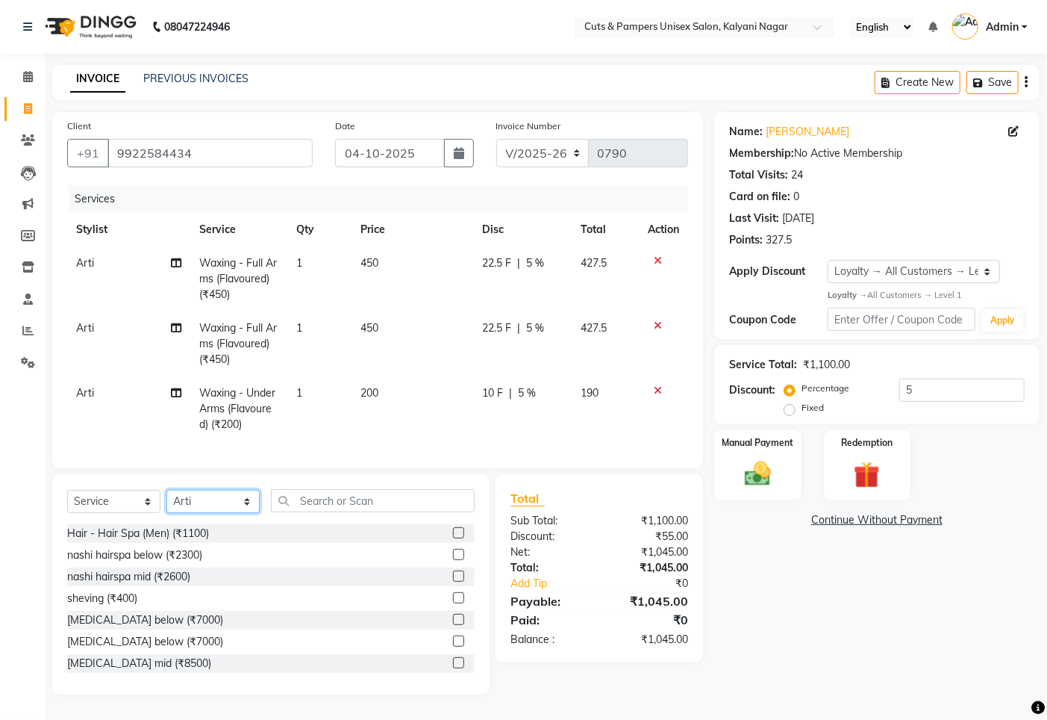
click at [254, 513] on select "Select Stylist [PERSON_NAME] [PERSON_NAME] Poonam [PERSON_NAME]" at bounding box center [212, 501] width 93 height 23
click at [234, 513] on select "Select Stylist [PERSON_NAME] [PERSON_NAME] Poonam [PERSON_NAME]" at bounding box center [212, 501] width 93 height 23
select select "2389"
click at [166, 505] on select "Select Stylist [PERSON_NAME] [PERSON_NAME] Poonam [PERSON_NAME]" at bounding box center [212, 501] width 93 height 23
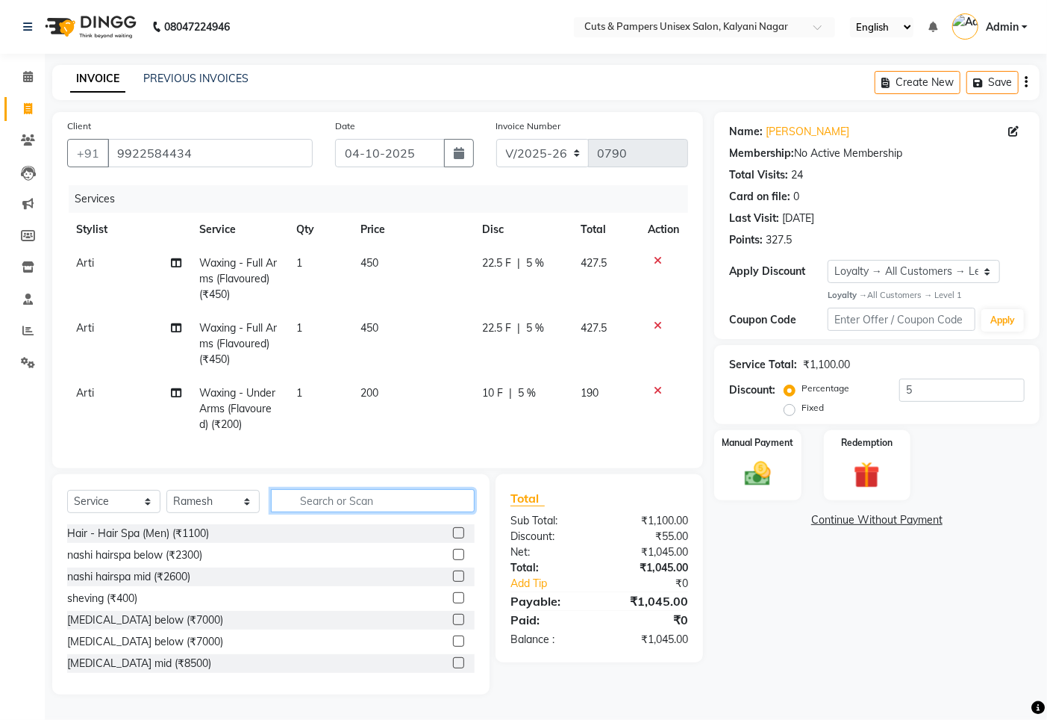
click at [337, 512] on input "text" at bounding box center [373, 500] width 204 height 23
click at [872, 266] on select "Select Loyalty → All Customers → Level 1" at bounding box center [914, 271] width 172 height 23
select select "0:"
click at [828, 260] on select "Select Loyalty → All Customers → Level 1" at bounding box center [914, 271] width 172 height 23
type input "0"
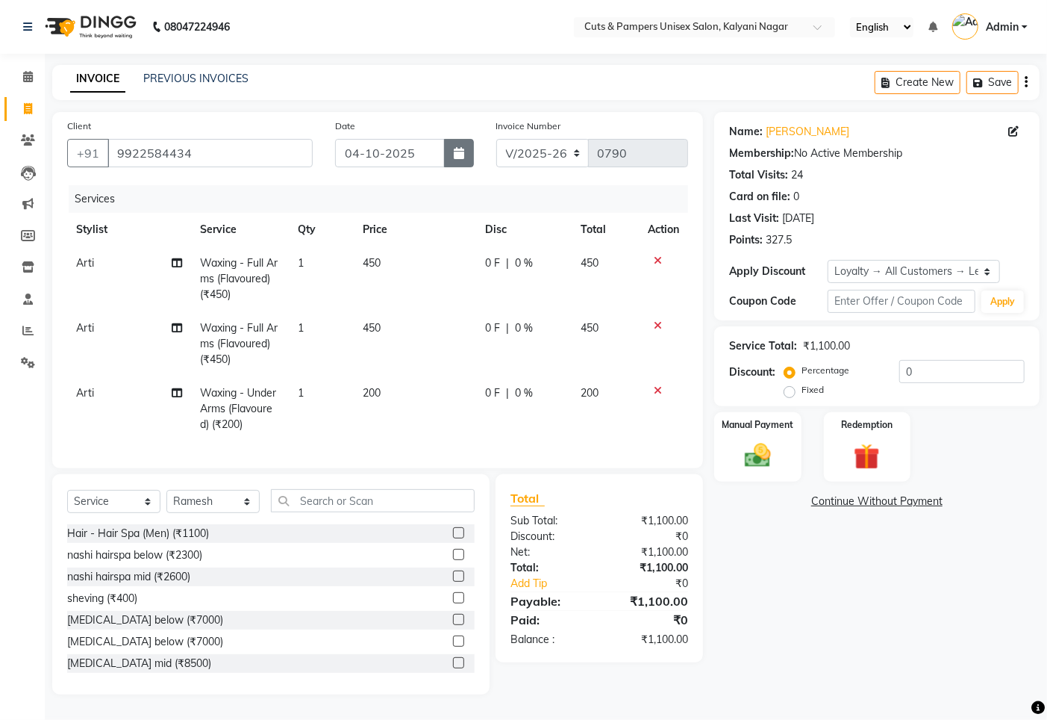
click at [446, 152] on button "button" at bounding box center [459, 153] width 30 height 28
select select "10"
select select "2025"
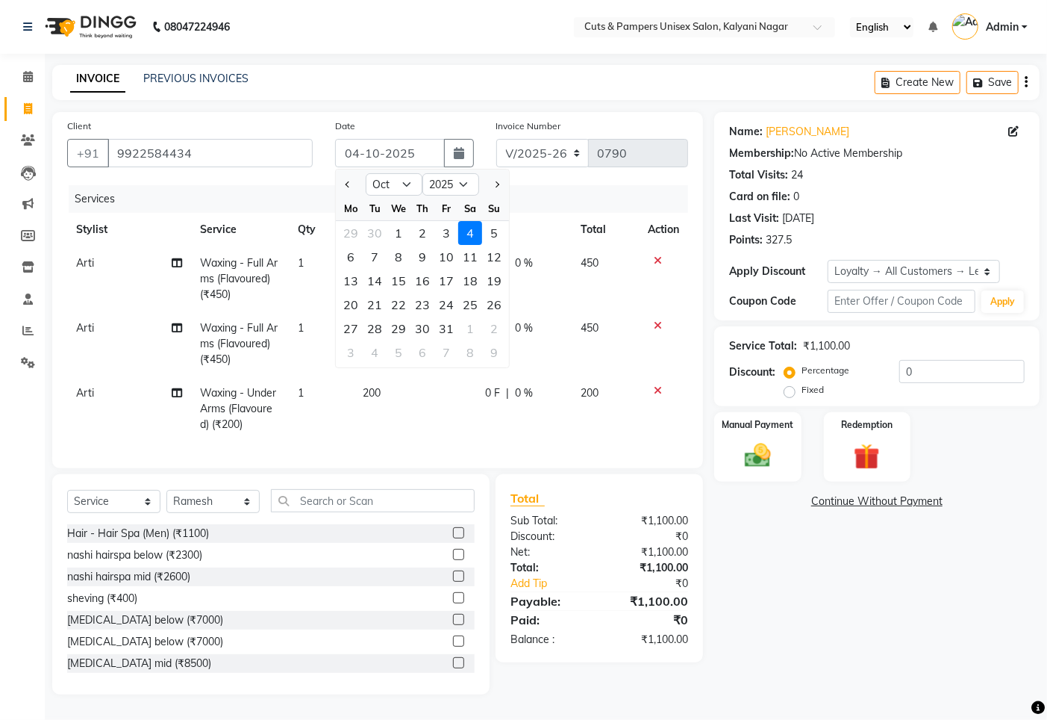
click at [414, 230] on div "2" at bounding box center [423, 233] width 24 height 24
type input "02-10-2025"
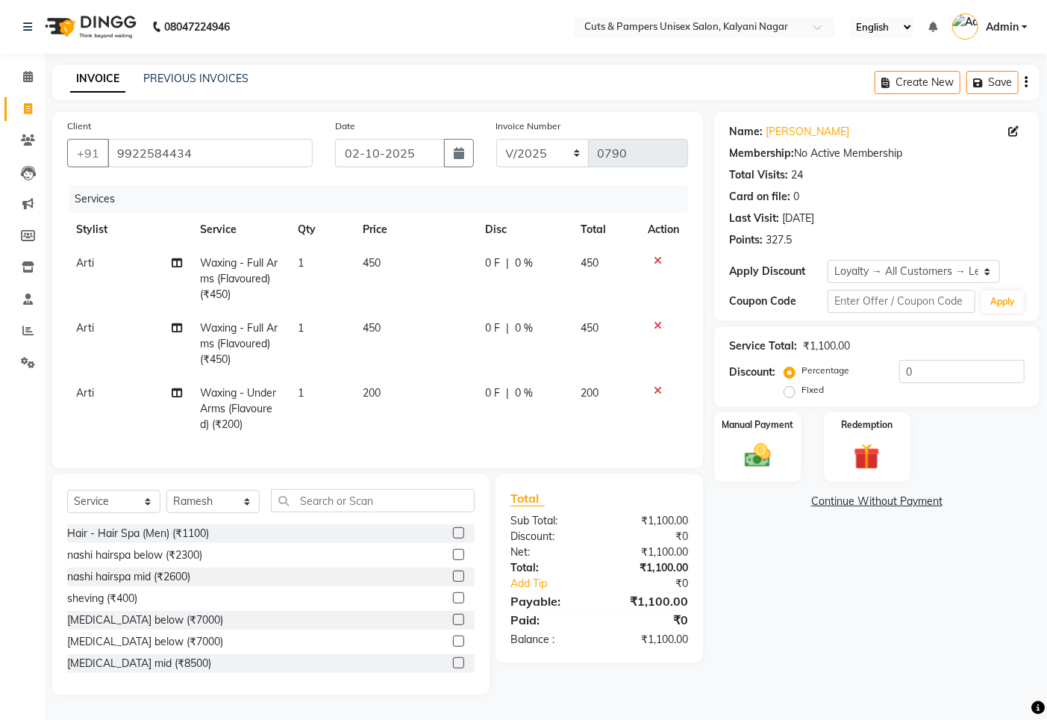
scroll to position [10, 0]
click at [393, 500] on input "text" at bounding box center [373, 500] width 204 height 23
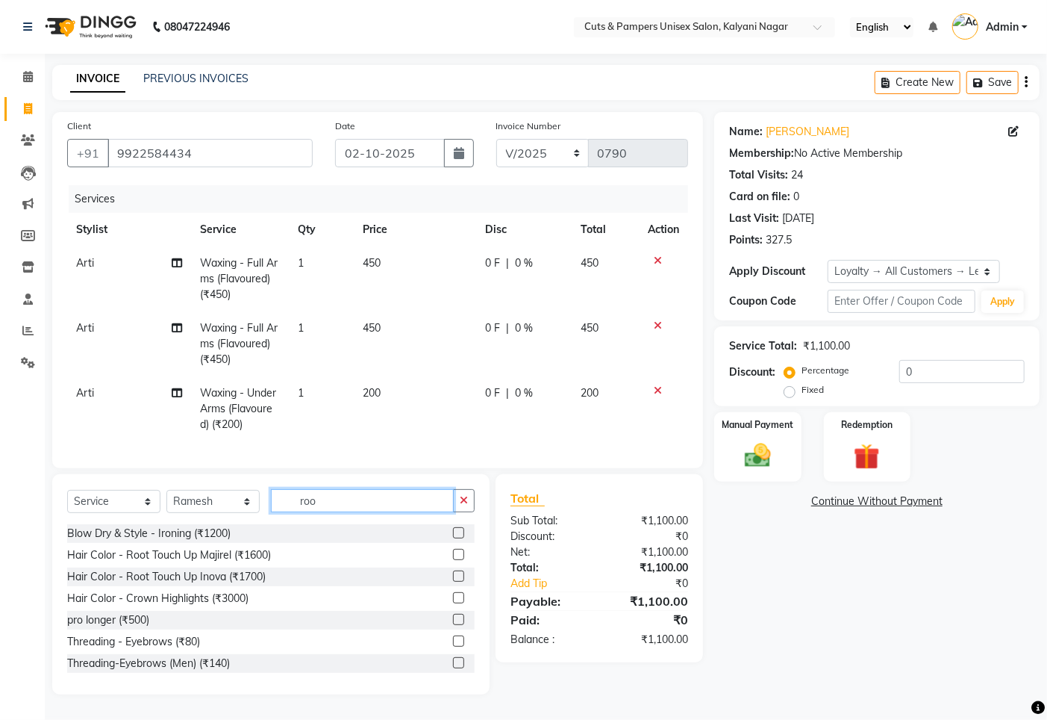
scroll to position [0, 0]
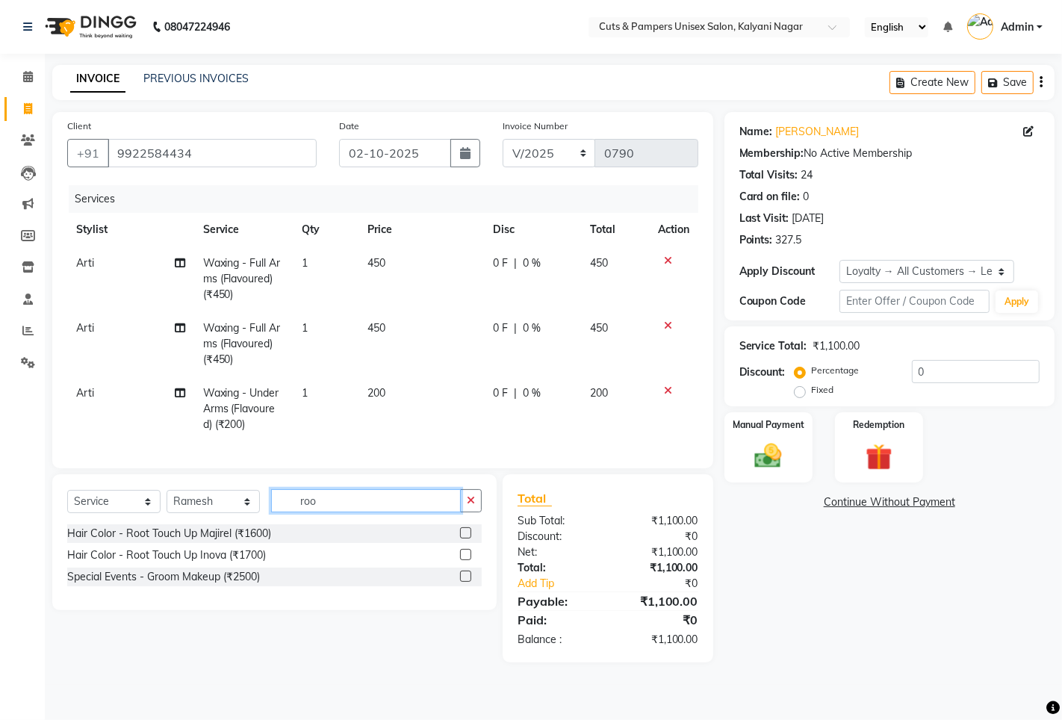
type input "roo"
click at [461, 560] on label at bounding box center [465, 554] width 11 height 11
click at [461, 560] on input "checkbox" at bounding box center [465, 555] width 10 height 10
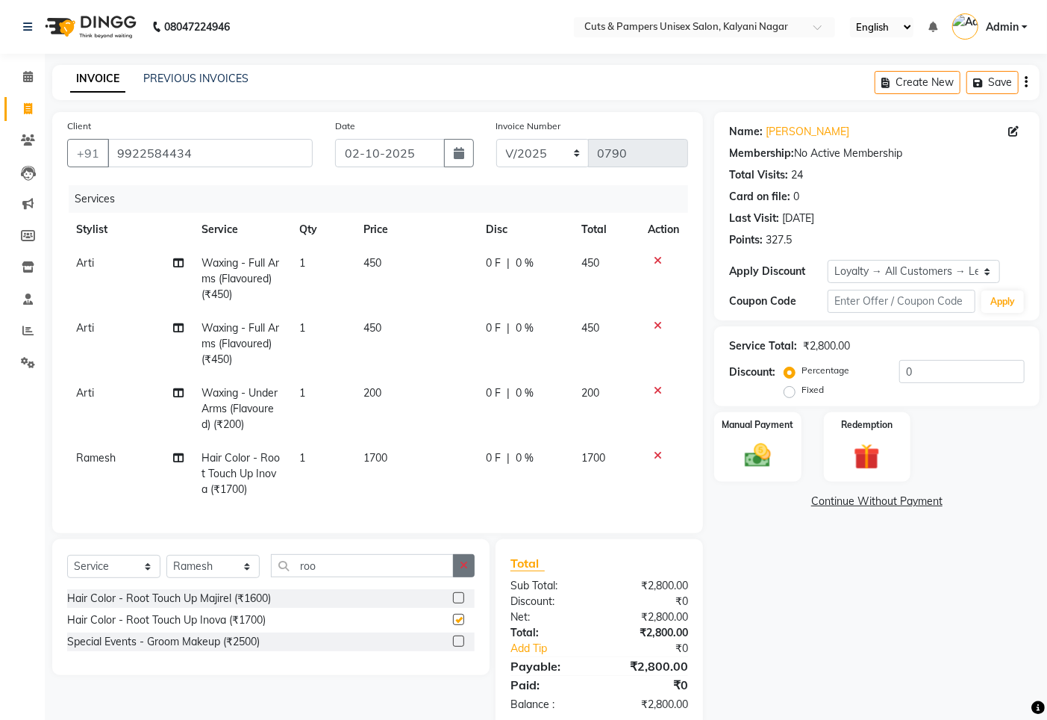
checkbox input "false"
drag, startPoint x: 463, startPoint y: 586, endPoint x: 463, endPoint y: 543, distance: 43.3
click at [463, 577] on button "button" at bounding box center [464, 565] width 22 height 23
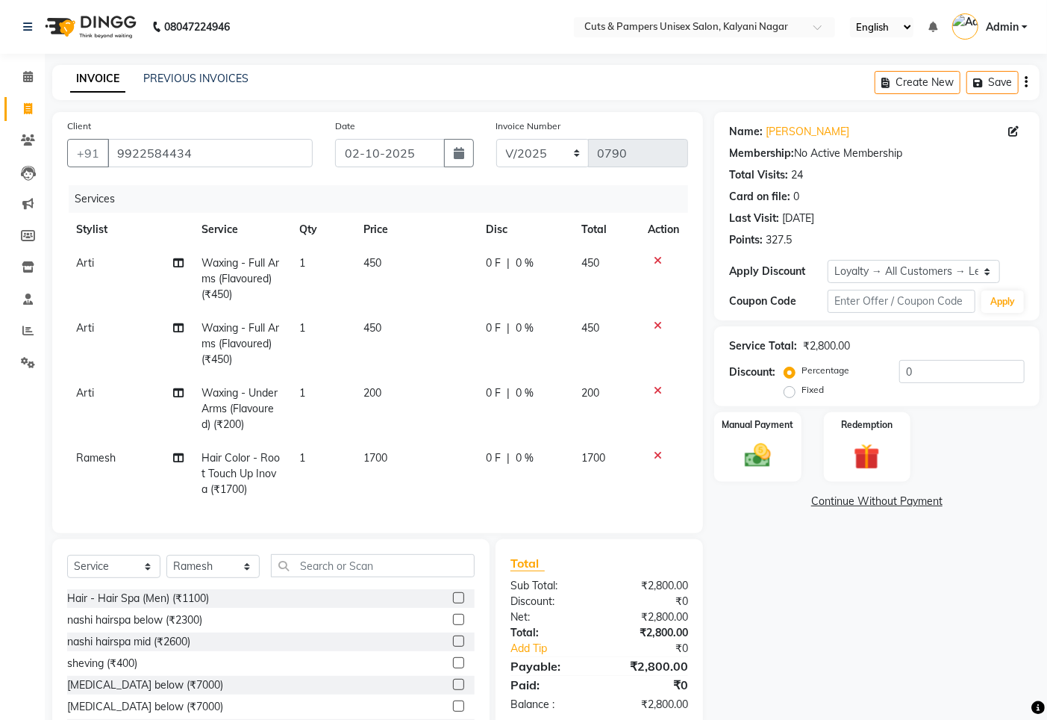
click at [381, 467] on td "1700" at bounding box center [416, 473] width 122 height 65
select select "2389"
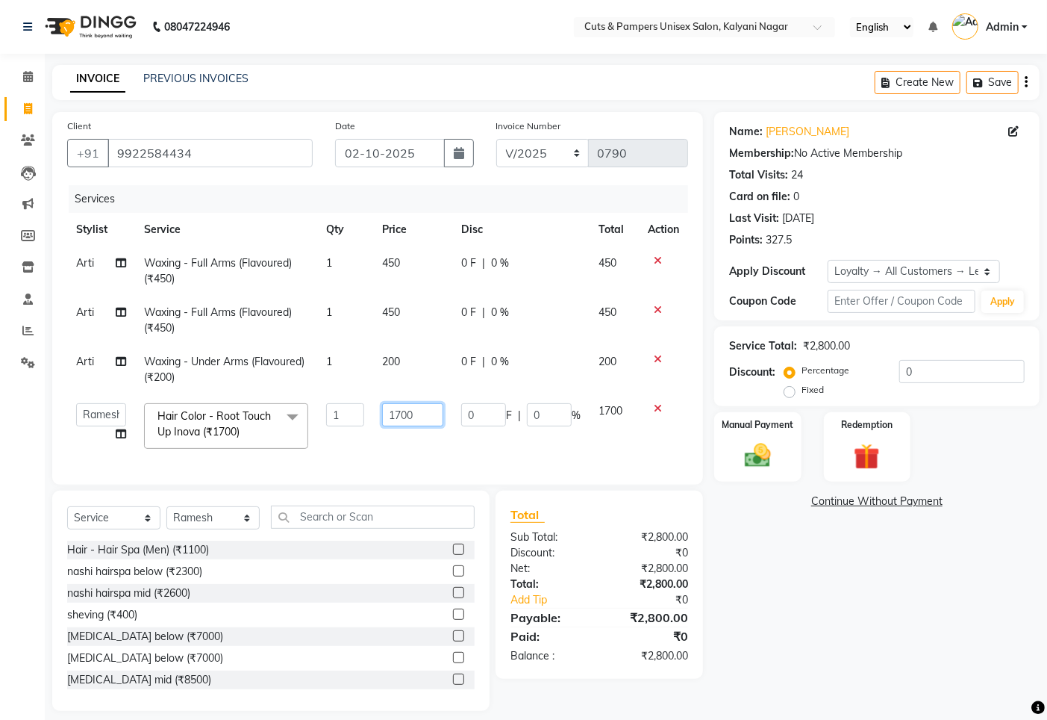
click at [399, 418] on input "1700" at bounding box center [412, 414] width 61 height 23
type input "1200"
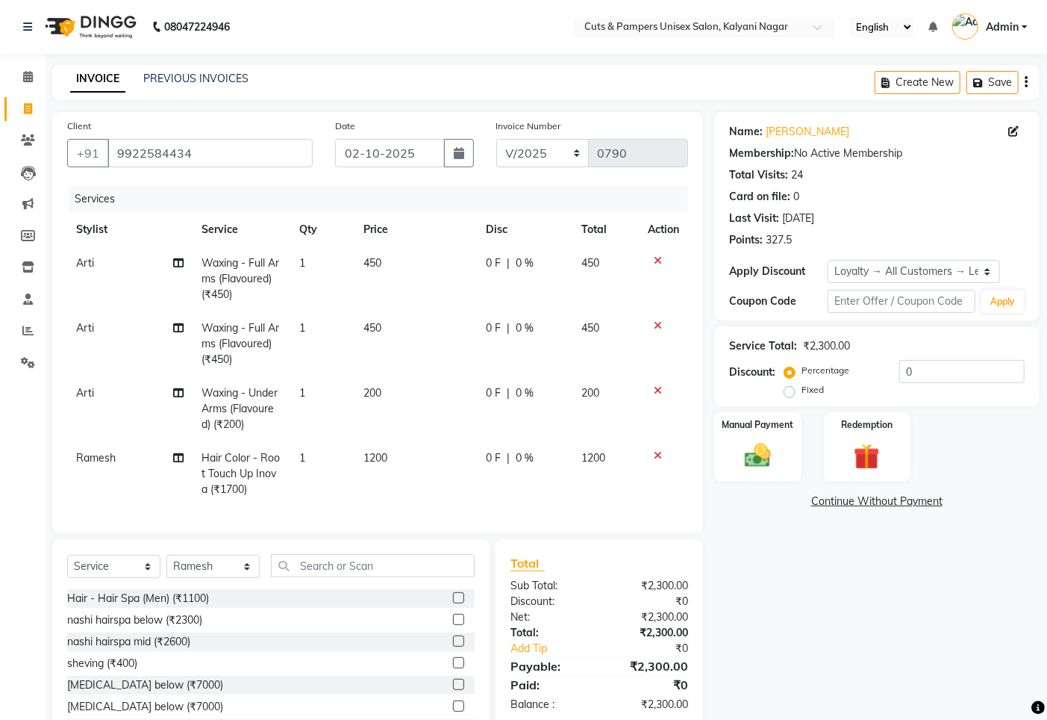
click at [393, 437] on tbody "Arti Waxing - Full Arms (Flavoured) (₹450) 1 450 0 F | 0 % 450 Arti Waxing - Fu…" at bounding box center [377, 376] width 621 height 260
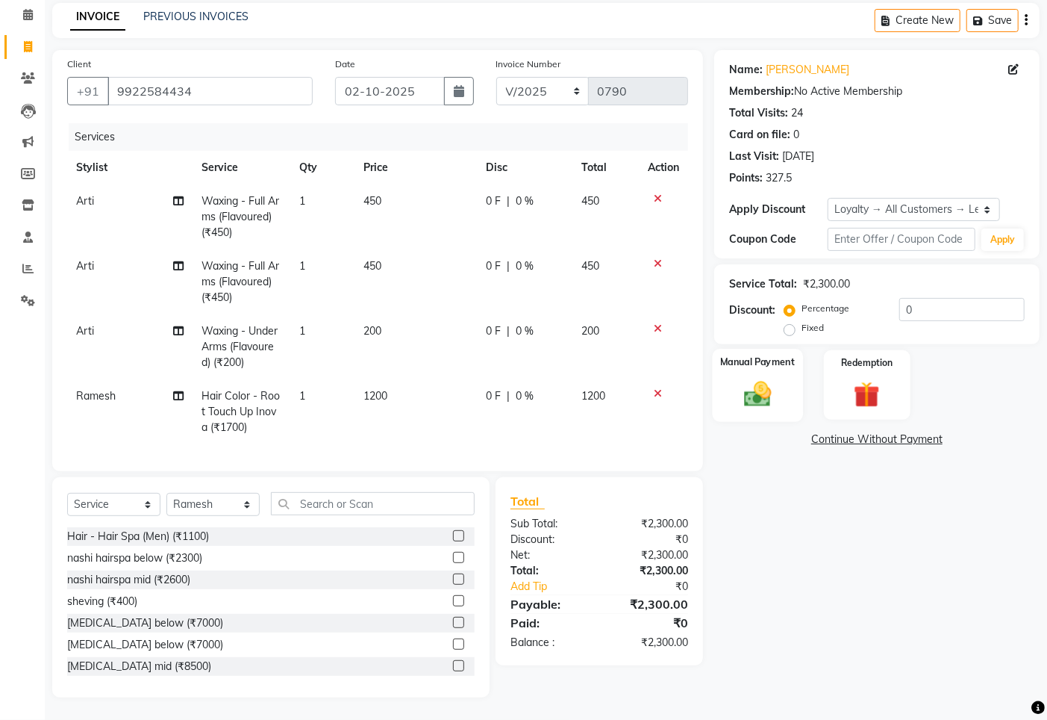
click at [736, 378] on img at bounding box center [757, 393] width 45 height 31
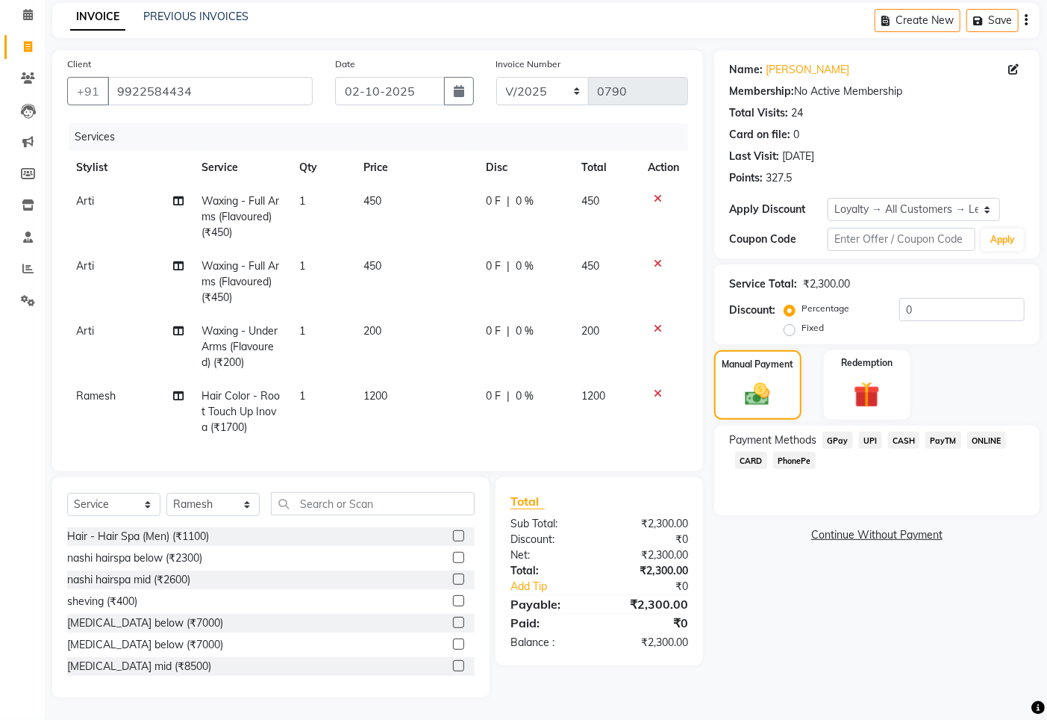
click at [824, 432] on span "GPay" at bounding box center [838, 440] width 31 height 17
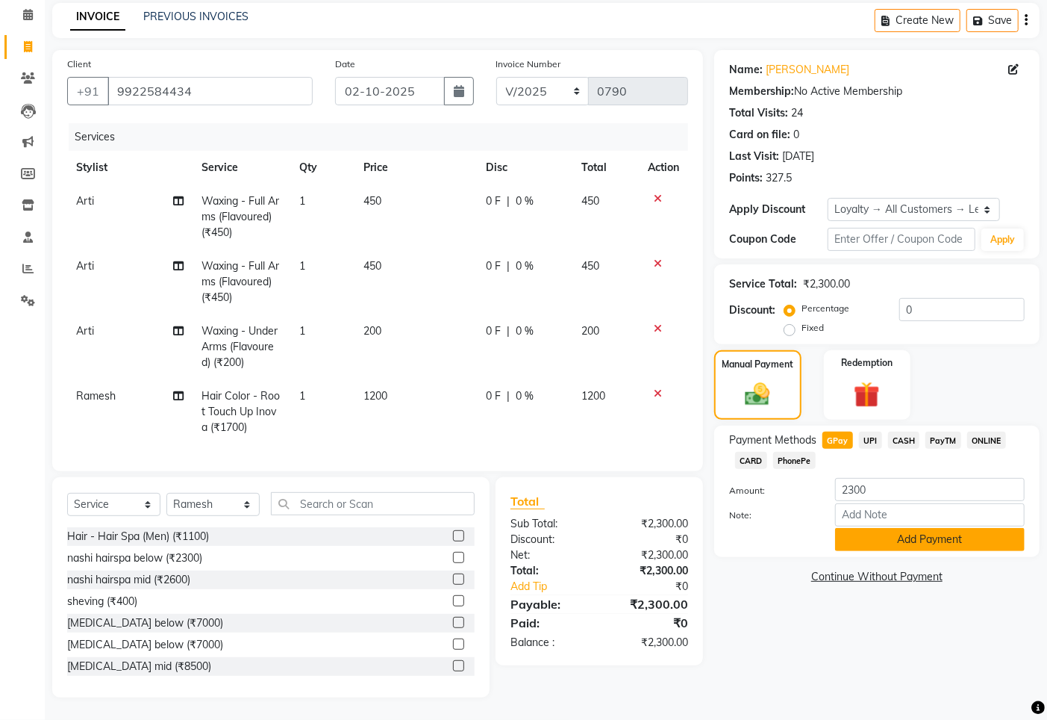
click at [859, 528] on button "Add Payment" at bounding box center [930, 539] width 190 height 23
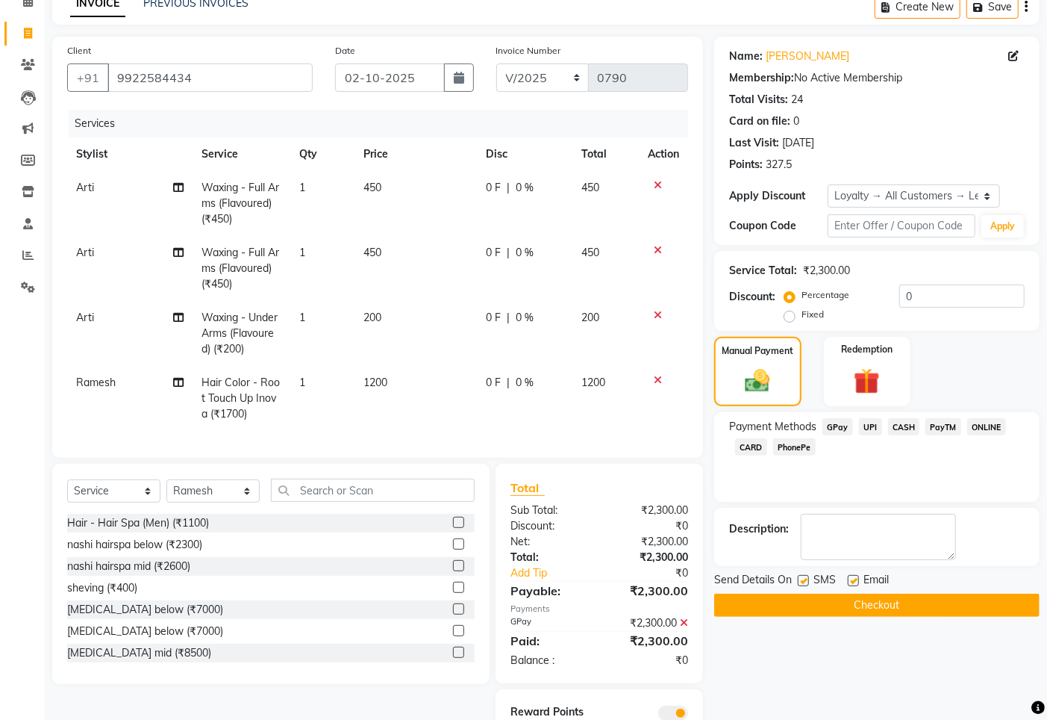
click at [815, 603] on button "Checkout" at bounding box center [877, 605] width 326 height 23
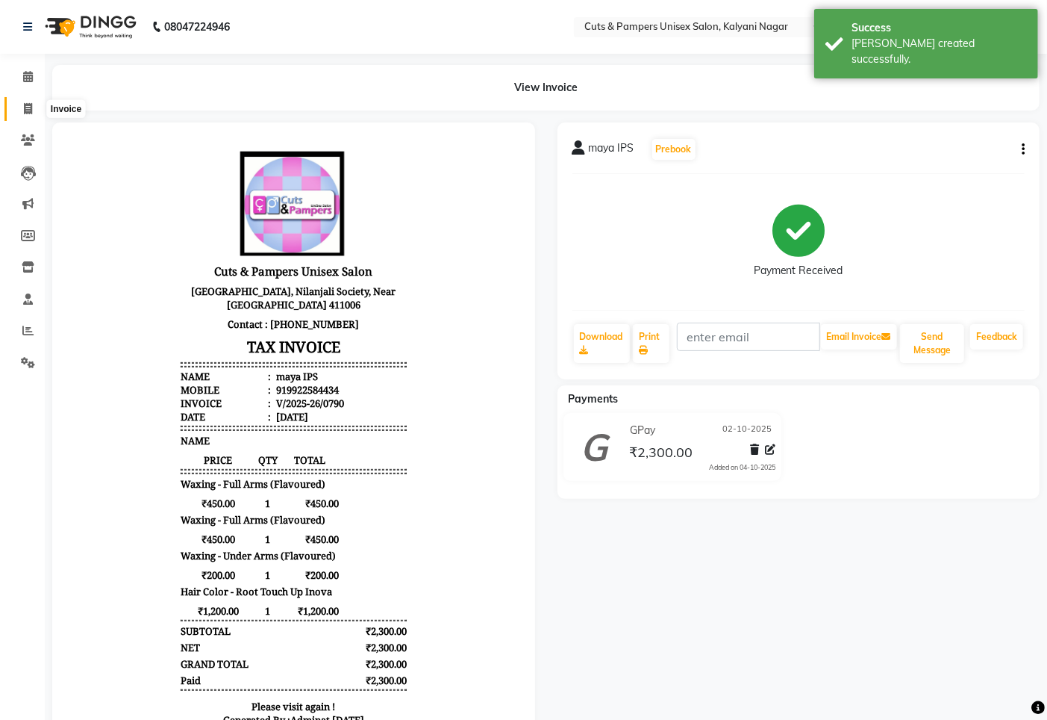
click at [18, 105] on span at bounding box center [28, 109] width 26 height 17
select select "64"
select select "service"
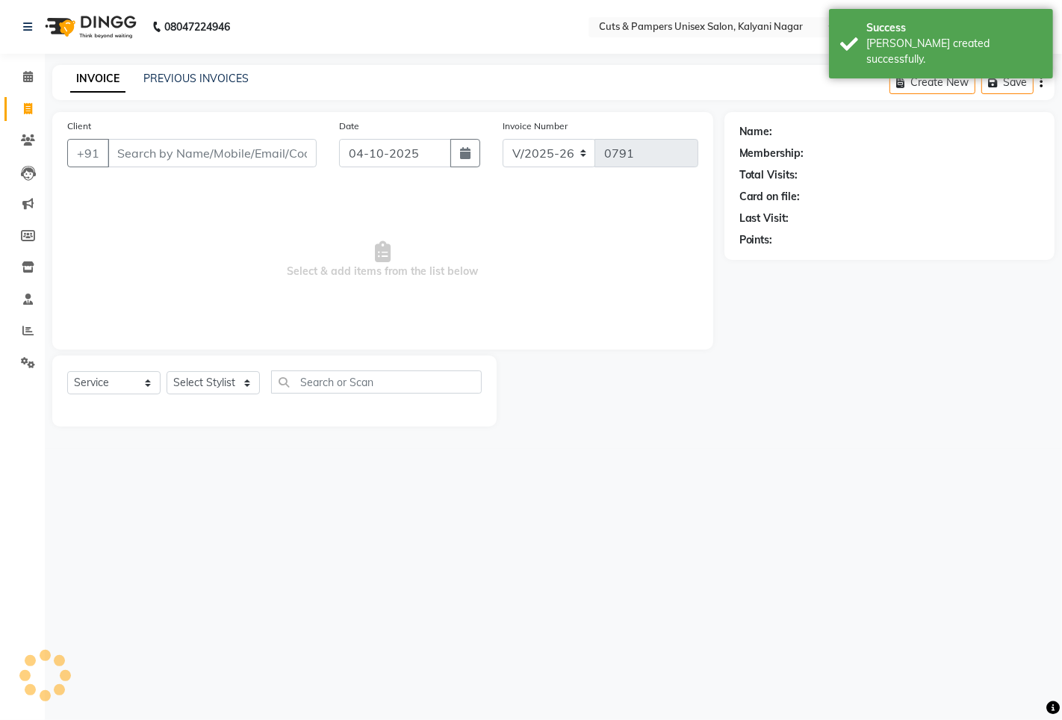
select select "2388"
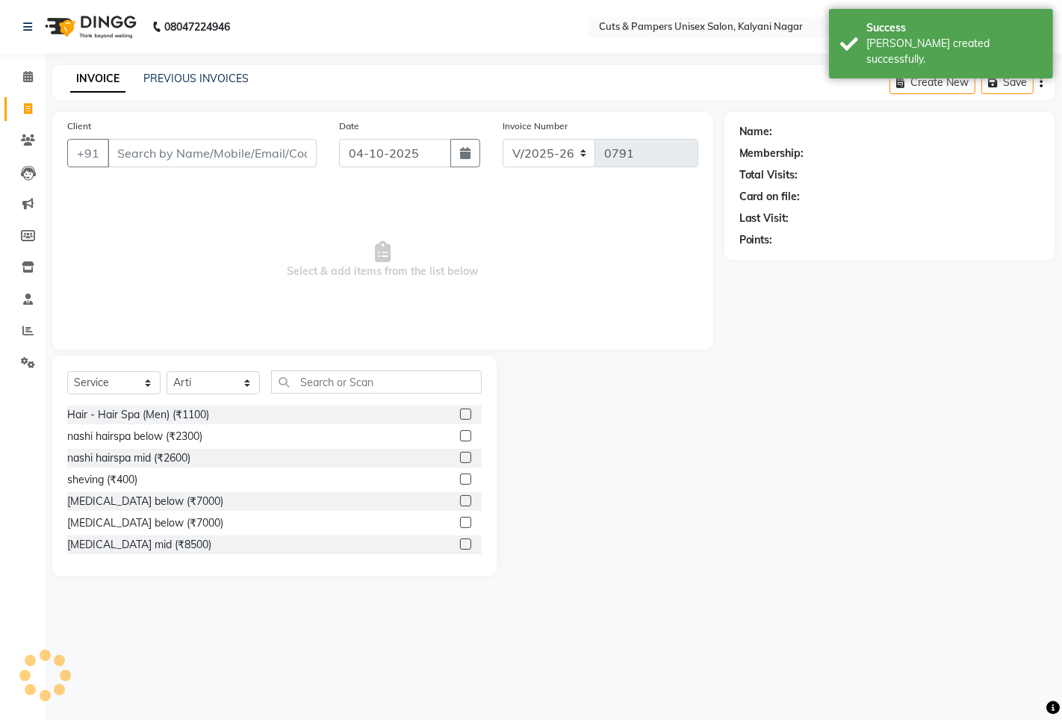
click at [131, 143] on input "Client" at bounding box center [212, 153] width 209 height 28
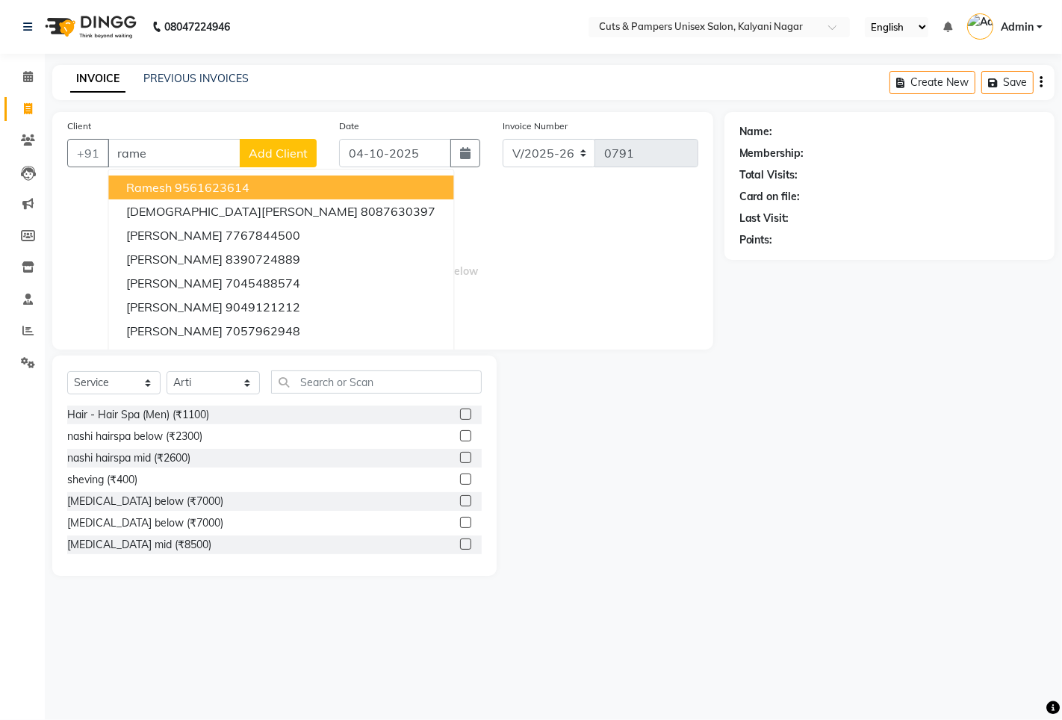
click at [144, 187] on span "Ramesh" at bounding box center [149, 187] width 46 height 15
type input "9561623614"
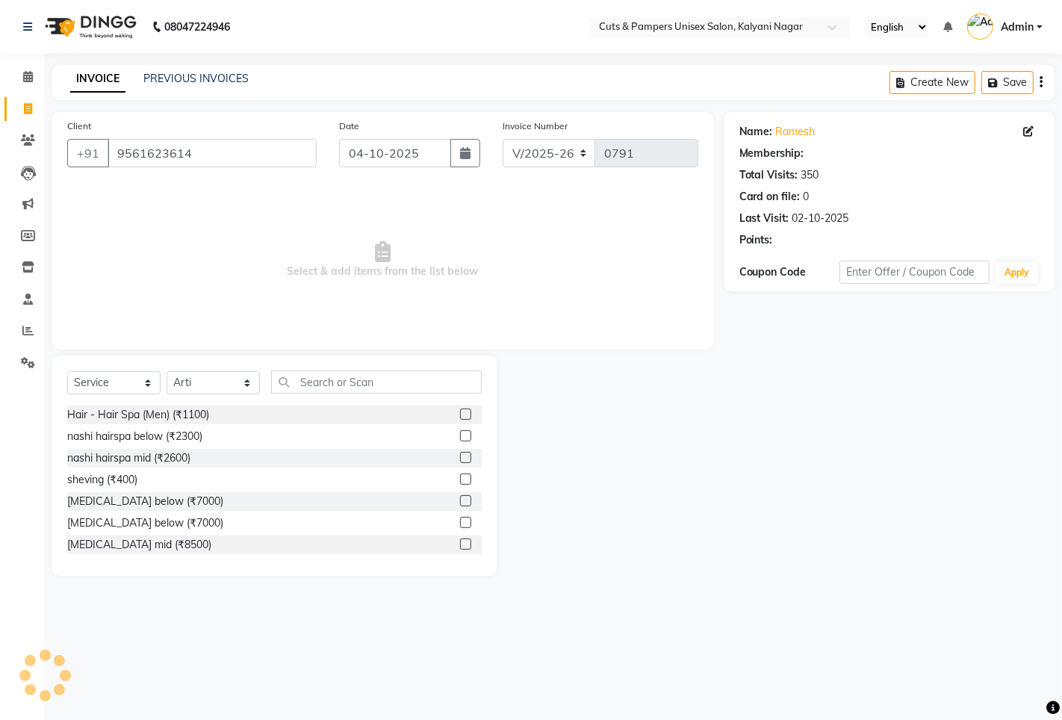
select select "1: Object"
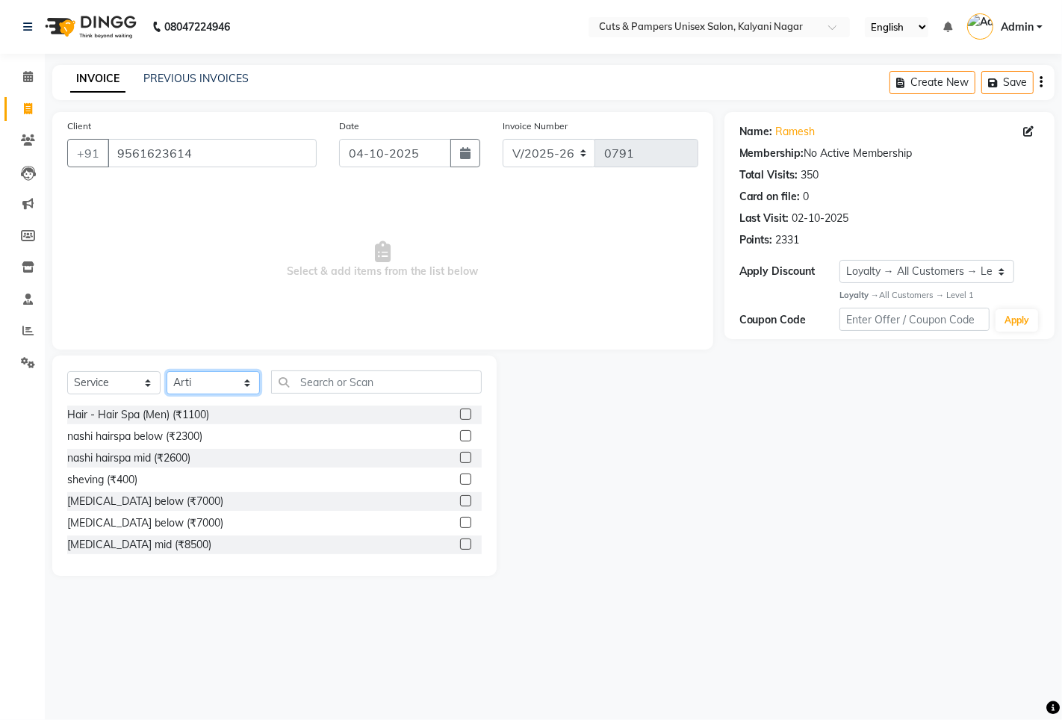
click at [202, 378] on select "Select Stylist [PERSON_NAME] [PERSON_NAME] Poonam [PERSON_NAME]" at bounding box center [212, 382] width 93 height 23
select select "2389"
click at [166, 372] on select "Select Stylist [PERSON_NAME] [PERSON_NAME] Poonam [PERSON_NAME]" at bounding box center [212, 382] width 93 height 23
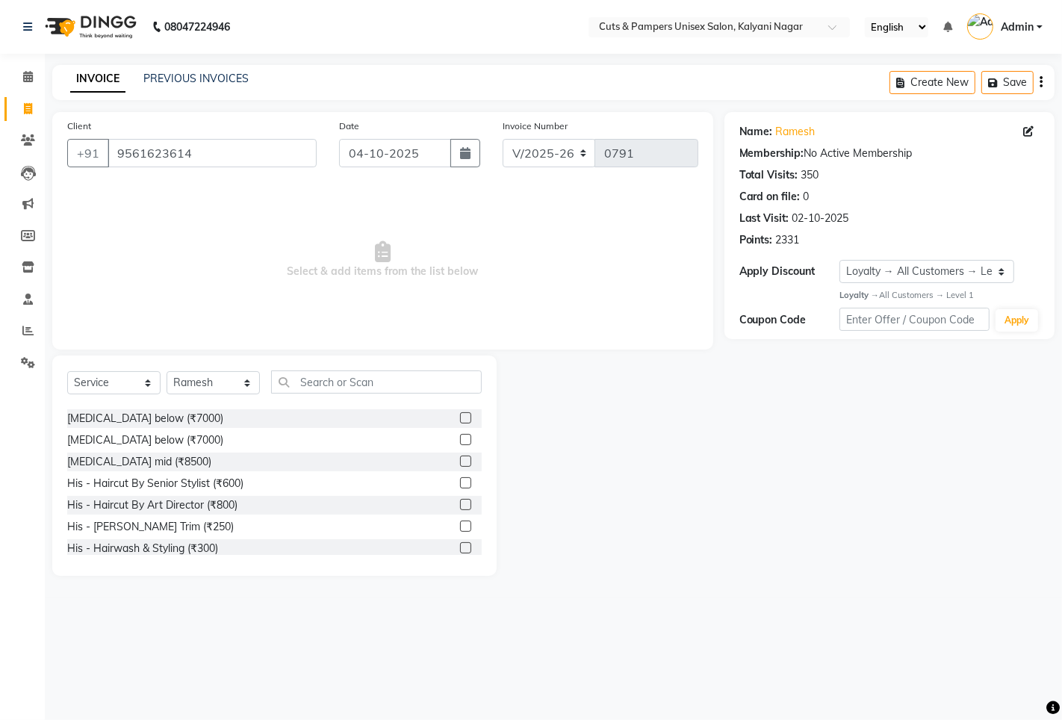
click at [460, 484] on label at bounding box center [465, 482] width 11 height 11
click at [460, 484] on input "checkbox" at bounding box center [465, 484] width 10 height 10
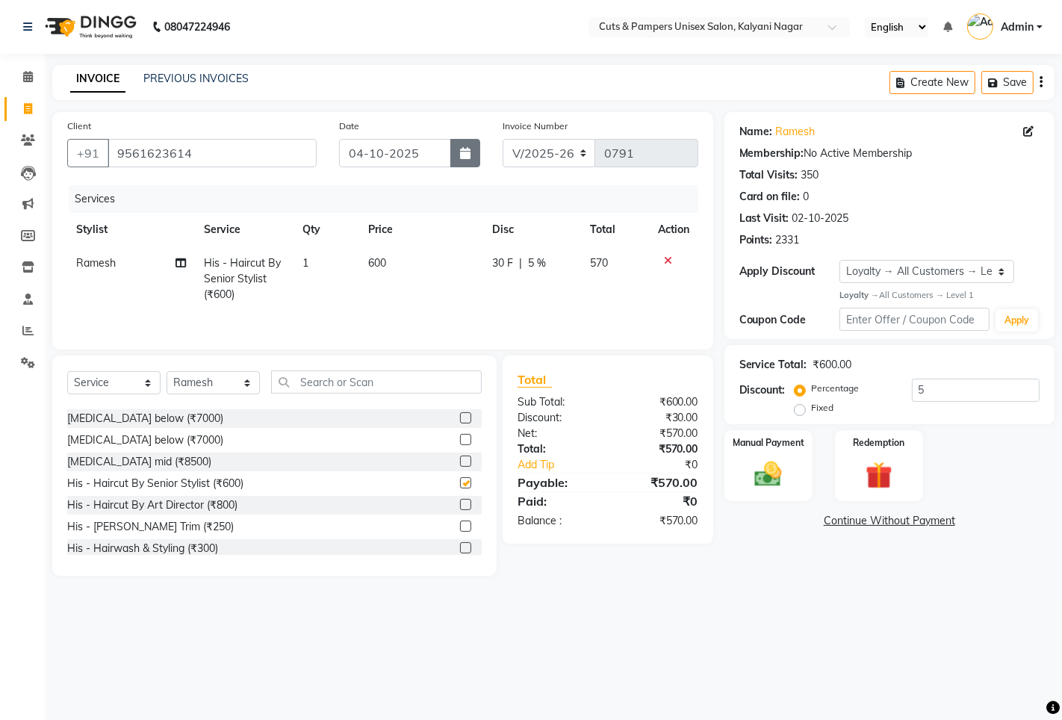
checkbox input "false"
click at [466, 155] on icon "button" at bounding box center [465, 153] width 10 height 12
select select "10"
select select "2025"
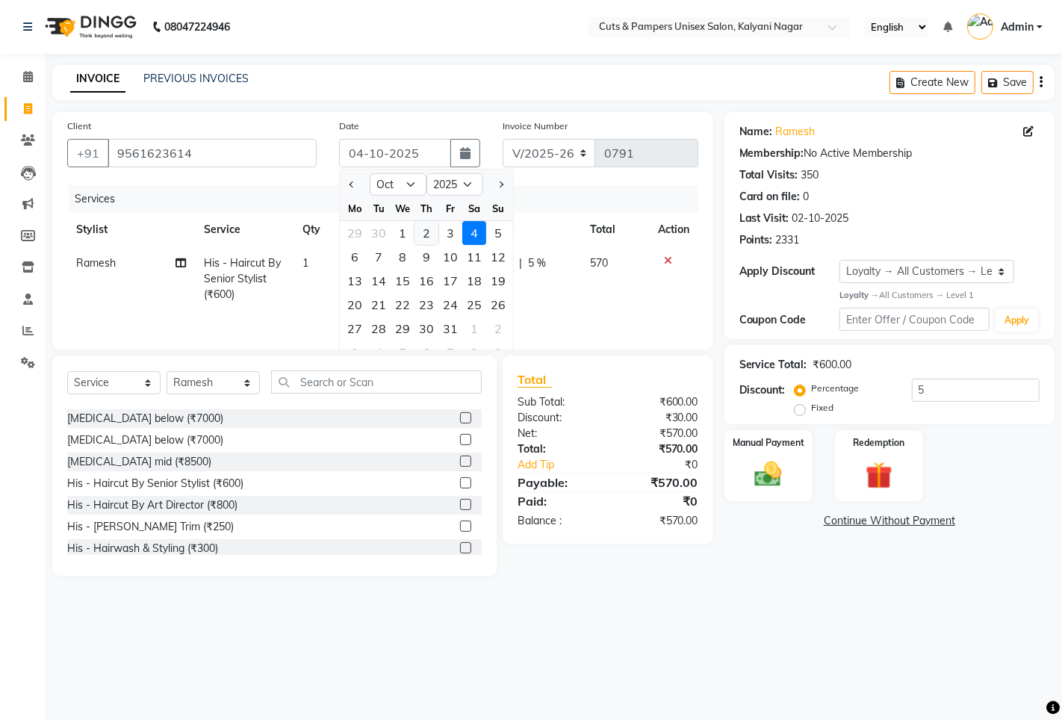
click at [420, 232] on div "2" at bounding box center [426, 233] width 24 height 24
type input "02-10-2025"
type input "5"
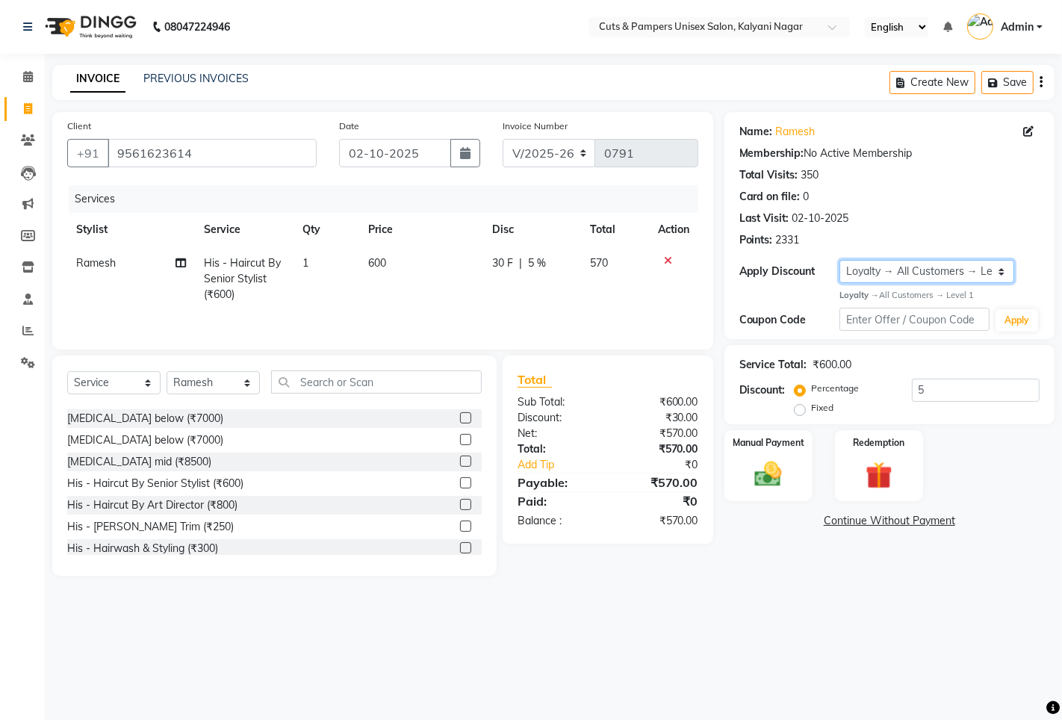
click at [852, 266] on select "Select Loyalty → All Customers → Level 1" at bounding box center [926, 271] width 175 height 23
select select "0:"
click at [839, 260] on select "Select Loyalty → All Customers → Level 1" at bounding box center [926, 271] width 175 height 23
type input "0"
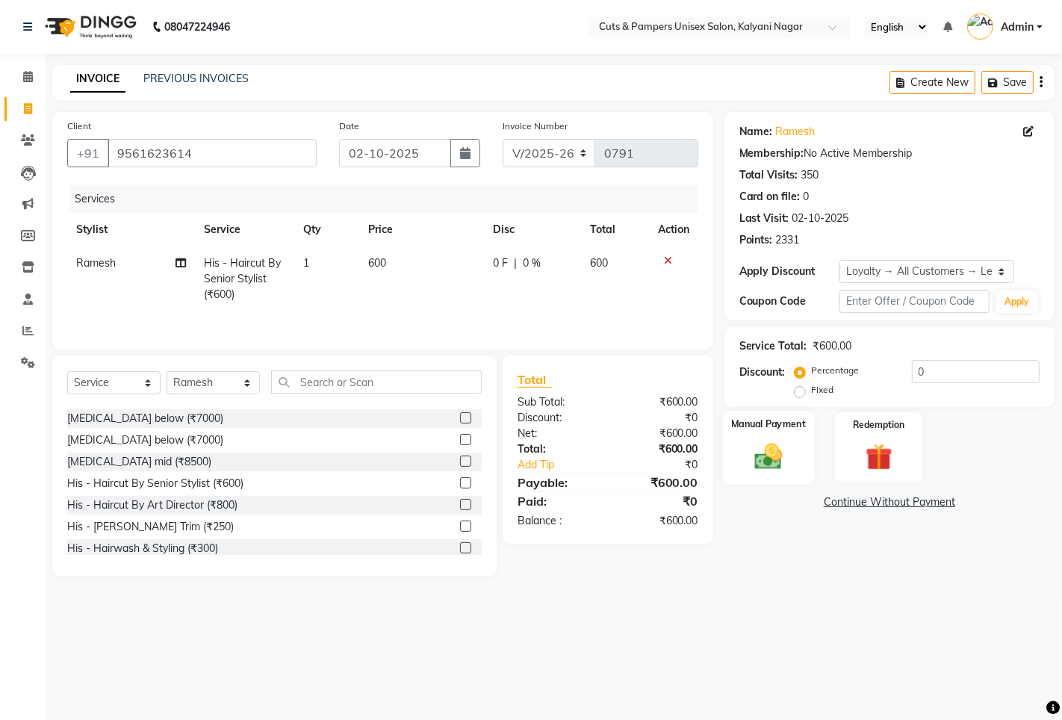
click at [791, 451] on div "Manual Payment" at bounding box center [768, 448] width 92 height 74
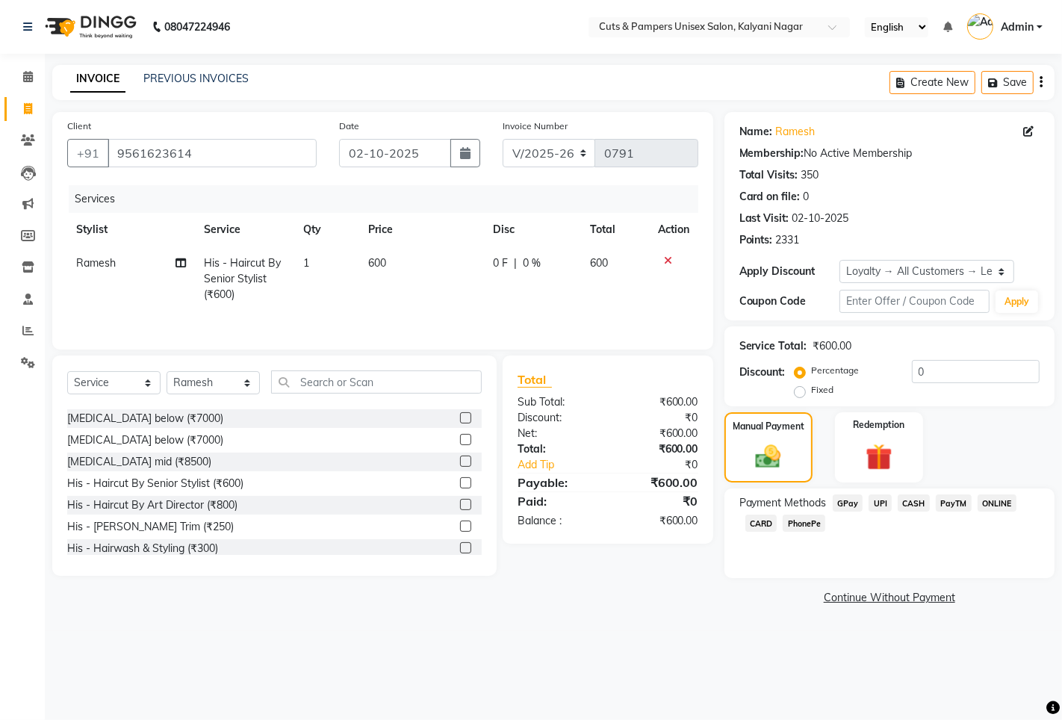
click at [845, 502] on span "GPay" at bounding box center [847, 502] width 31 height 17
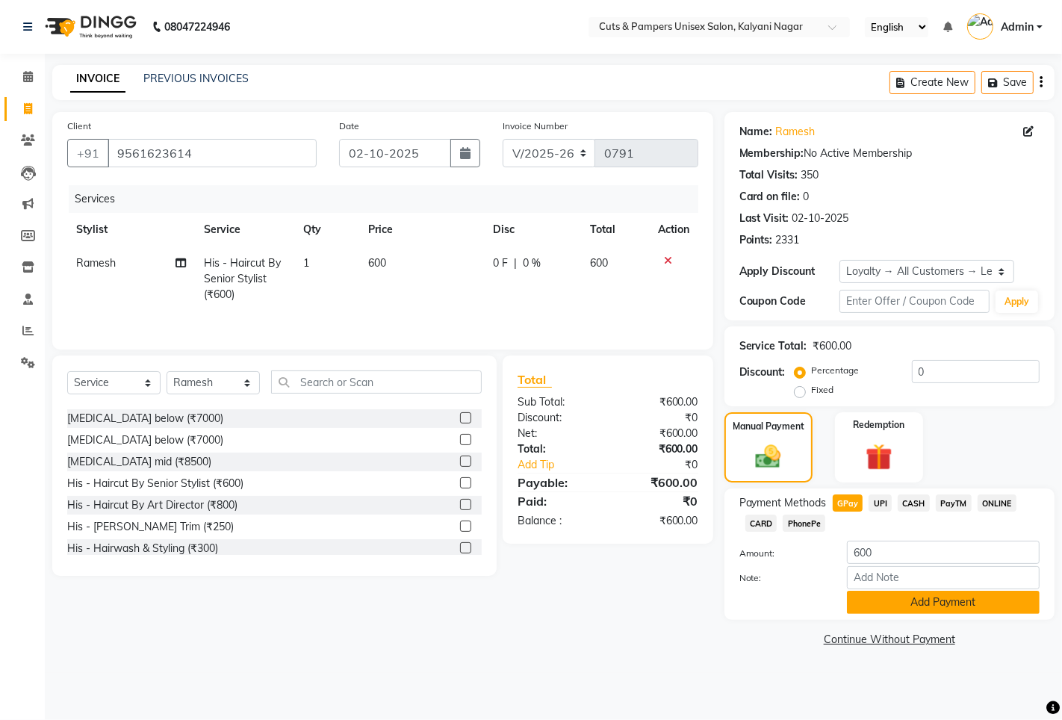
click at [867, 602] on button "Add Payment" at bounding box center [943, 602] width 193 height 23
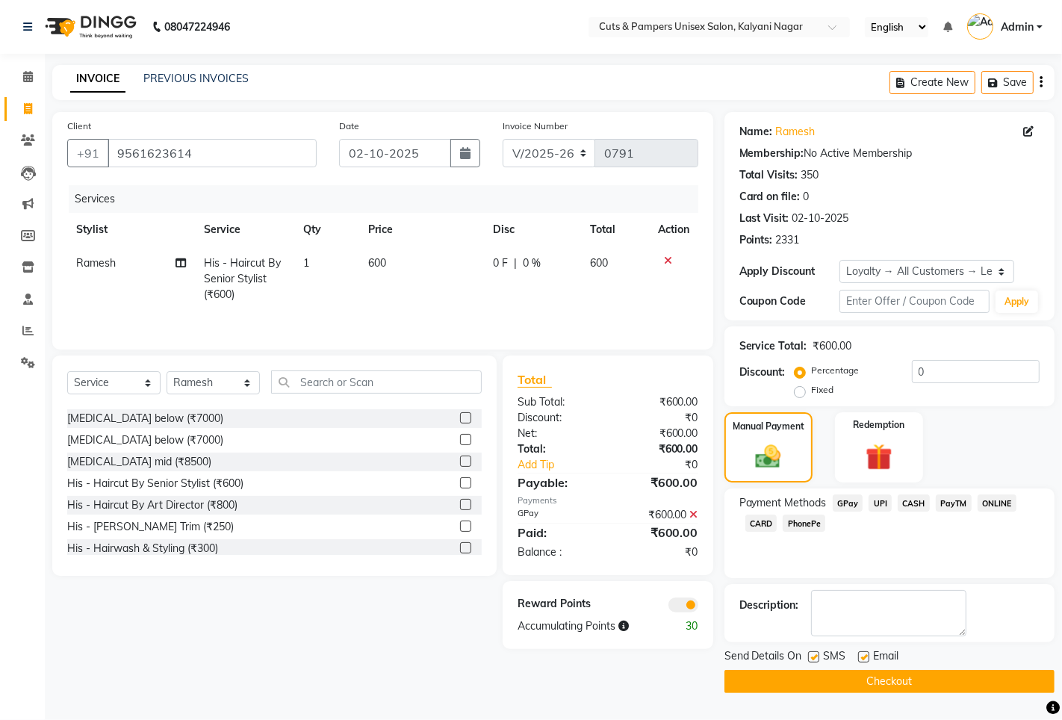
drag, startPoint x: 815, startPoint y: 659, endPoint x: 826, endPoint y: 672, distance: 17.4
click at [815, 659] on label at bounding box center [813, 656] width 11 height 11
click at [815, 659] on input "checkbox" at bounding box center [813, 658] width 10 height 10
checkbox input "false"
click at [836, 684] on button "Checkout" at bounding box center [889, 681] width 330 height 23
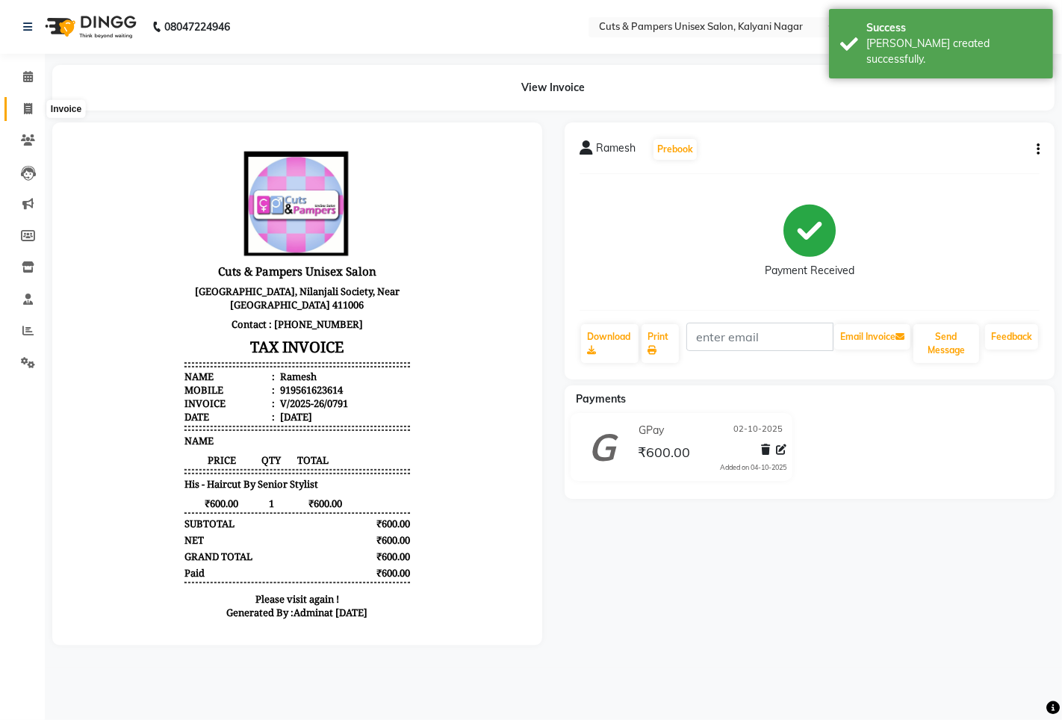
click at [24, 103] on icon at bounding box center [28, 108] width 8 height 11
select select "service"
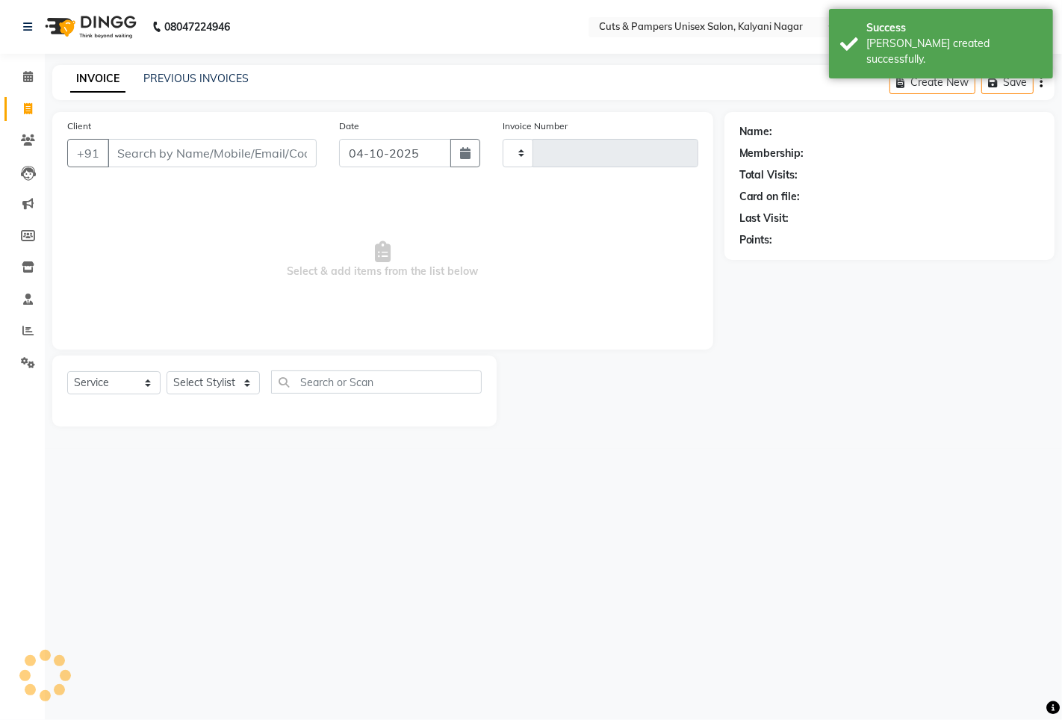
type input "0792"
select select "64"
click at [222, 147] on input "Client" at bounding box center [212, 153] width 209 height 28
select select "2388"
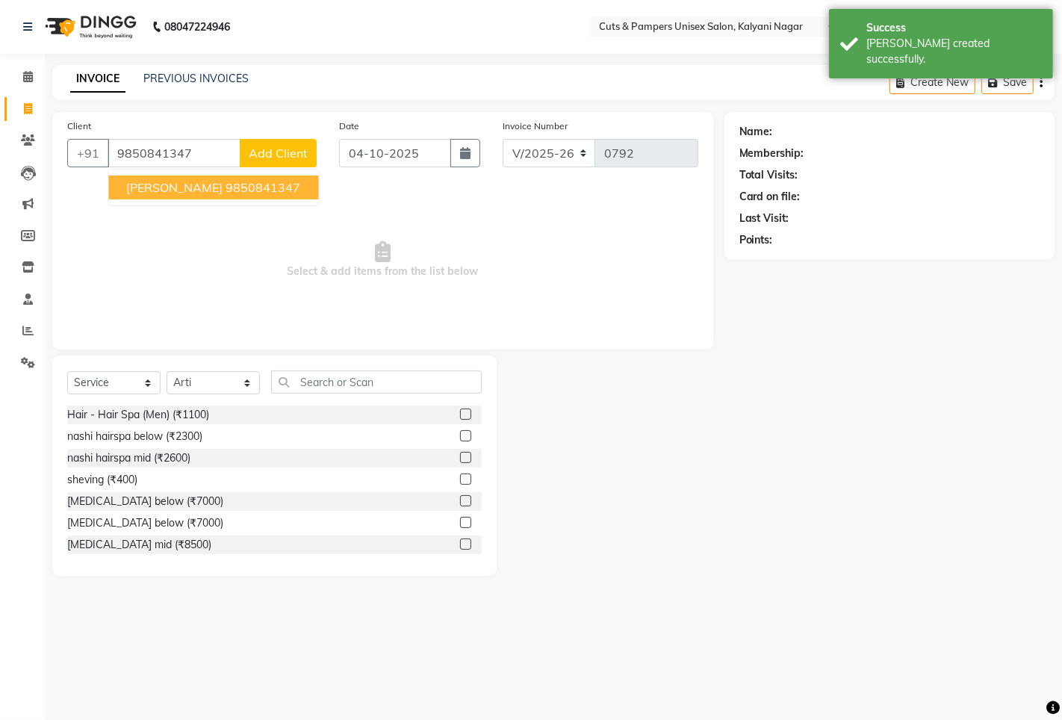
type input "9850841347"
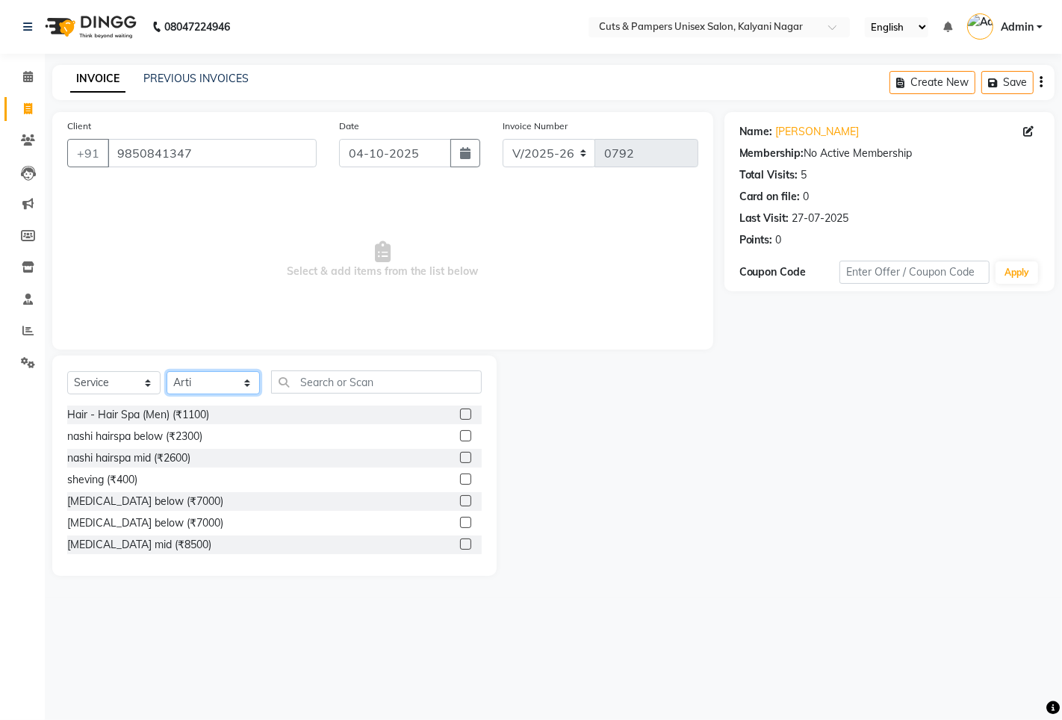
click at [240, 373] on select "Select Stylist [PERSON_NAME] [PERSON_NAME] Poonam [PERSON_NAME]" at bounding box center [212, 382] width 93 height 23
select select "2389"
click at [166, 372] on select "Select Stylist [PERSON_NAME] [PERSON_NAME] Poonam [PERSON_NAME]" at bounding box center [212, 382] width 93 height 23
click at [330, 390] on input "text" at bounding box center [376, 381] width 211 height 23
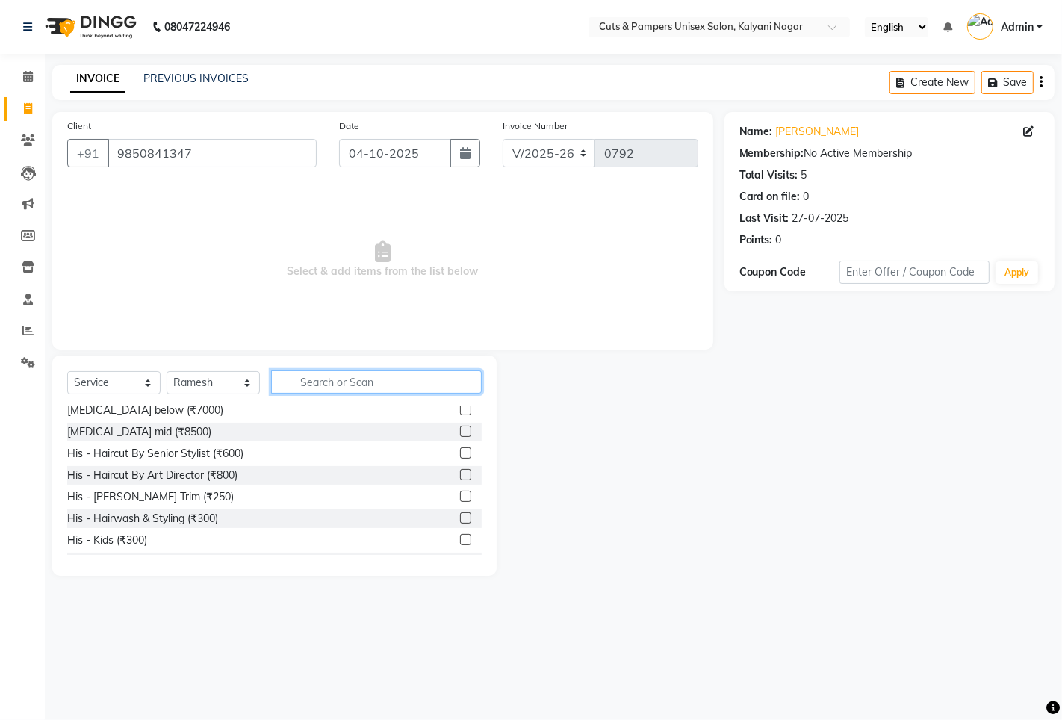
scroll to position [83, 0]
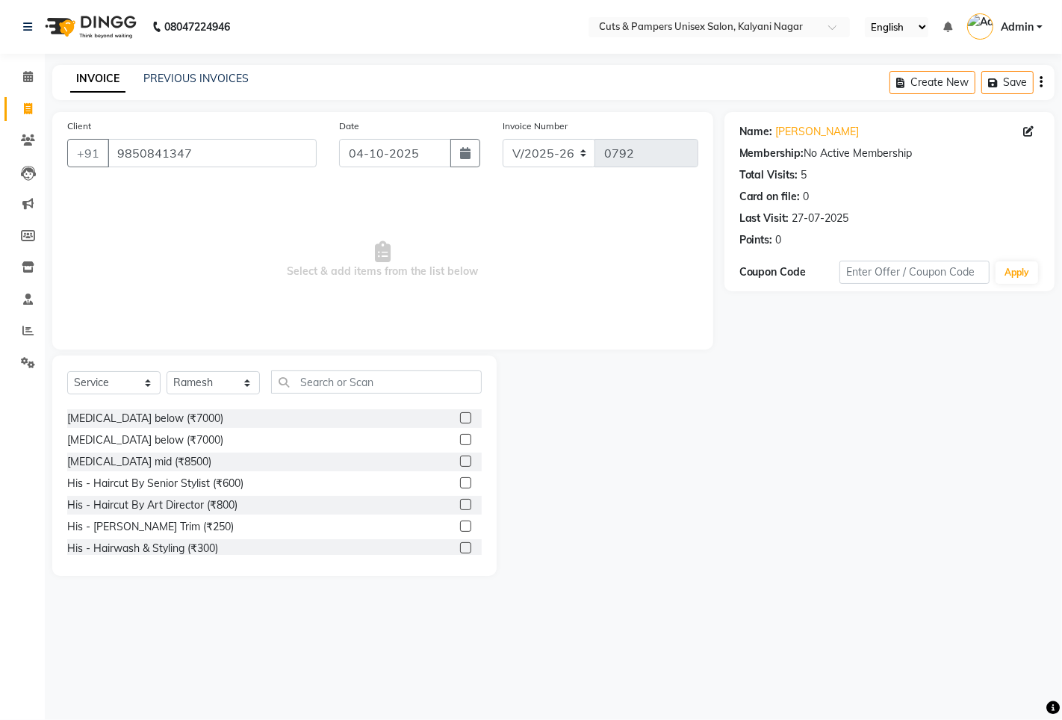
click at [460, 483] on label at bounding box center [465, 482] width 11 height 11
click at [460, 483] on input "checkbox" at bounding box center [465, 484] width 10 height 10
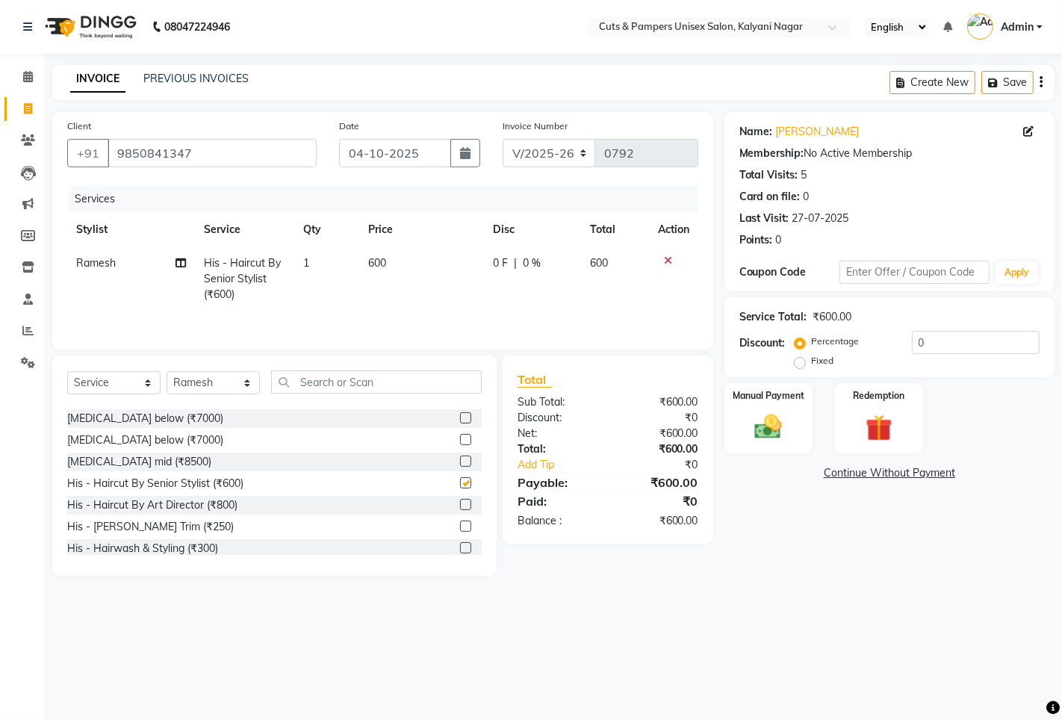
checkbox input "false"
drag, startPoint x: 463, startPoint y: 158, endPoint x: 464, endPoint y: 165, distance: 7.5
click at [464, 158] on icon "button" at bounding box center [465, 153] width 10 height 12
select select "10"
select select "2025"
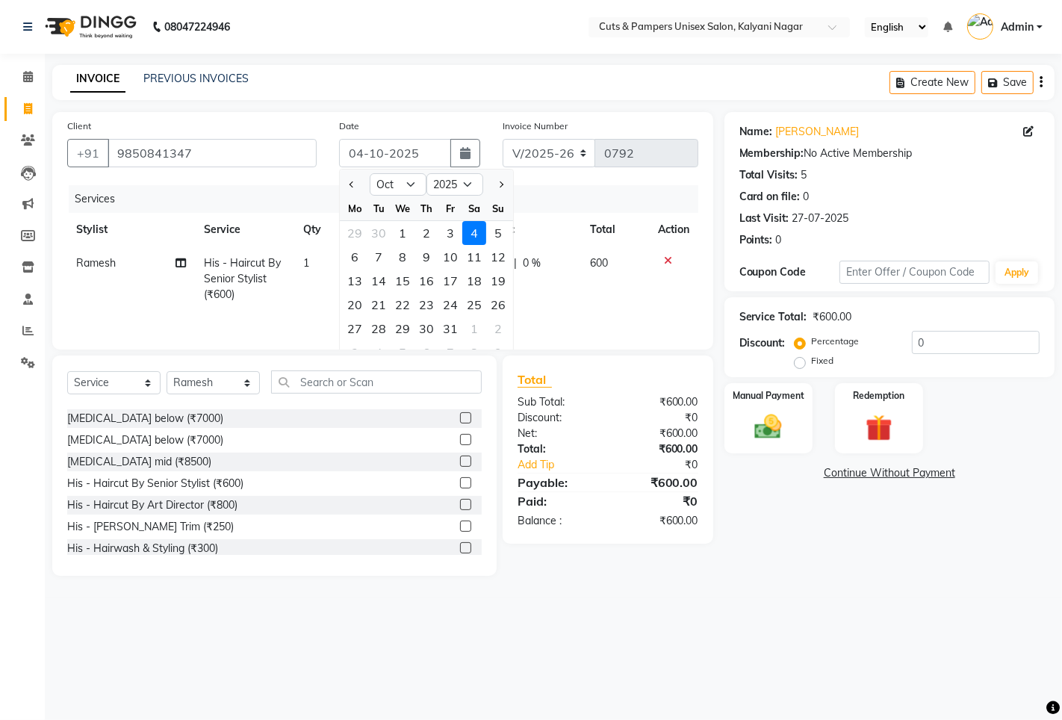
click at [422, 226] on div "2" at bounding box center [426, 233] width 24 height 24
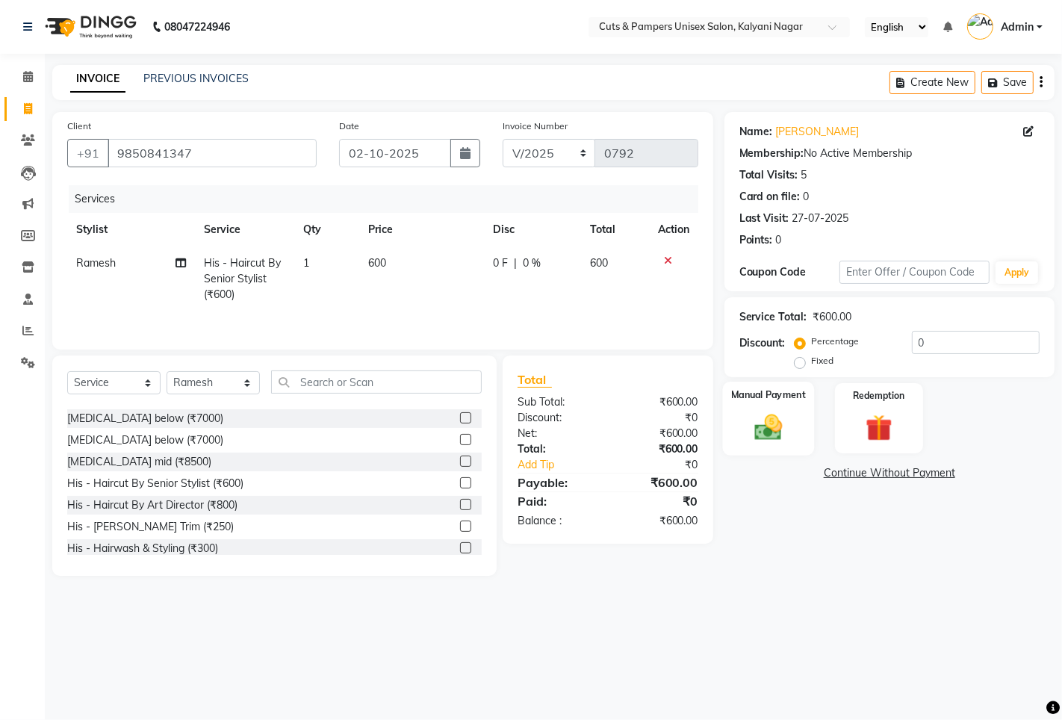
click at [790, 435] on img at bounding box center [768, 427] width 46 height 32
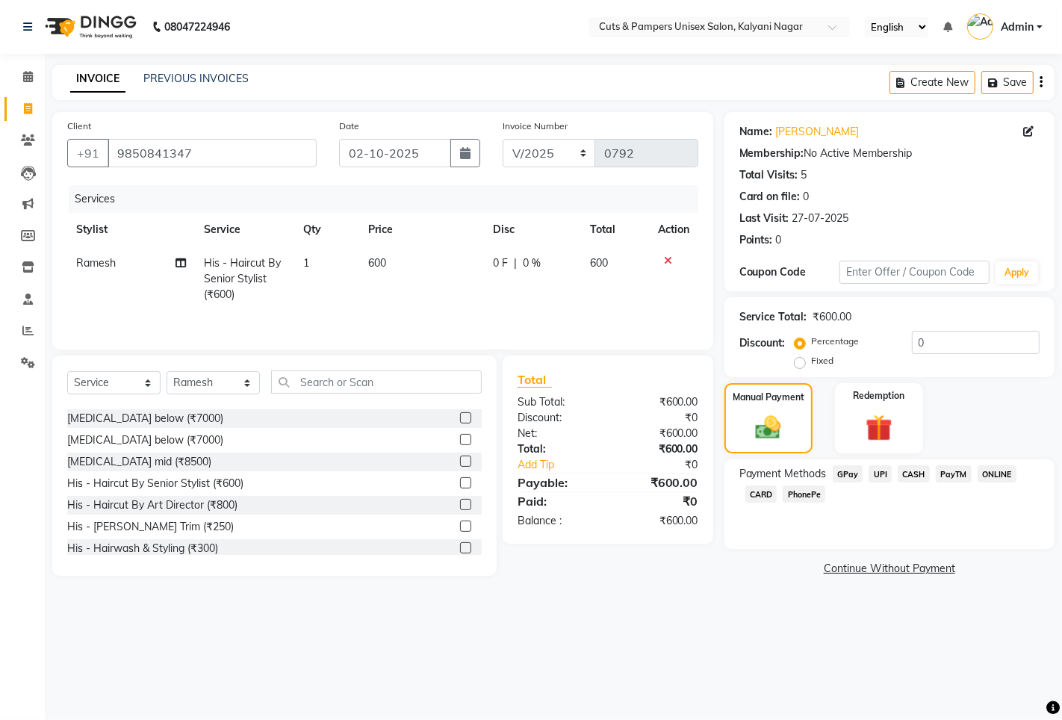
click at [832, 473] on span "GPay" at bounding box center [847, 473] width 31 height 17
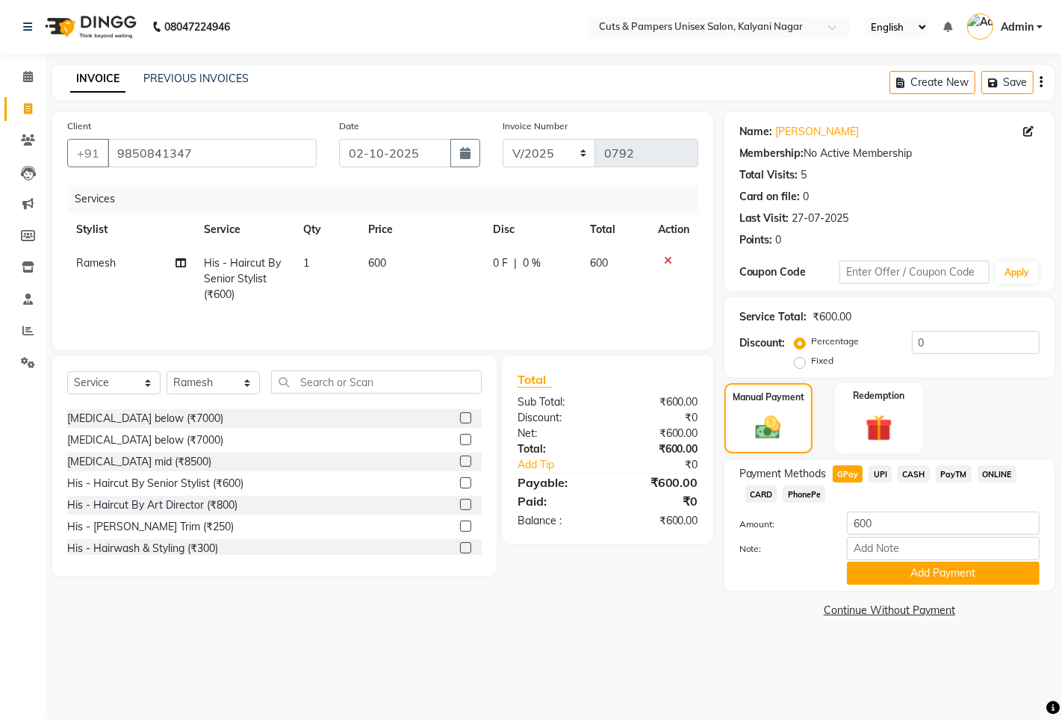
drag, startPoint x: 877, startPoint y: 596, endPoint x: 876, endPoint y: 587, distance: 9.0
click at [877, 591] on div "Name: [PERSON_NAME] Membership: No Active Membership Total Visits: 5 Card on fi…" at bounding box center [894, 366] width 341 height 509
click at [875, 586] on div "Payment Methods GPay UPI CASH PayTM ONLINE CARD PhonePe Amount: 600 Note: Add P…" at bounding box center [889, 524] width 330 height 131
click at [872, 579] on button "Add Payment" at bounding box center [943, 572] width 193 height 23
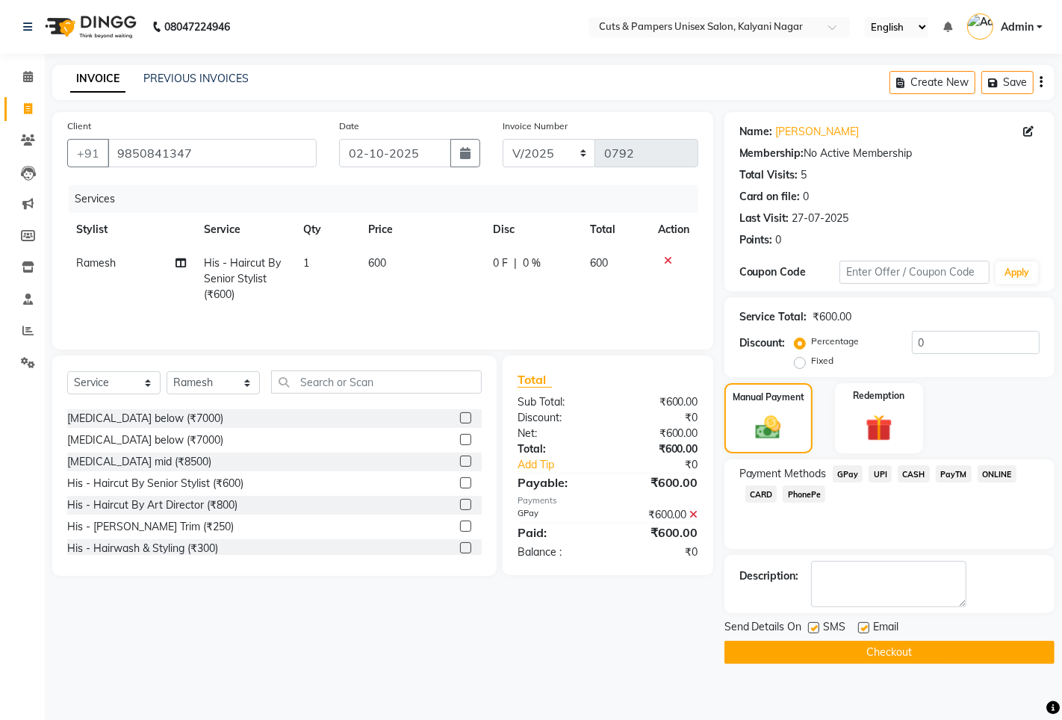
click at [832, 665] on main "INVOICE PREVIOUS INVOICES Create New Save Client [PHONE_NUMBER] Date [DATE] Inv…" at bounding box center [553, 375] width 1017 height 621
click at [854, 666] on main "INVOICE PREVIOUS INVOICES Create New Save Client [PHONE_NUMBER] Date [DATE] Inv…" at bounding box center [553, 375] width 1017 height 621
click at [864, 644] on button "Checkout" at bounding box center [889, 652] width 330 height 23
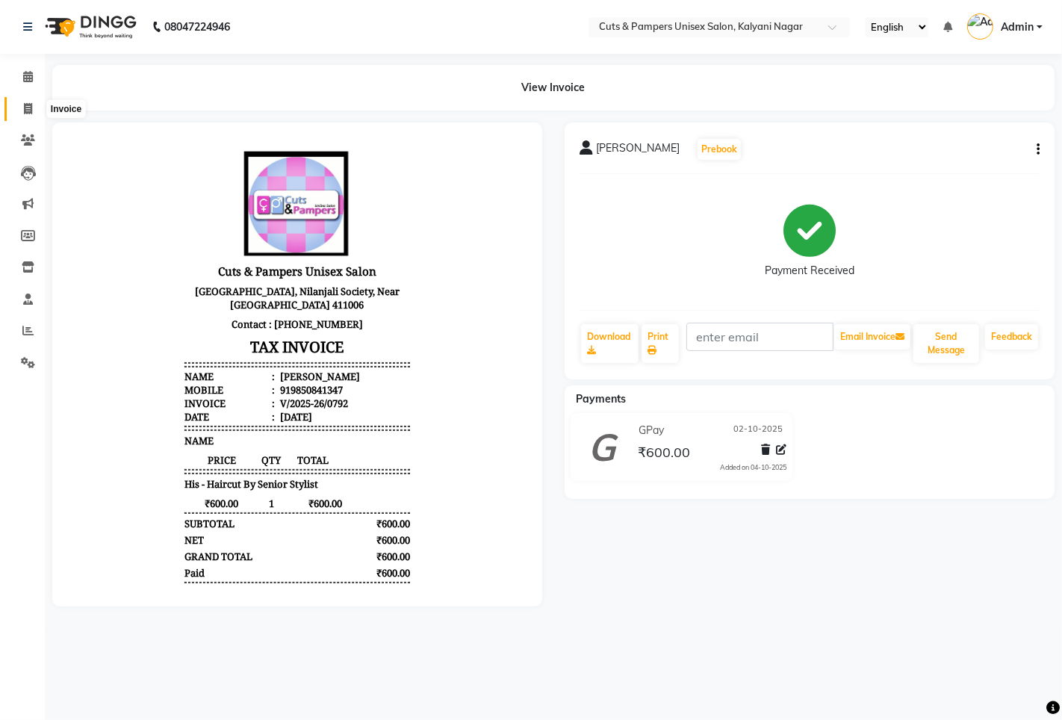
click at [20, 105] on span at bounding box center [28, 109] width 26 height 17
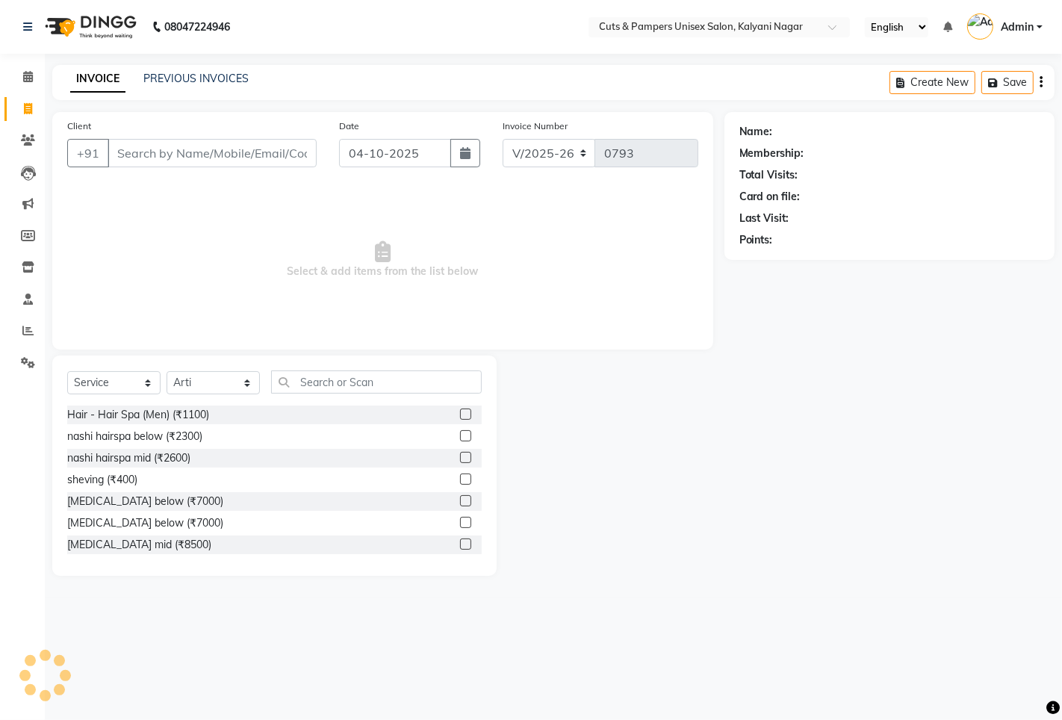
click at [167, 161] on input "Client" at bounding box center [212, 153] width 209 height 28
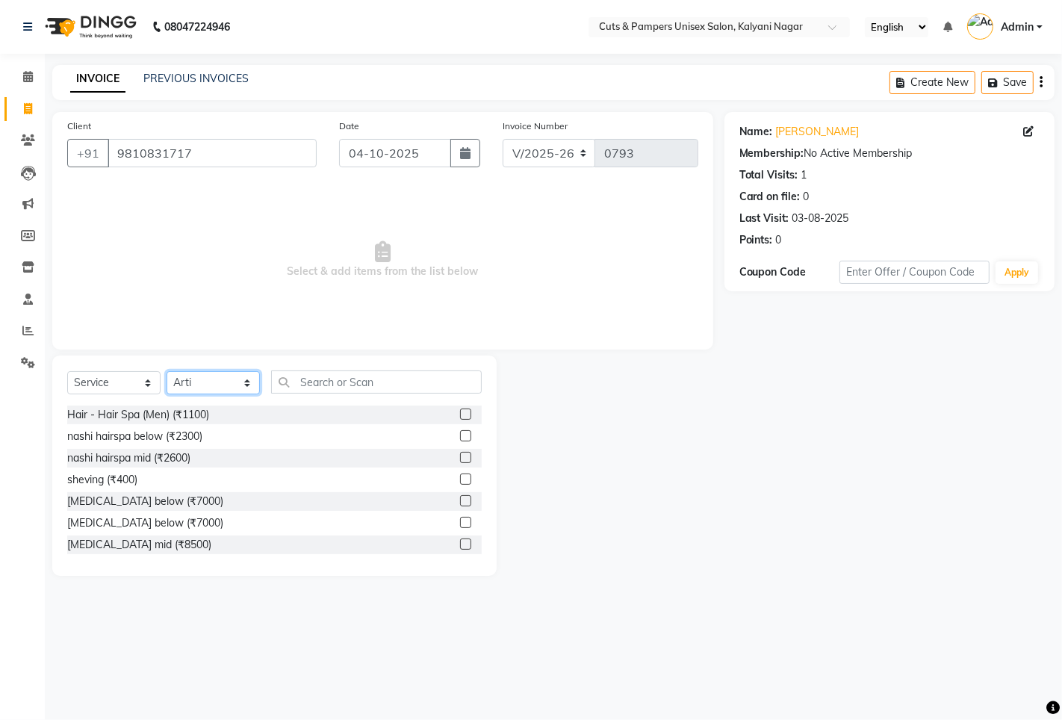
click at [225, 382] on select "Select Stylist [PERSON_NAME] [PERSON_NAME] Poonam [PERSON_NAME]" at bounding box center [212, 382] width 93 height 23
click at [166, 372] on select "Select Stylist [PERSON_NAME] [PERSON_NAME] Poonam [PERSON_NAME]" at bounding box center [212, 382] width 93 height 23
click at [210, 381] on select "Select Stylist [PERSON_NAME] [PERSON_NAME] Poonam [PERSON_NAME]" at bounding box center [212, 382] width 93 height 23
click at [166, 372] on select "Select Stylist [PERSON_NAME] [PERSON_NAME] Poonam [PERSON_NAME]" at bounding box center [212, 382] width 93 height 23
click at [320, 370] on input "text" at bounding box center [376, 381] width 211 height 23
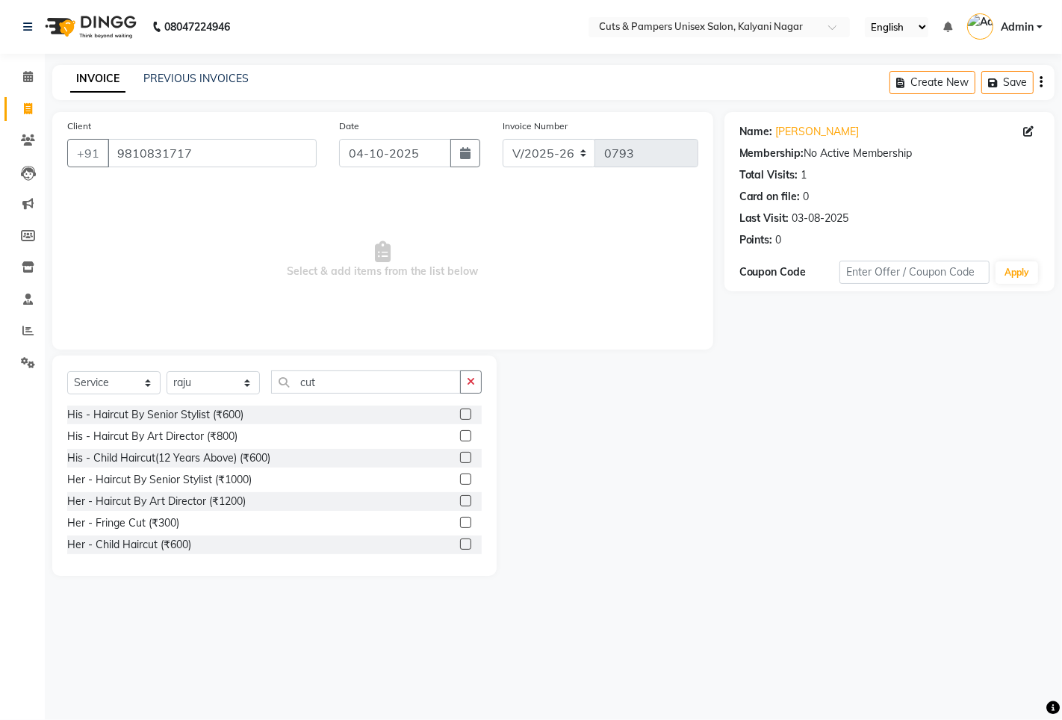
click at [460, 435] on label at bounding box center [465, 435] width 11 height 11
click at [460, 435] on input "checkbox" at bounding box center [465, 437] width 10 height 10
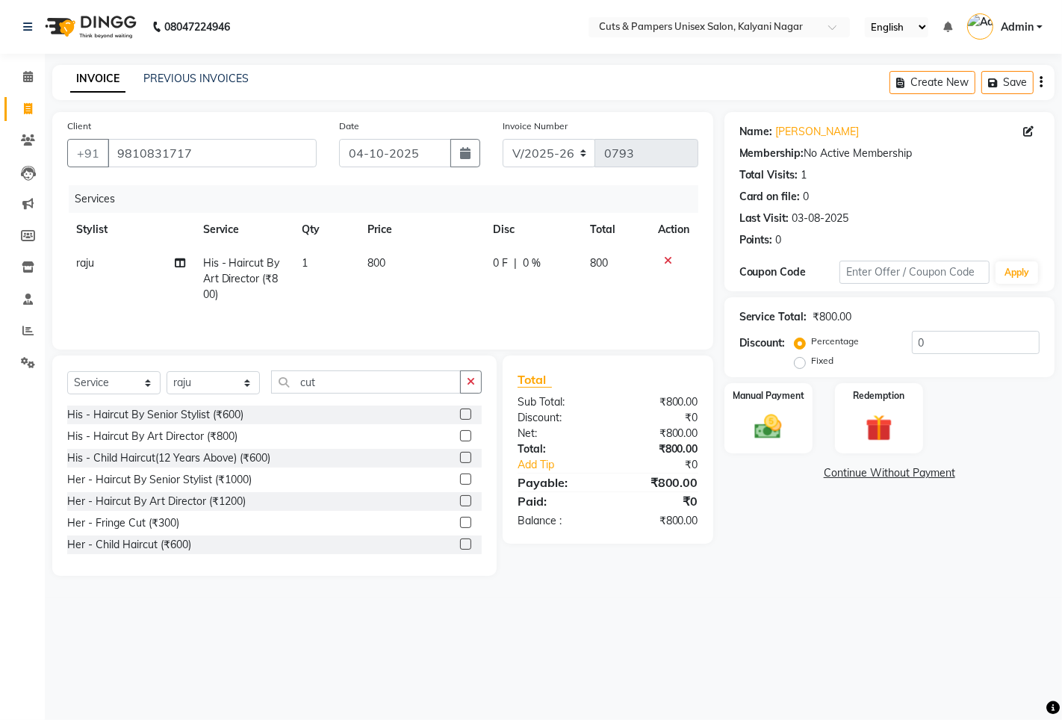
click at [465, 385] on button "button" at bounding box center [471, 381] width 22 height 23
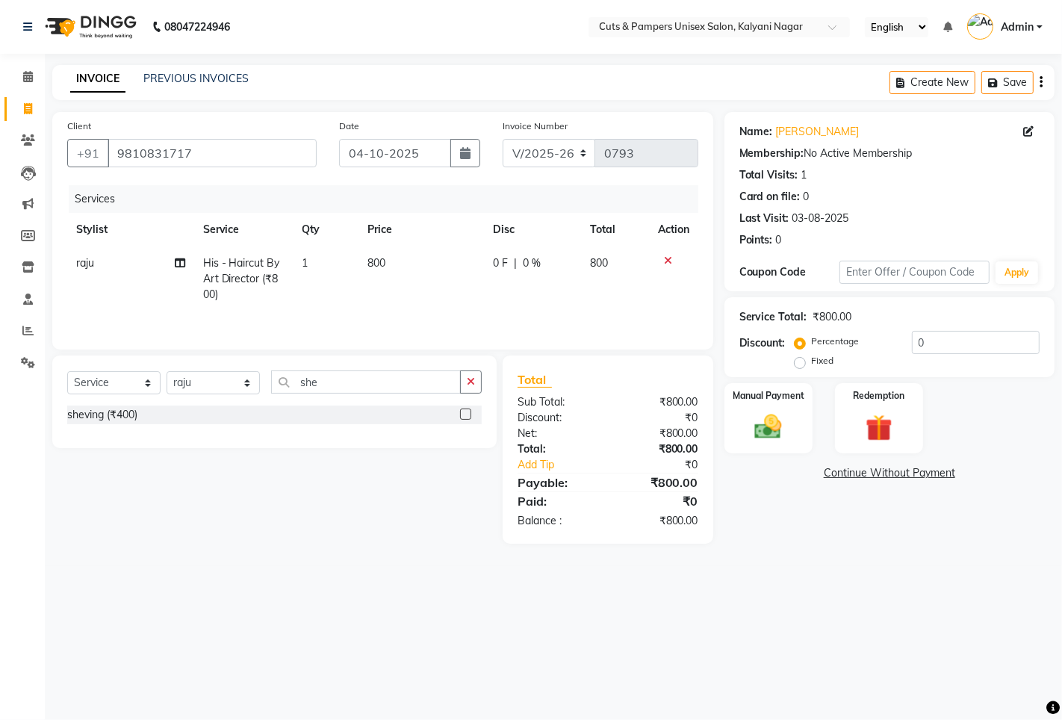
click at [467, 414] on label at bounding box center [465, 413] width 11 height 11
click at [467, 414] on input "checkbox" at bounding box center [465, 415] width 10 height 10
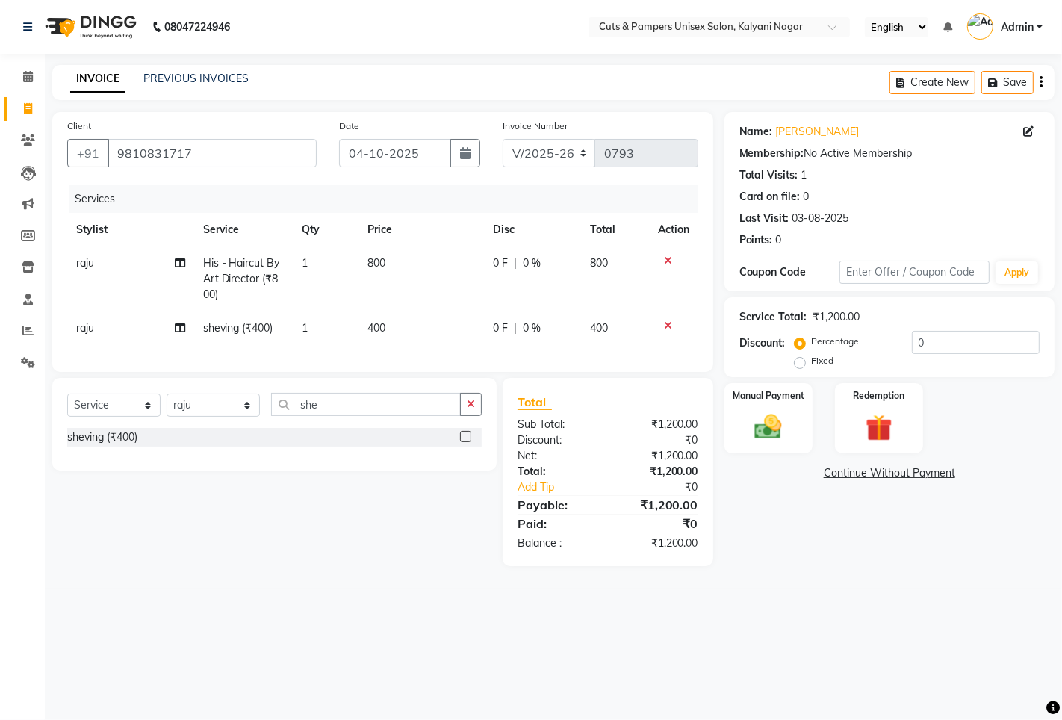
click at [667, 323] on icon at bounding box center [668, 325] width 8 height 10
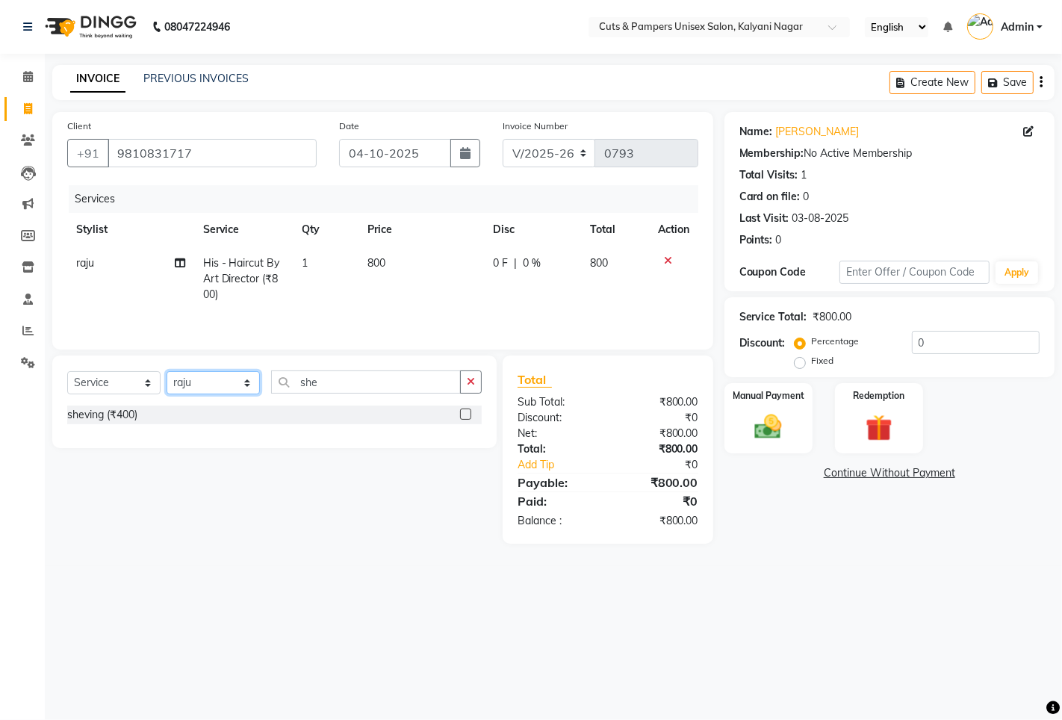
click at [249, 379] on select "Select Stylist [PERSON_NAME] [PERSON_NAME] Poonam [PERSON_NAME]" at bounding box center [212, 382] width 93 height 23
click at [166, 375] on select "Select Stylist [PERSON_NAME] [PERSON_NAME] Poonam [PERSON_NAME]" at bounding box center [212, 382] width 93 height 23
click at [465, 384] on button "button" at bounding box center [471, 381] width 22 height 23
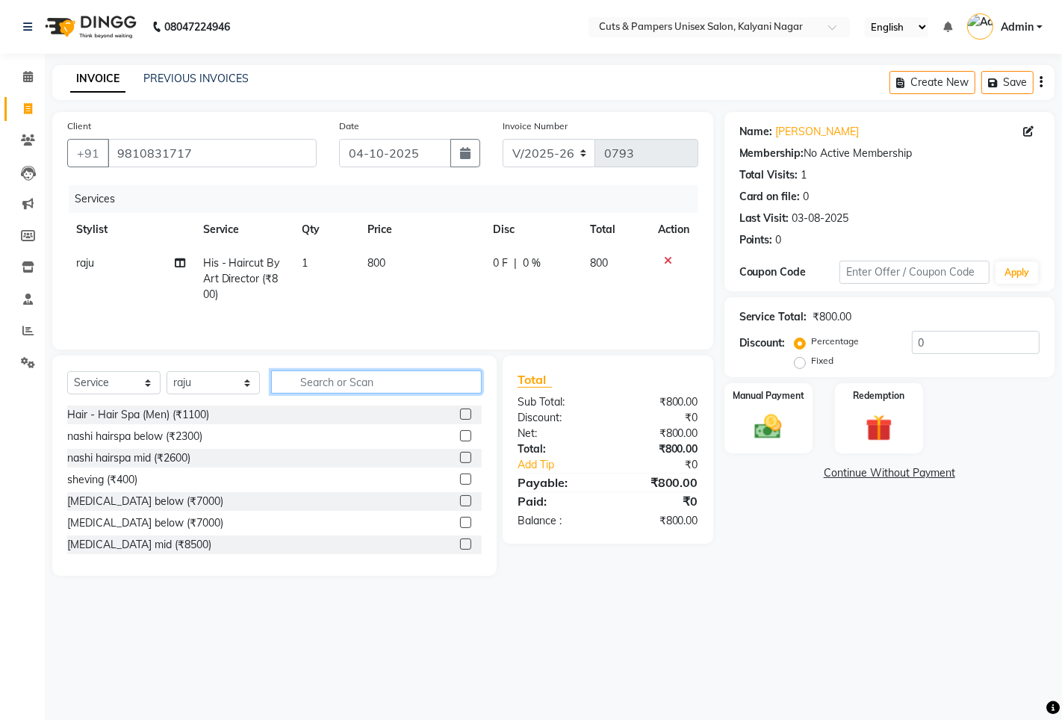
scroll to position [166, 0]
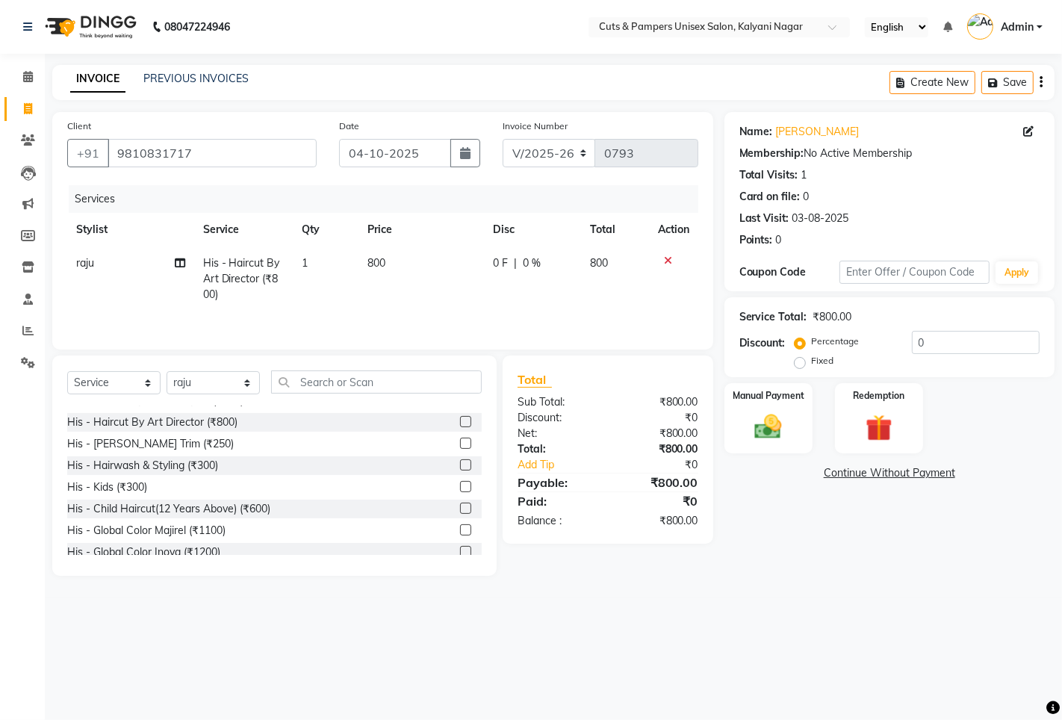
click at [460, 444] on label at bounding box center [465, 443] width 11 height 11
click at [460, 444] on input "checkbox" at bounding box center [465, 444] width 10 height 10
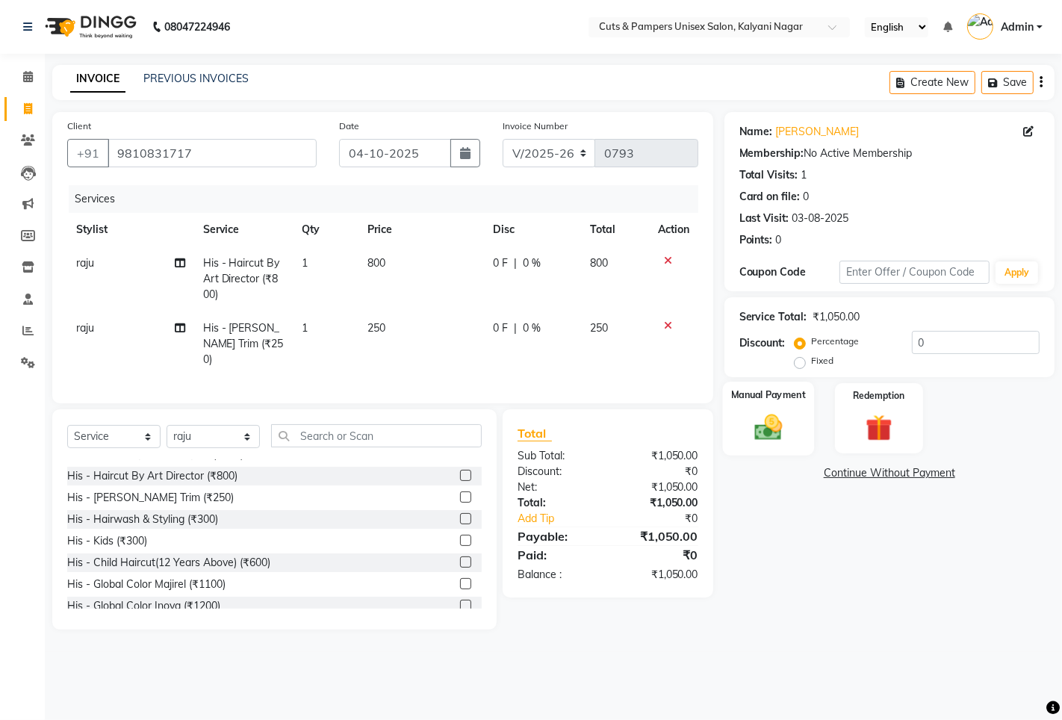
click at [774, 443] on div "Manual Payment" at bounding box center [768, 419] width 92 height 74
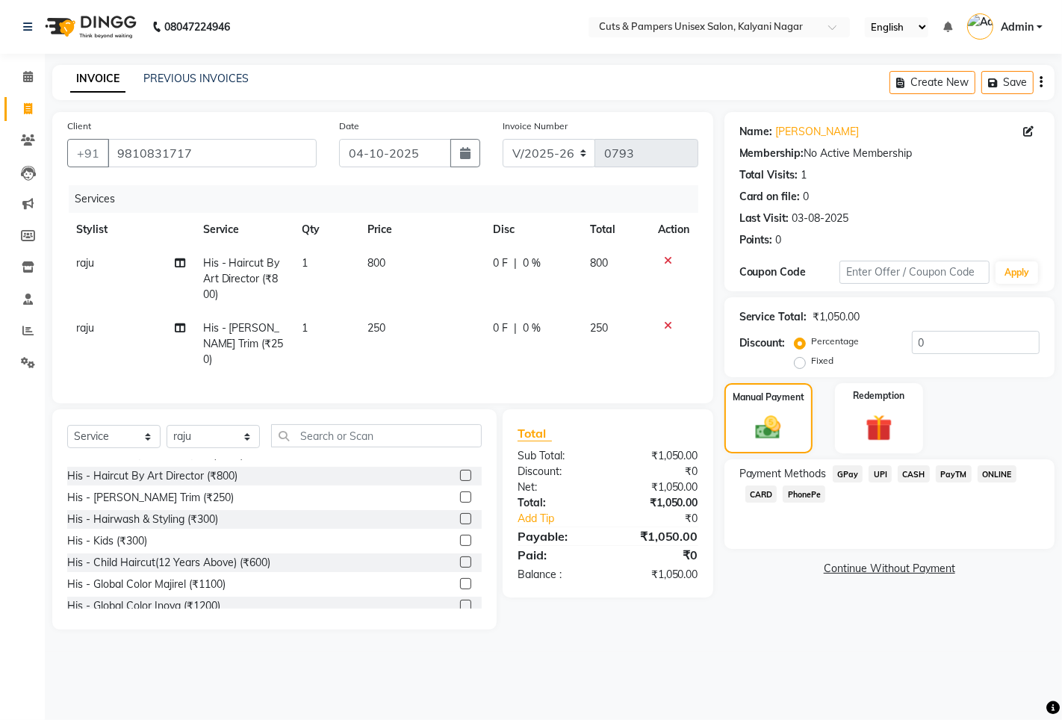
click at [844, 476] on span "GPay" at bounding box center [847, 473] width 31 height 17
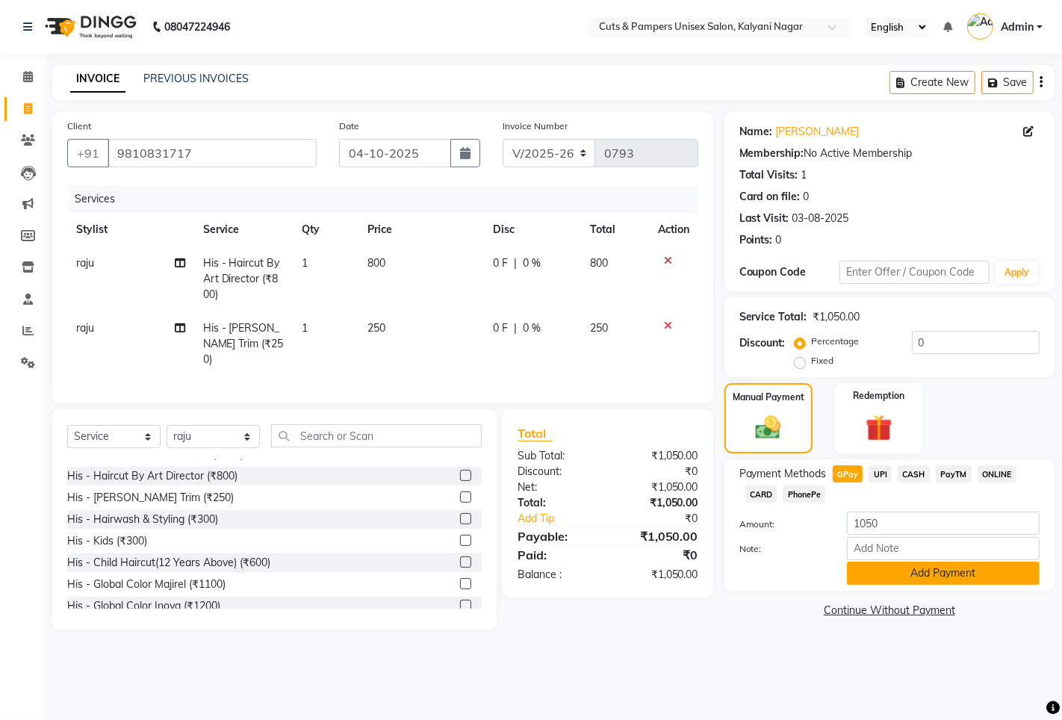
click at [865, 579] on button "Add Payment" at bounding box center [943, 572] width 193 height 23
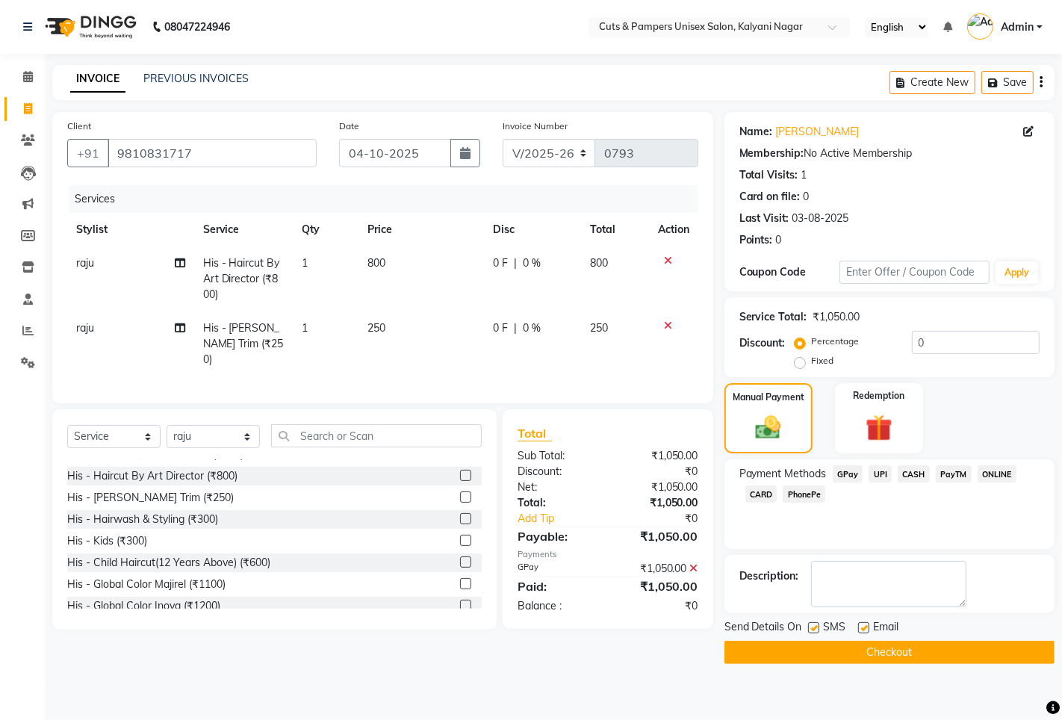
click at [859, 644] on button "Checkout" at bounding box center [889, 652] width 330 height 23
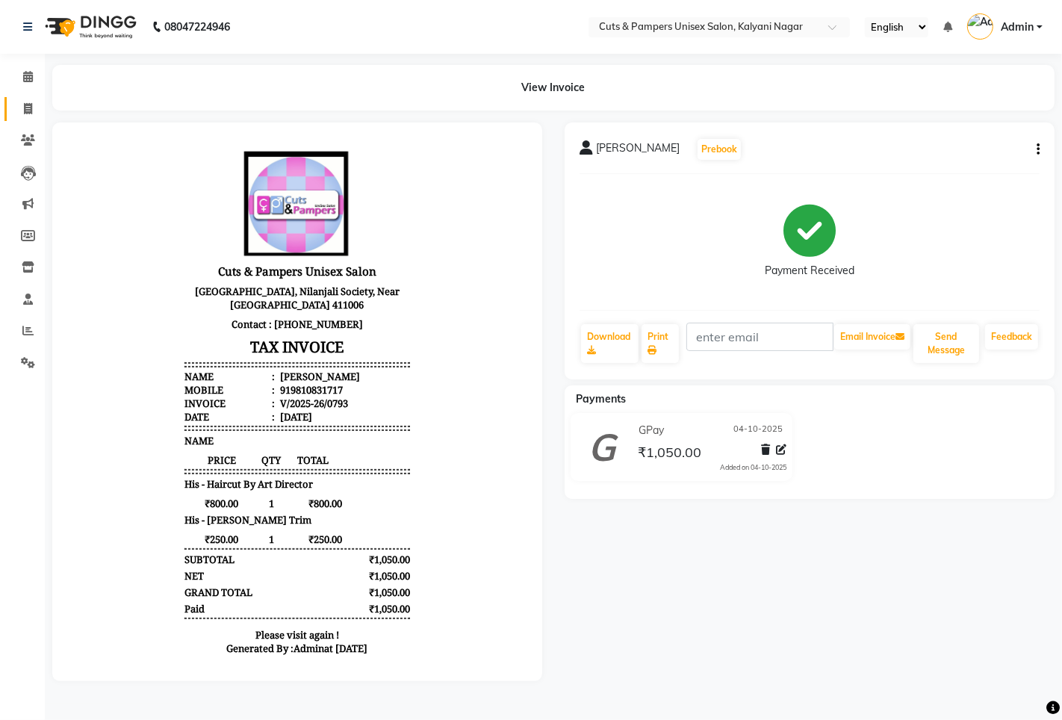
click at [32, 99] on link "Invoice" at bounding box center [22, 109] width 36 height 25
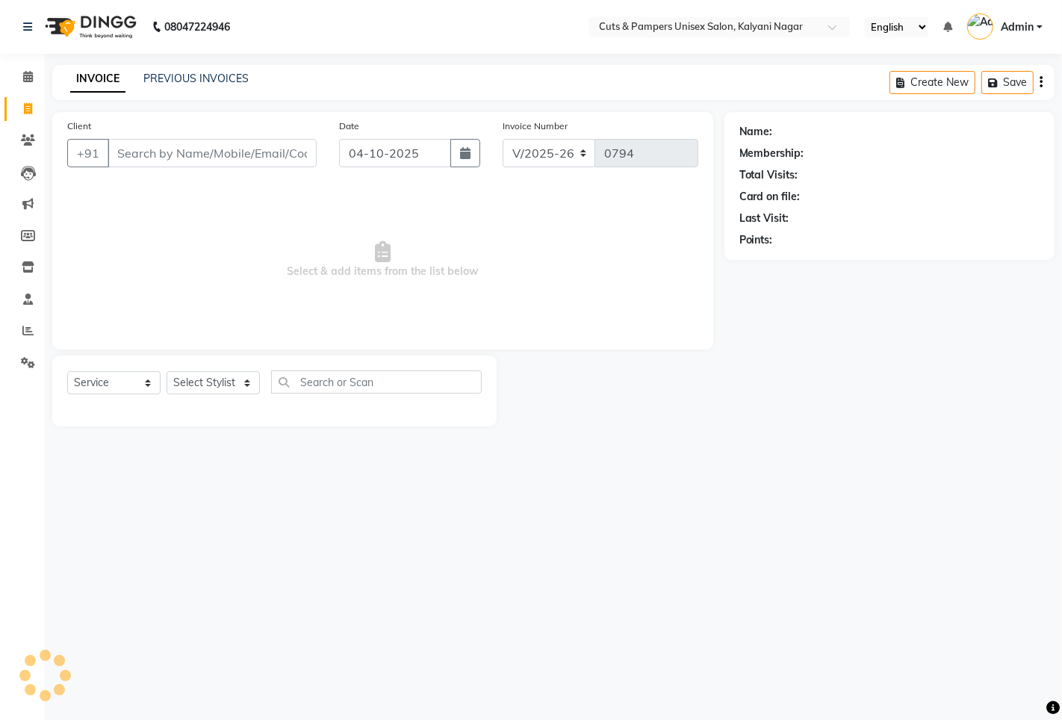
drag, startPoint x: 172, startPoint y: 151, endPoint x: 181, endPoint y: 144, distance: 10.6
click at [175, 149] on input "Client" at bounding box center [212, 153] width 209 height 28
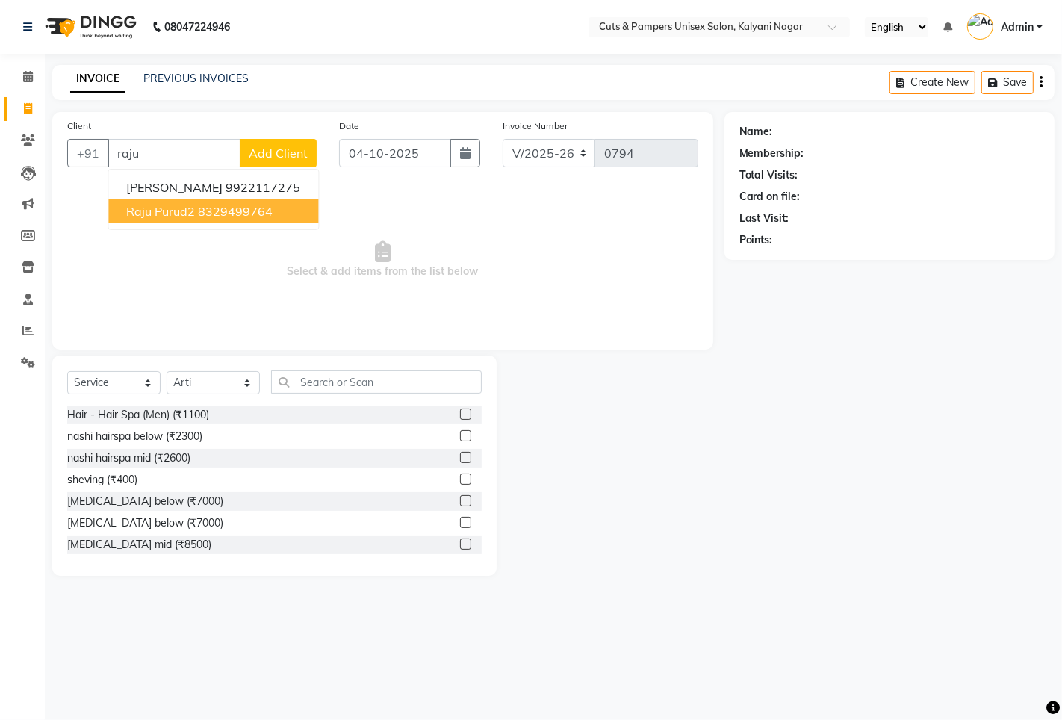
click at [187, 213] on span "Raju Purud2" at bounding box center [160, 211] width 69 height 15
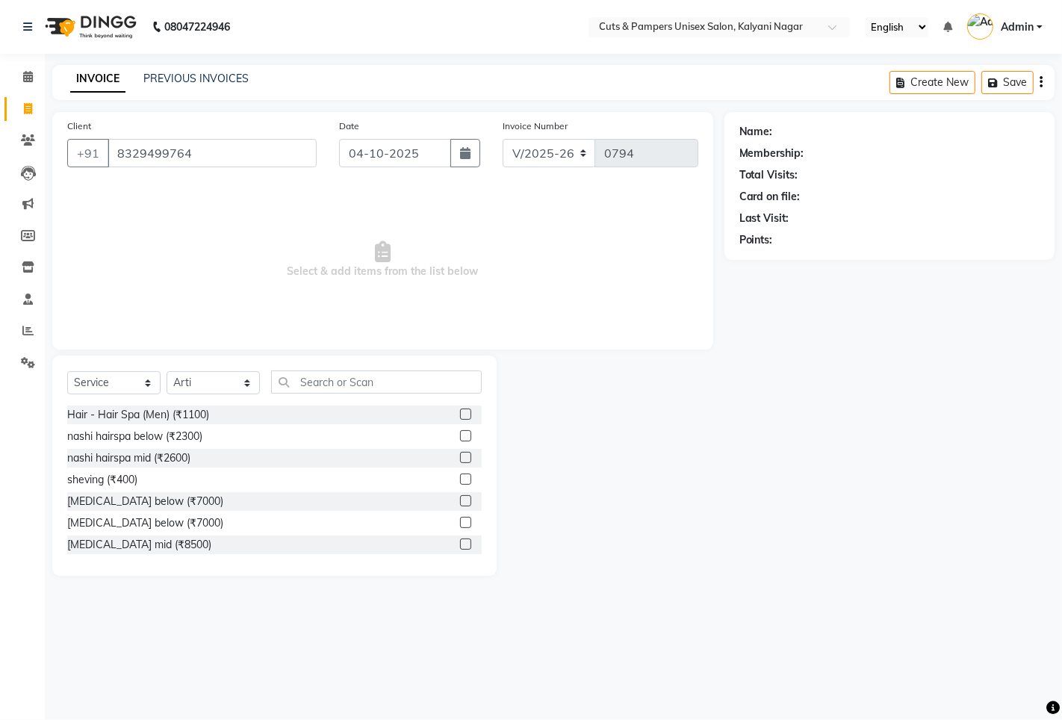
click at [187, 213] on span "Select & add items from the list below" at bounding box center [382, 259] width 631 height 149
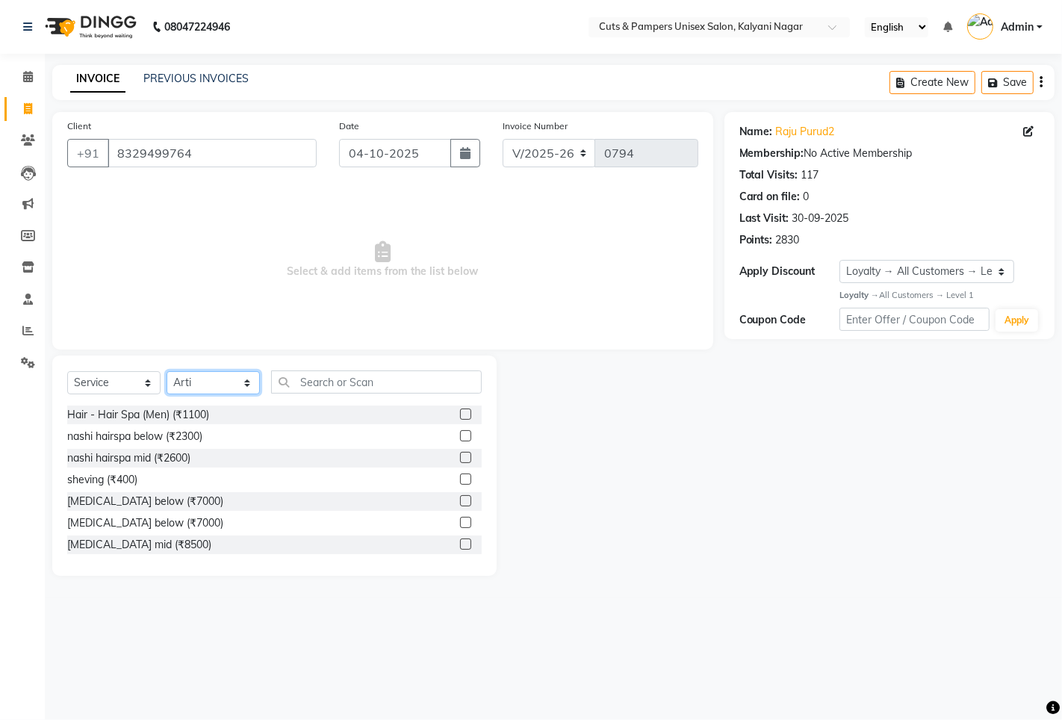
drag, startPoint x: 232, startPoint y: 375, endPoint x: 235, endPoint y: 384, distance: 10.2
click at [233, 375] on select "Select Stylist [PERSON_NAME] [PERSON_NAME] Poonam [PERSON_NAME]" at bounding box center [212, 382] width 93 height 23
click at [166, 372] on select "Select Stylist [PERSON_NAME] [PERSON_NAME] Poonam [PERSON_NAME]" at bounding box center [212, 382] width 93 height 23
click at [317, 374] on input "text" at bounding box center [376, 381] width 211 height 23
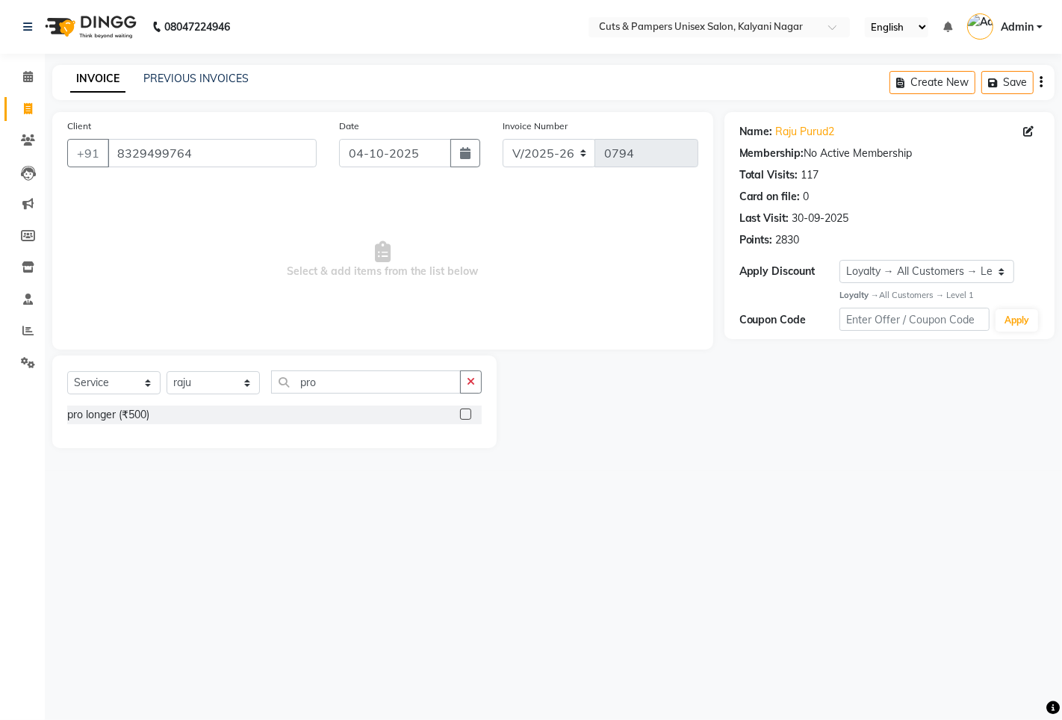
click at [465, 413] on label at bounding box center [465, 413] width 11 height 11
click at [465, 413] on input "checkbox" at bounding box center [465, 415] width 10 height 10
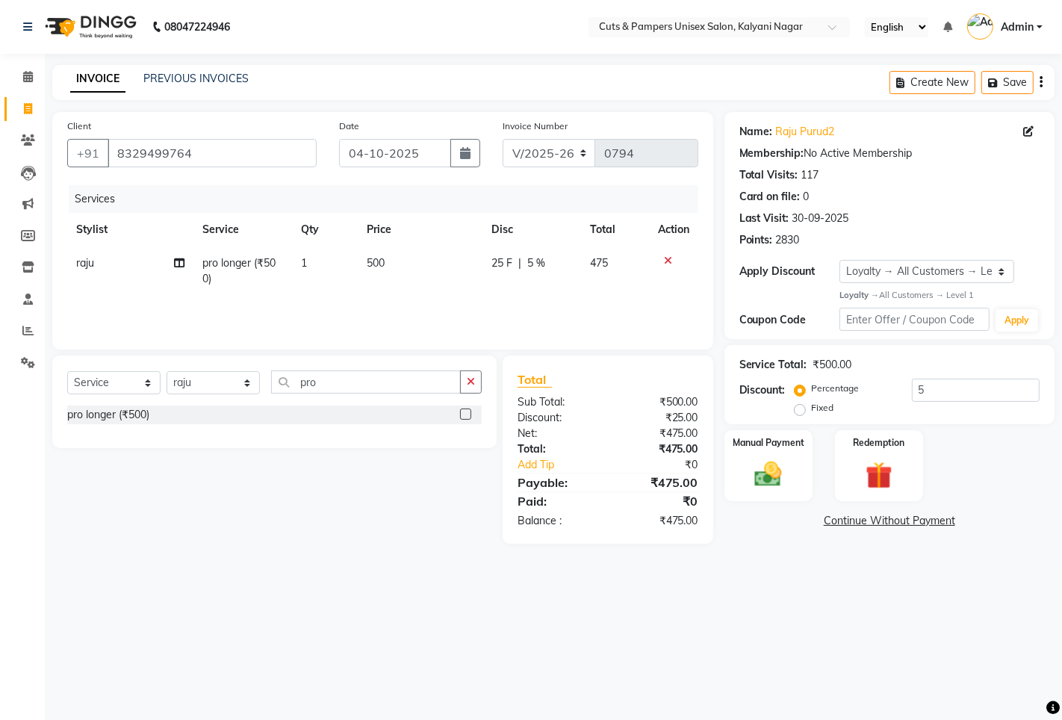
click at [465, 415] on label at bounding box center [465, 413] width 11 height 11
click at [465, 415] on input "checkbox" at bounding box center [465, 415] width 10 height 10
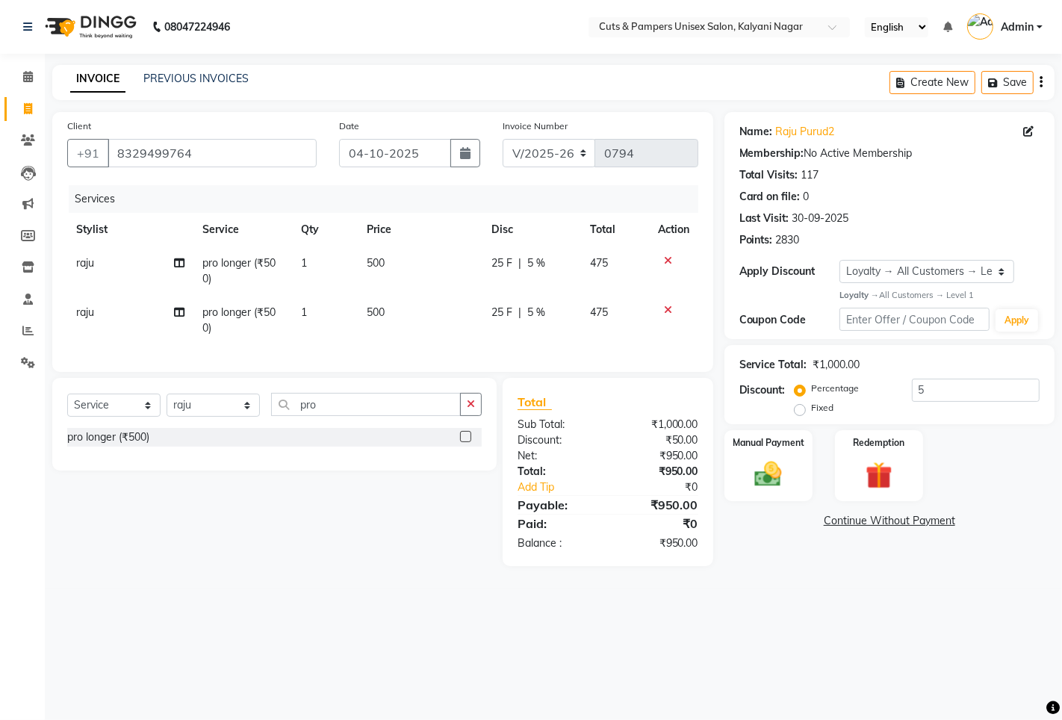
click at [461, 442] on label at bounding box center [465, 436] width 11 height 11
click at [461, 442] on input "checkbox" at bounding box center [465, 437] width 10 height 10
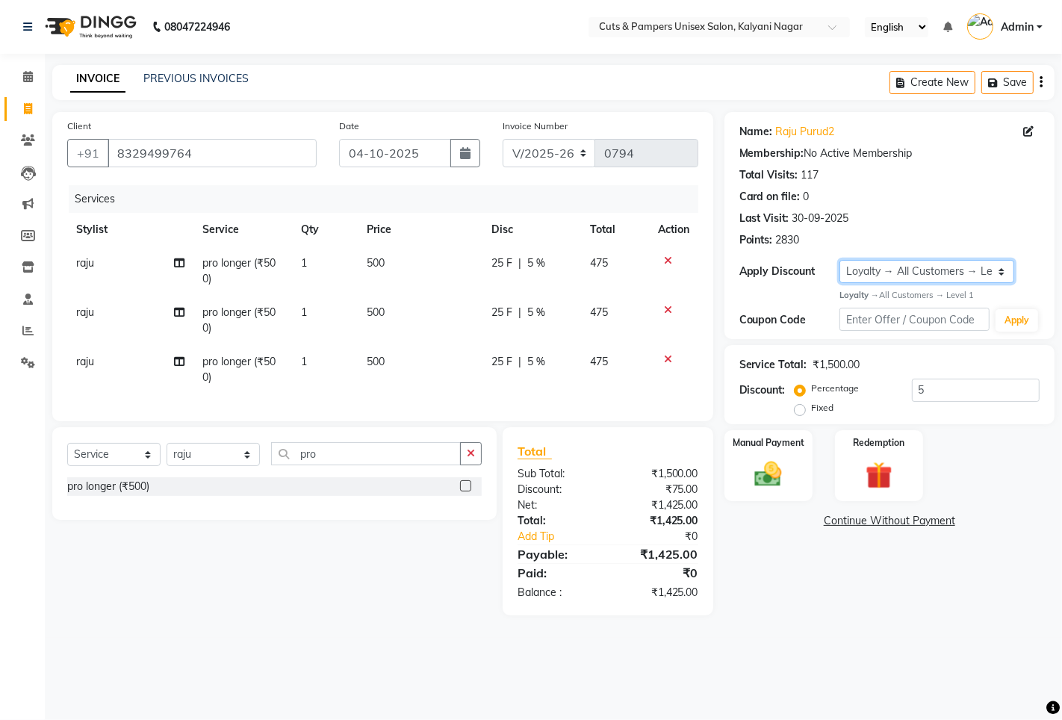
click at [954, 264] on select "Select Loyalty → All Customers → Level 1" at bounding box center [926, 271] width 175 height 23
click at [839, 260] on select "Select Loyalty → All Customers → Level 1" at bounding box center [926, 271] width 175 height 23
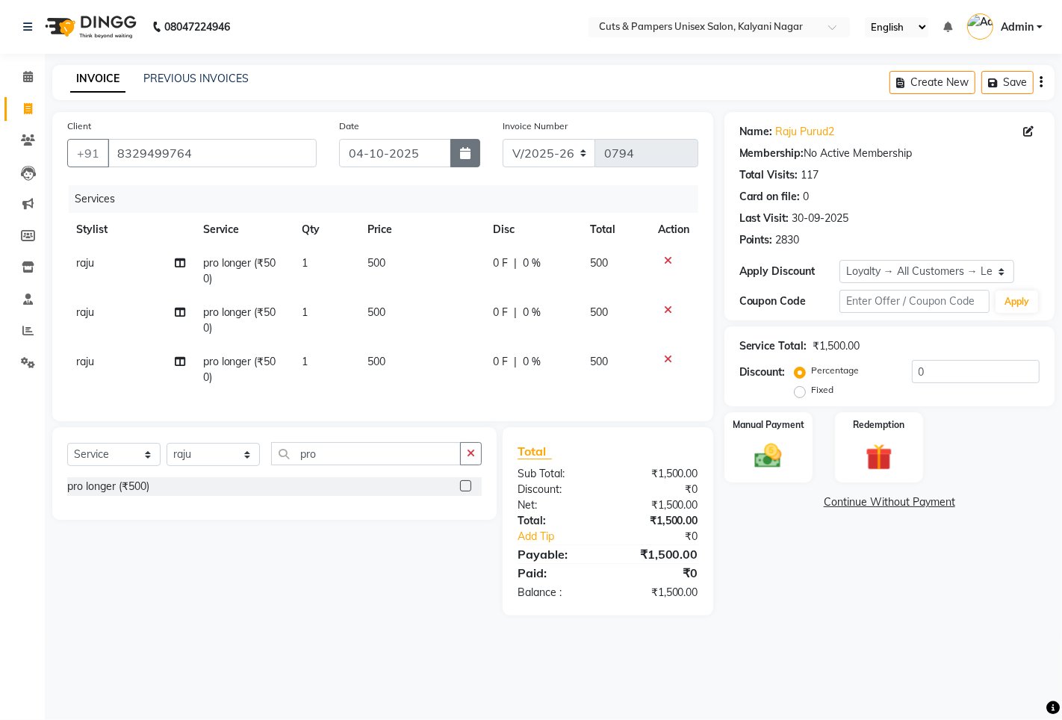
click at [455, 155] on button "button" at bounding box center [465, 153] width 30 height 28
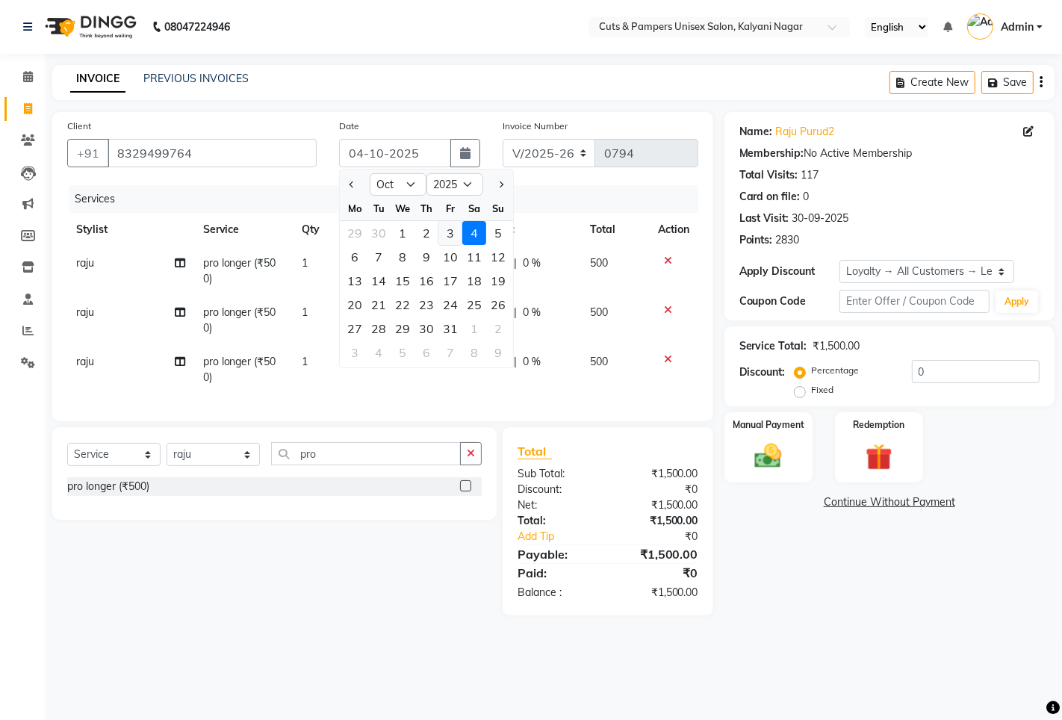
click at [453, 236] on div "3" at bounding box center [450, 233] width 24 height 24
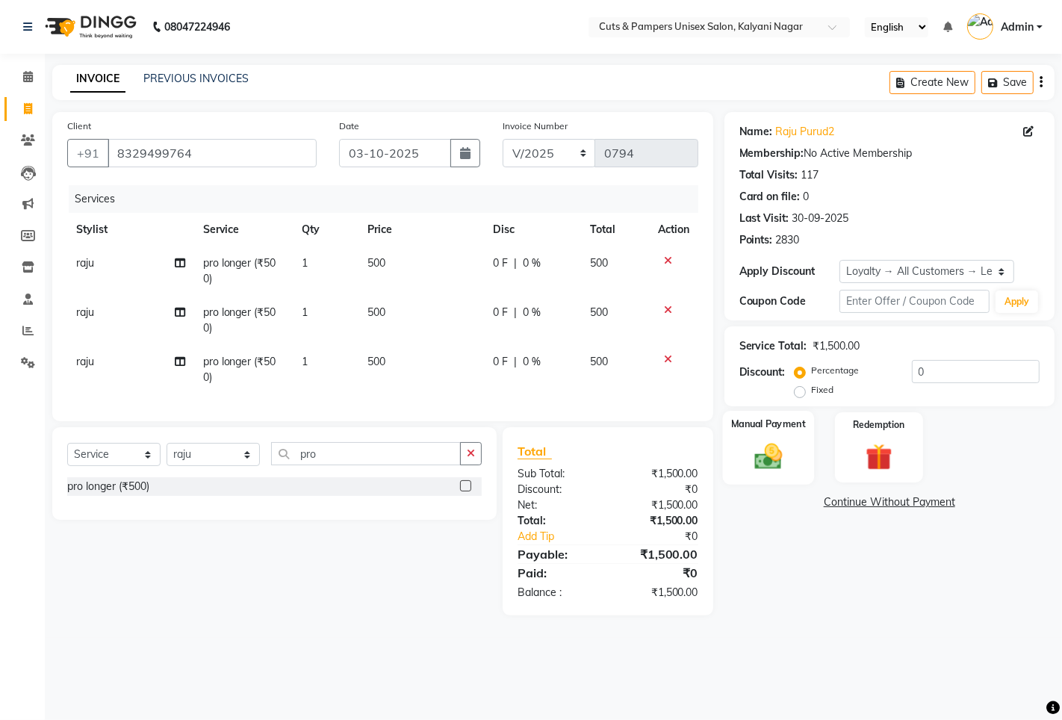
click at [797, 463] on div "Manual Payment" at bounding box center [768, 448] width 92 height 74
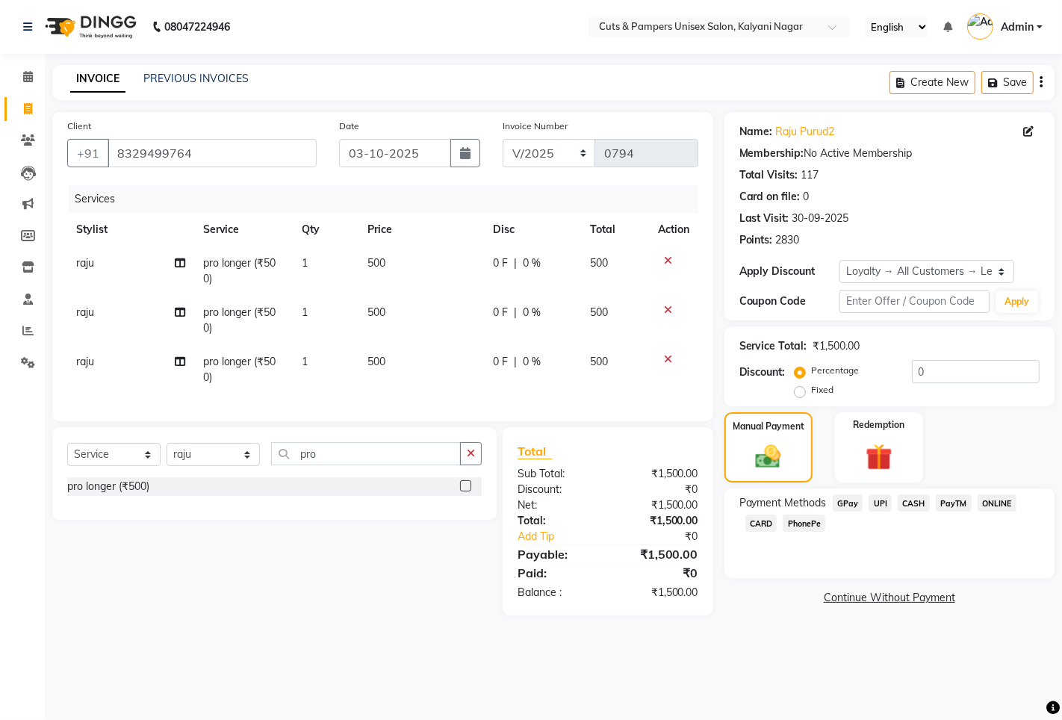
click at [844, 503] on span "GPay" at bounding box center [847, 502] width 31 height 17
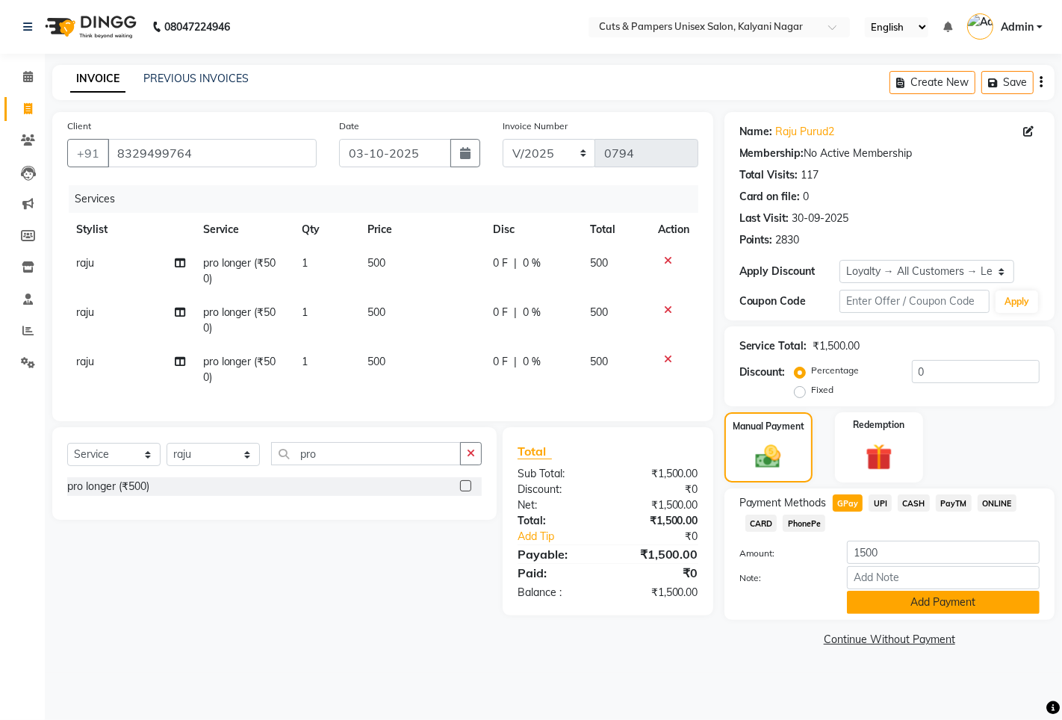
click at [871, 600] on button "Add Payment" at bounding box center [943, 602] width 193 height 23
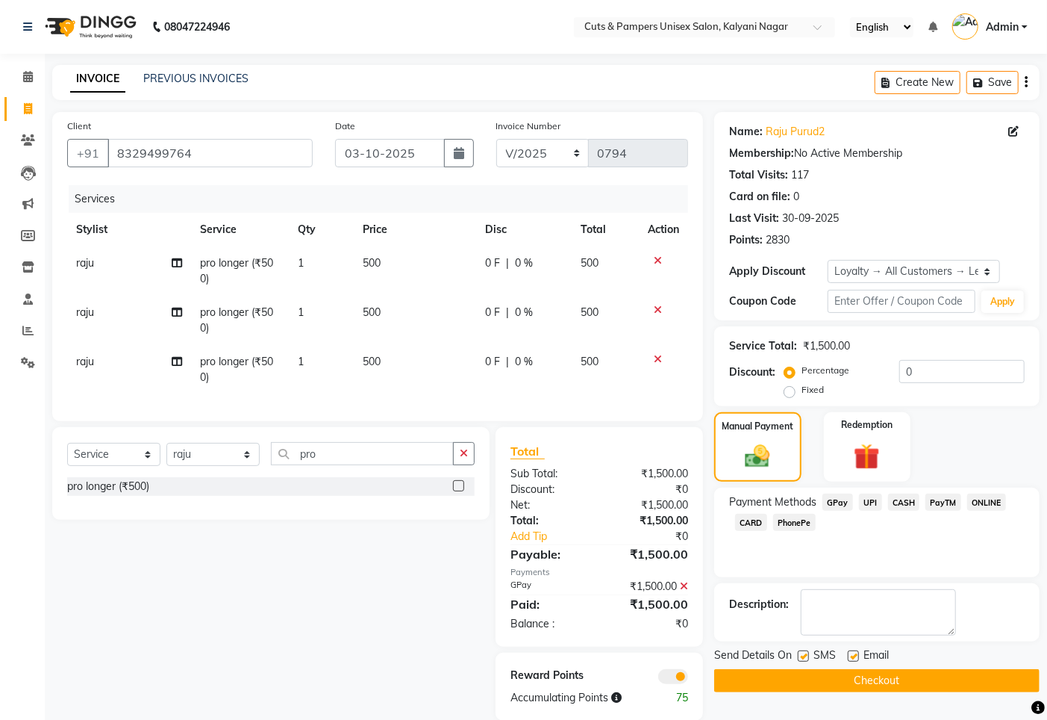
drag, startPoint x: 805, startPoint y: 656, endPoint x: 826, endPoint y: 676, distance: 30.1
click at [809, 656] on label at bounding box center [803, 655] width 11 height 11
click at [808, 656] on input "checkbox" at bounding box center [803, 657] width 10 height 10
click at [836, 685] on button "Checkout" at bounding box center [877, 680] width 326 height 23
